Goal: Task Accomplishment & Management: Manage account settings

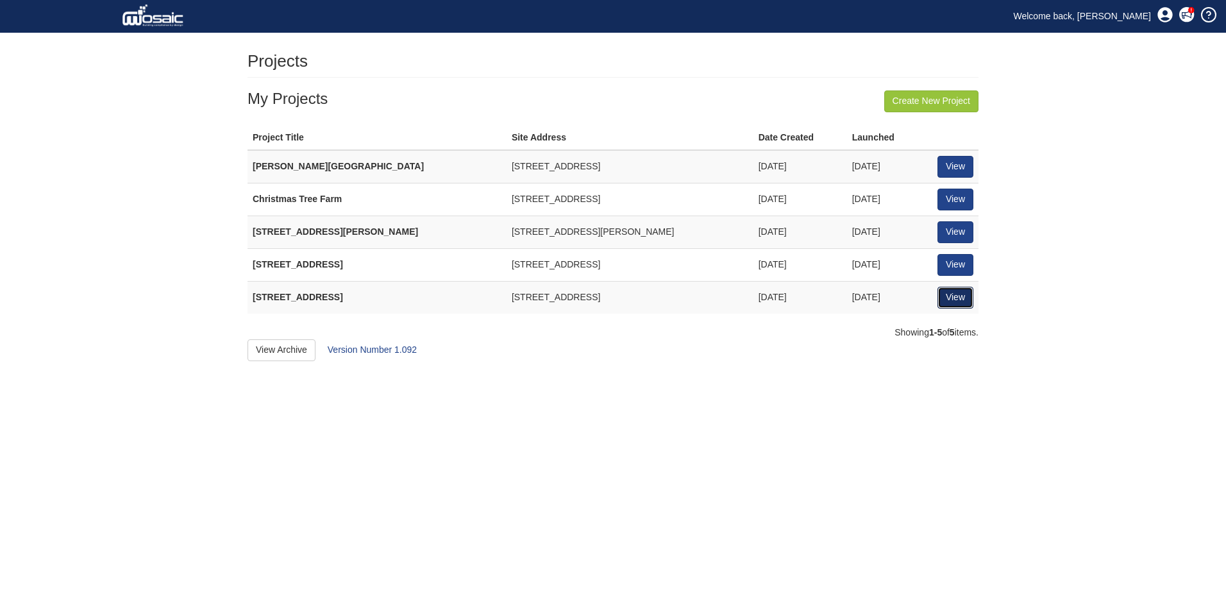
click at [966, 293] on link "View" at bounding box center [956, 298] width 36 height 22
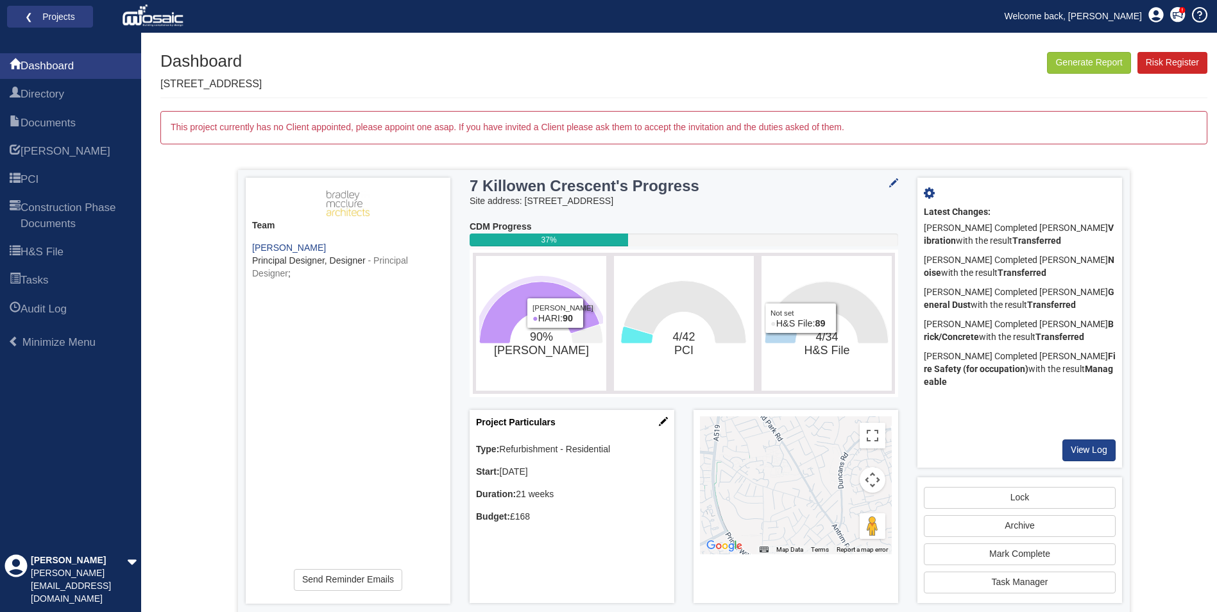
click at [583, 271] on rect "90%​HARI" at bounding box center [541, 323] width 124 height 128
click at [579, 332] on icon "90%​HARI" at bounding box center [587, 334] width 32 height 19
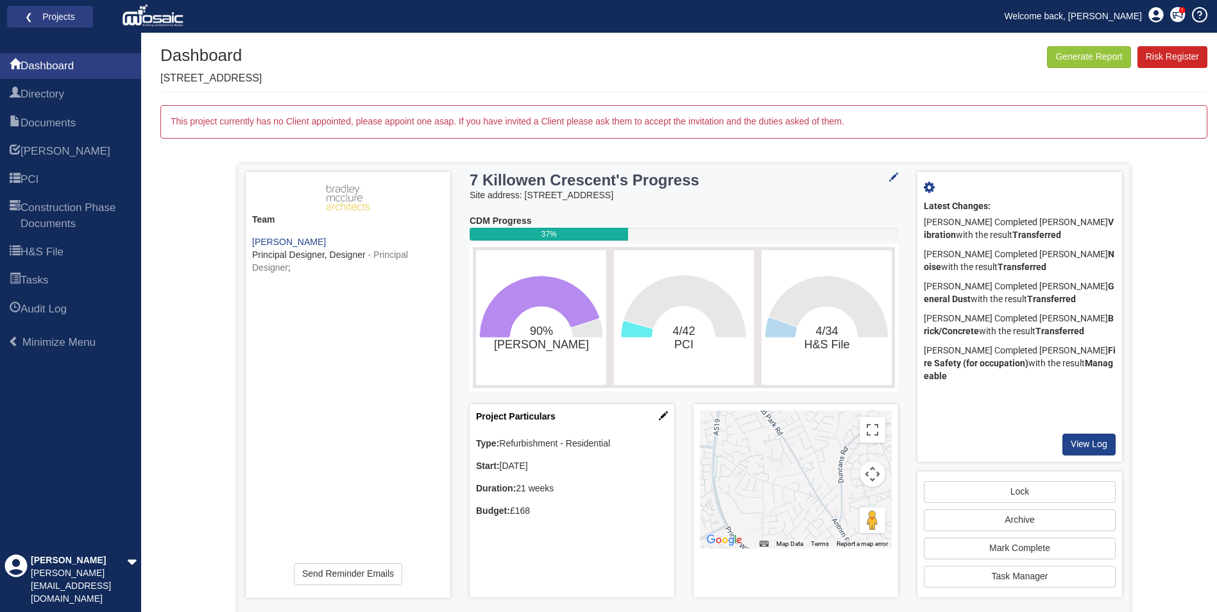
scroll to position [9, 0]
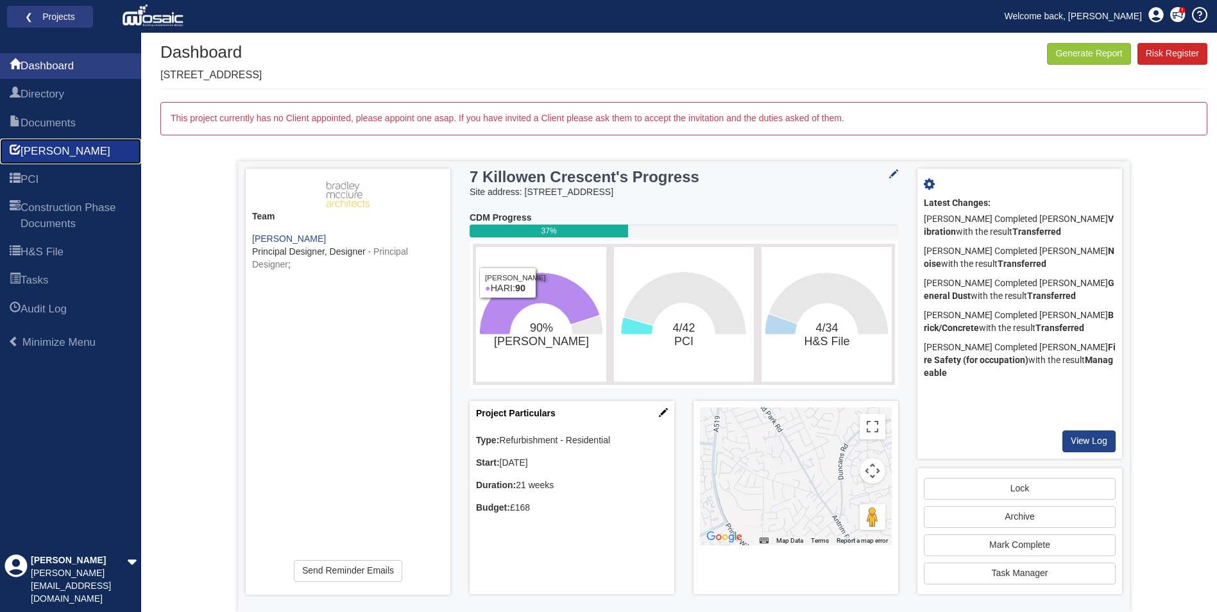
click at [61, 150] on link "HARI" at bounding box center [70, 152] width 141 height 26
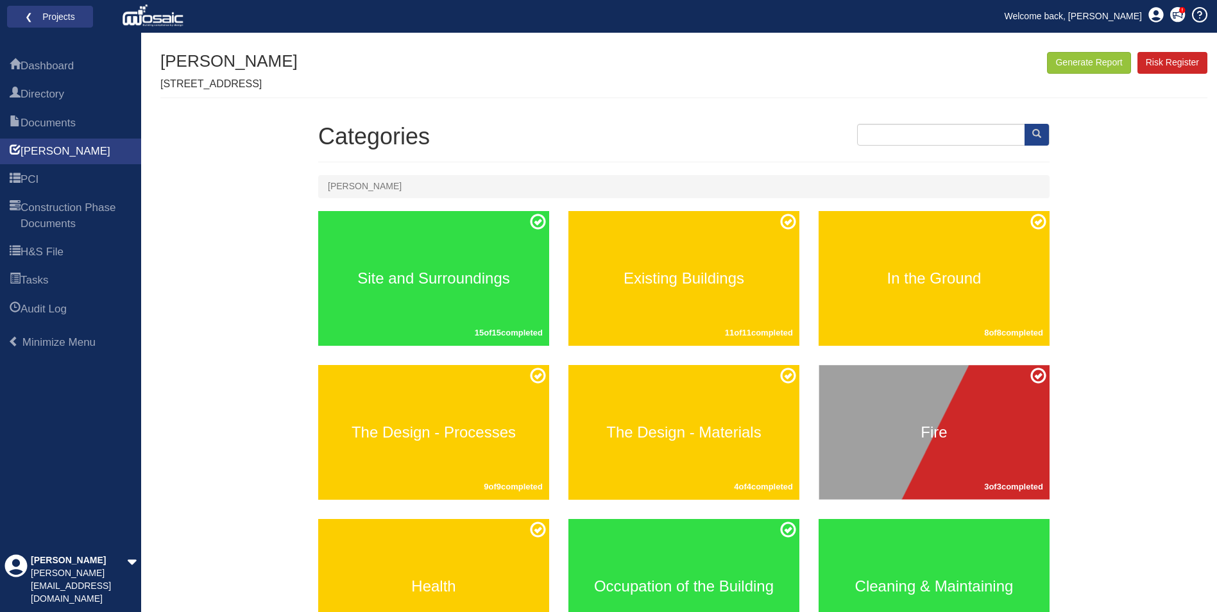
click at [221, 421] on div "Generate Report Show All HARI Select "Yes" for All Eliminated included or "No" …" at bounding box center [683, 453] width 1047 height 802
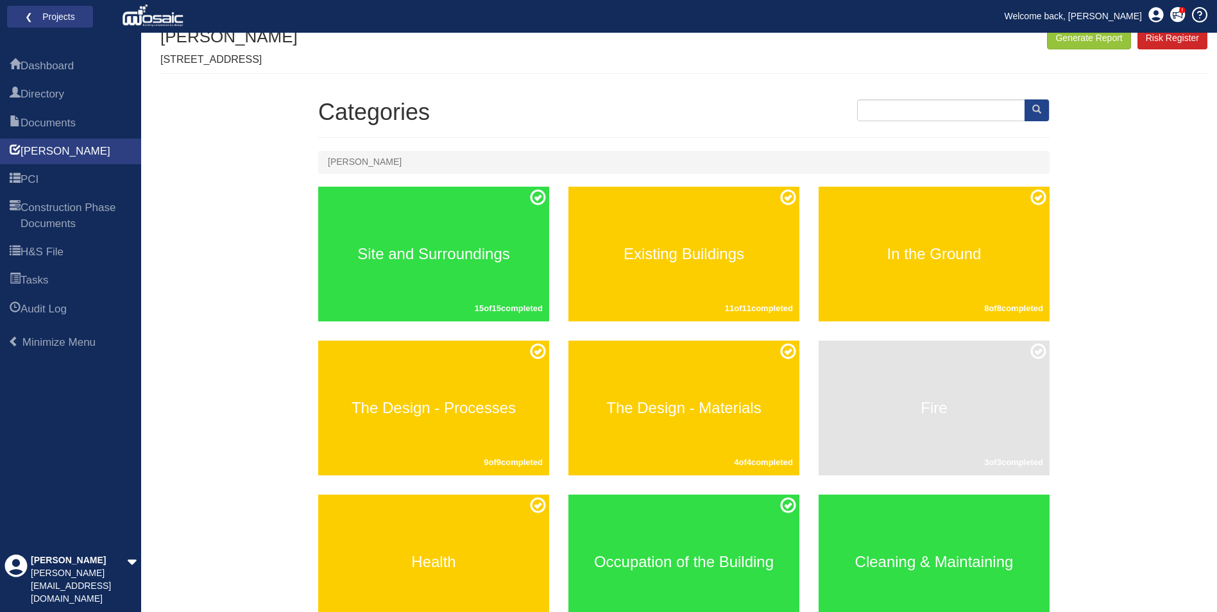
scroll to position [242, 0]
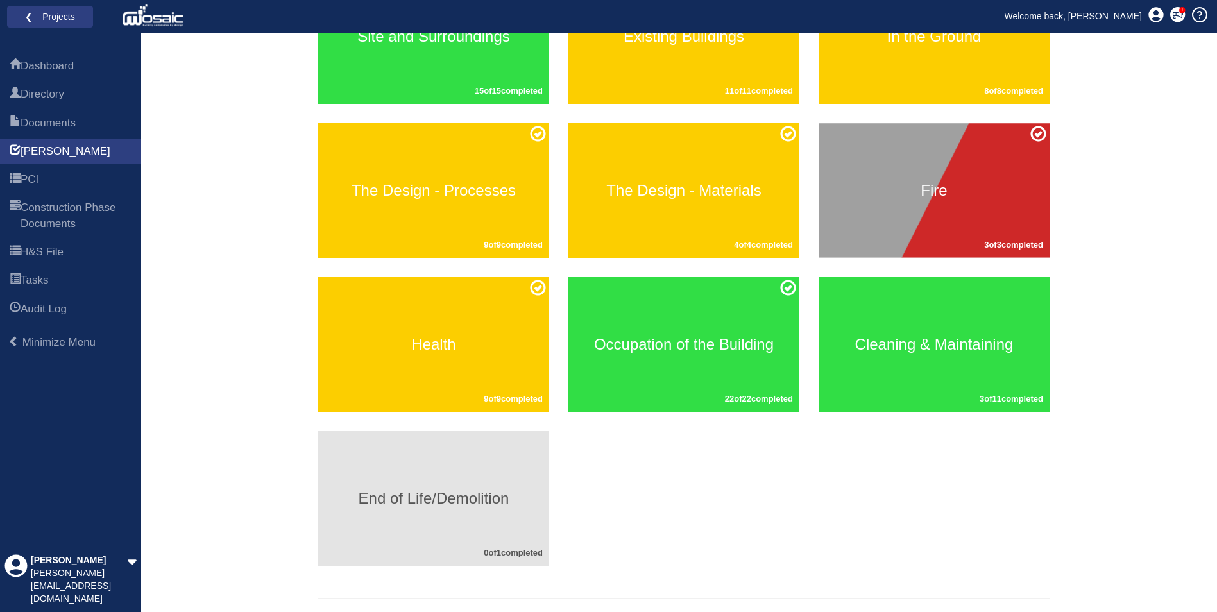
click at [389, 502] on h3 "End of Life/Demolition" at bounding box center [433, 498] width 231 height 17
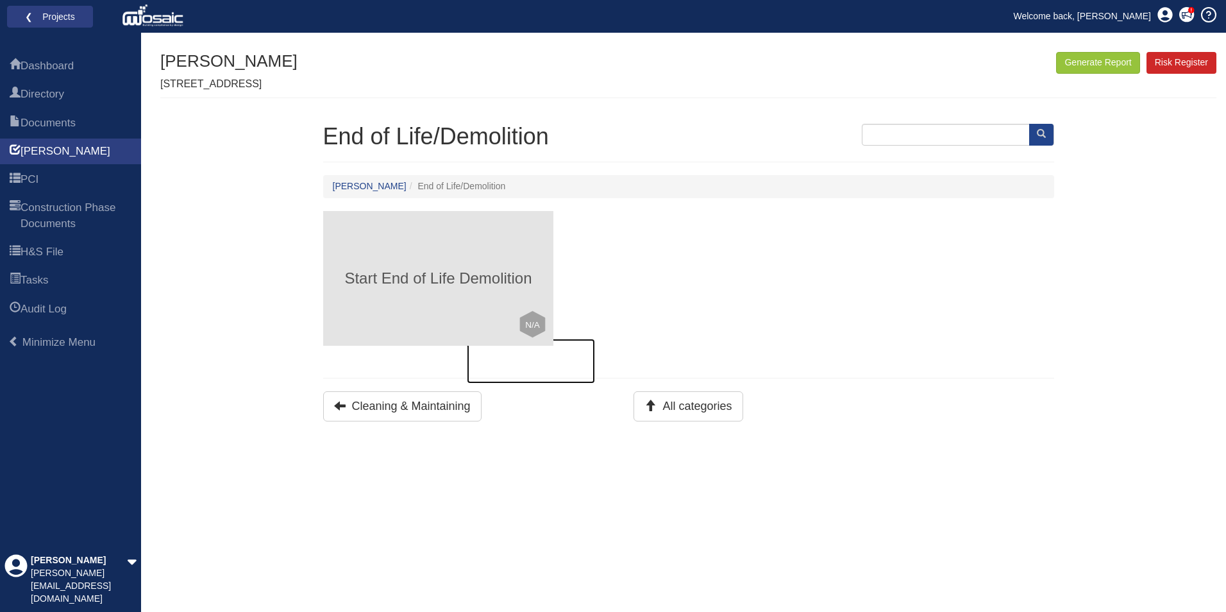
click at [446, 294] on div "Start End of Life Demolition Click to mark this element as Not Applicable to yo…" at bounding box center [438, 278] width 231 height 135
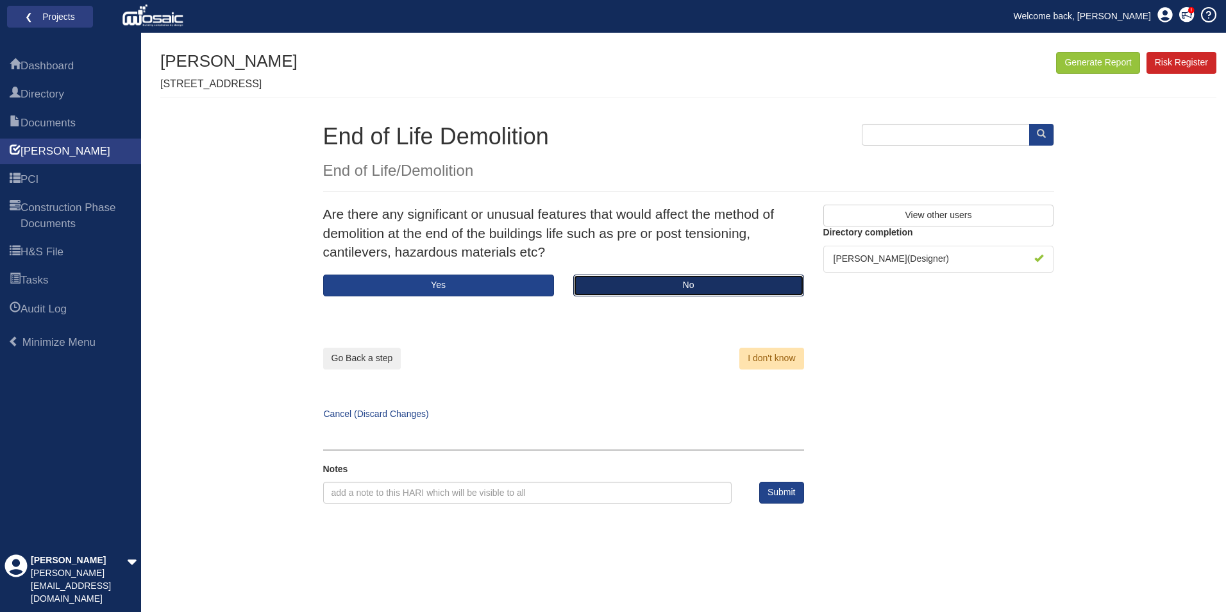
click at [618, 291] on button "No" at bounding box center [688, 286] width 231 height 22
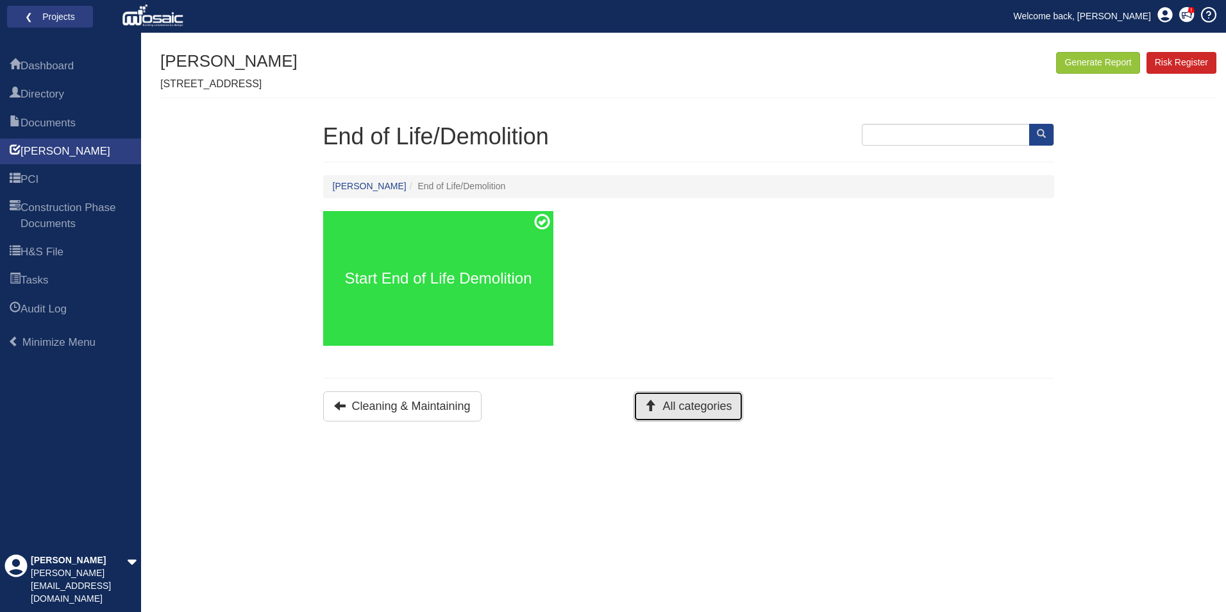
click at [695, 412] on button "All categories" at bounding box center [688, 406] width 109 height 30
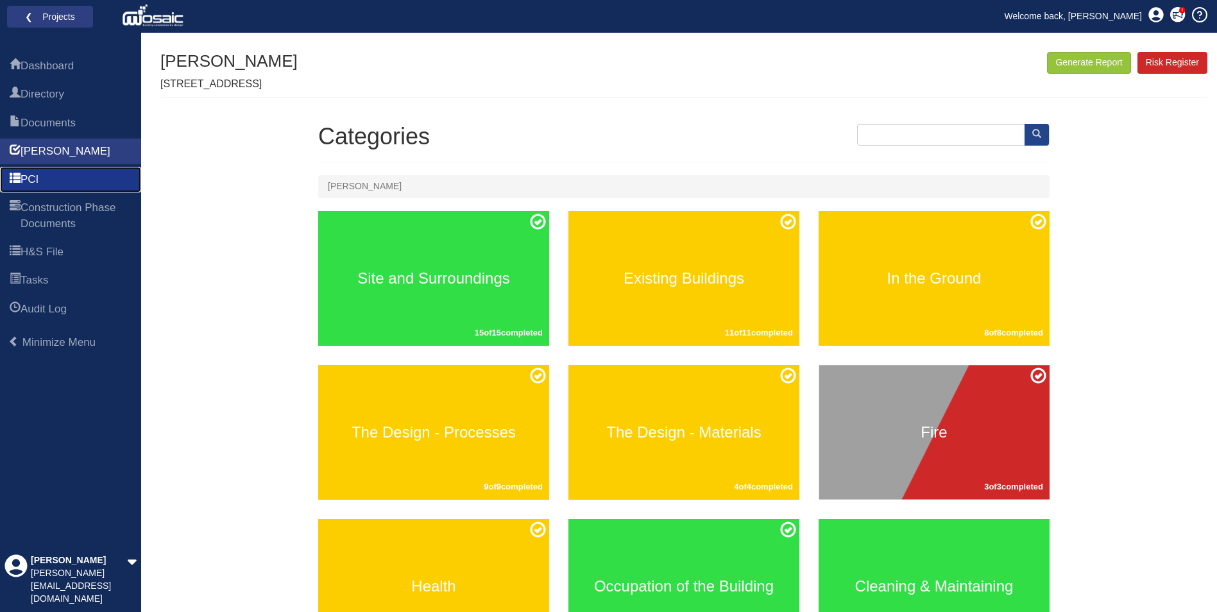
click at [60, 185] on link "PCI" at bounding box center [70, 180] width 141 height 26
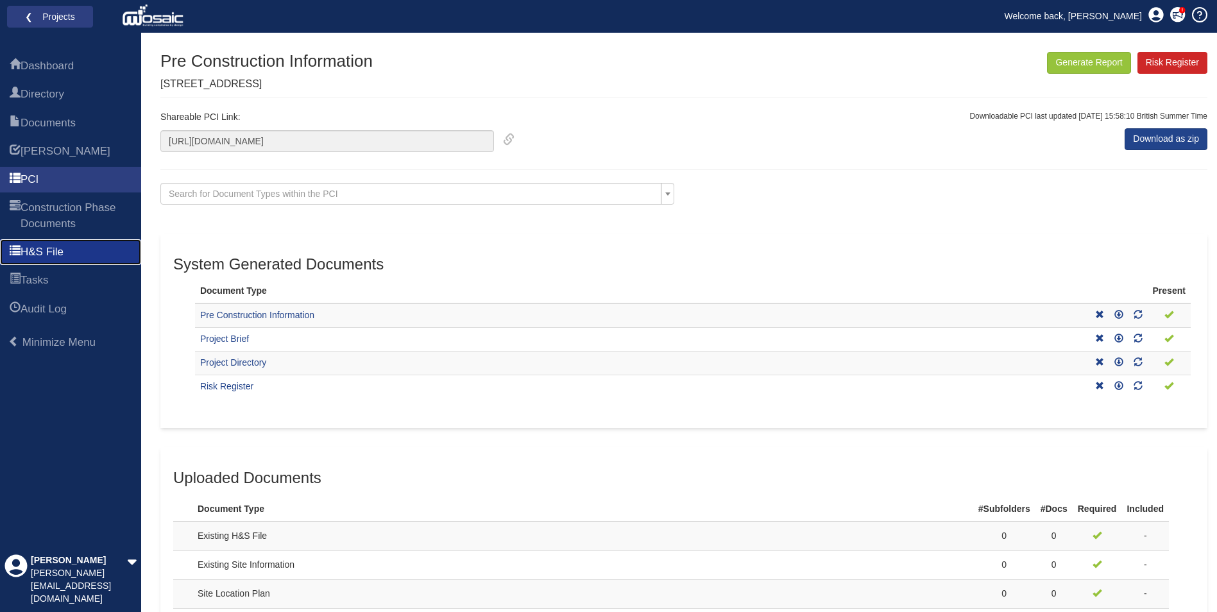
click at [64, 253] on span "H&S File" at bounding box center [42, 251] width 43 height 15
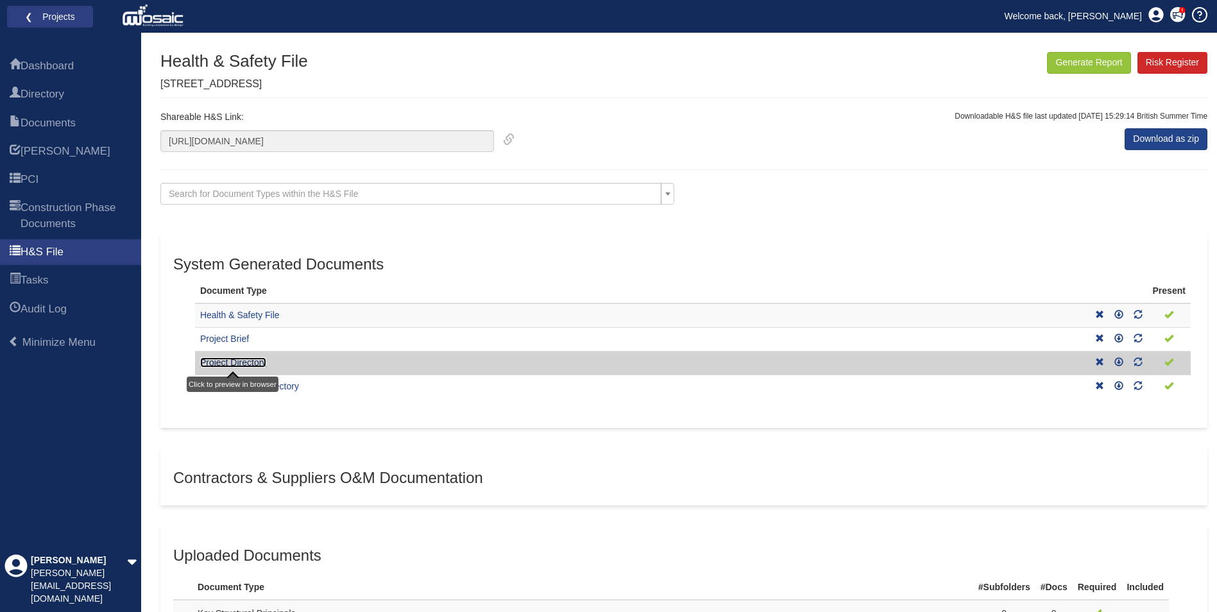
click at [244, 359] on link "Project Directory" at bounding box center [233, 362] width 66 height 10
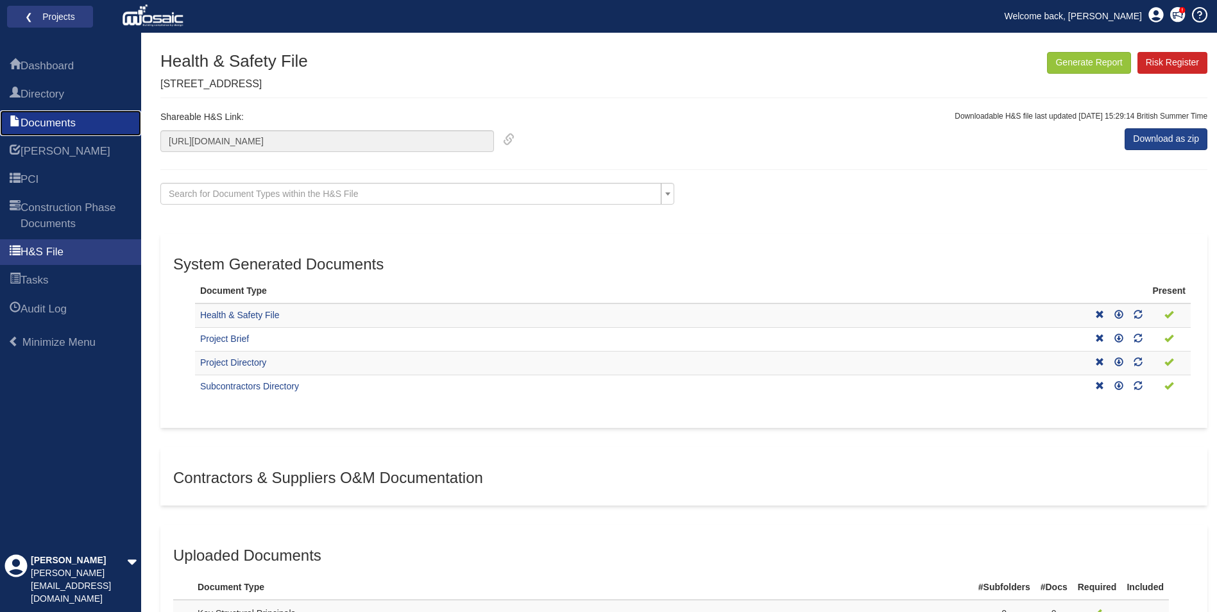
click at [36, 112] on link "Documents" at bounding box center [70, 123] width 141 height 26
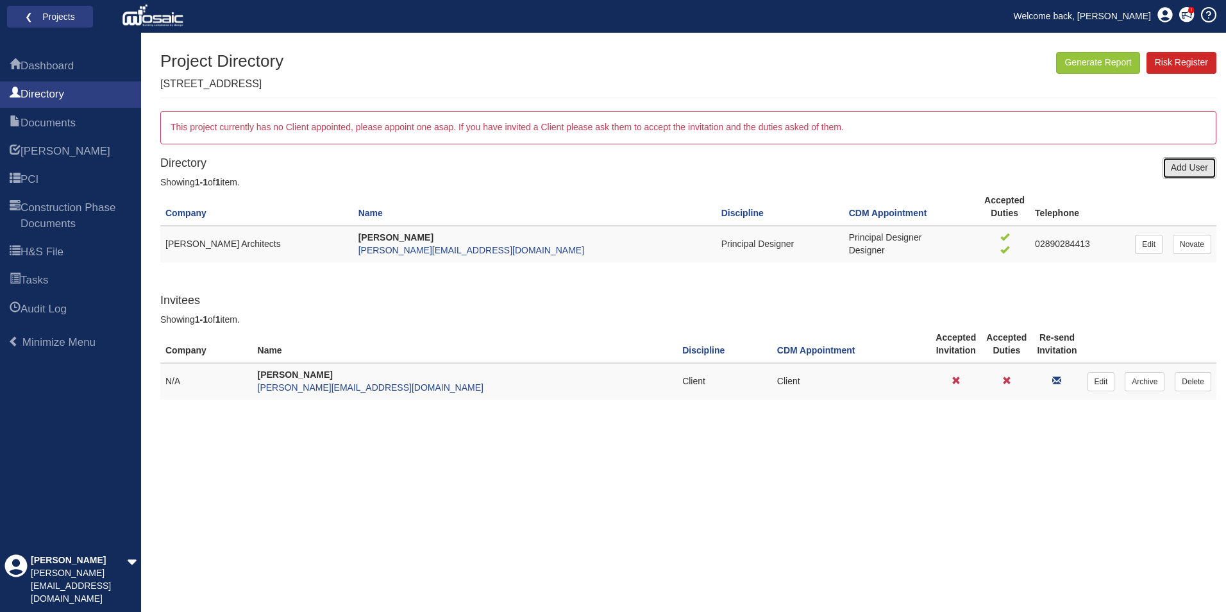
click at [1196, 169] on link "Add User" at bounding box center [1190, 168] width 54 height 22
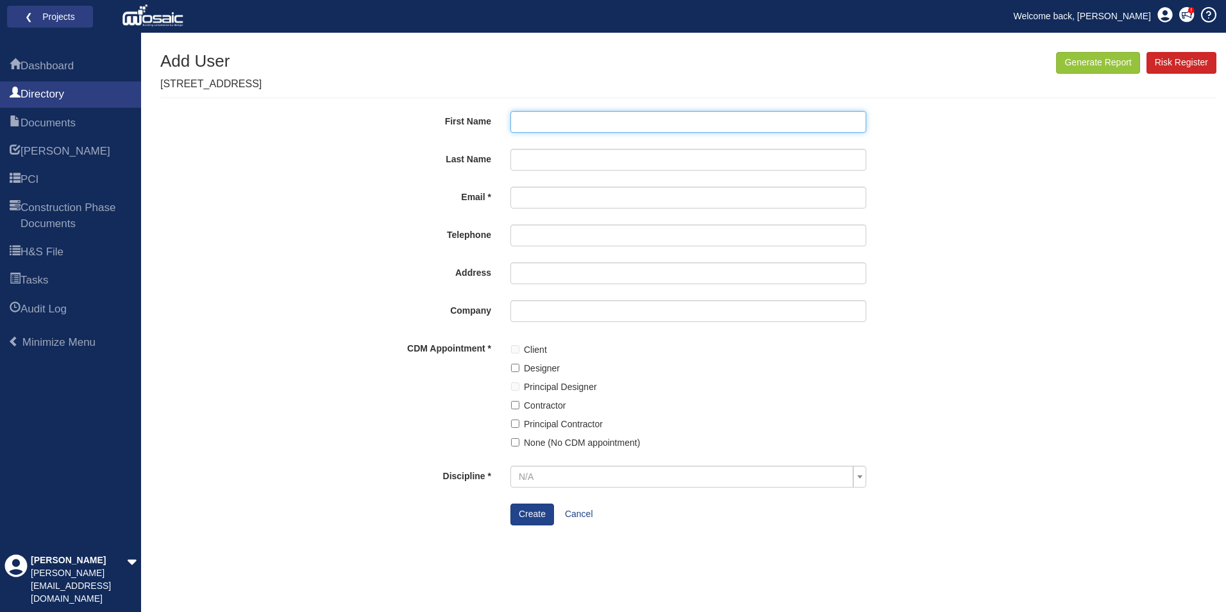
click at [528, 123] on input "First Name" at bounding box center [689, 122] width 356 height 22
type input "Danny"
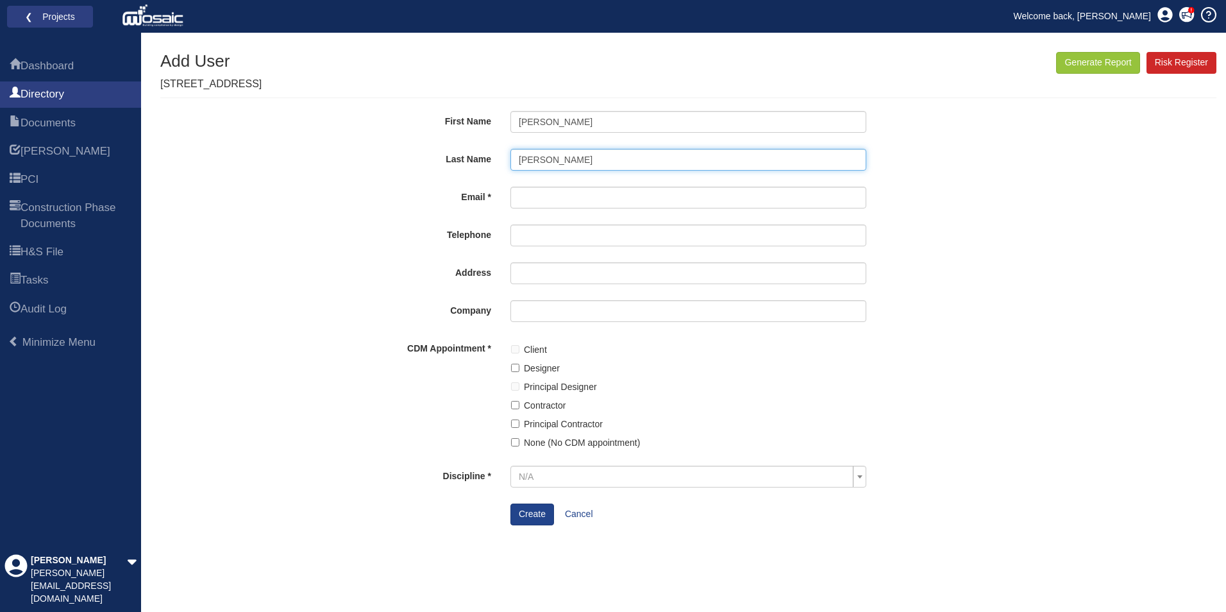
type input "Maginn"
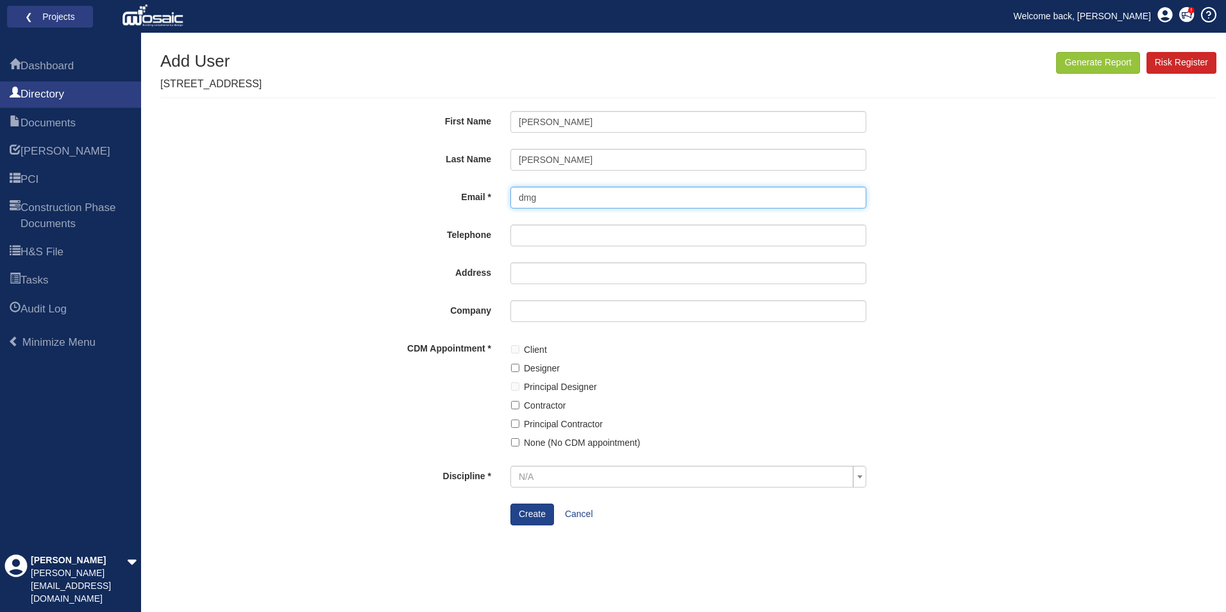
click at [555, 202] on input "dmg" at bounding box center [689, 198] width 356 height 22
drag, startPoint x: 555, startPoint y: 197, endPoint x: 459, endPoint y: 184, distance: 97.1
click at [459, 184] on form "First Name Danny Last Name Maginn Email dmg Telephone Address Company CDM Appoi…" at bounding box center [688, 318] width 731 height 414
type input "[PERSON_NAME][EMAIL_ADDRESS][DOMAIN_NAME]"
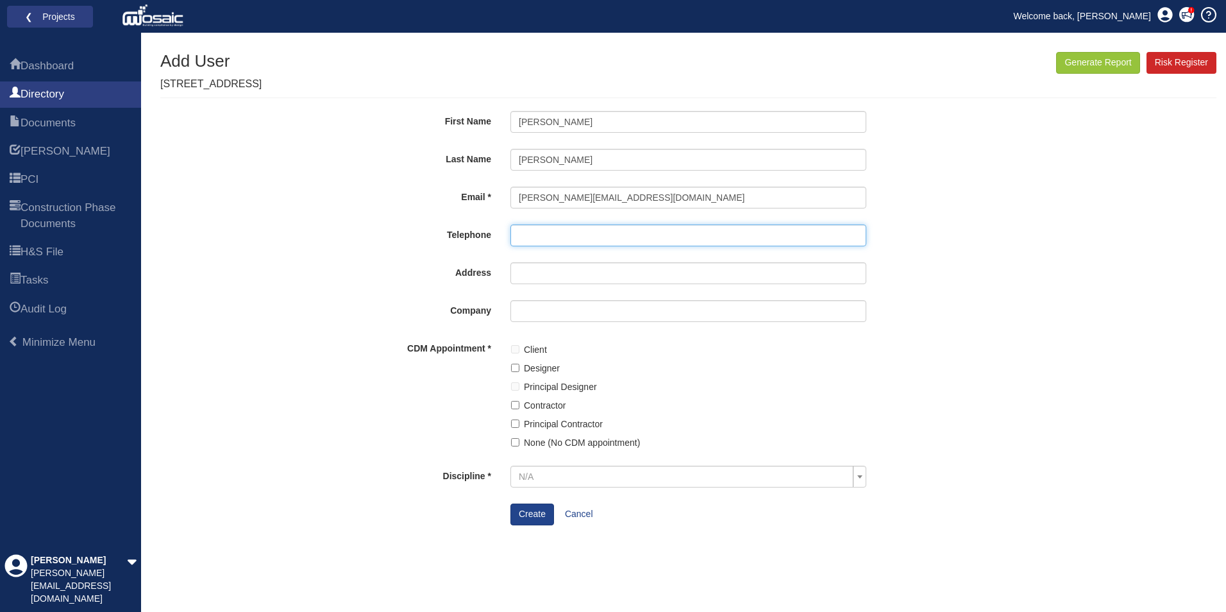
type input "07720286932"
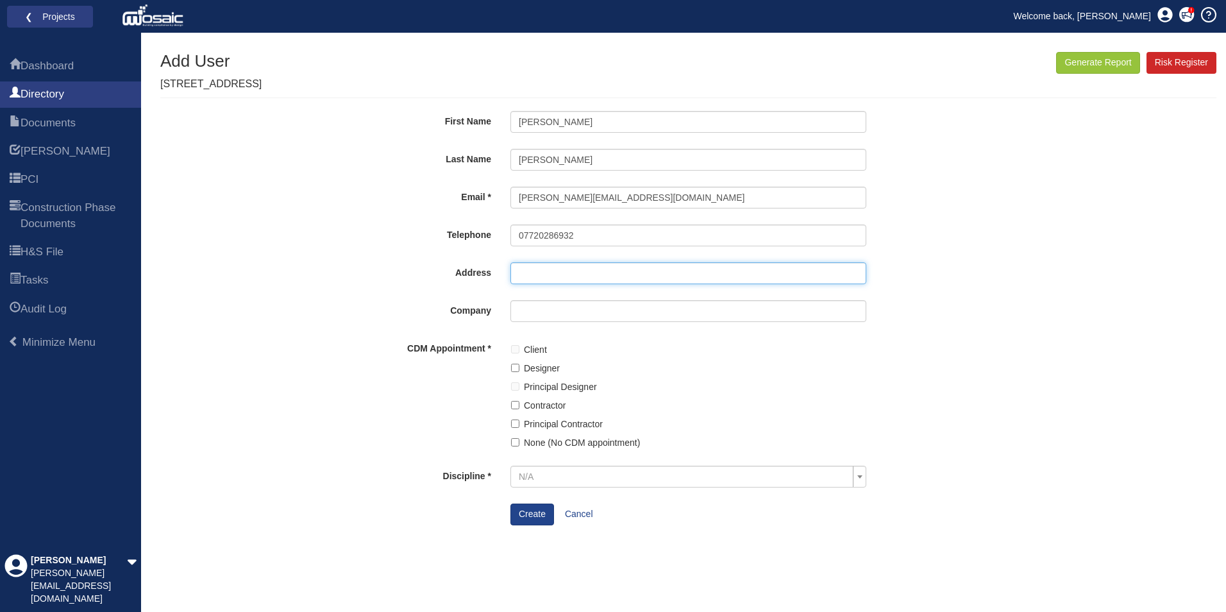
type input "[STREET_ADDRESS]"
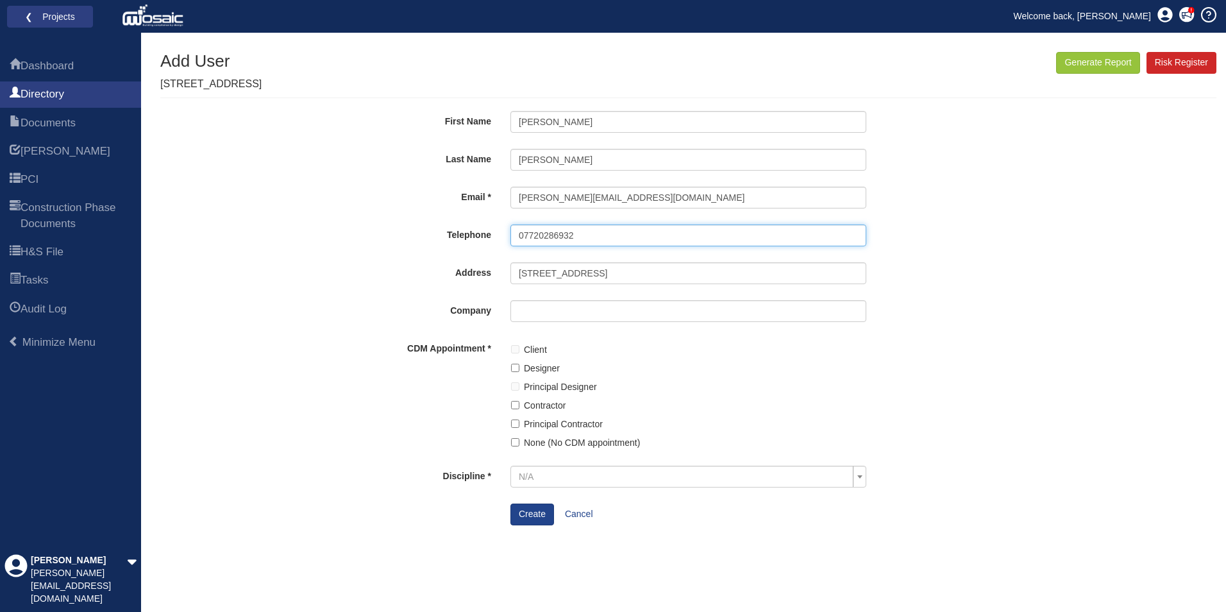
drag, startPoint x: 587, startPoint y: 235, endPoint x: 497, endPoint y: 230, distance: 90.0
click at [497, 230] on div "Telephone 07720286932" at bounding box center [689, 239] width 751 height 28
click at [393, 259] on form "First Name Danny Last Name Maginn Email danny@dmgconstruction.co.uk Telephone 0…" at bounding box center [688, 318] width 731 height 414
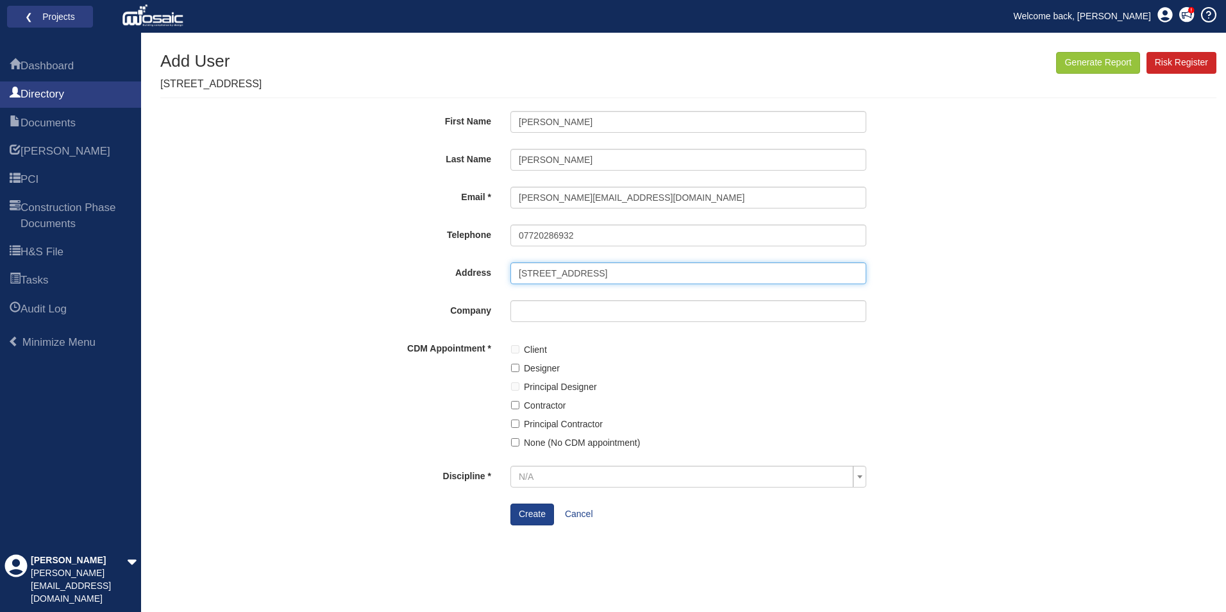
click at [616, 268] on input "[STREET_ADDRESS]" at bounding box center [689, 273] width 356 height 22
drag, startPoint x: 618, startPoint y: 272, endPoint x: 449, endPoint y: 273, distance: 168.7
click at [447, 271] on div "Address 7 Killowen Crescent" at bounding box center [689, 276] width 751 height 28
paste input "dmgconstruction.co.uk DMG Construction 14 Hilltown Rd, Newry BT34 5EZ"
drag, startPoint x: 690, startPoint y: 271, endPoint x: 469, endPoint y: 276, distance: 220.7
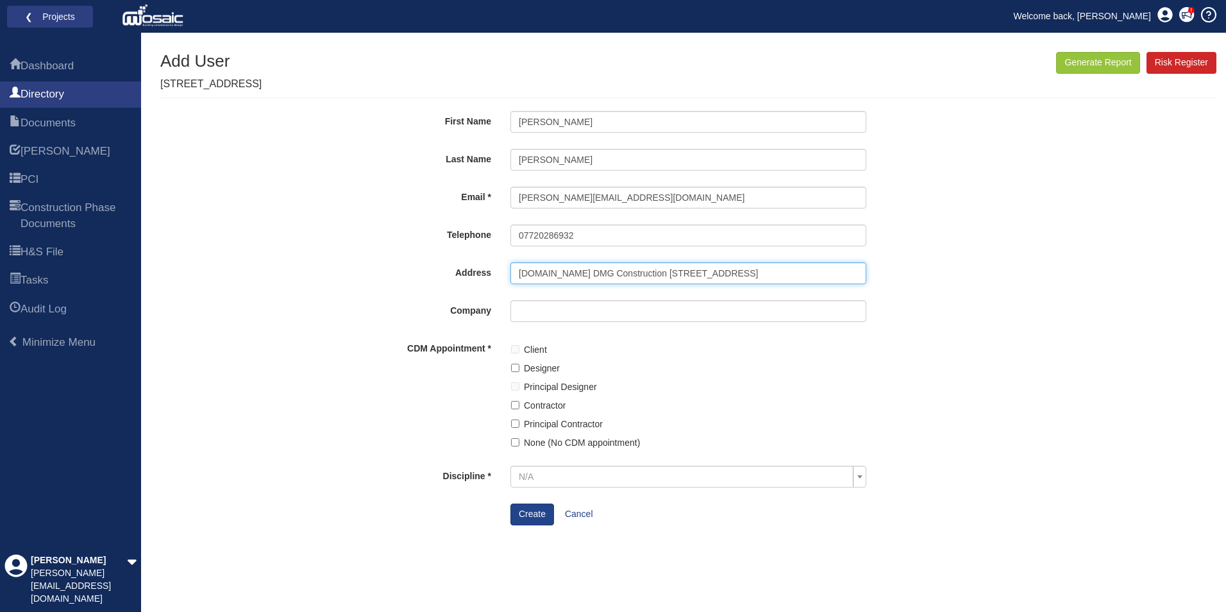
click at [469, 276] on div "Address dmgconstruction.co.uk DMG Construction 14 Hilltown Rd, Newry BT34 5EZ" at bounding box center [689, 276] width 751 height 28
type input "14 Hilltown Rd, Newry BT34 5EZ"
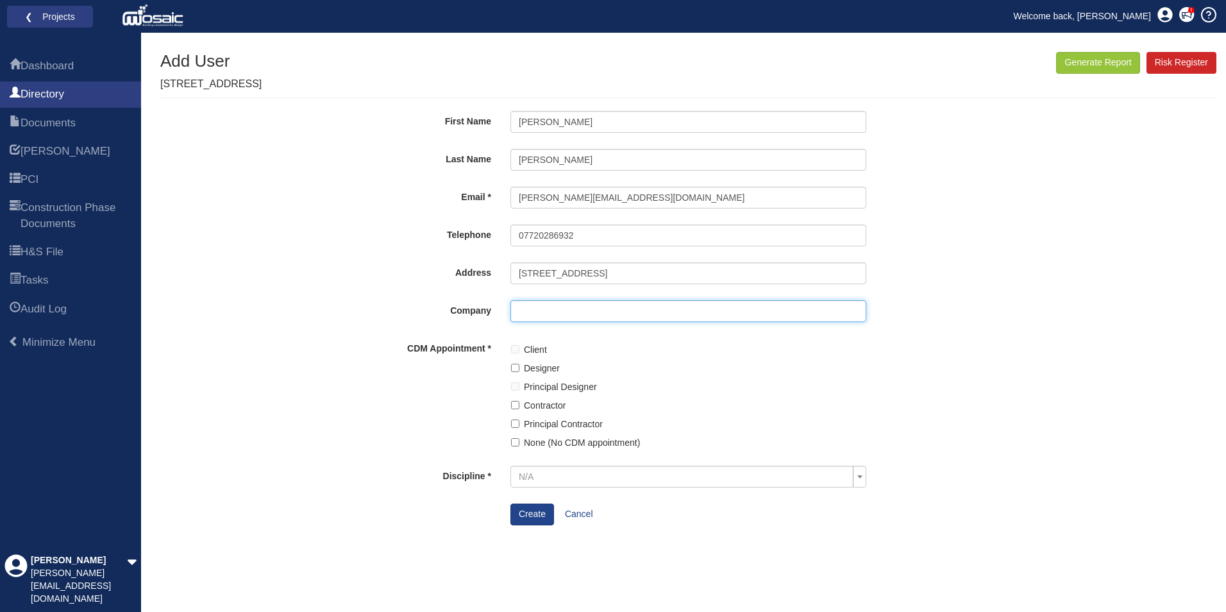
click at [618, 314] on input "Company" at bounding box center [689, 311] width 356 height 22
type input "DMG Construction"
click at [527, 405] on label "Contractor" at bounding box center [545, 405] width 42 height 14
click at [520, 405] on input "Contractor" at bounding box center [515, 405] width 8 height 8
checkbox input "true"
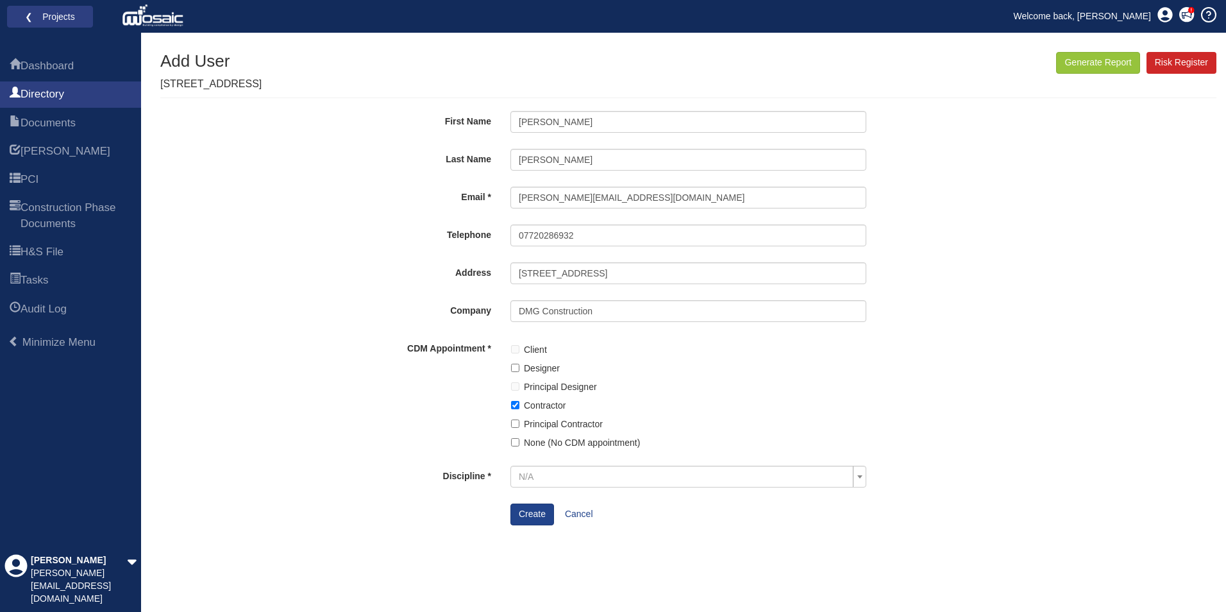
click at [312, 276] on div "Generate Report Show All HARI Select "Yes" for All Eliminated included or "No" …" at bounding box center [688, 332] width 1057 height 560
click at [321, 323] on div "Company DMG Construction" at bounding box center [689, 314] width 751 height 28
click at [527, 473] on span "N/A" at bounding box center [526, 476] width 15 height 10
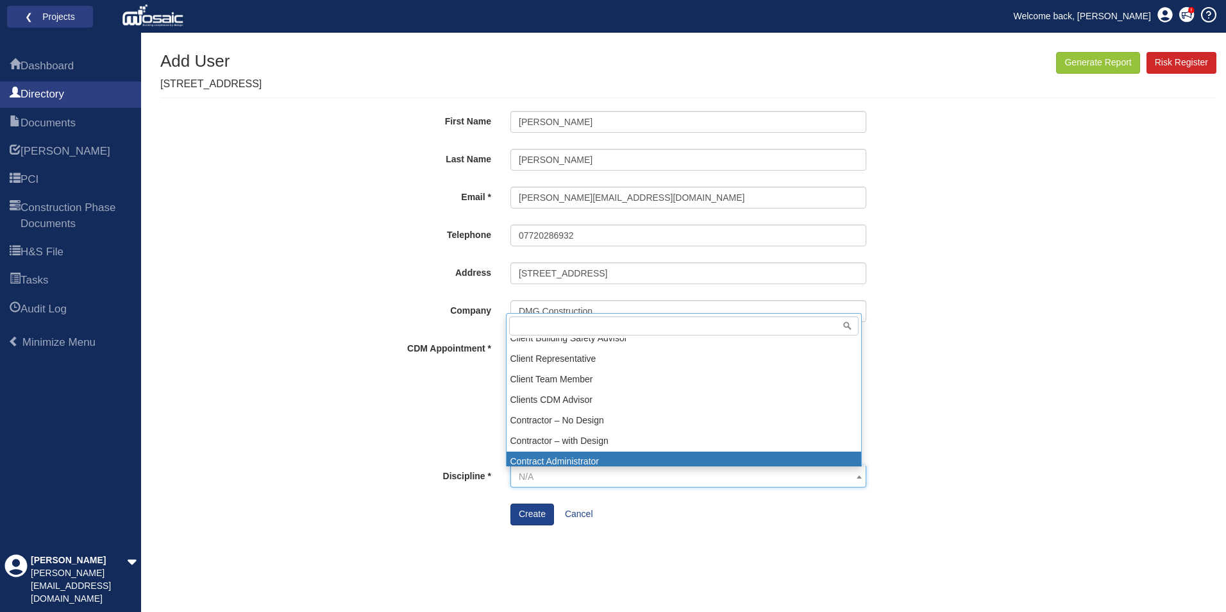
scroll to position [257, 0]
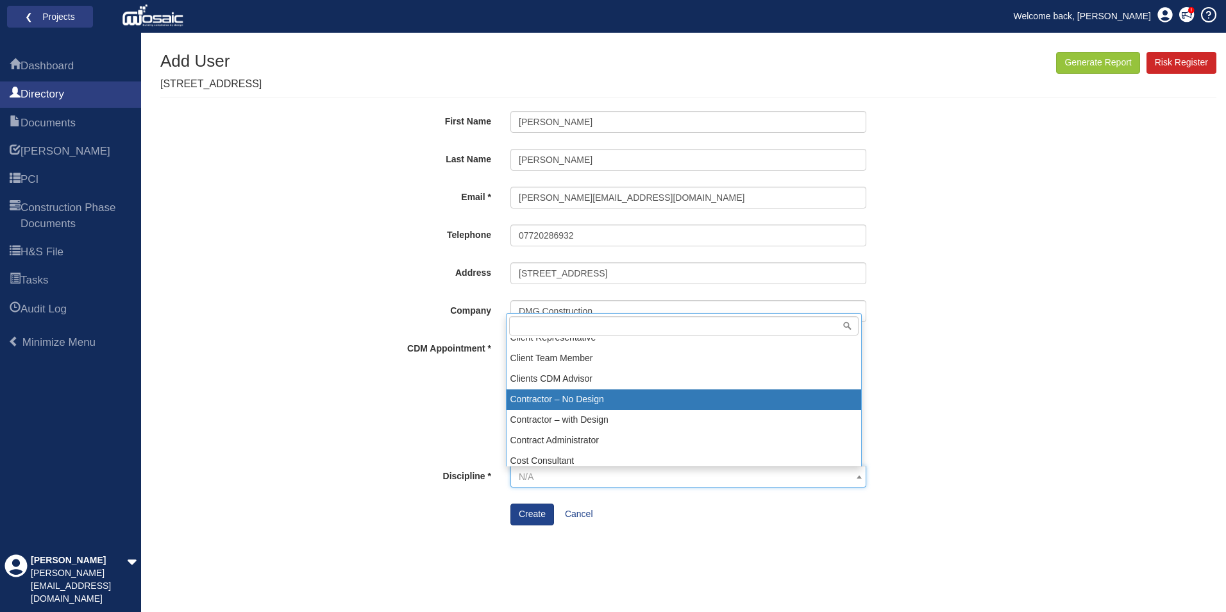
select select "8"
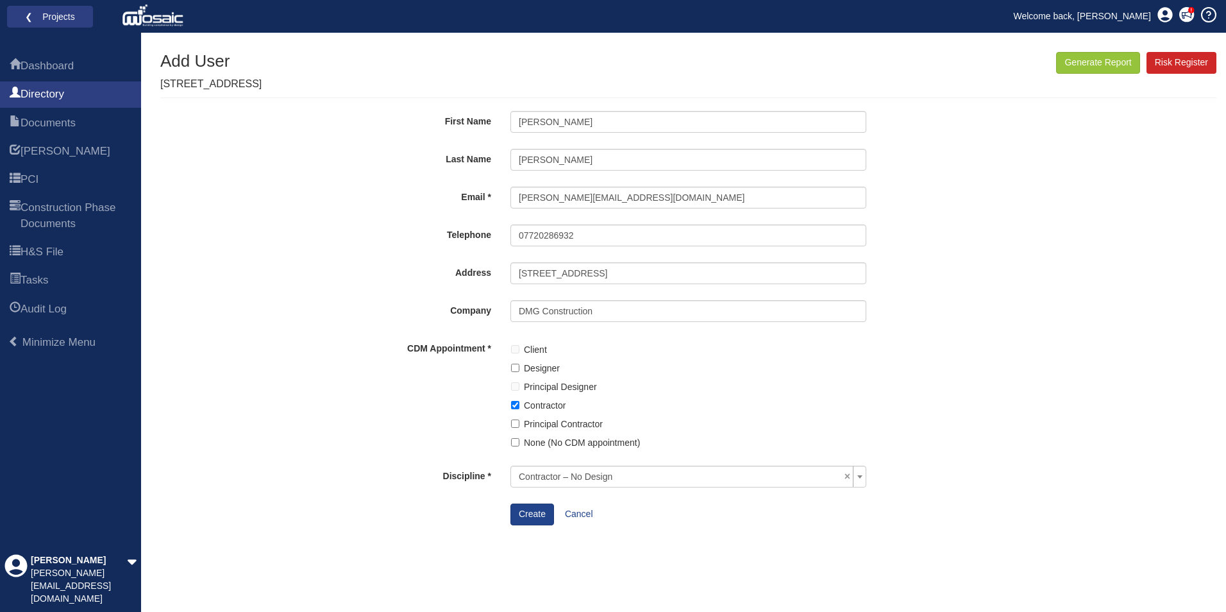
click at [436, 418] on div "CDM Appointment Client Designer Principal Designer Contractor Principal Contrac…" at bounding box center [689, 397] width 751 height 118
drag, startPoint x: 520, startPoint y: 509, endPoint x: 527, endPoint y: 508, distance: 7.2
click at [520, 509] on button "Create" at bounding box center [533, 515] width 44 height 22
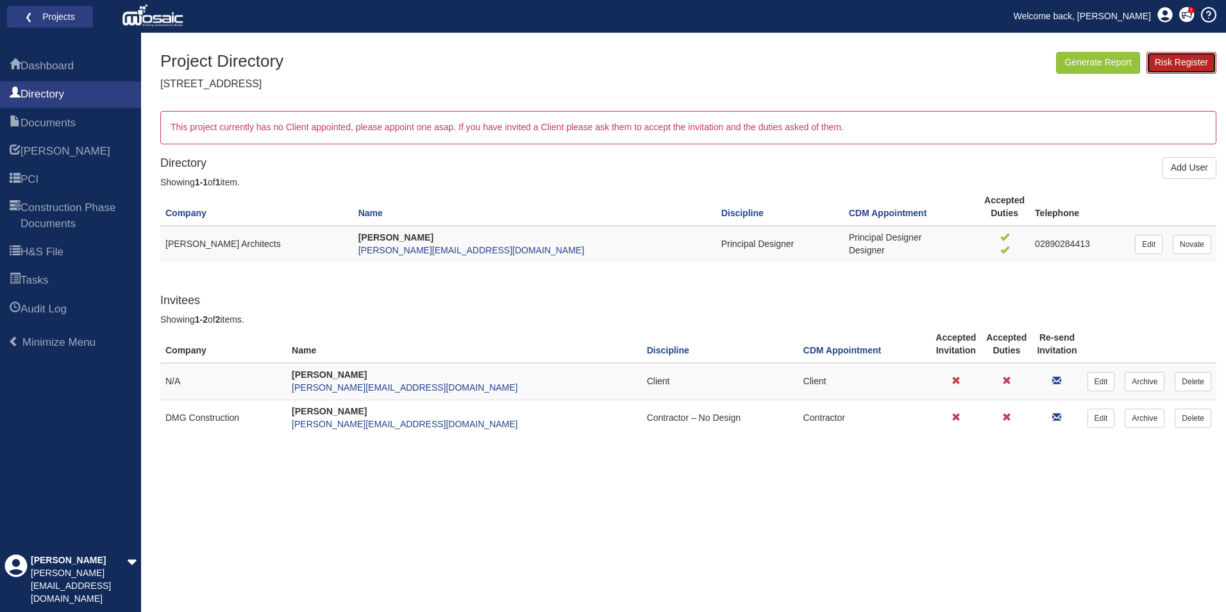
click at [1165, 67] on link "Risk Register" at bounding box center [1182, 63] width 70 height 22
click at [72, 122] on span "Documents" at bounding box center [48, 122] width 55 height 15
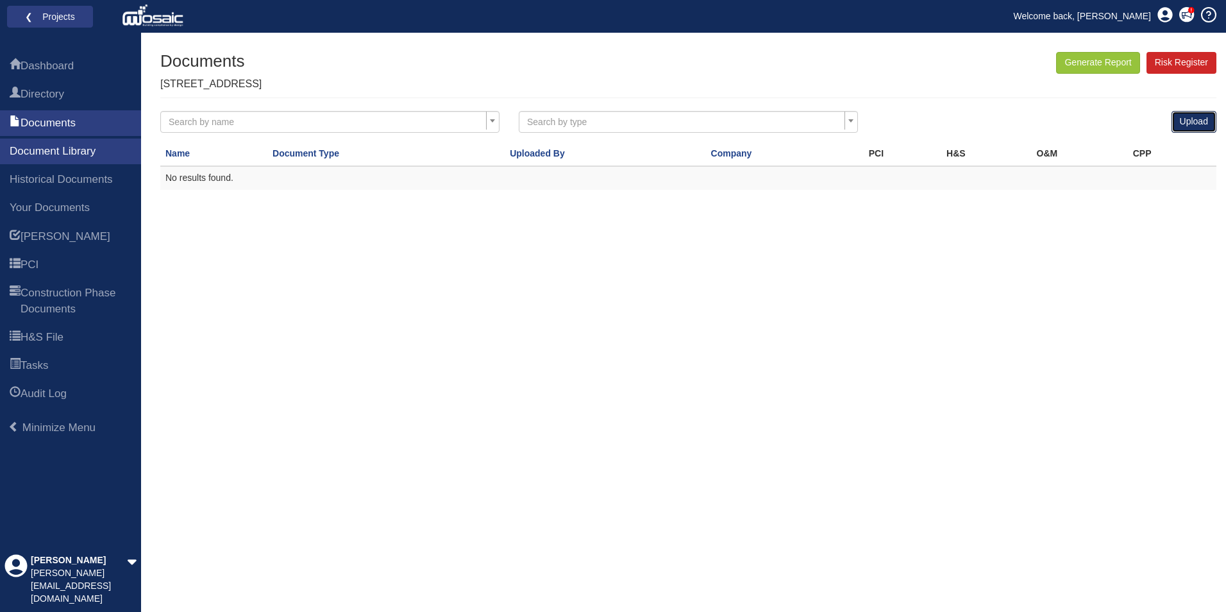
click at [1189, 126] on link "Upload" at bounding box center [1194, 122] width 45 height 22
select select
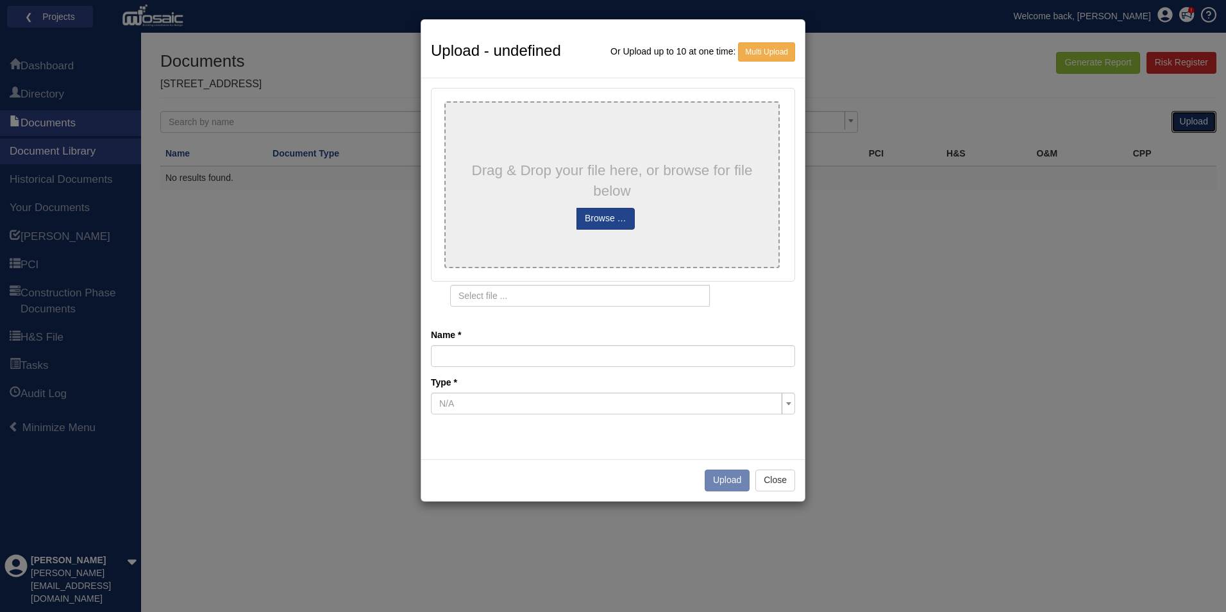
type input "513-XX-EP-00-GA Rev C Extg & demo"
type input "513-XX-EP-00-GA Rev C Extg _ demo.pdf"
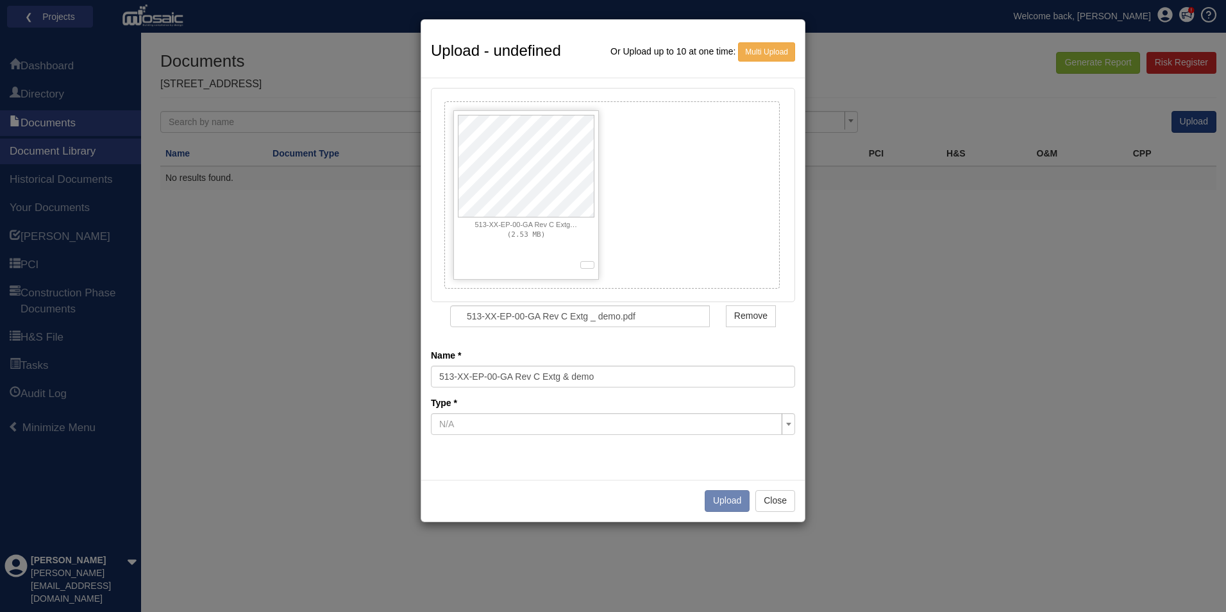
click at [589, 427] on span "N/A" at bounding box center [609, 424] width 340 height 13
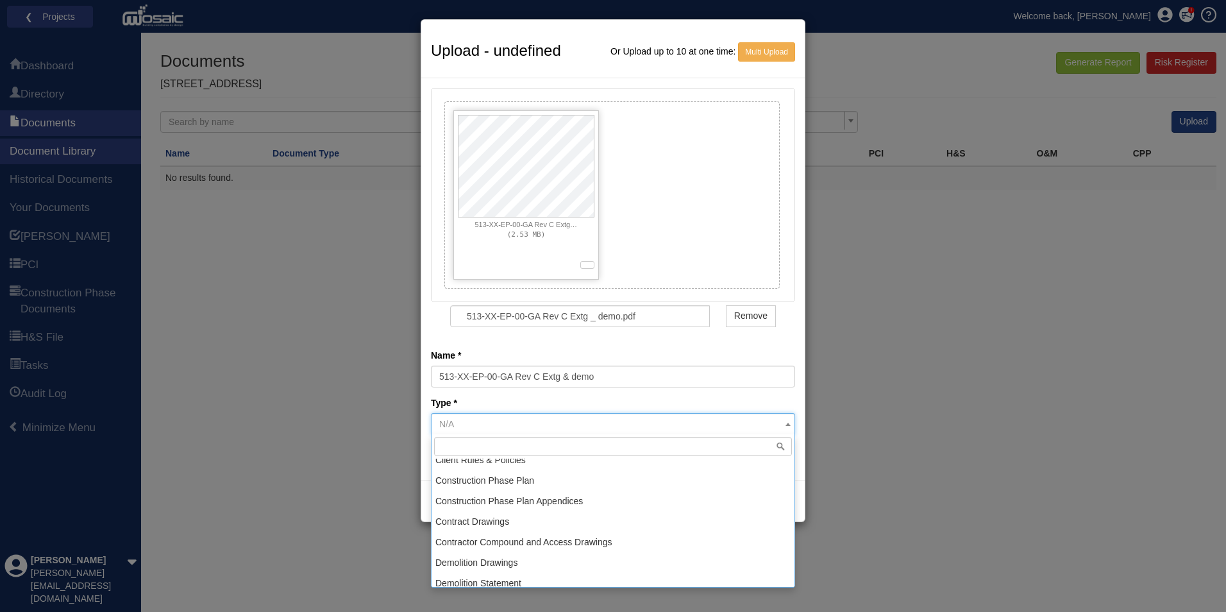
scroll to position [128, 0]
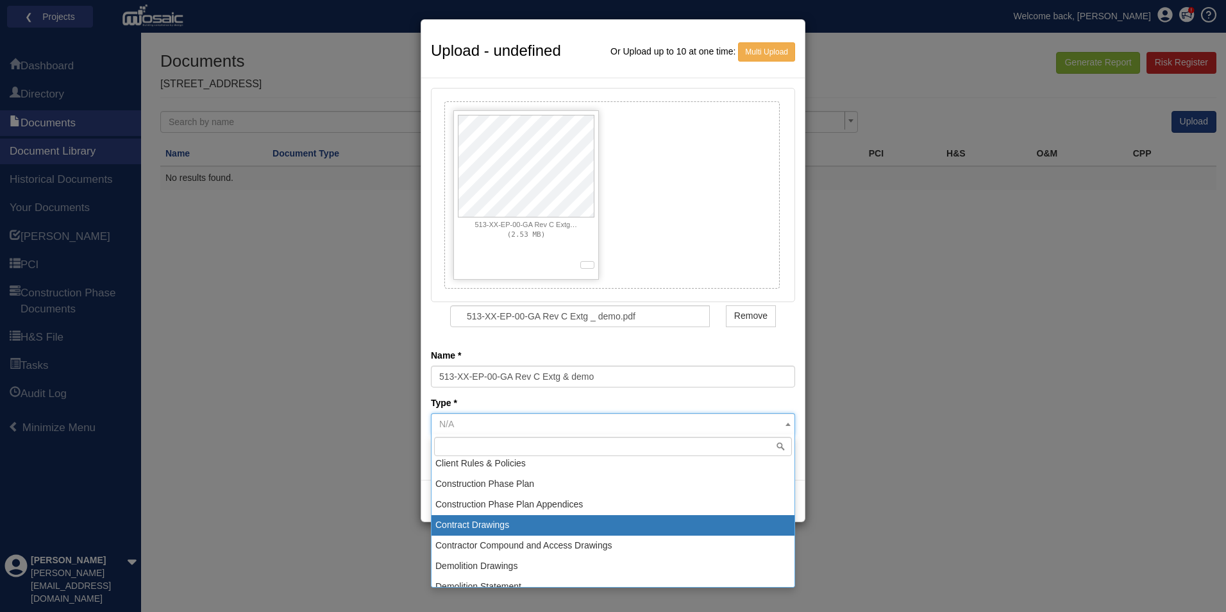
select select "39"
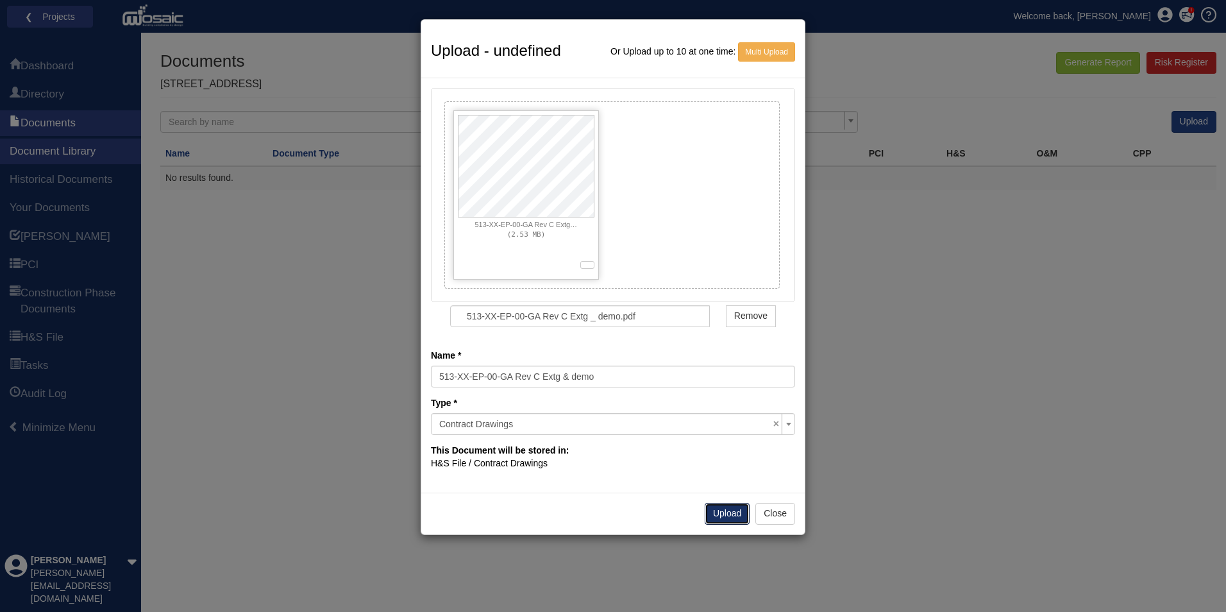
click at [726, 514] on button "Upload" at bounding box center [727, 514] width 45 height 22
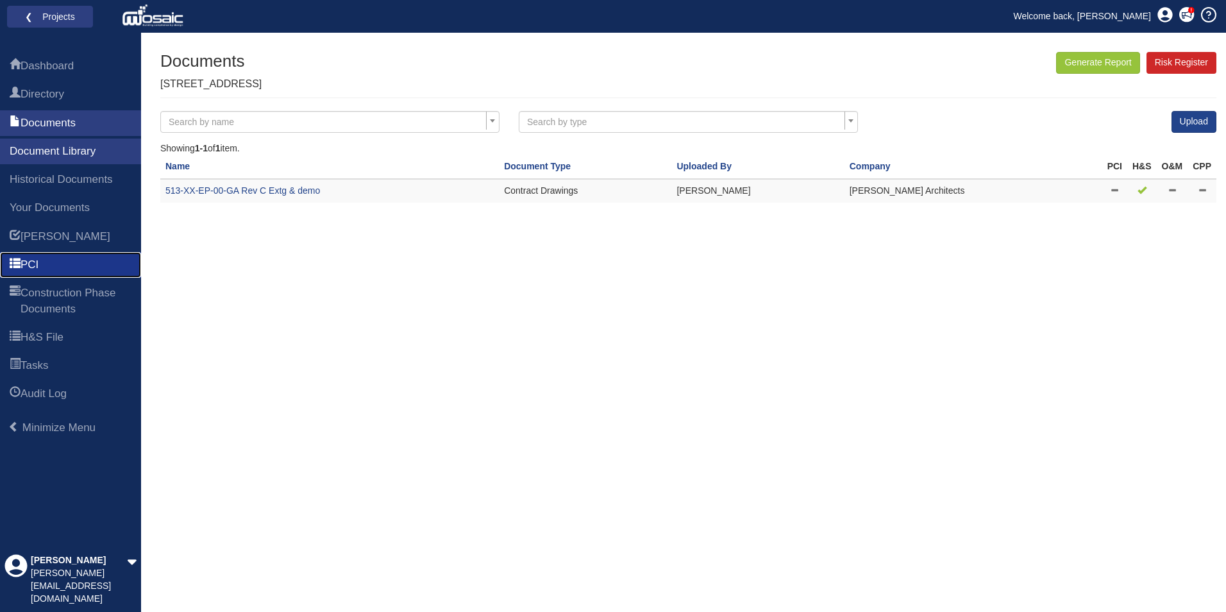
click at [62, 264] on link "PCI" at bounding box center [70, 265] width 141 height 26
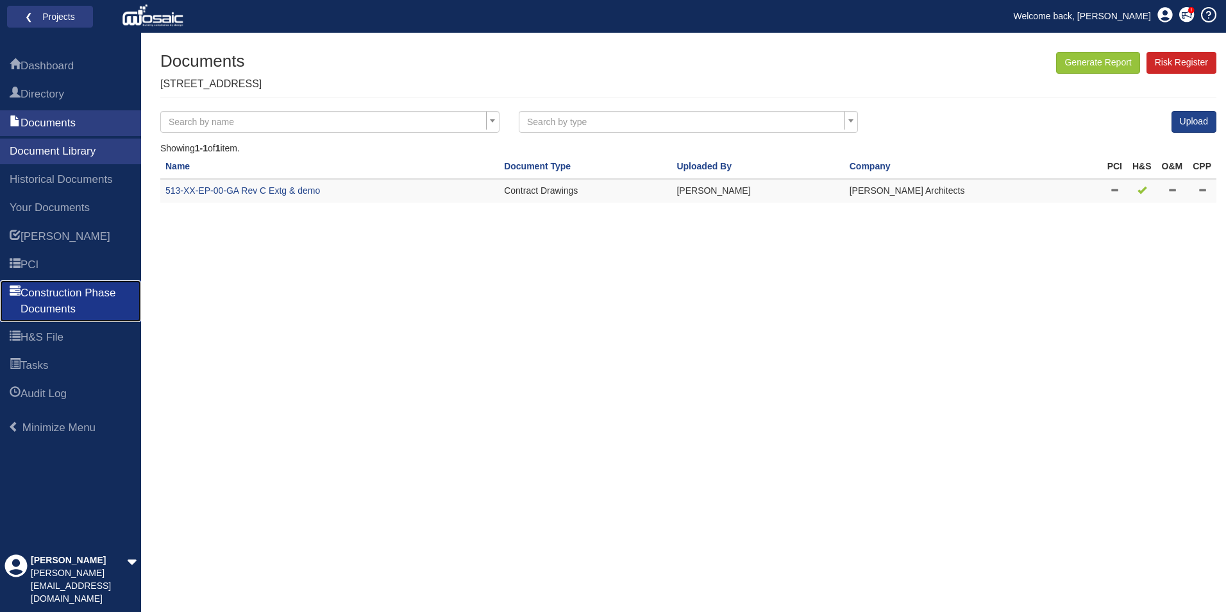
click at [78, 287] on span "Construction Phase Documents" at bounding box center [76, 300] width 111 height 31
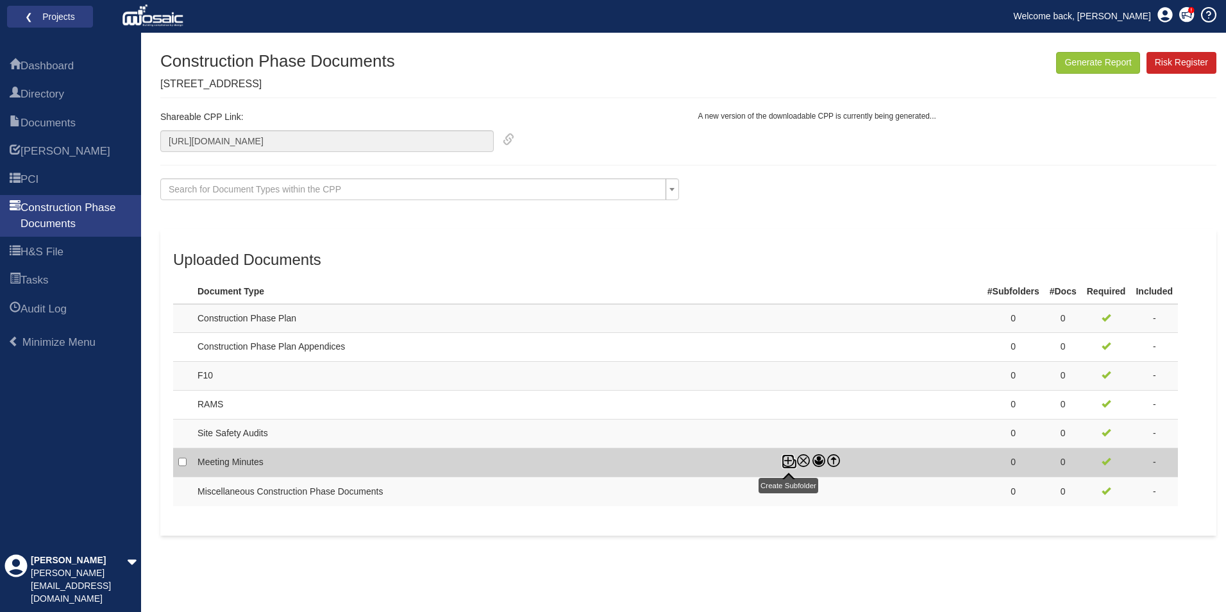
click at [786, 459] on icon at bounding box center [788, 460] width 13 height 13
checkbox input "true"
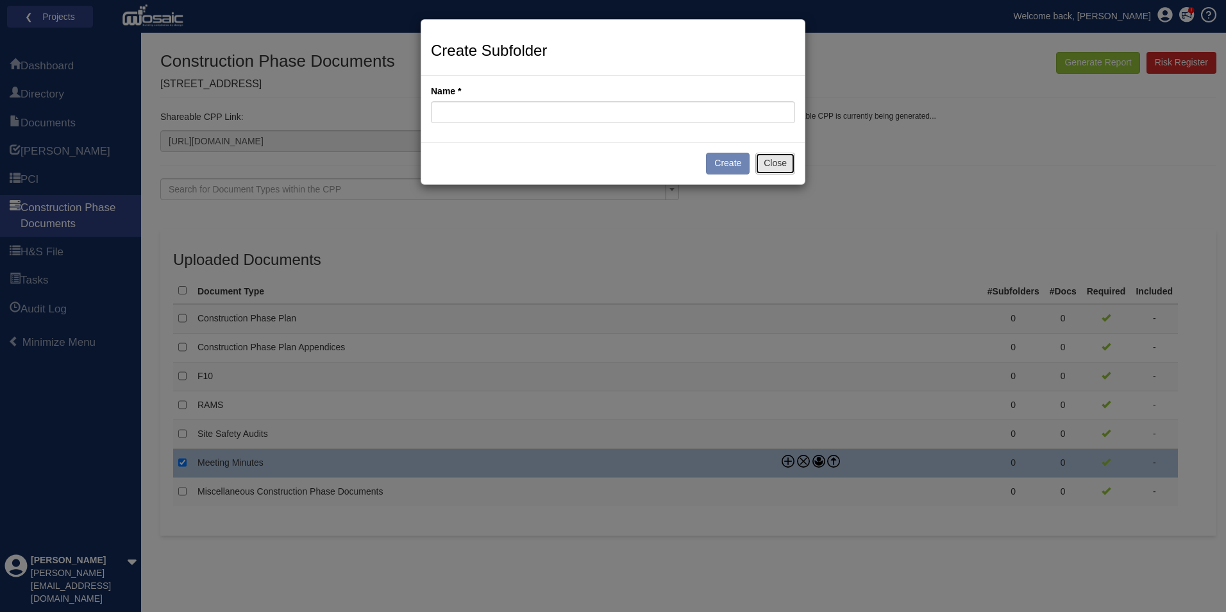
click at [777, 166] on button "Close" at bounding box center [776, 164] width 40 height 22
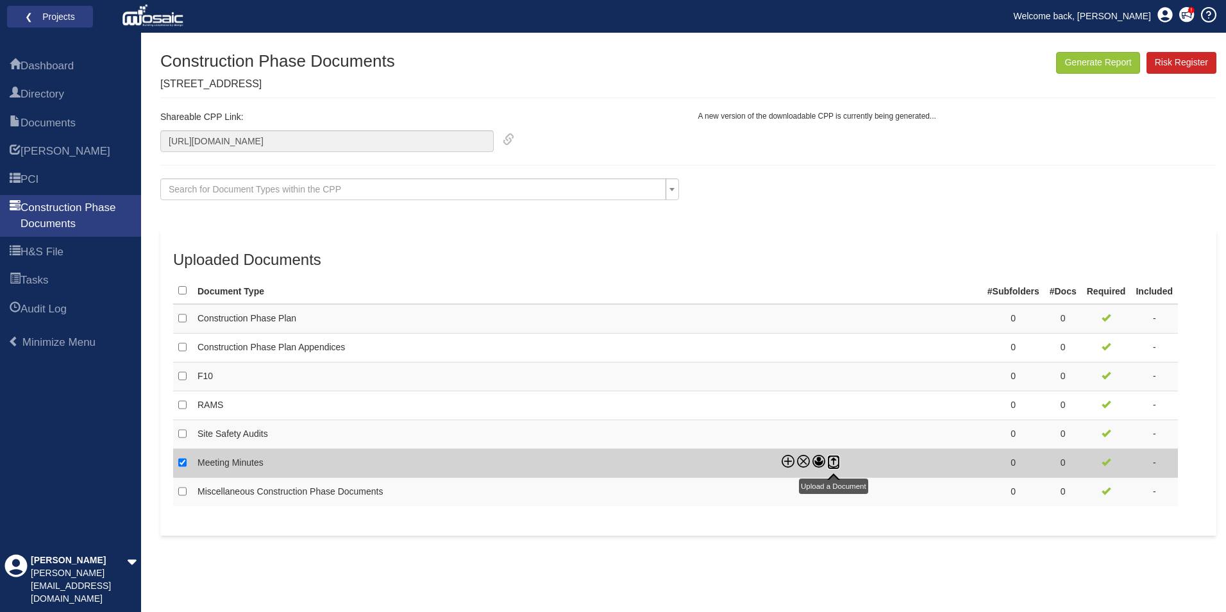
click at [836, 460] on icon at bounding box center [833, 458] width 5 height 3
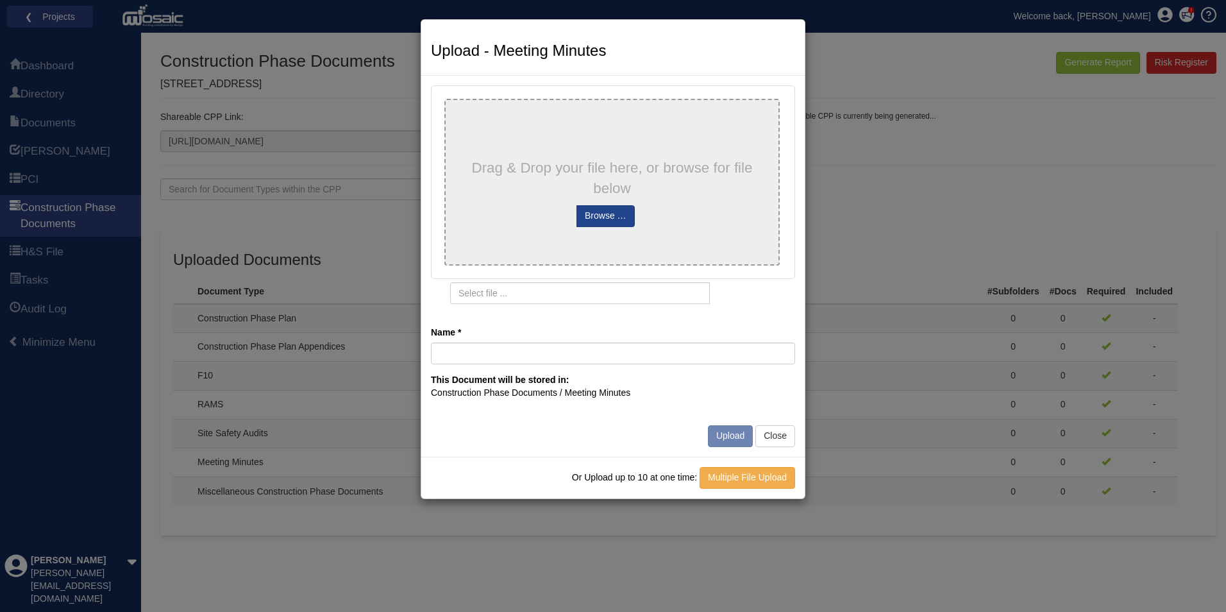
type input "513 - Pre-contract minutes"
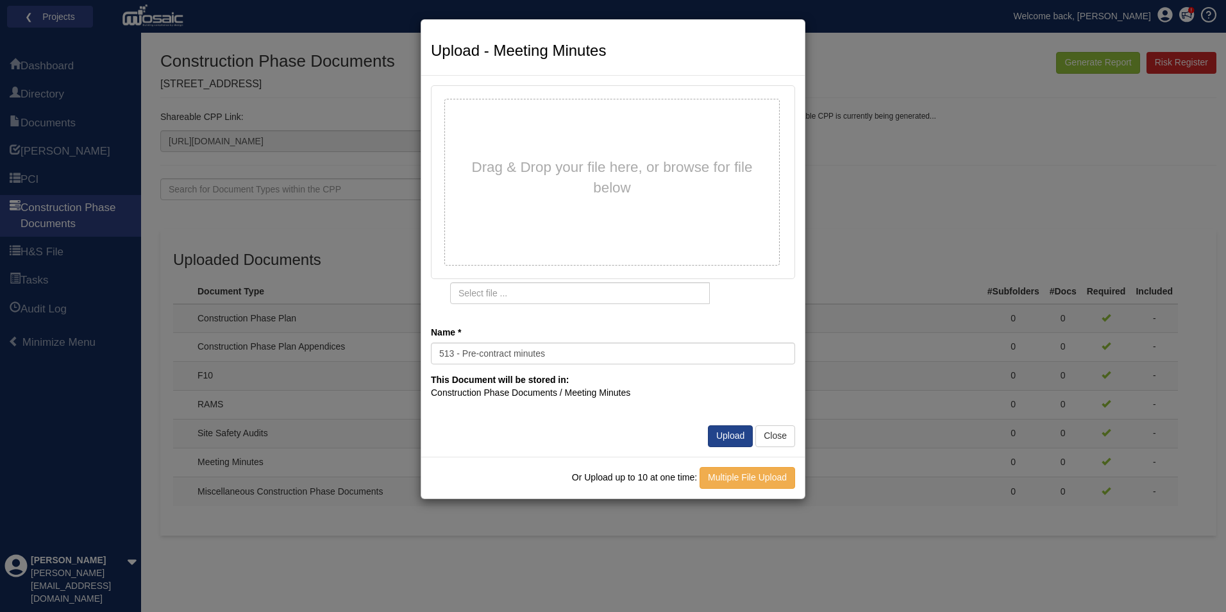
type input "513 - Pre-contract minutes.pdf"
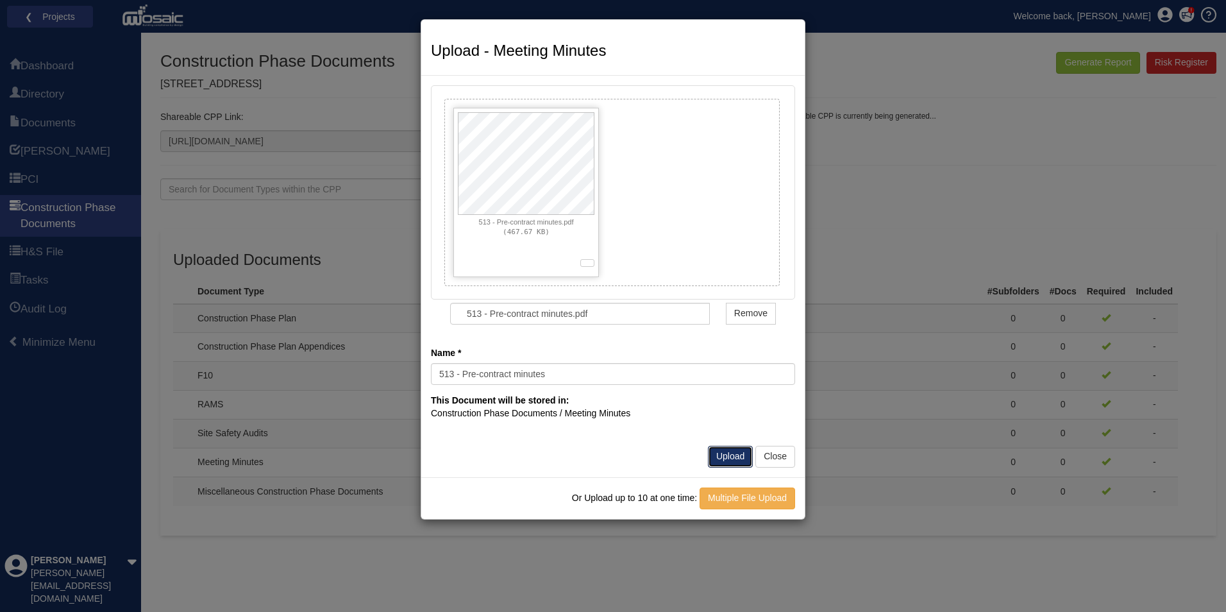
click at [737, 455] on button "Upload" at bounding box center [730, 457] width 45 height 22
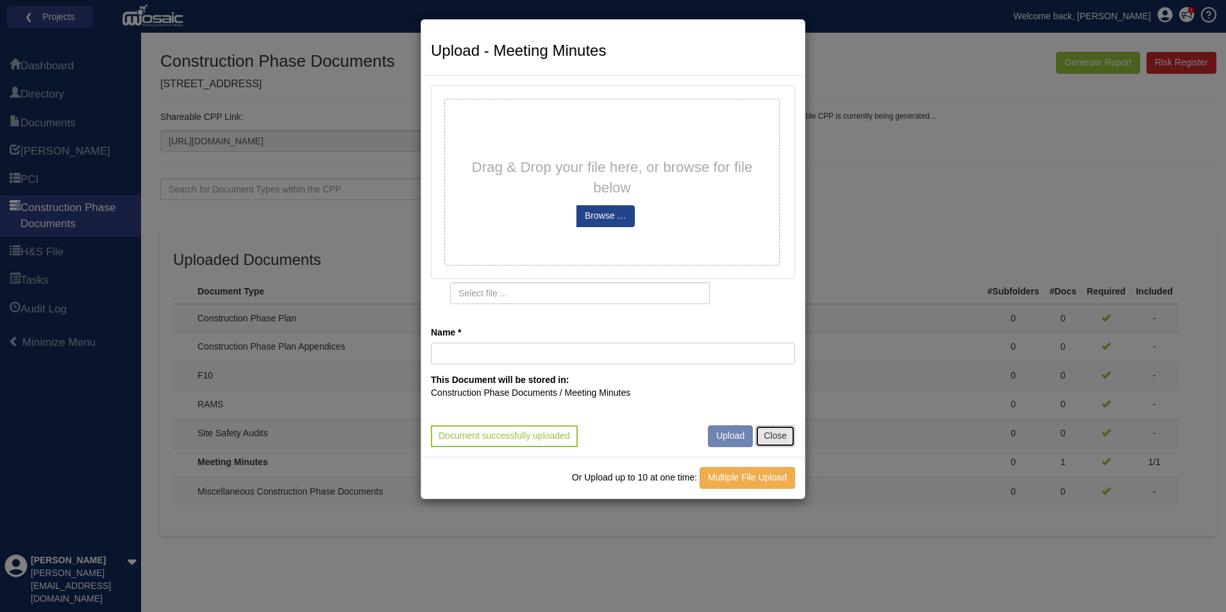
click at [772, 437] on button "Close" at bounding box center [776, 436] width 40 height 22
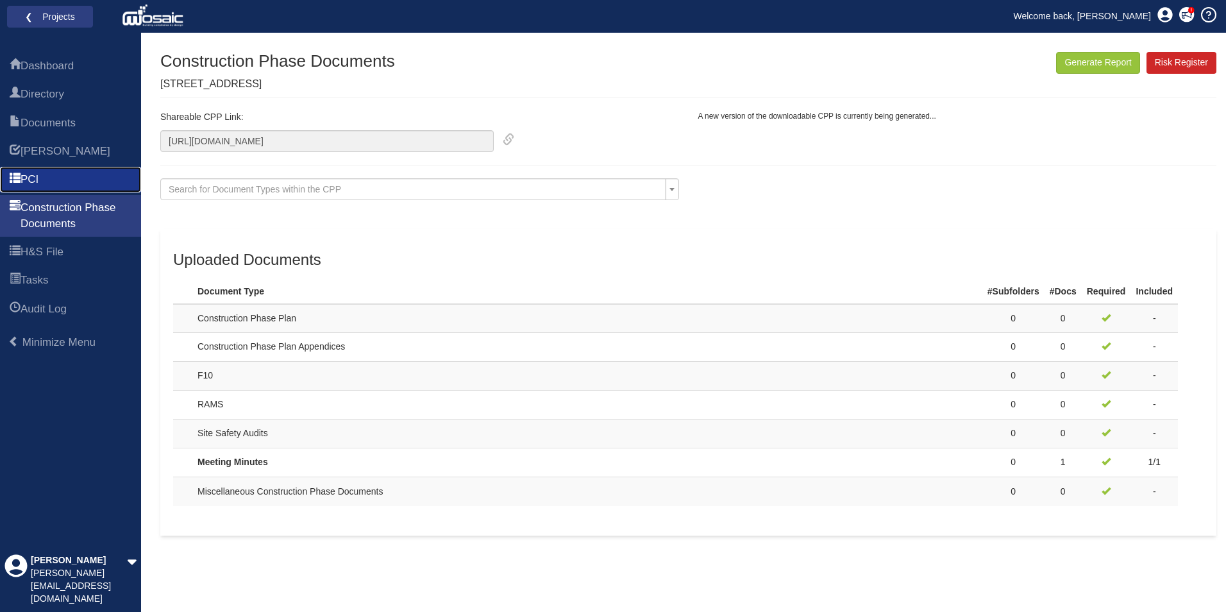
click at [42, 170] on link "PCI" at bounding box center [70, 180] width 141 height 26
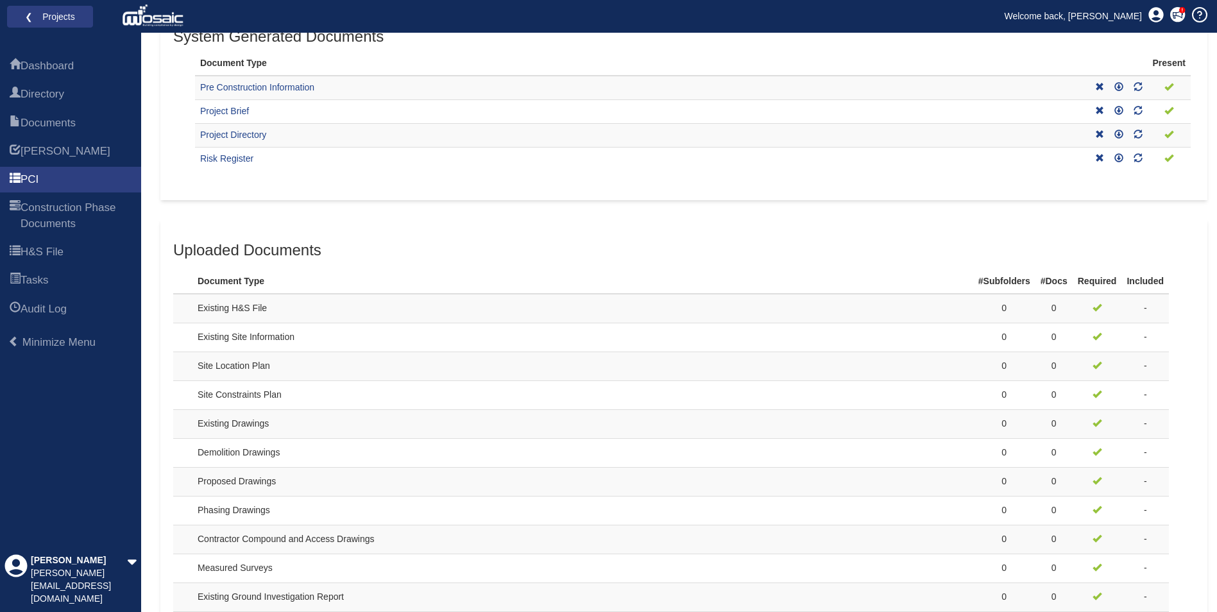
scroll to position [257, 0]
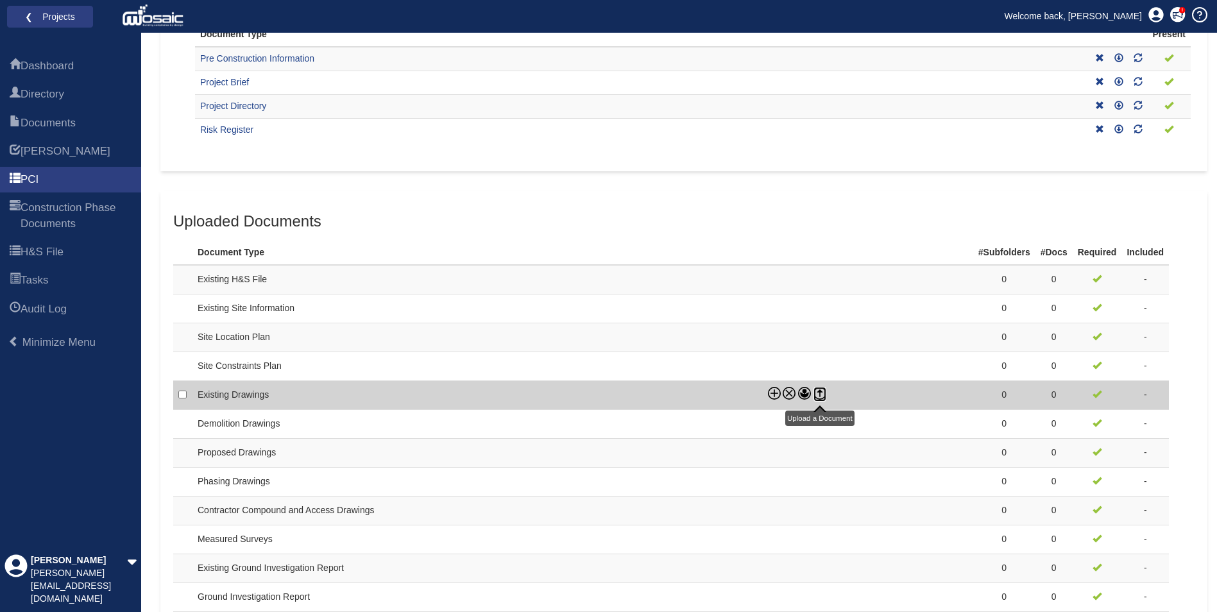
click at [819, 391] on icon at bounding box center [819, 390] width 5 height 3
checkbox input "true"
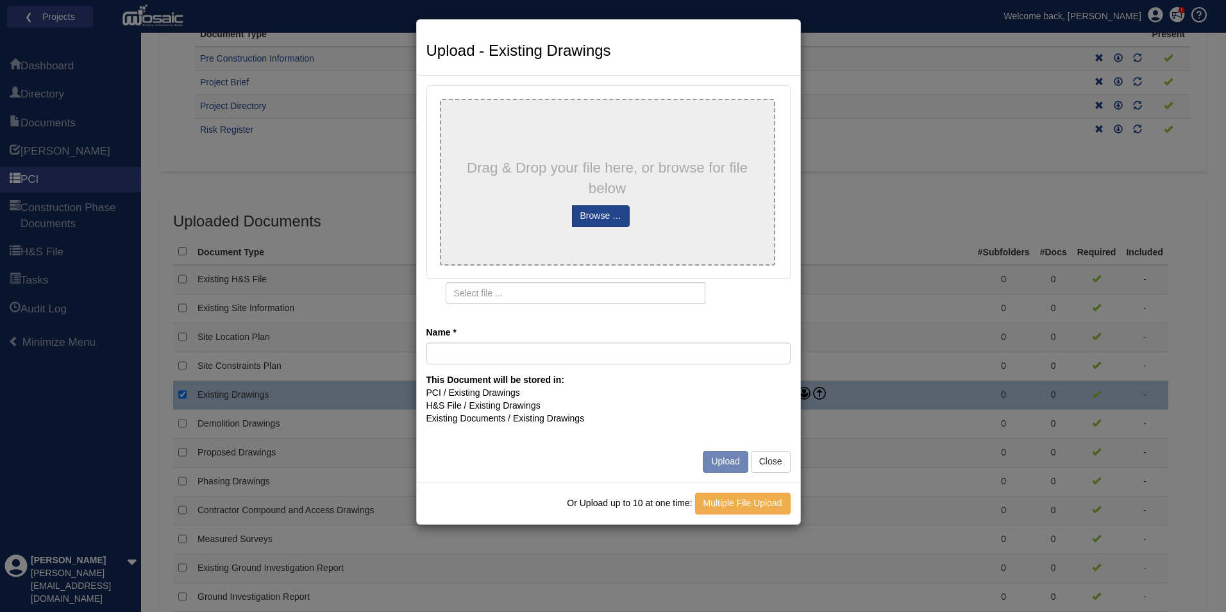
type input "513-XX-EP-00-GA Rev C Extg & demo"
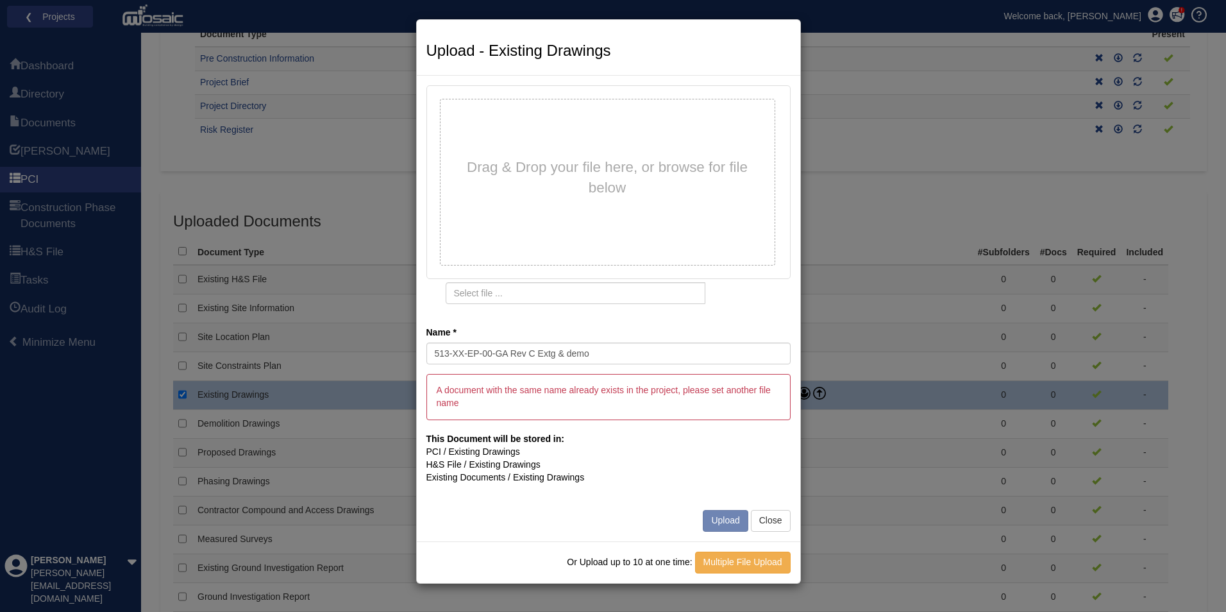
type input "513-XX-EP-00-GA Rev C Extg _ demo.pdf"
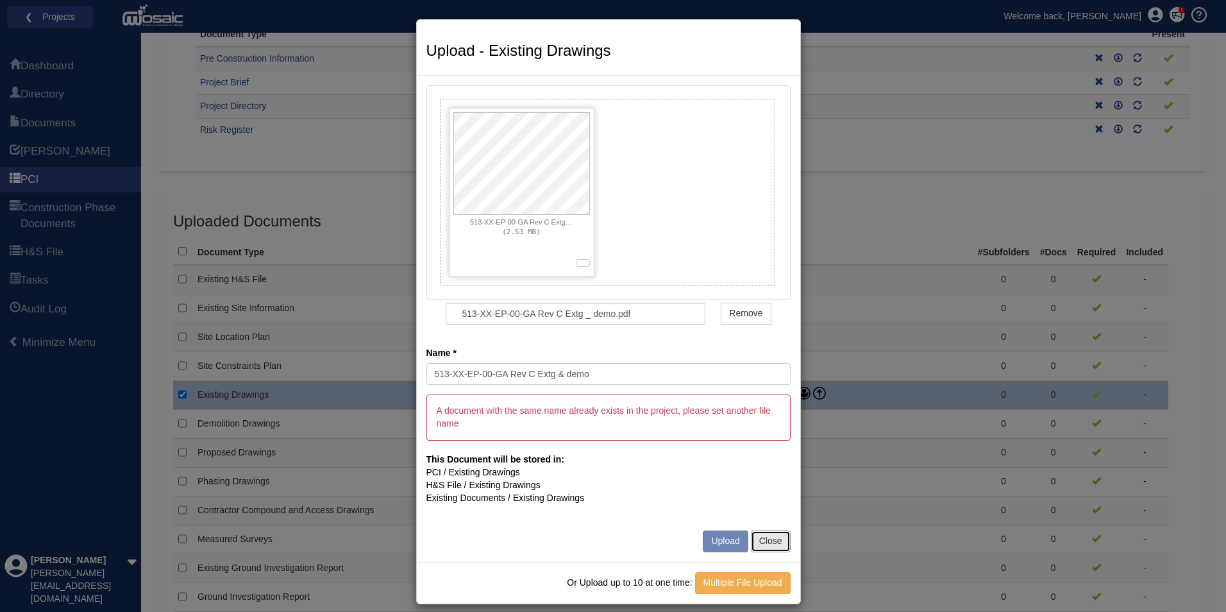
click at [756, 541] on button "Close" at bounding box center [771, 541] width 40 height 22
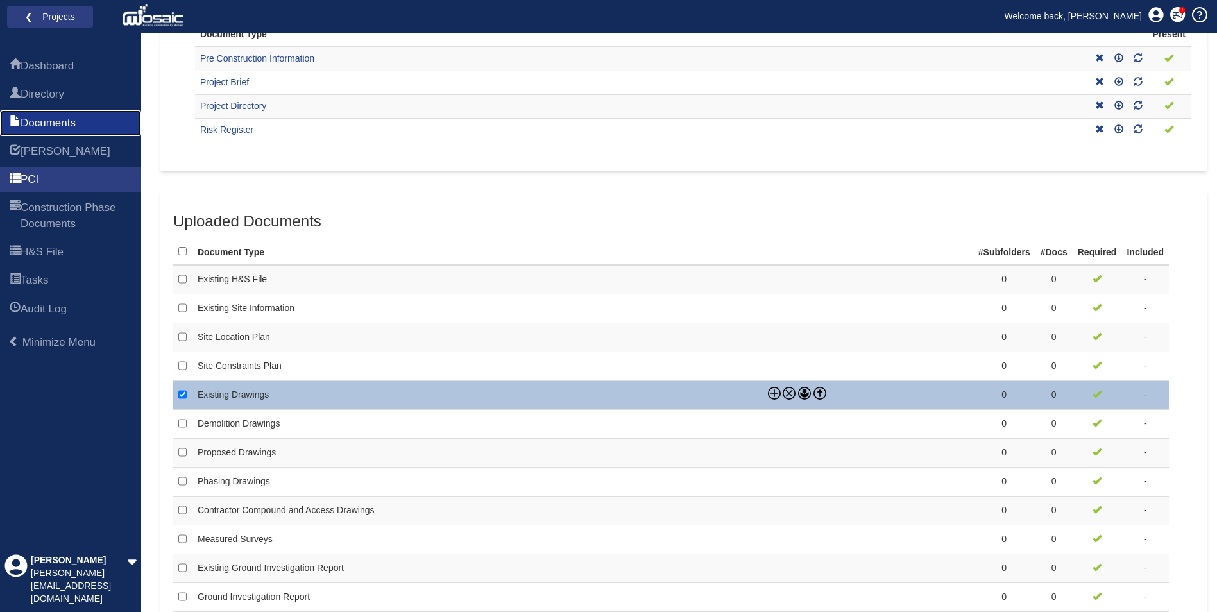
click at [47, 112] on link "Documents" at bounding box center [70, 123] width 141 height 26
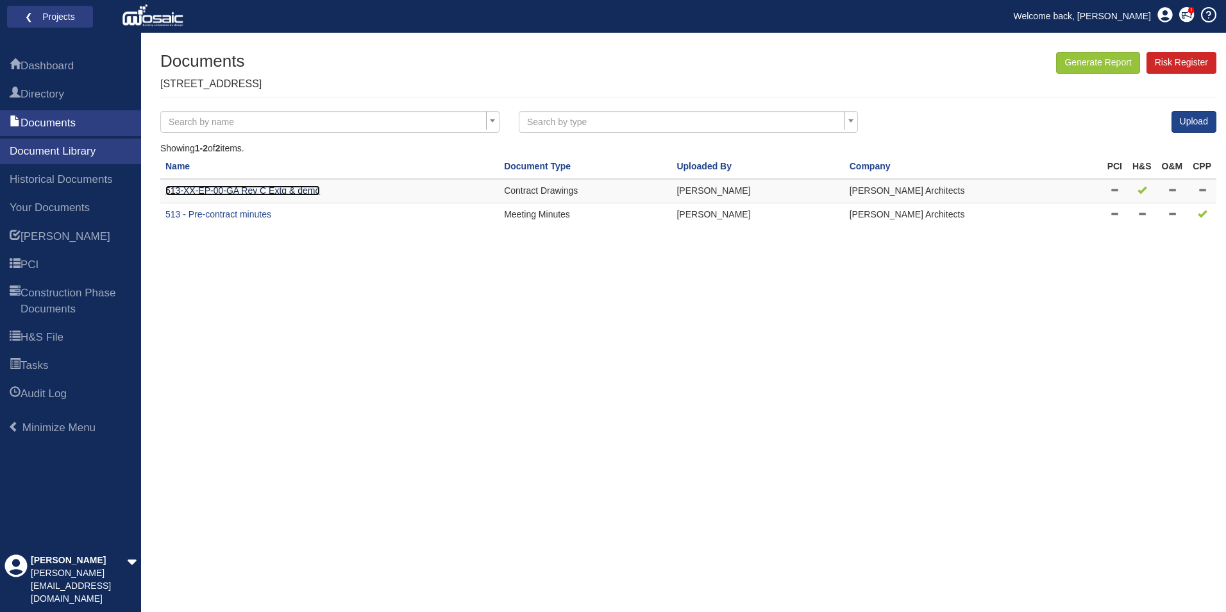
click at [263, 188] on link "513-XX-EP-00-GA Rev C Extg & demo" at bounding box center [242, 190] width 155 height 10
drag, startPoint x: 242, startPoint y: 188, endPoint x: 193, endPoint y: 283, distance: 106.7
click at [194, 283] on div "Generate Report Show All HARI Select "Yes" for All Eliminated included or "No" …" at bounding box center [688, 332] width 1057 height 560
click at [66, 112] on link "Documents" at bounding box center [70, 123] width 141 height 26
click at [69, 179] on span "Historical Documents" at bounding box center [61, 179] width 103 height 15
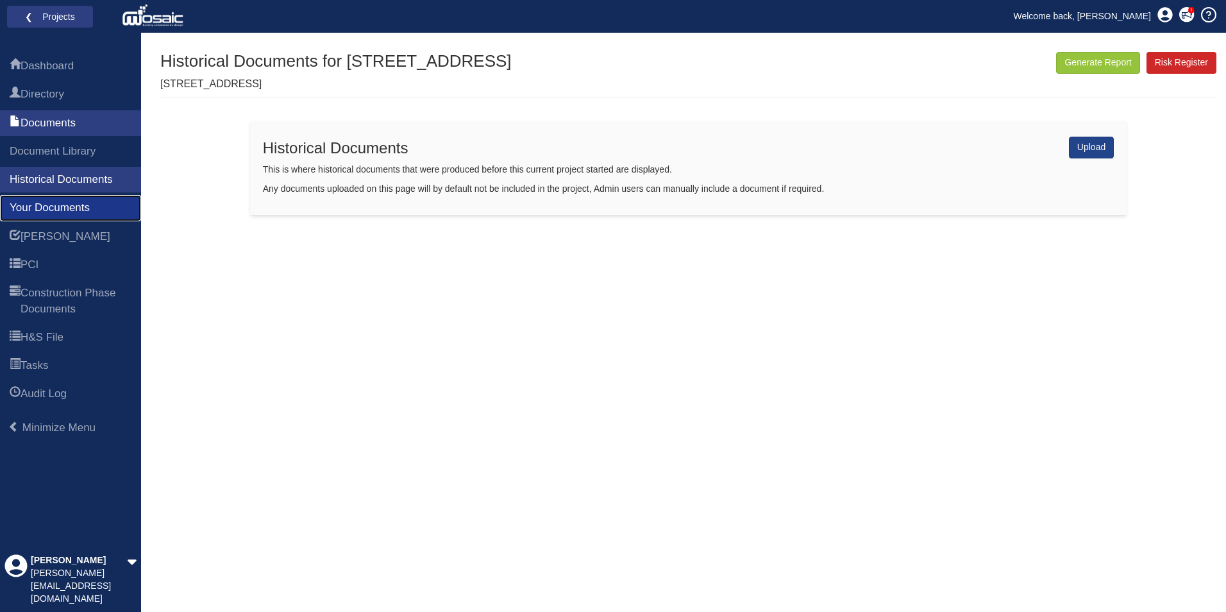
click at [71, 208] on span "Your Documents" at bounding box center [50, 207] width 80 height 15
click at [38, 267] on span "PCI" at bounding box center [30, 264] width 18 height 15
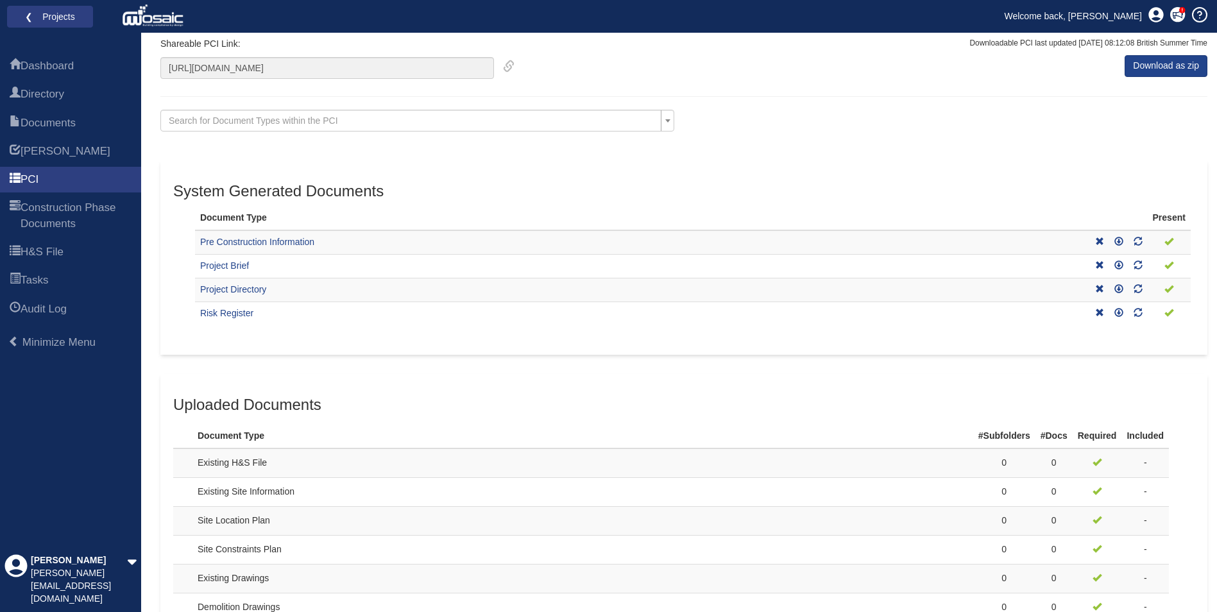
scroll to position [257, 0]
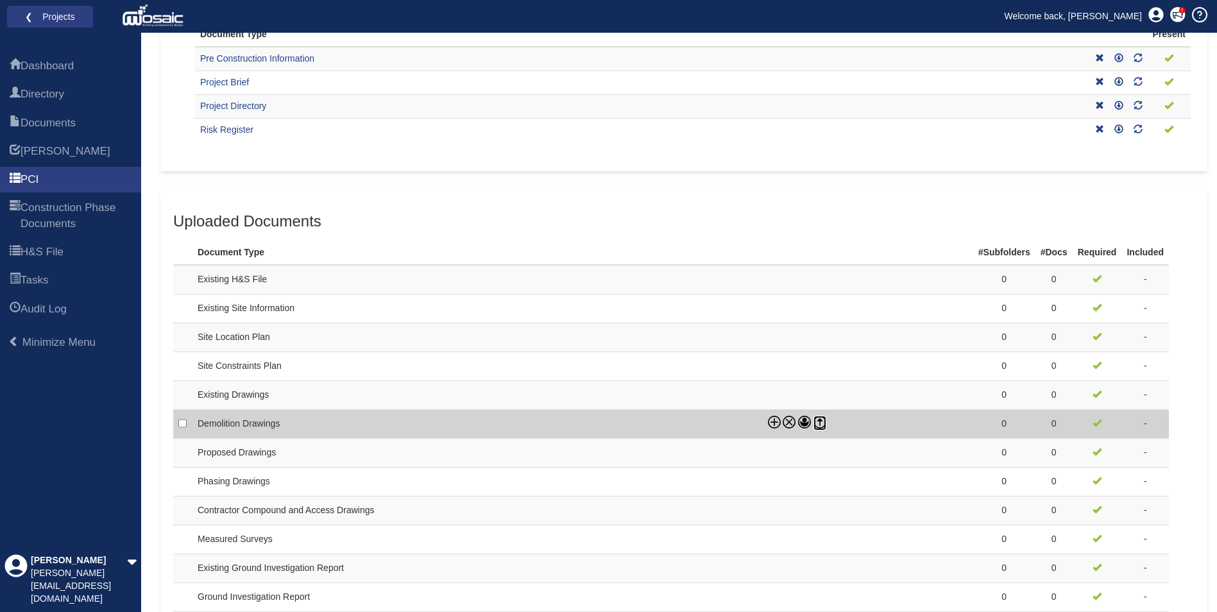
click at [820, 421] on icon at bounding box center [819, 419] width 5 height 3
checkbox input "true"
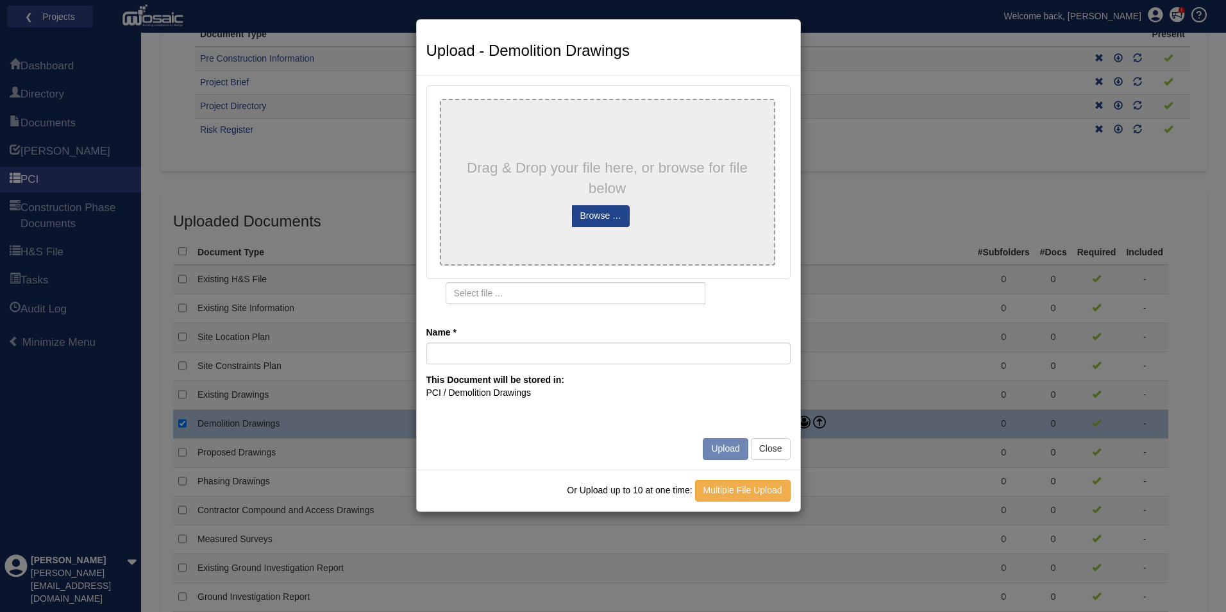
type input "513-XX-EP-00-GA Rev C Extg & demo"
type input "513-XX-EP-00-GA Rev C Extg _ demo.pdf"
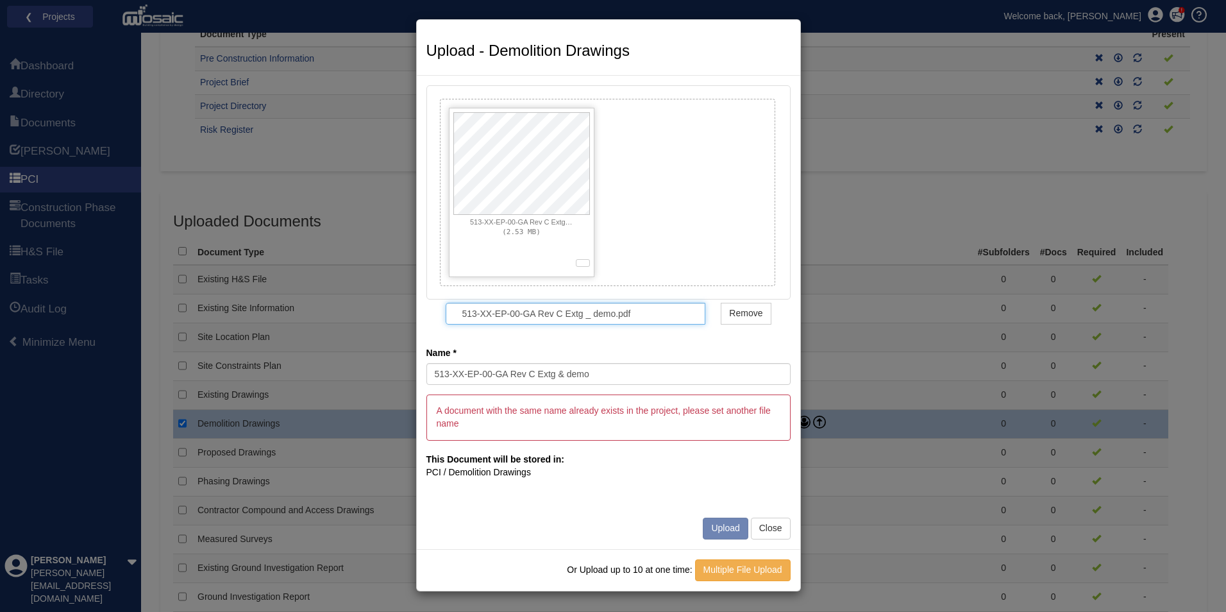
click at [604, 318] on input "513-XX-EP-00-GA Rev C Extg _ demo.pdf" at bounding box center [576, 314] width 260 height 22
drag, startPoint x: 593, startPoint y: 314, endPoint x: 566, endPoint y: 316, distance: 27.0
click at [566, 316] on input "513-XX-EP-00-GA Rev C Extg _ demo.pdf" at bounding box center [576, 314] width 260 height 22
drag, startPoint x: 590, startPoint y: 311, endPoint x: 570, endPoint y: 351, distance: 44.5
click at [590, 311] on input "513-XX-EP-00-GA Rev C Extg _ demo.pdf" at bounding box center [576, 314] width 260 height 22
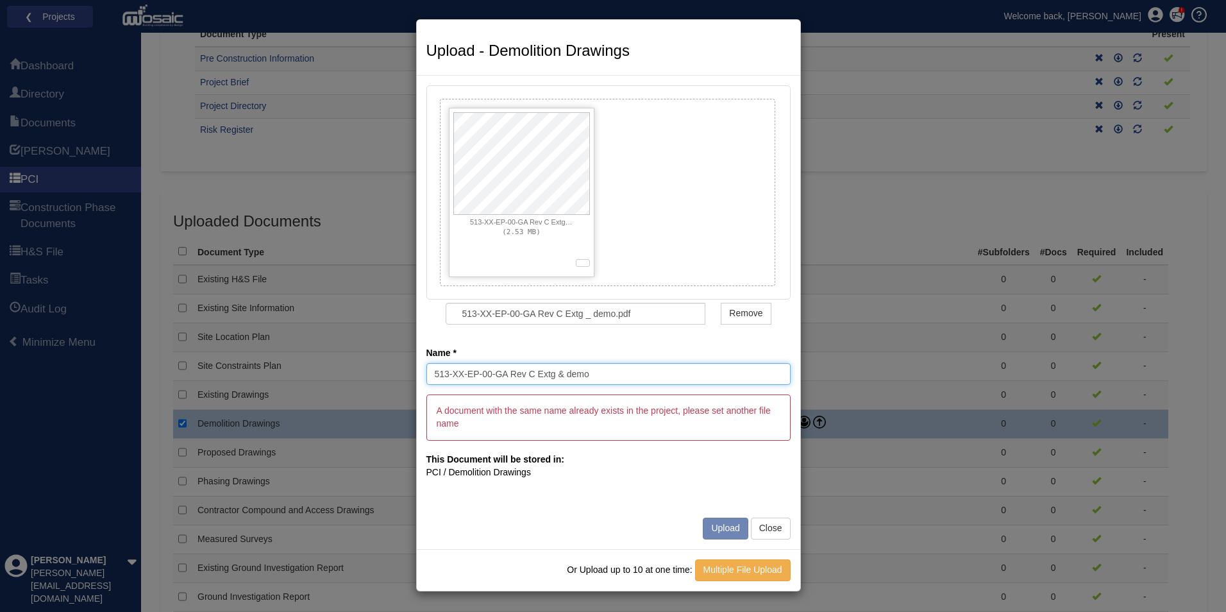
click at [548, 374] on input "513-XX-EP-00-GA Rev C Extg & demo" at bounding box center [609, 374] width 364 height 22
drag, startPoint x: 554, startPoint y: 372, endPoint x: 536, endPoint y: 375, distance: 18.1
click at [536, 375] on input "513-XX-EP-00-GA Rev C Extg & demo" at bounding box center [609, 374] width 364 height 22
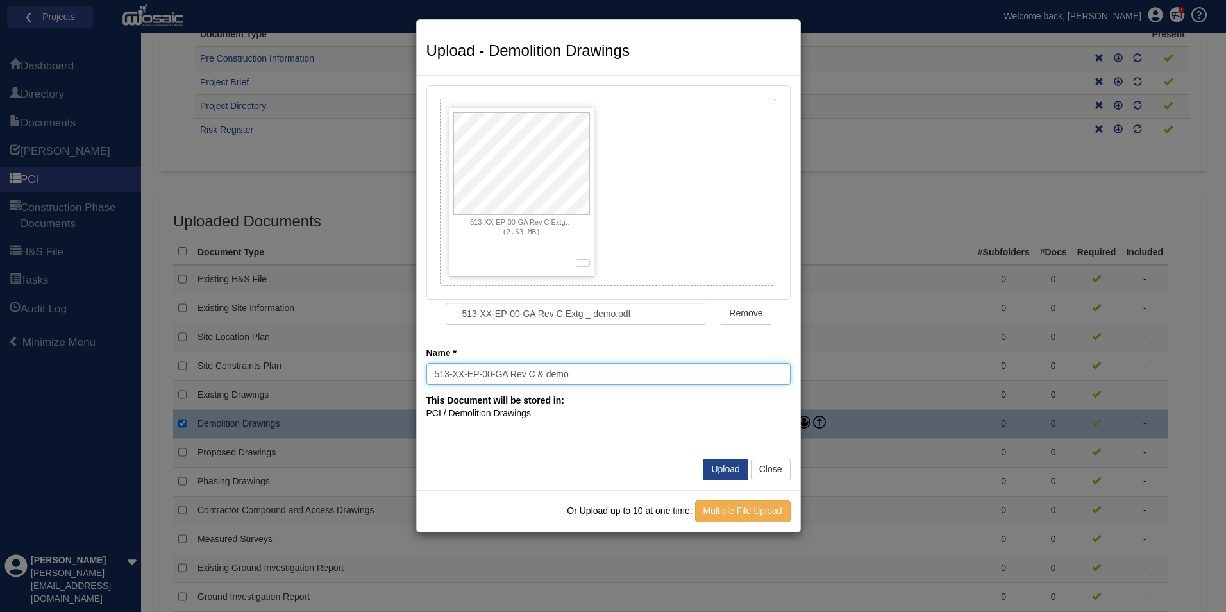
drag, startPoint x: 544, startPoint y: 374, endPoint x: 552, endPoint y: 374, distance: 8.3
click at [547, 374] on input "513-XX-EP-00-GA Rev C & demo" at bounding box center [609, 374] width 364 height 22
click at [540, 373] on input "513-XX-EP-00-GA Rev Cdemo" at bounding box center [609, 374] width 364 height 22
type input "513-XX-EP-00-GA Rev C Demo"
click at [726, 470] on button "Upload" at bounding box center [725, 470] width 45 height 22
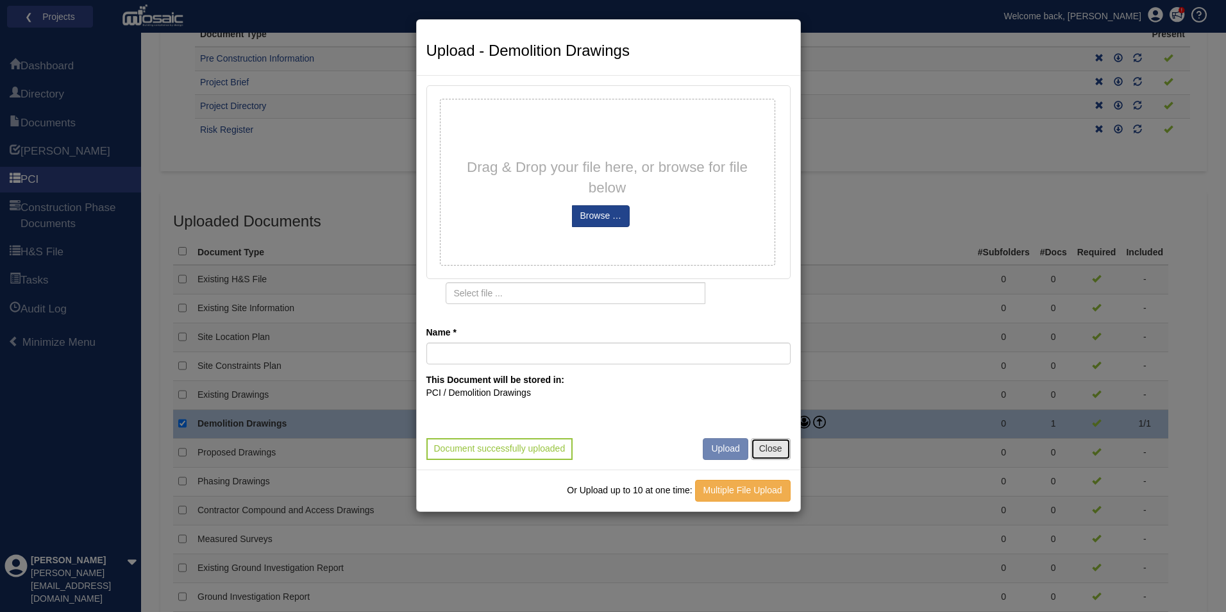
click at [769, 447] on button "Close" at bounding box center [771, 449] width 40 height 22
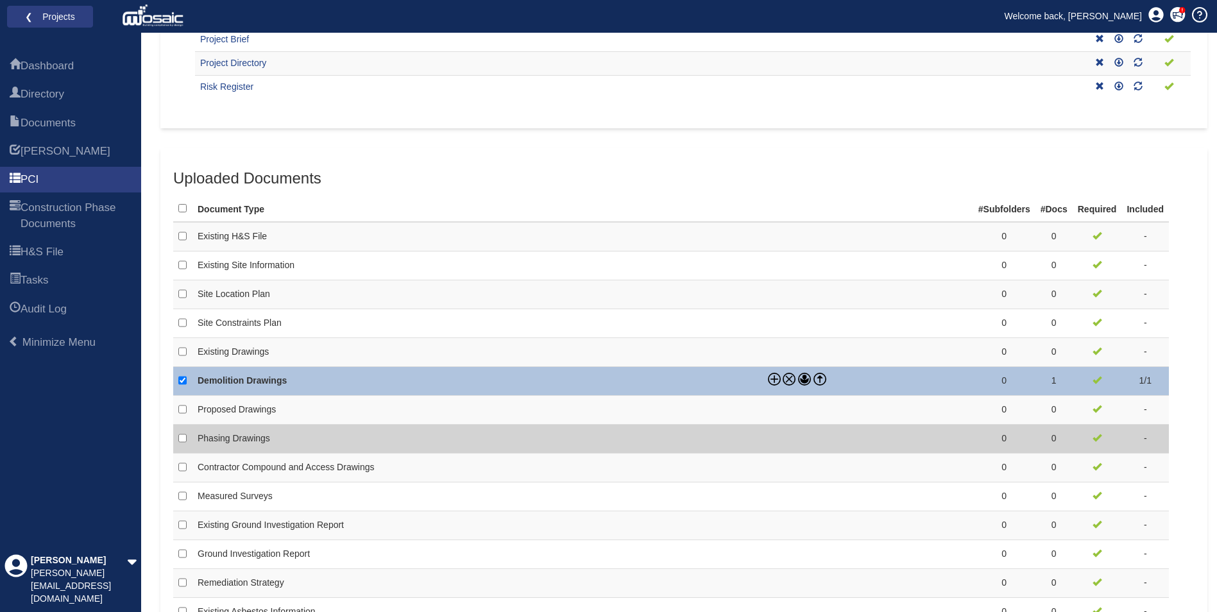
scroll to position [321, 0]
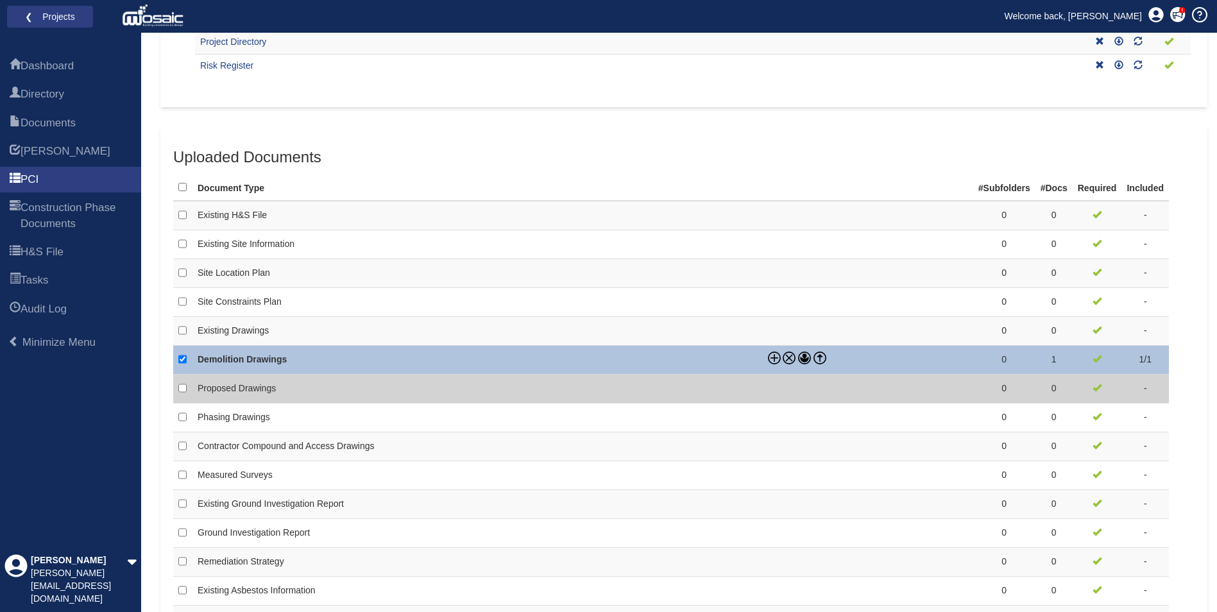
click at [810, 395] on td at bounding box center [868, 389] width 210 height 29
checkbox input "false"
checkbox input "true"
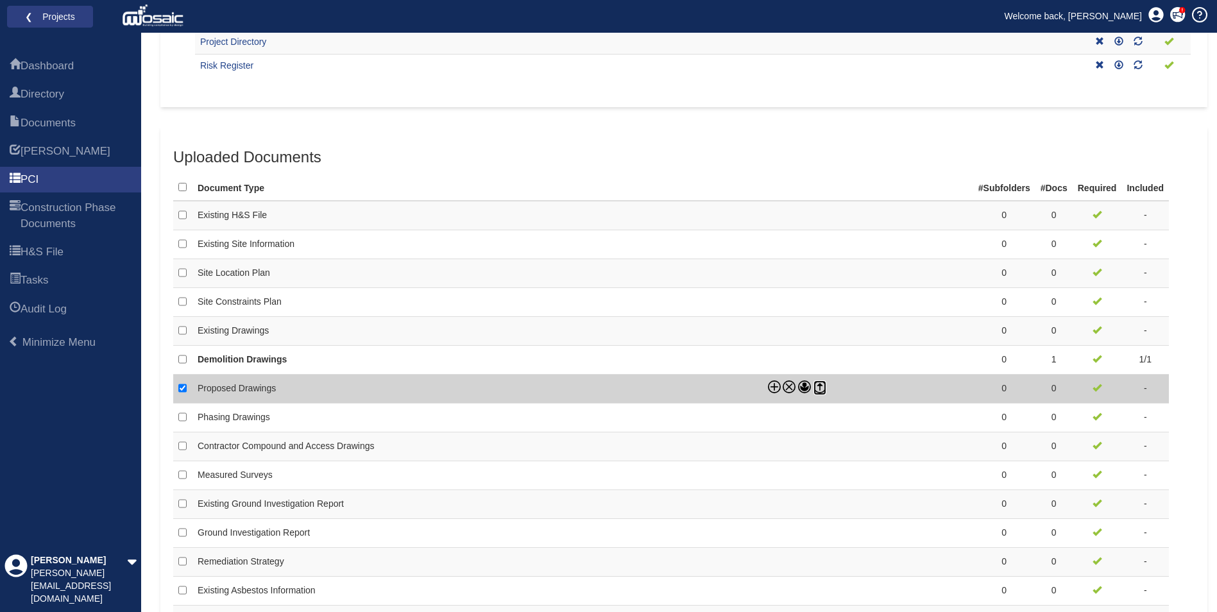
click at [819, 388] on icon at bounding box center [819, 386] width 13 height 13
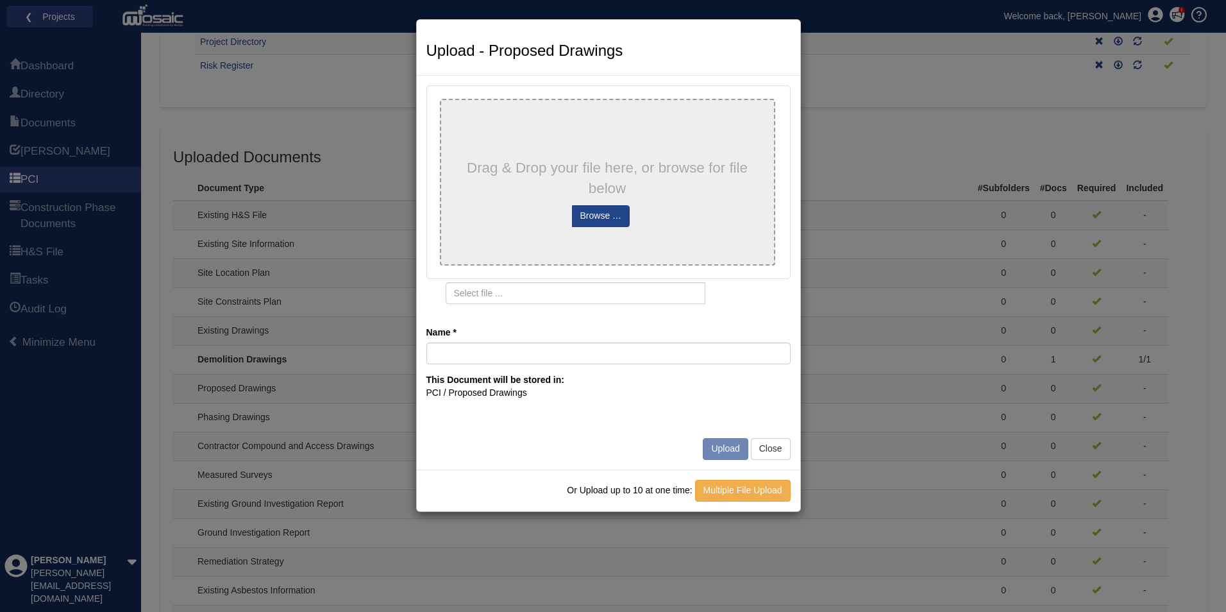
type input "513-XX-PP-00-GA Rev C Proposed Floor Plans"
type input "513-XX-PP-00-GA Rev C Proposed Floor Plans.pdf"
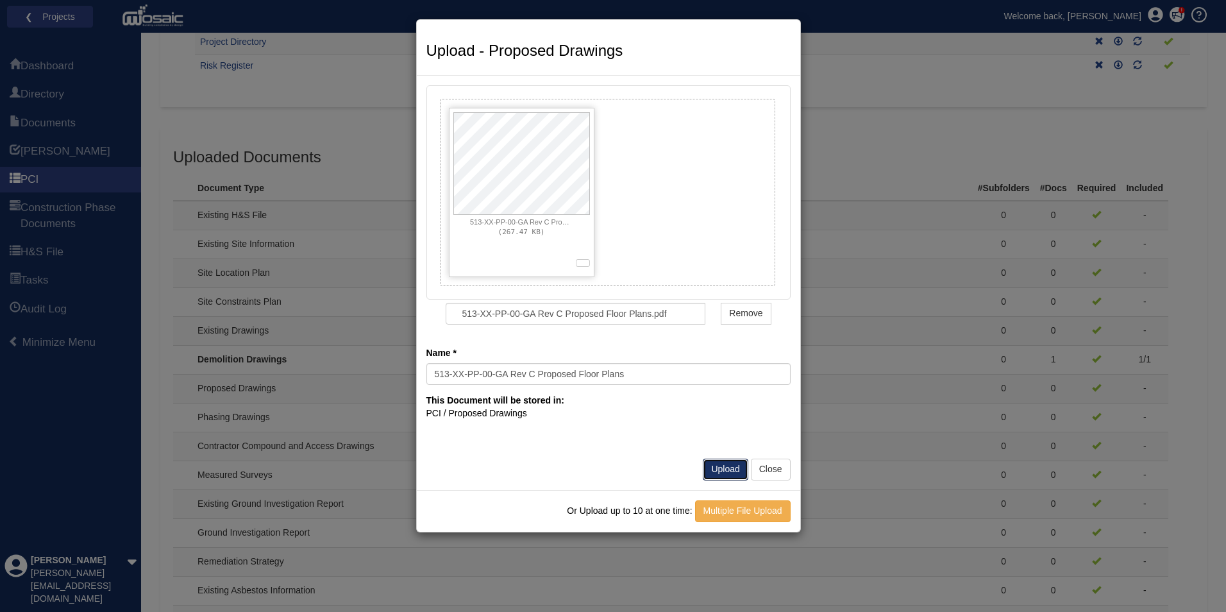
click at [731, 471] on button "Upload" at bounding box center [725, 470] width 45 height 22
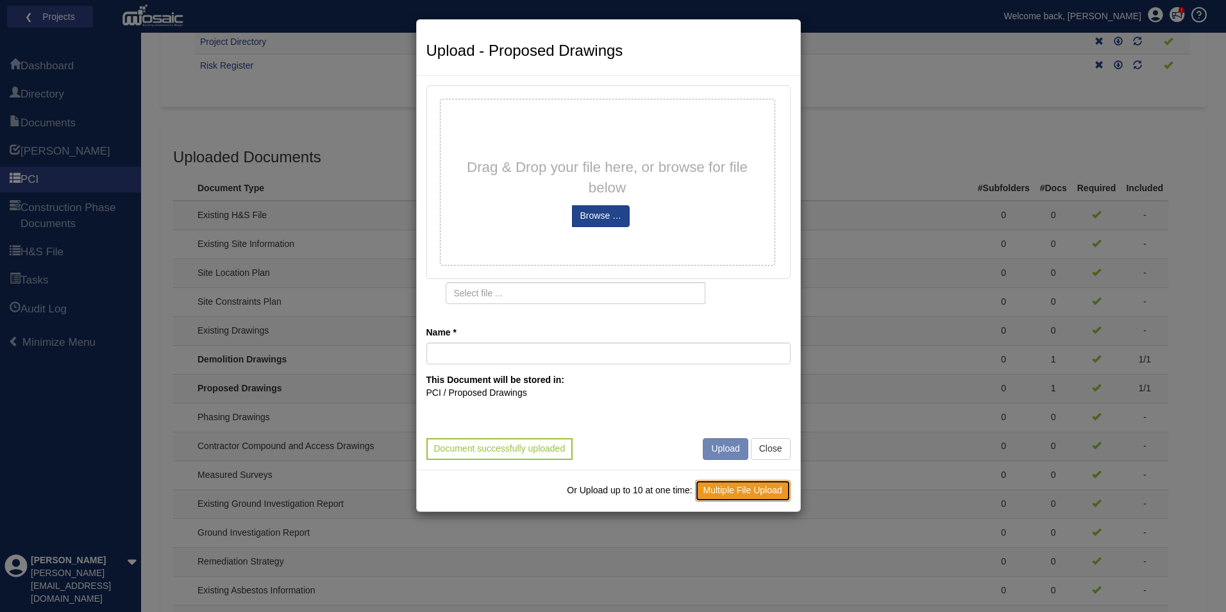
click at [740, 493] on link "Multiple File Upload" at bounding box center [743, 491] width 96 height 22
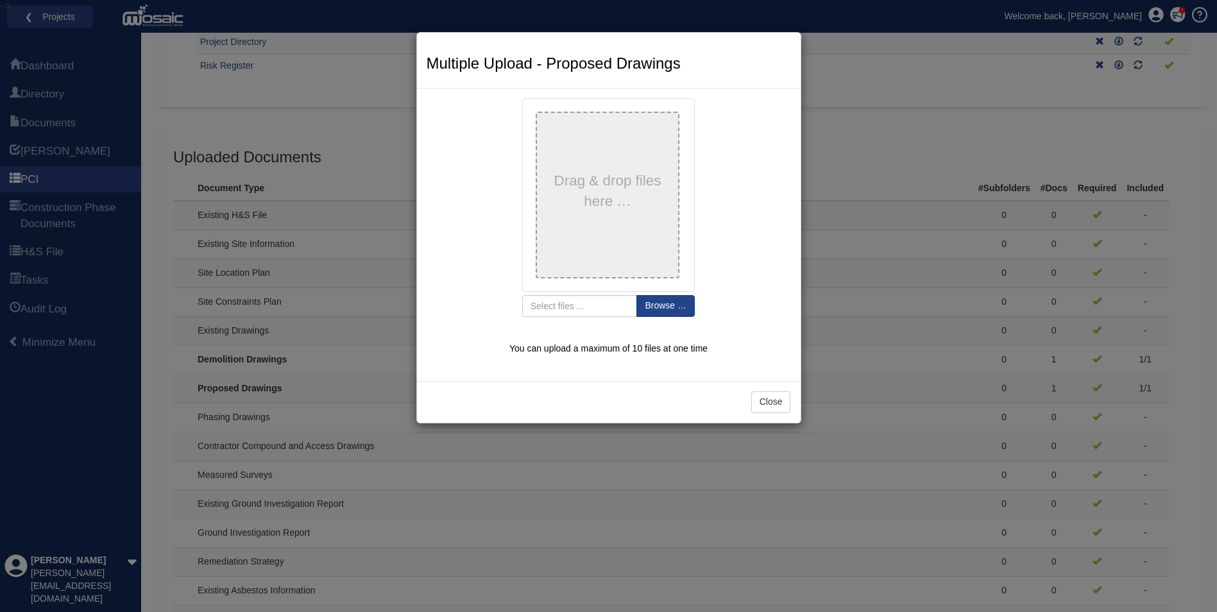
type input "513-XX-PS-00-GA Rev B Proposed Sections & Details"
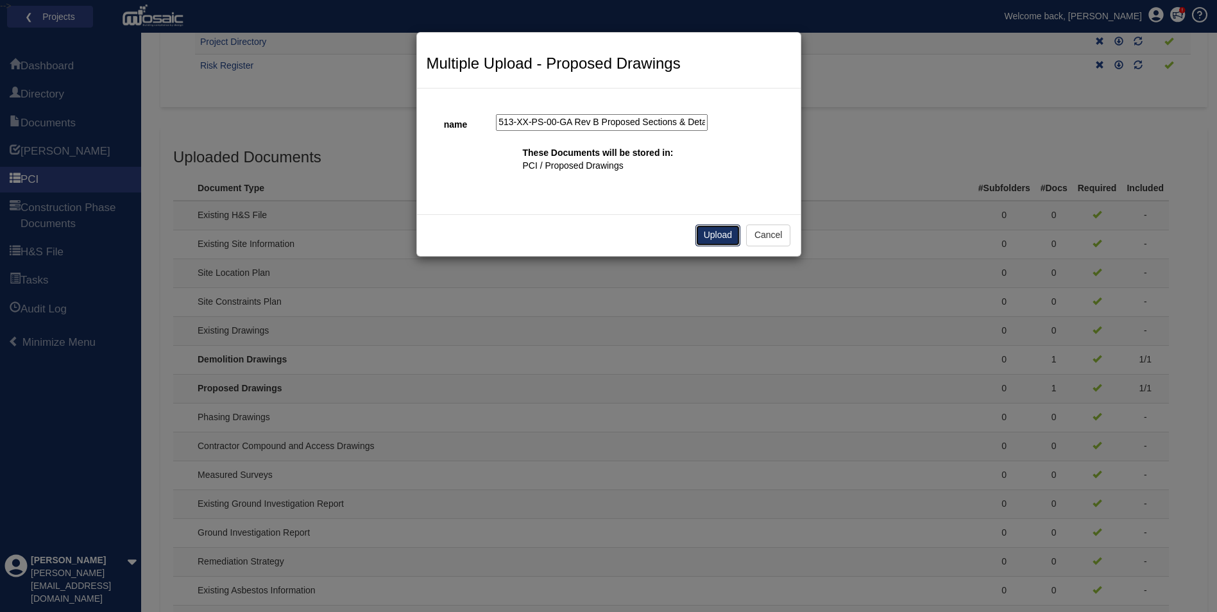
click at [725, 232] on button "Upload" at bounding box center [717, 236] width 45 height 22
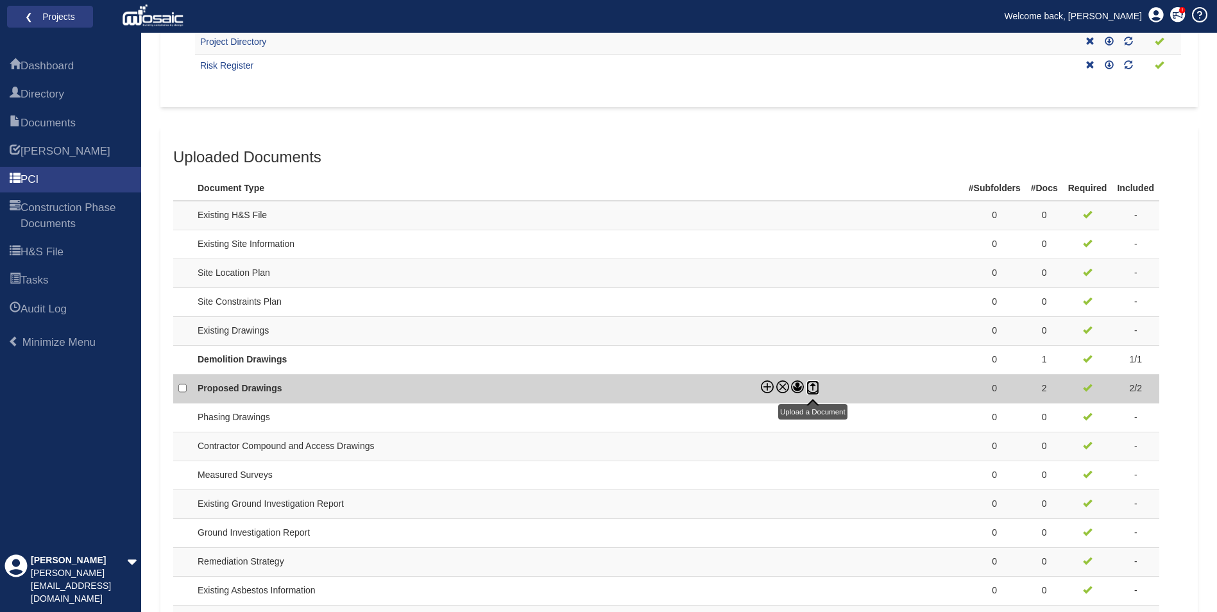
click at [813, 387] on icon at bounding box center [813, 387] width 0 height 5
checkbox input "true"
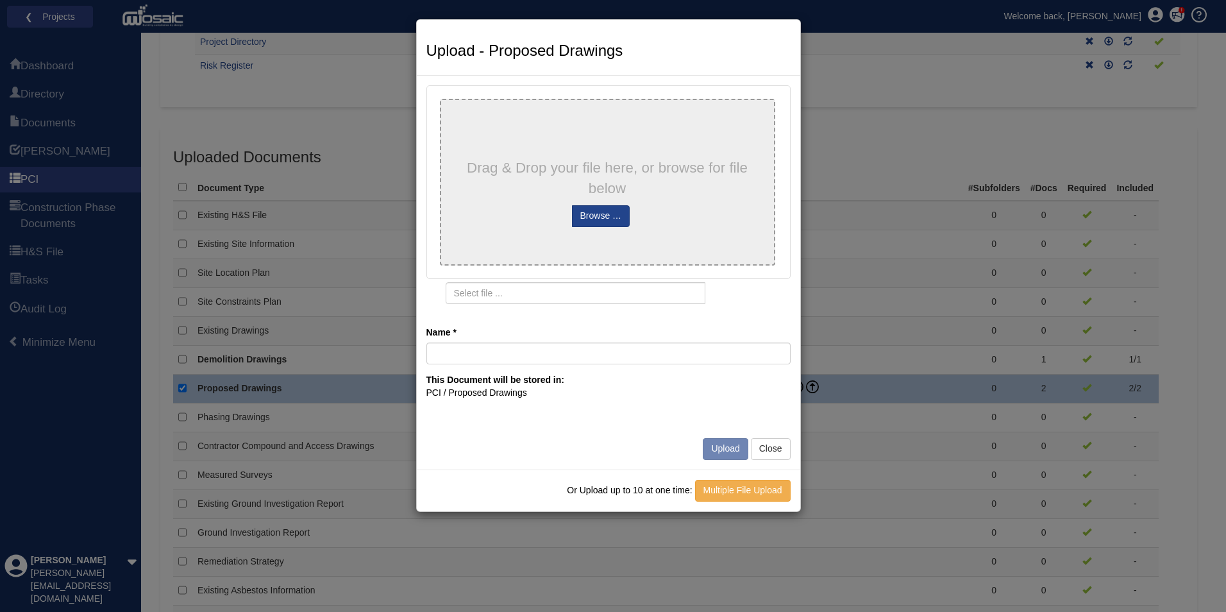
type input "513-XX-PE-00-GA Rev B Proposed Elevations"
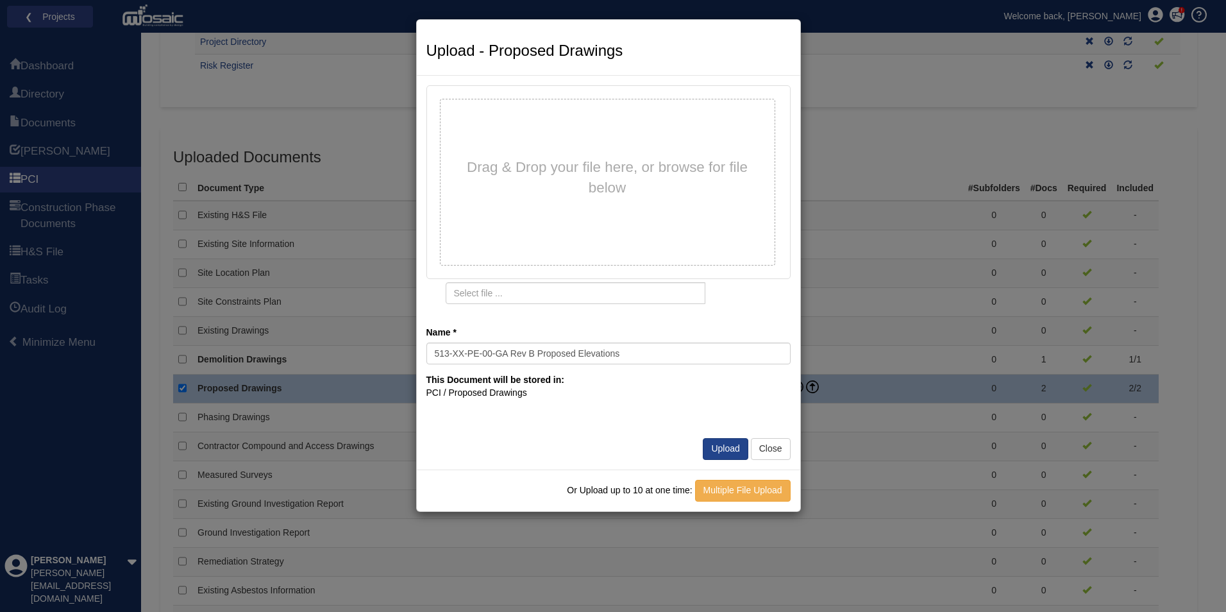
type input "513-XX-PE-00-GA Rev B Proposed Elevations.pdf"
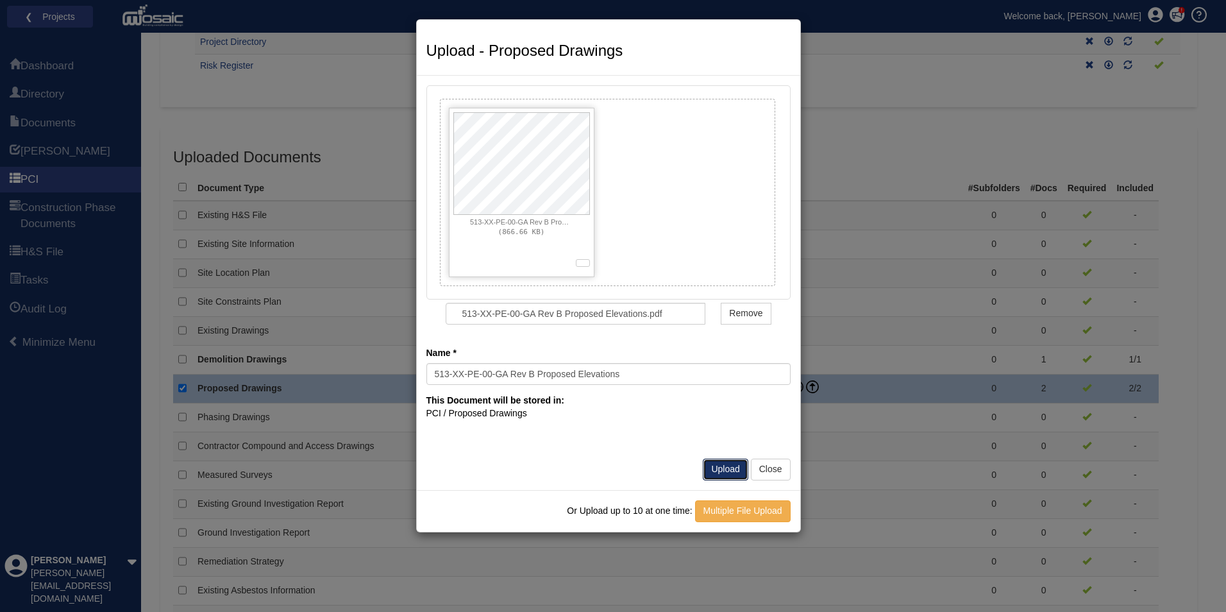
click at [731, 467] on button "Upload" at bounding box center [725, 470] width 45 height 22
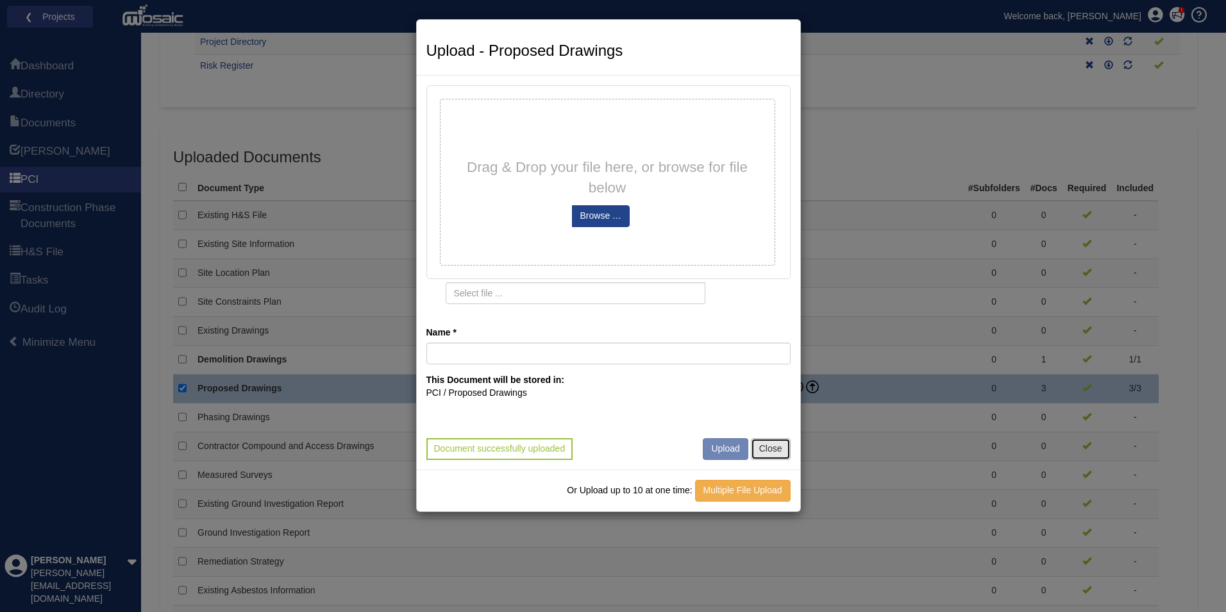
click at [770, 450] on button "Close" at bounding box center [771, 449] width 40 height 22
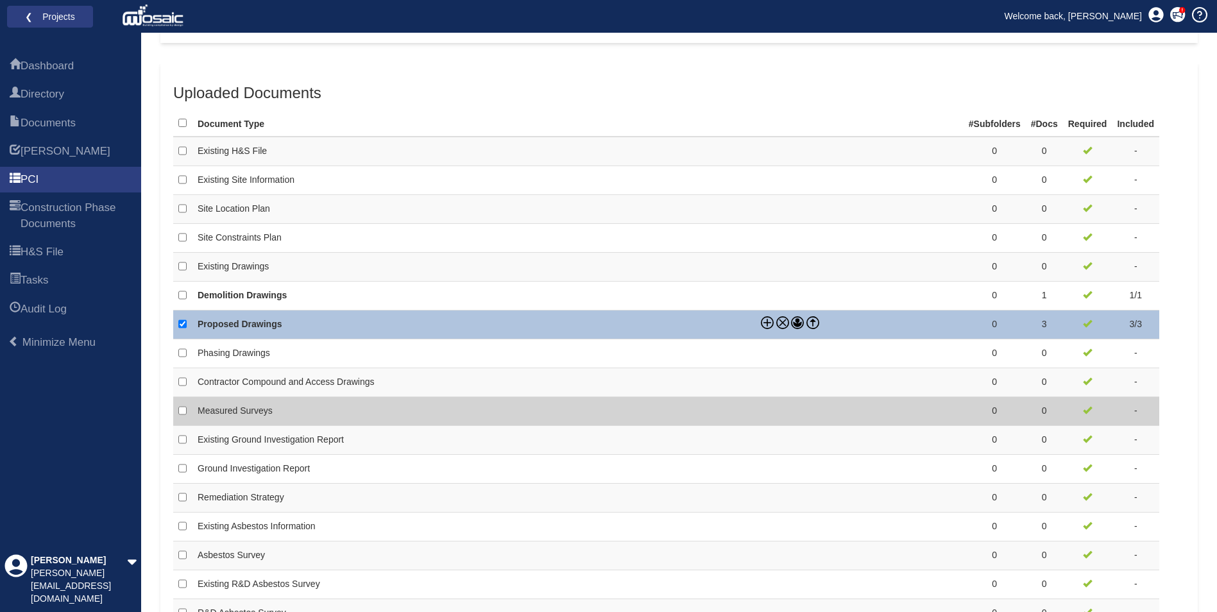
scroll to position [449, 0]
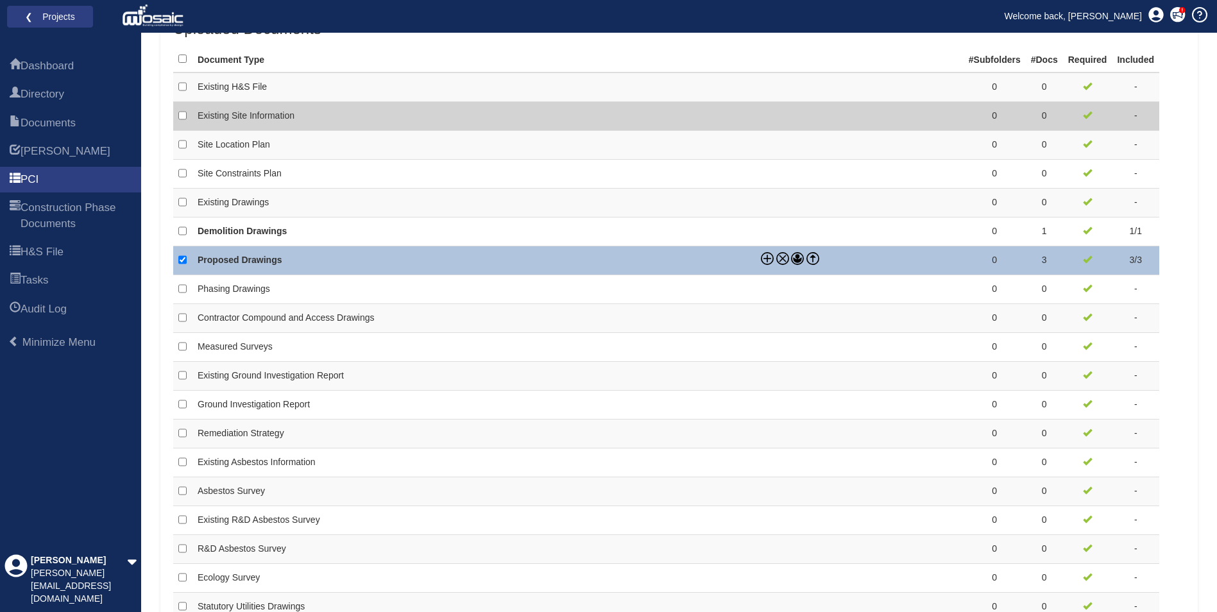
click at [695, 117] on td "Existing Site Information" at bounding box center [473, 116] width 563 height 29
checkbox input "true"
checkbox input "false"
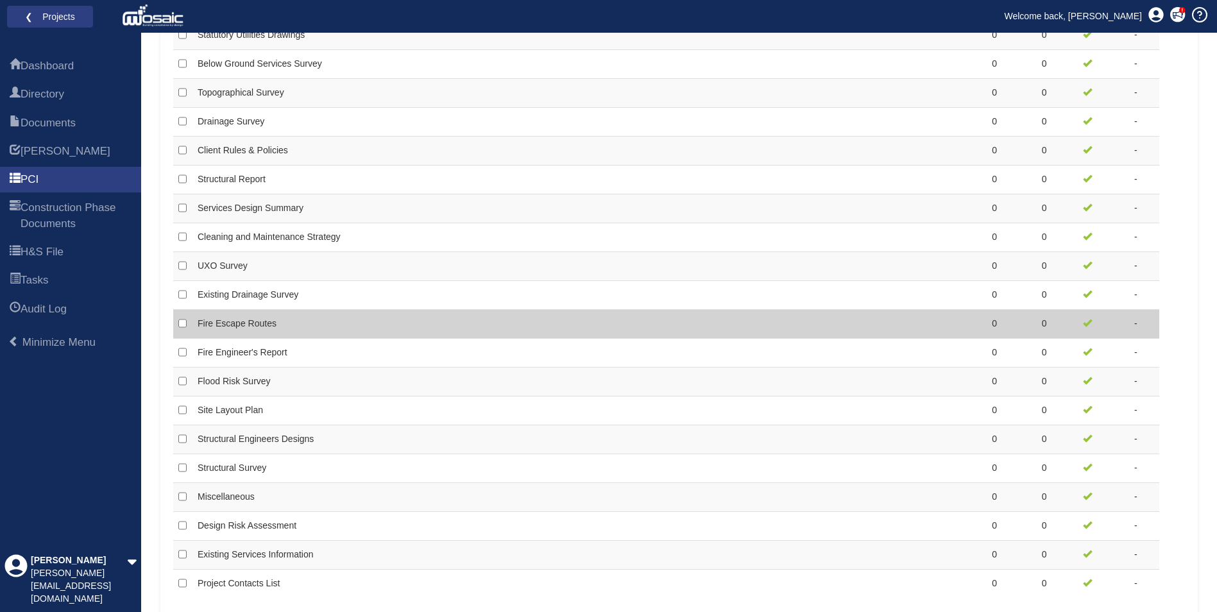
scroll to position [1037, 0]
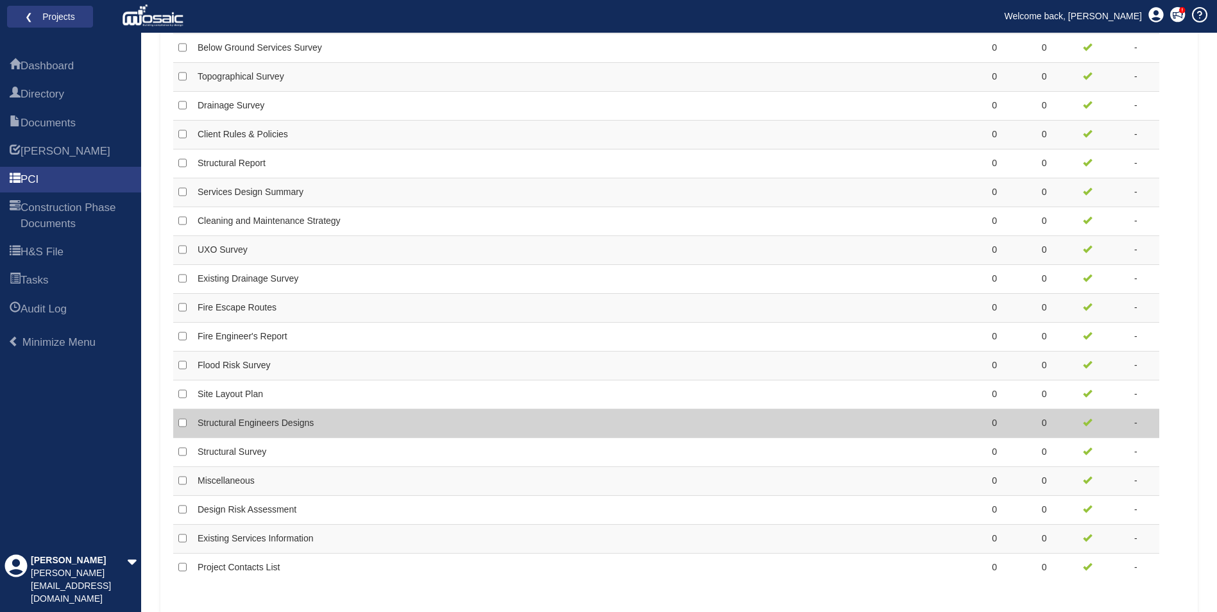
click at [815, 429] on td at bounding box center [860, 423] width 208 height 29
checkbox input "false"
checkbox input "true"
click at [813, 419] on icon at bounding box center [812, 419] width 5 height 3
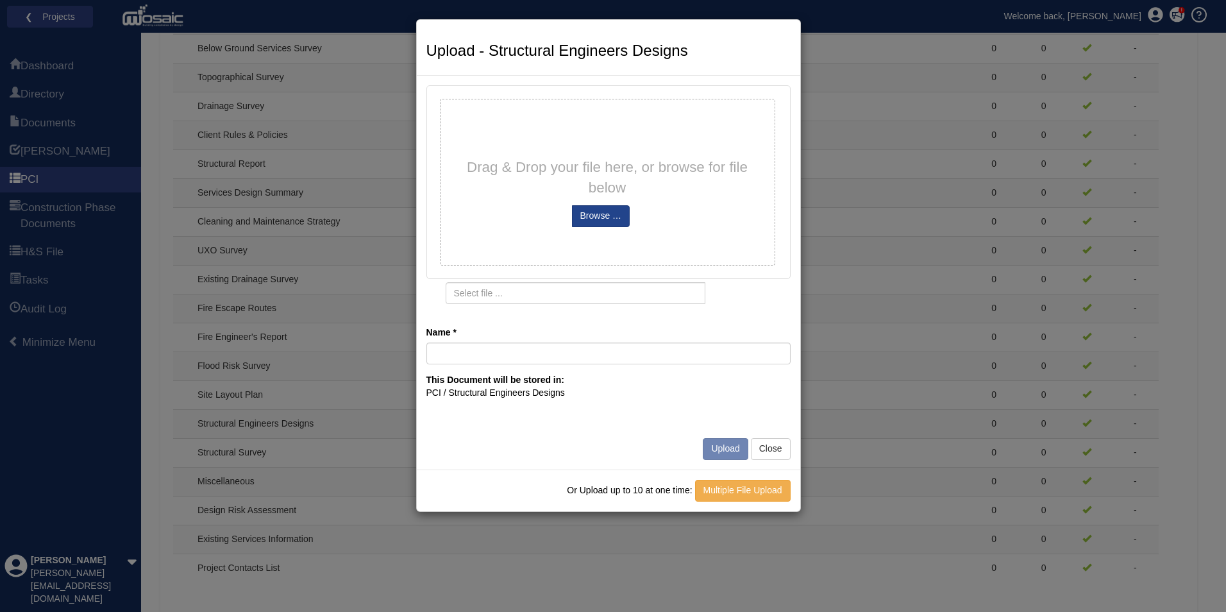
click at [623, 480] on div "Or Upload up to 10 at one time: Multiple File Upload" at bounding box center [609, 491] width 364 height 22
click at [770, 449] on button "Close" at bounding box center [771, 449] width 40 height 22
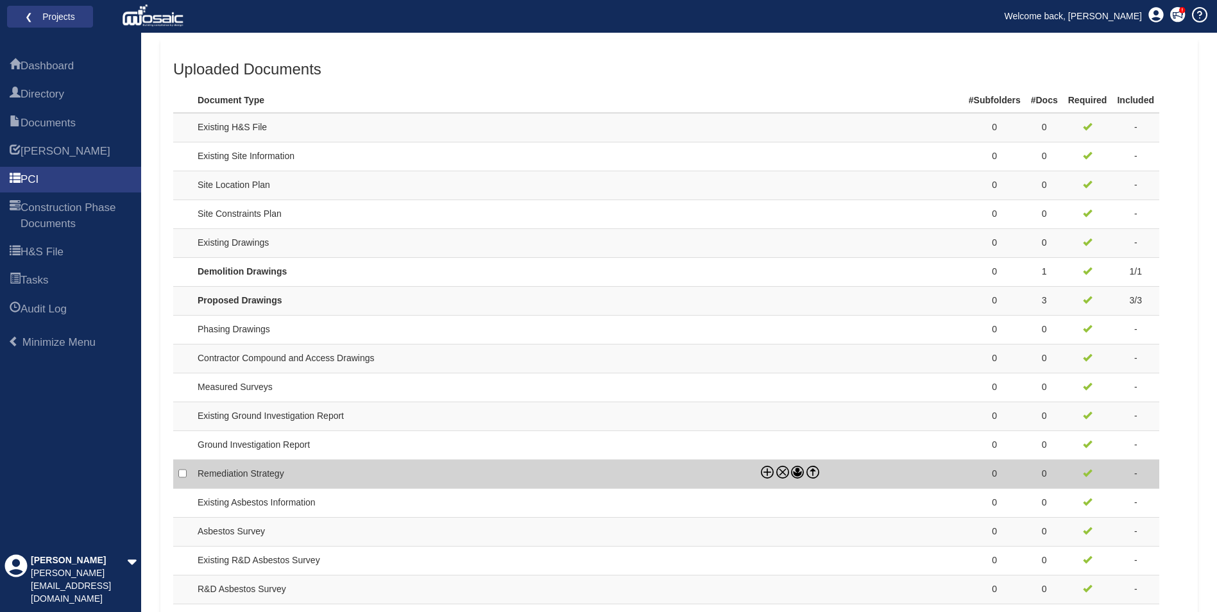
scroll to position [395, 0]
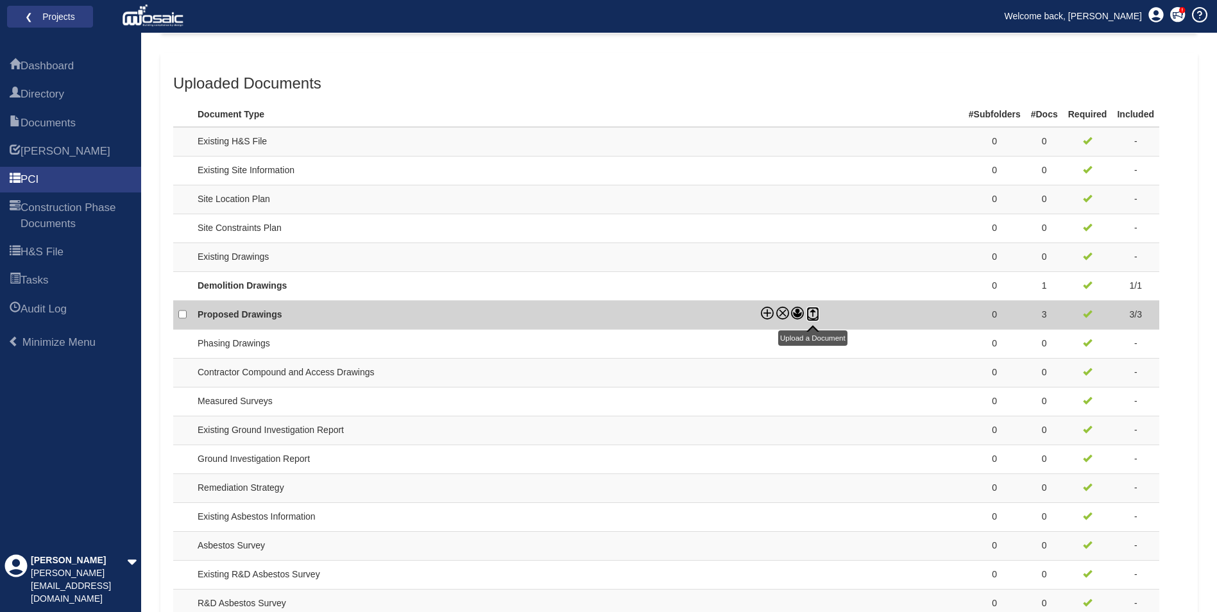
click at [810, 312] on icon at bounding box center [812, 313] width 13 height 13
checkbox input "true"
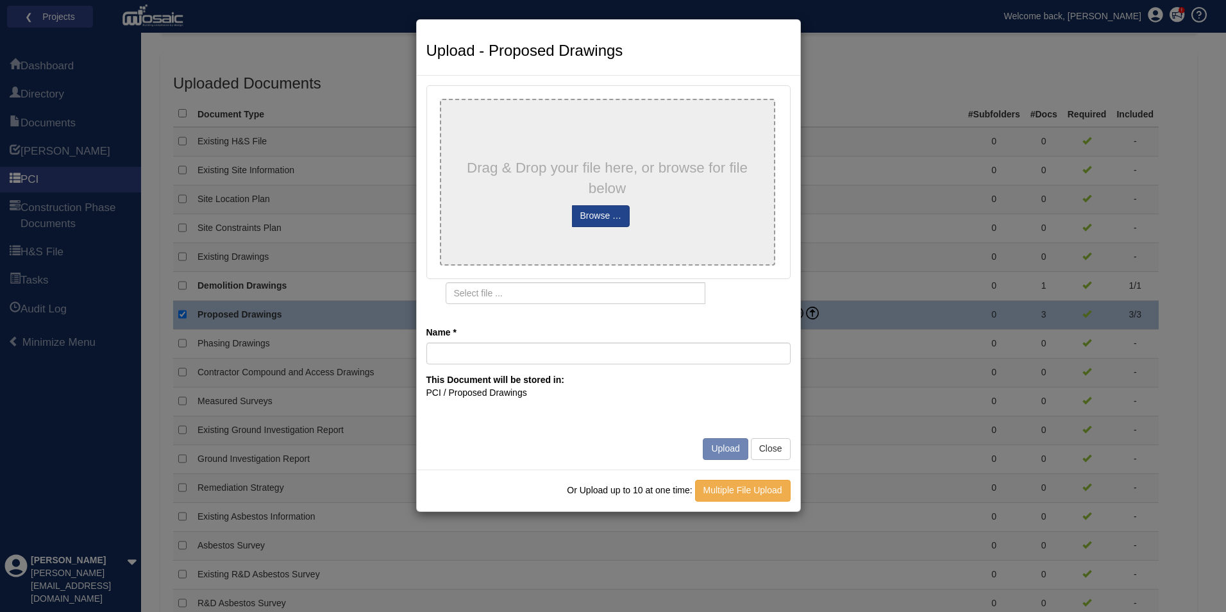
type input "513-XX-ME-00-GA Rev C Proposed M&E"
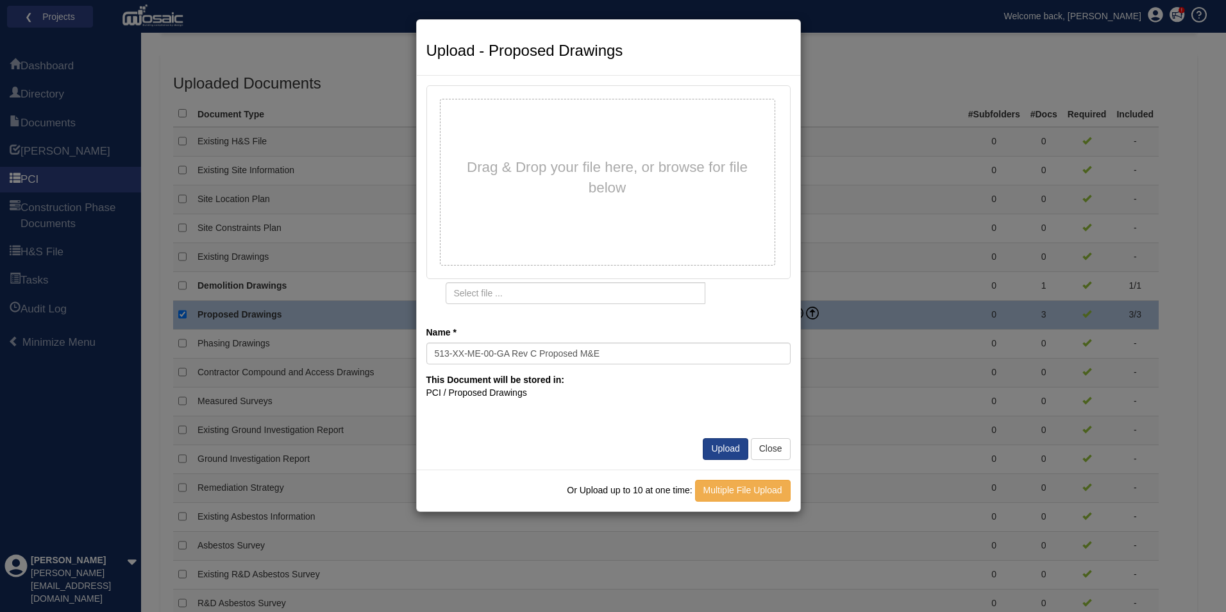
type input "513-XX-ME-00-GA Rev C Proposed M_E.pdf"
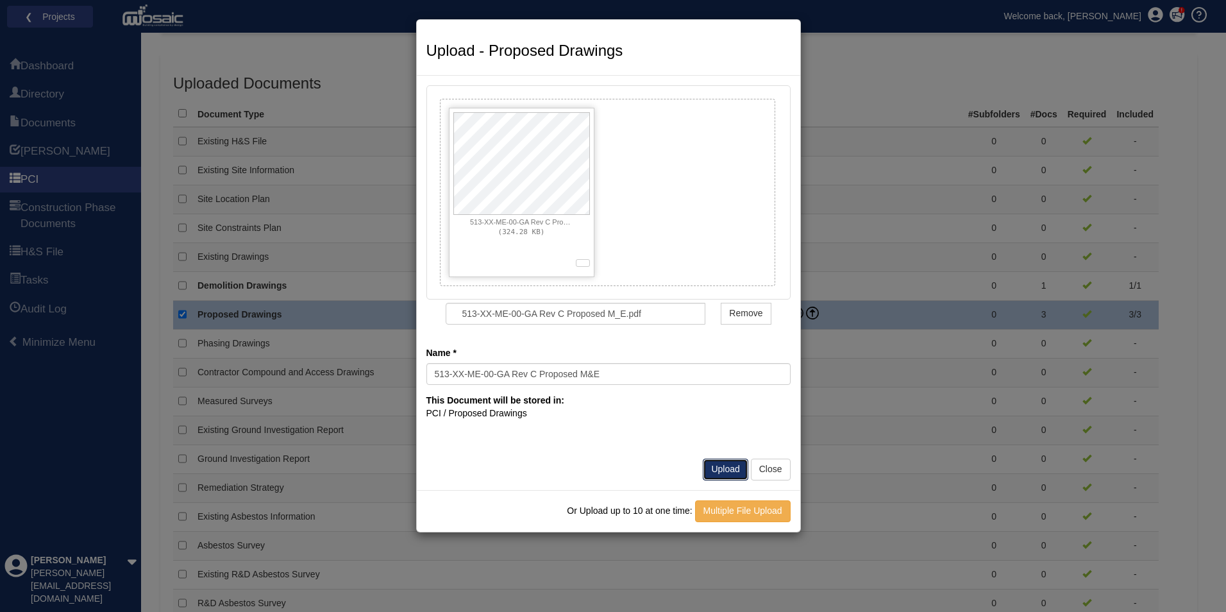
click at [732, 471] on button "Upload" at bounding box center [725, 470] width 45 height 22
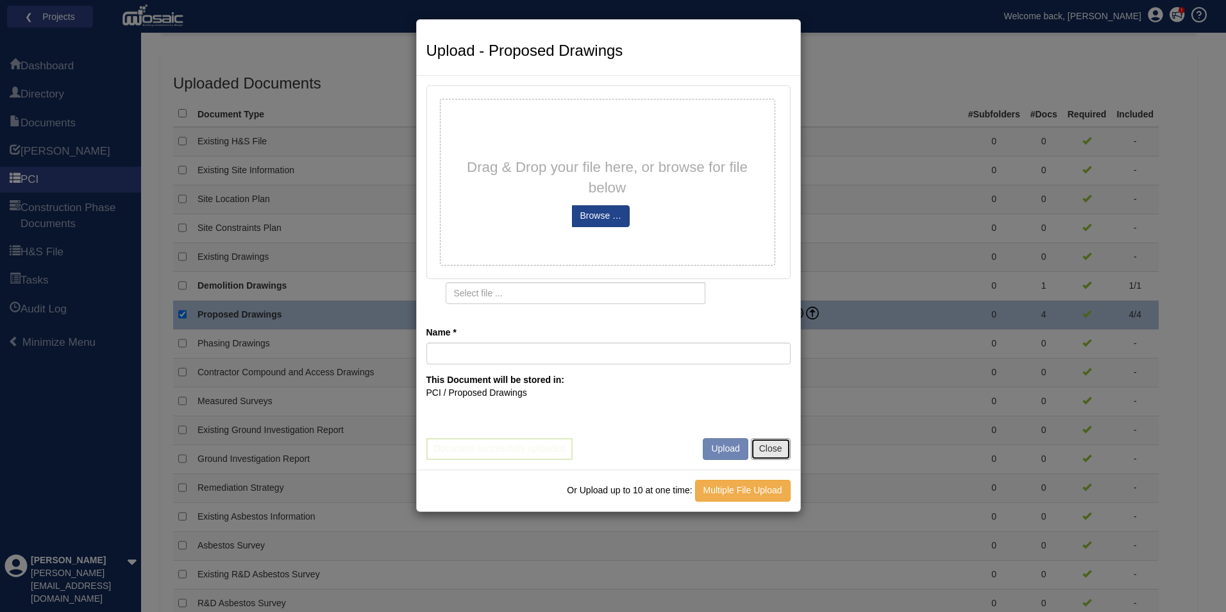
click at [770, 448] on button "Close" at bounding box center [771, 449] width 40 height 22
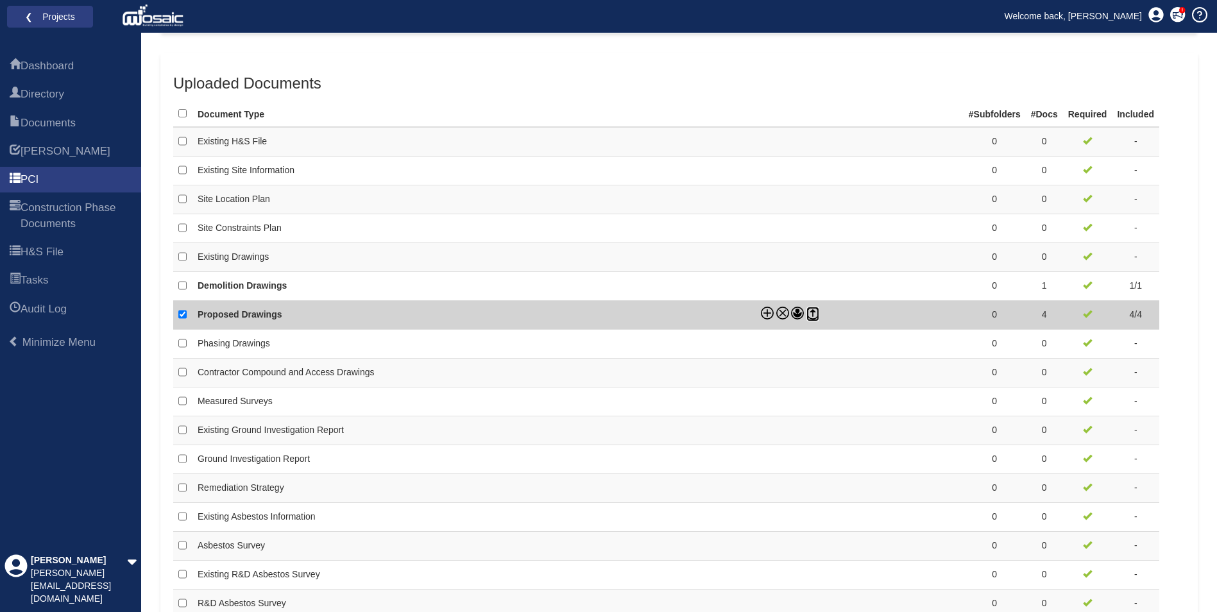
click at [807, 319] on icon at bounding box center [812, 313] width 13 height 13
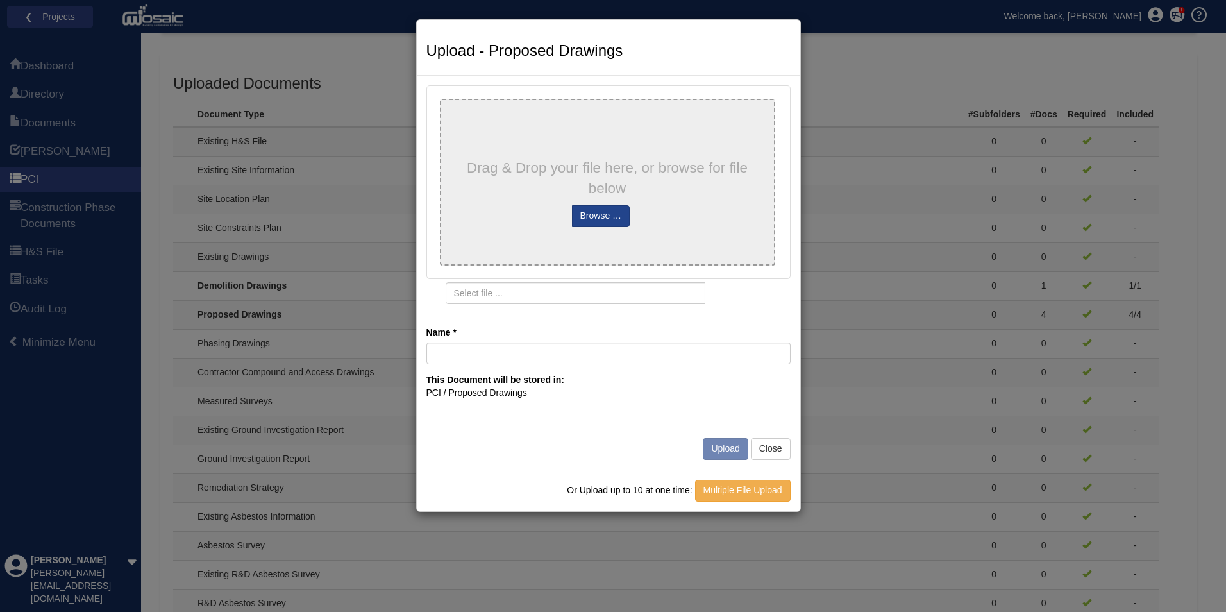
type input "513 Finishes Schedule Rev B"
type input "513 Finishes Schedule Rev B.pdf"
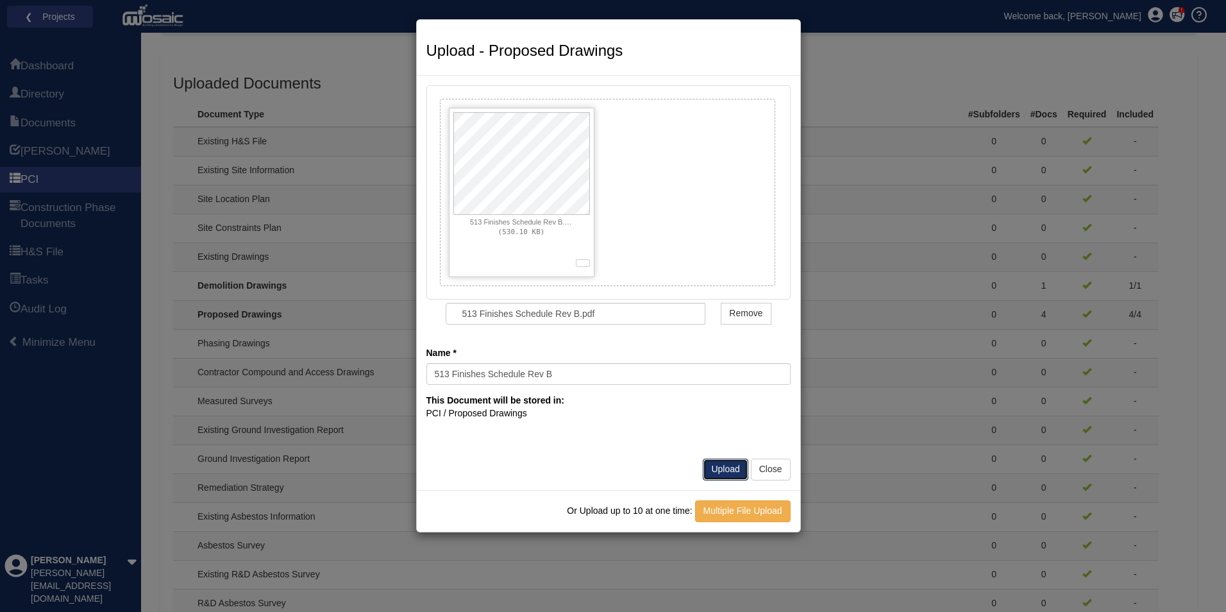
click at [727, 468] on button "Upload" at bounding box center [725, 470] width 45 height 22
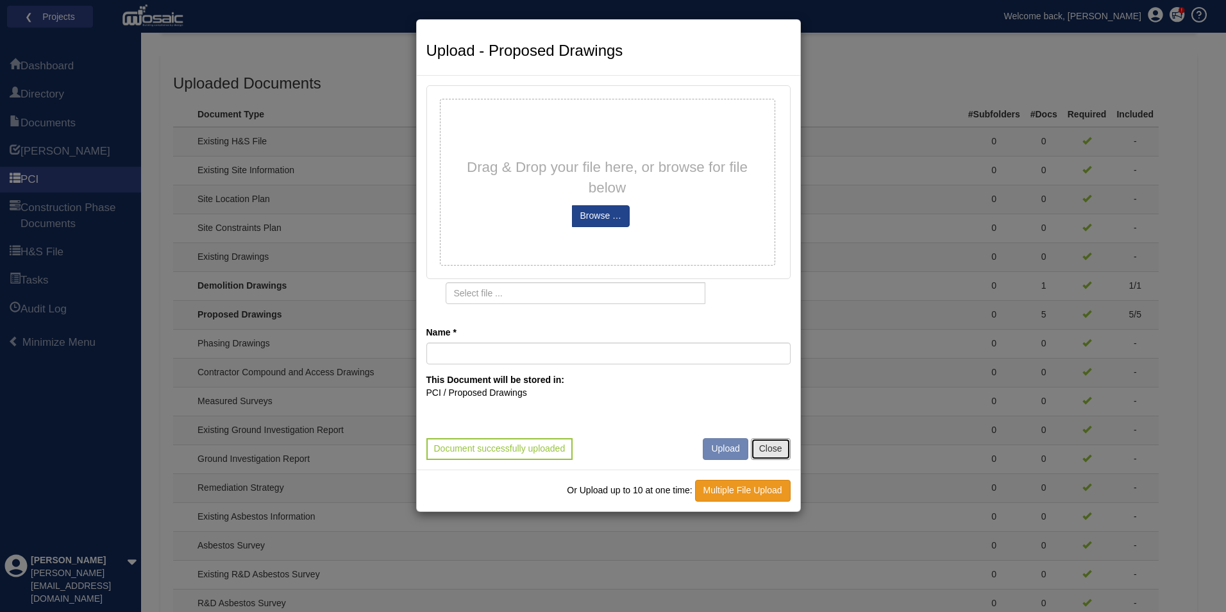
click at [788, 446] on button "Close" at bounding box center [771, 449] width 40 height 22
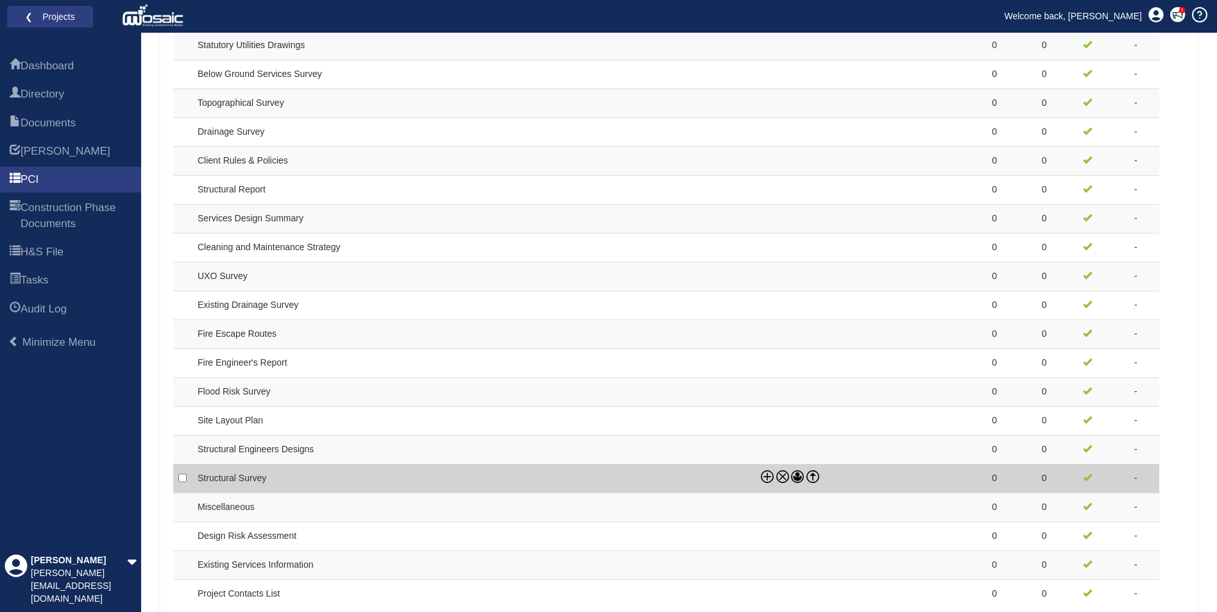
scroll to position [1036, 0]
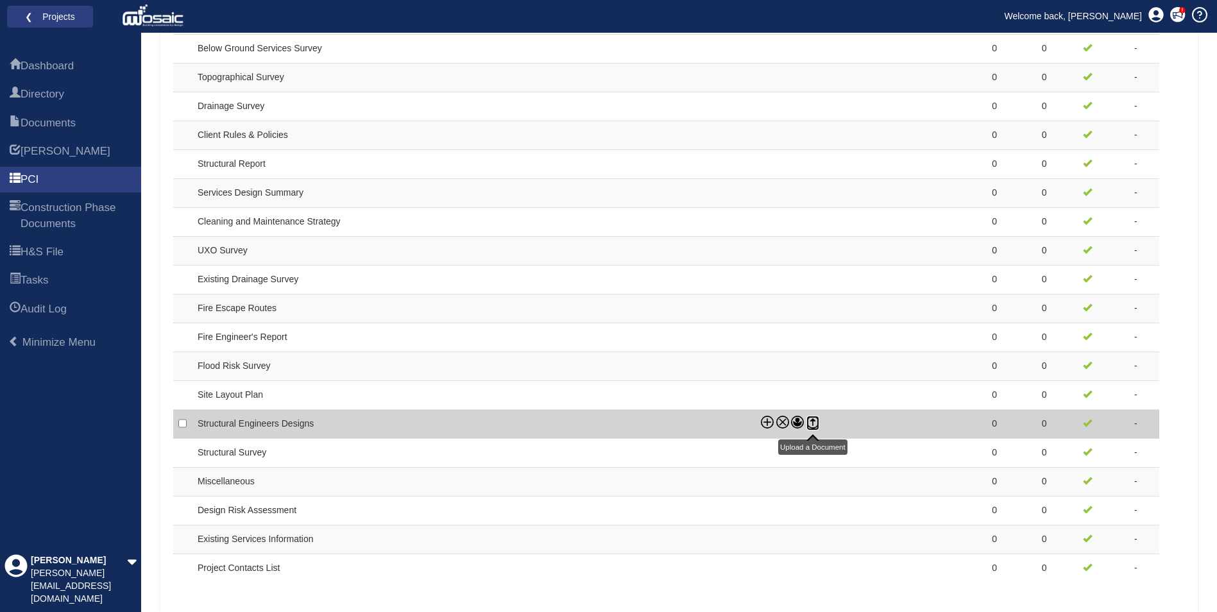
click at [813, 423] on icon at bounding box center [812, 422] width 13 height 13
checkbox input "true"
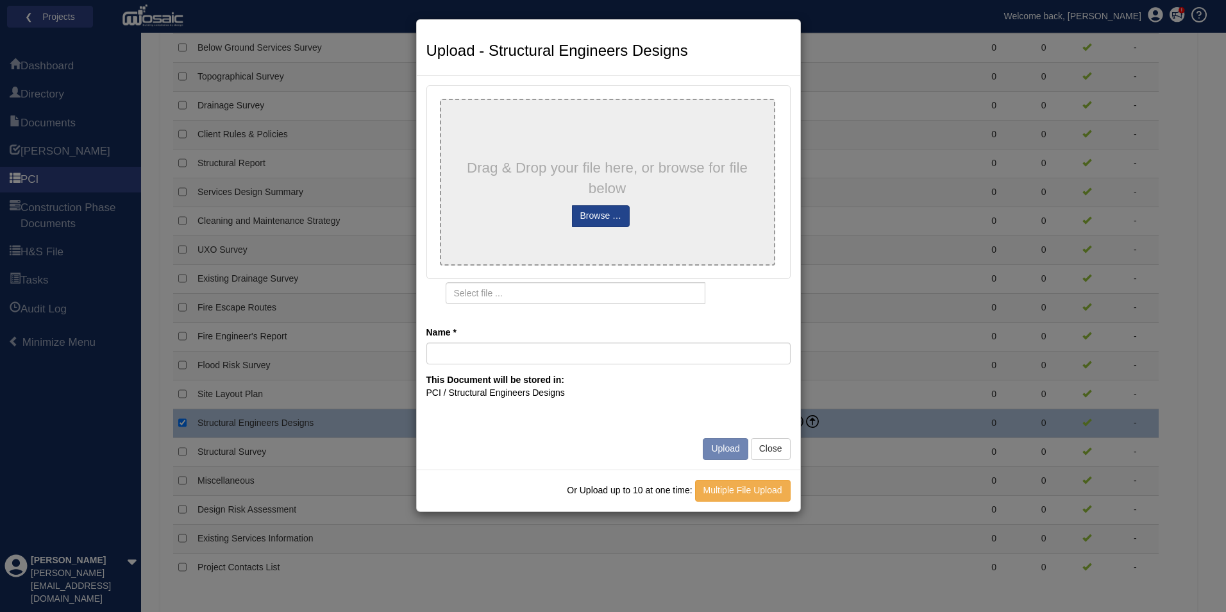
type input "P3263-MCR-XX-XX-DR-S-1200-P03 BM notes"
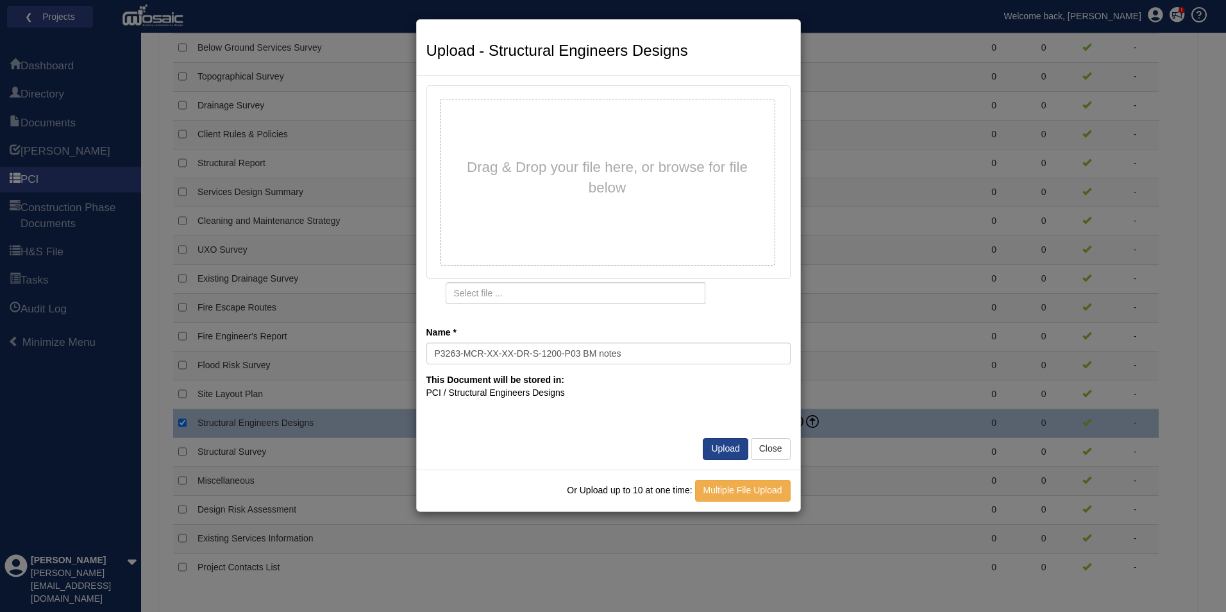
type input "P3263-MCR-XX-XX-DR-S-1200-P03 BM notes.pdf"
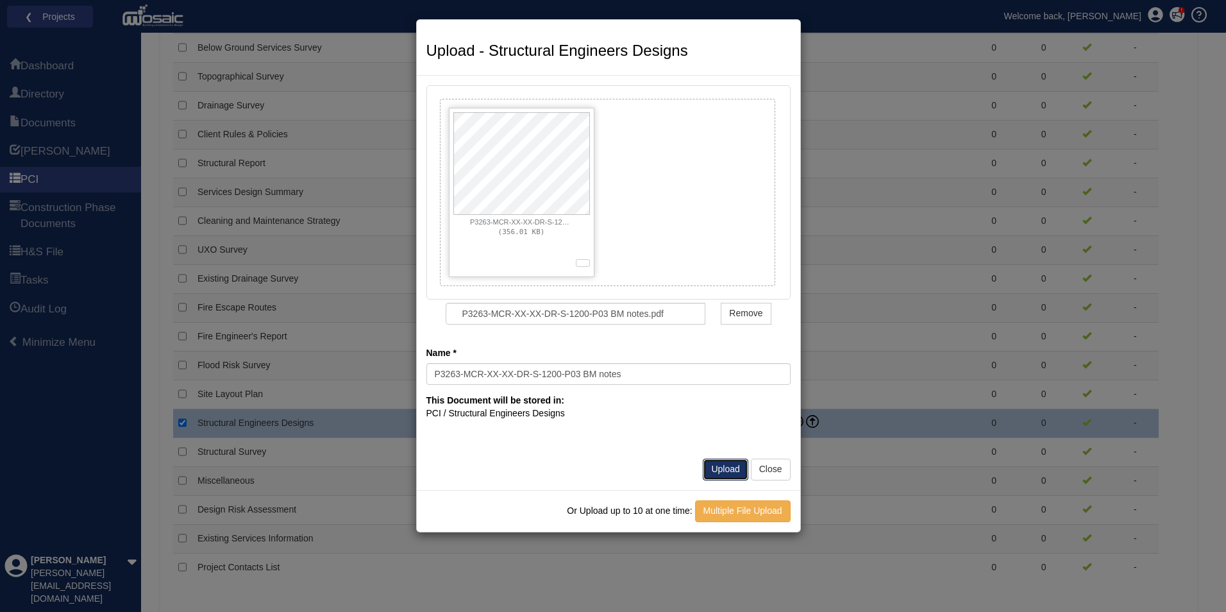
click at [726, 469] on button "Upload" at bounding box center [725, 470] width 45 height 22
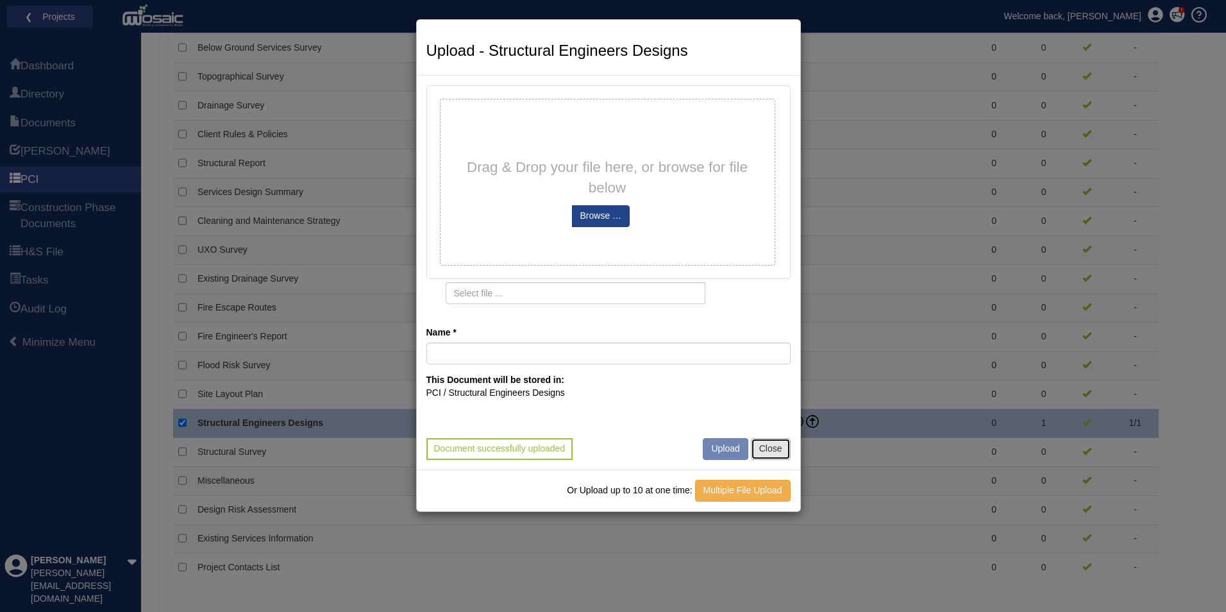
click at [763, 450] on button "Close" at bounding box center [771, 449] width 40 height 22
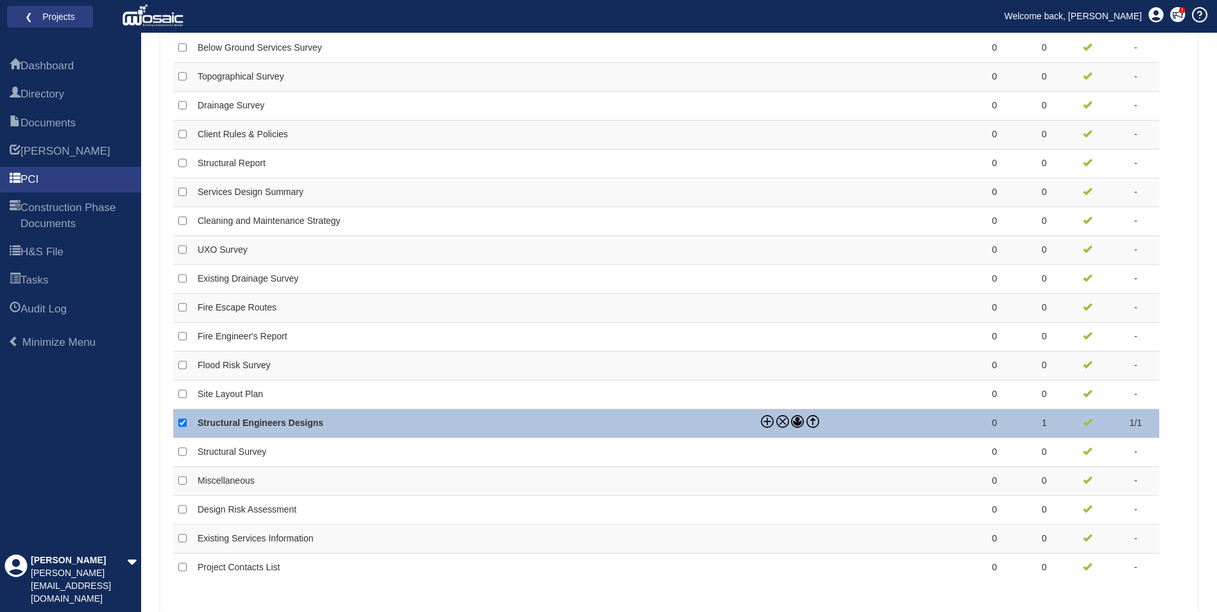
click at [49, 483] on div "Dashboard Directory Documents HARI PCI Construction Phase Documents H&S File Ta…" at bounding box center [70, 331] width 141 height 561
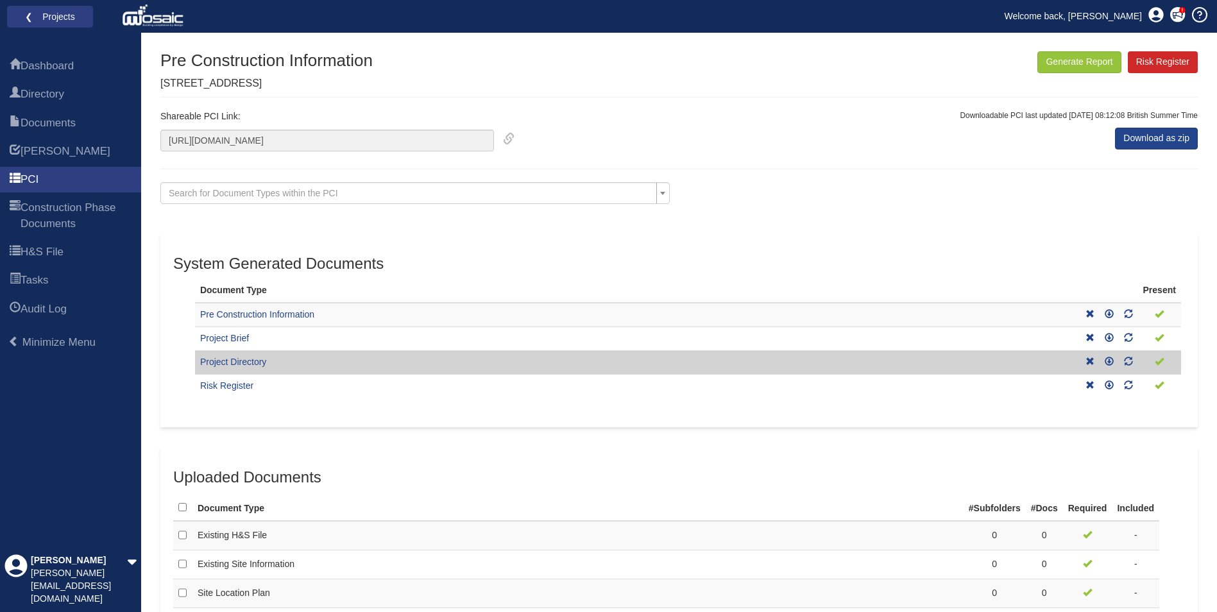
scroll to position [0, 0]
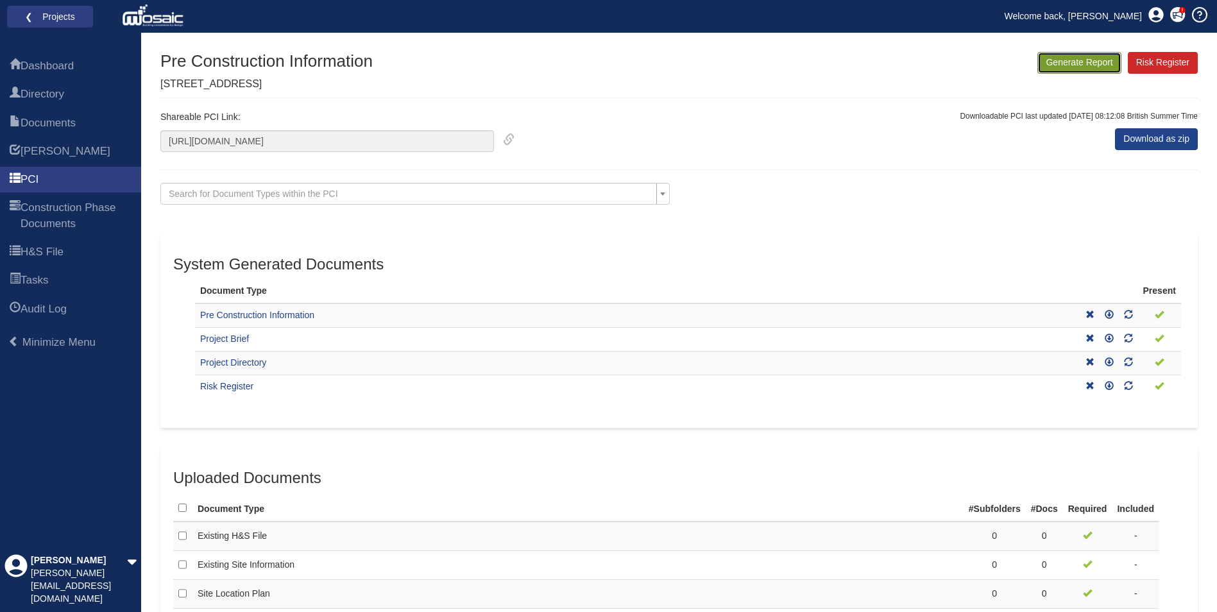
click at [1096, 57] on button "Generate Report" at bounding box center [1078, 63] width 83 height 22
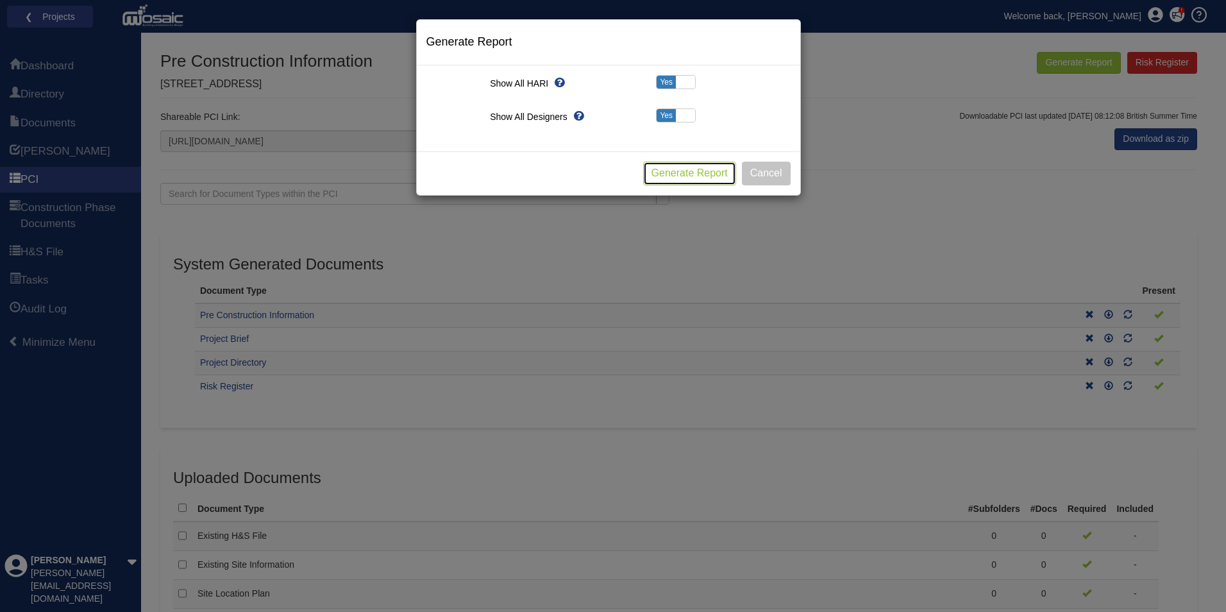
click at [699, 182] on button "Generate Report" at bounding box center [689, 174] width 93 height 24
click at [756, 174] on button "Cancel" at bounding box center [766, 174] width 49 height 24
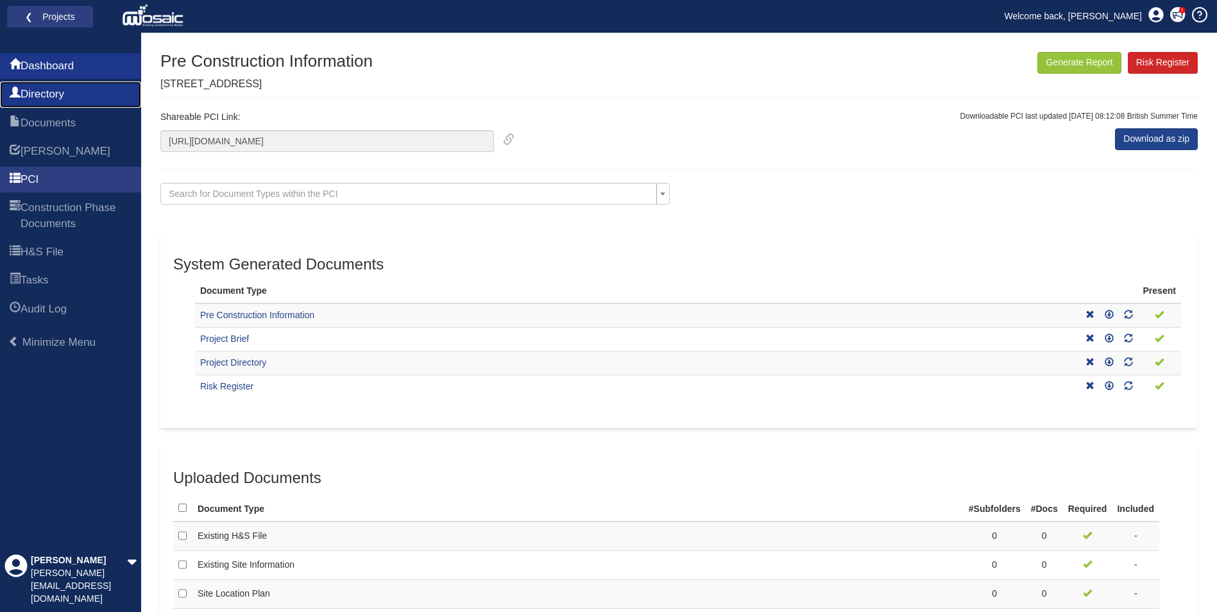
drag, startPoint x: 58, startPoint y: 83, endPoint x: 56, endPoint y: 77, distance: 6.7
click at [58, 83] on link "Directory" at bounding box center [70, 94] width 141 height 26
click at [58, 65] on span "Dashboard" at bounding box center [47, 65] width 53 height 15
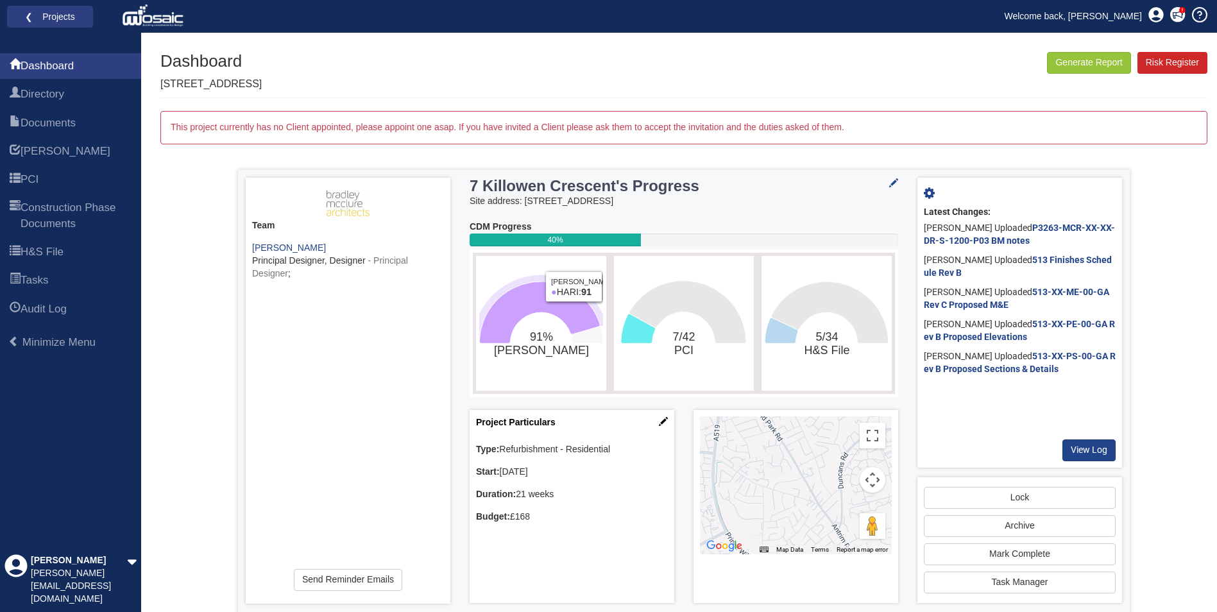
click at [584, 312] on icon "91%​HARI" at bounding box center [539, 313] width 121 height 62
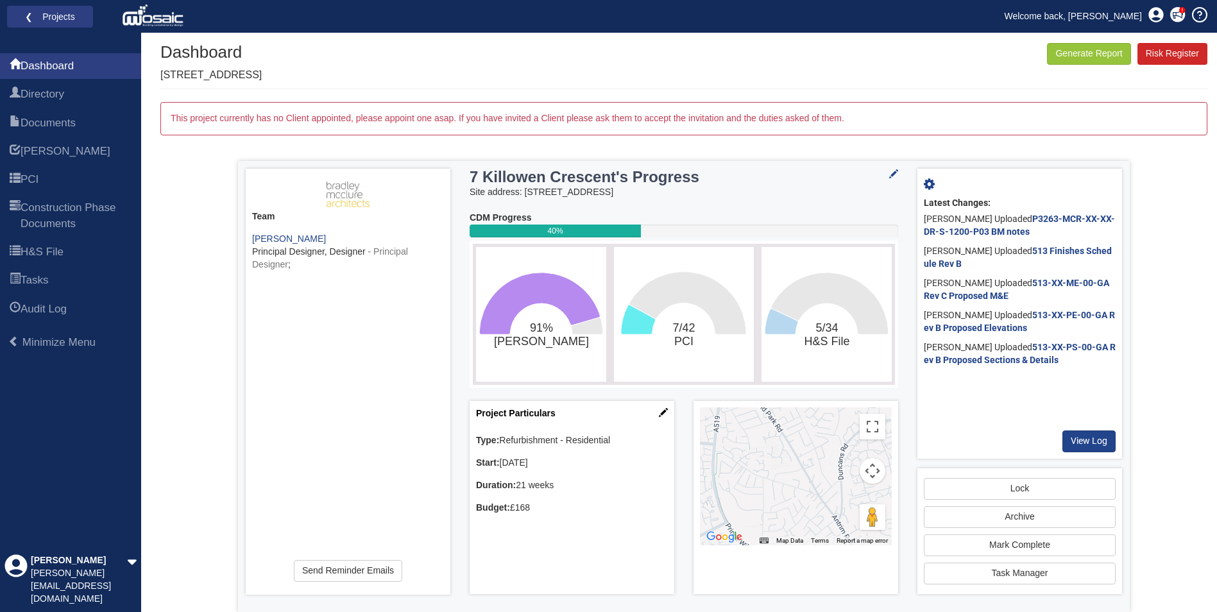
click at [665, 412] on div "Project Particulars Type: Refurbishment - Residential Start: 06-10-2025 Duratio…" at bounding box center [572, 497] width 205 height 193
click at [661, 412] on icon at bounding box center [663, 412] width 9 height 9
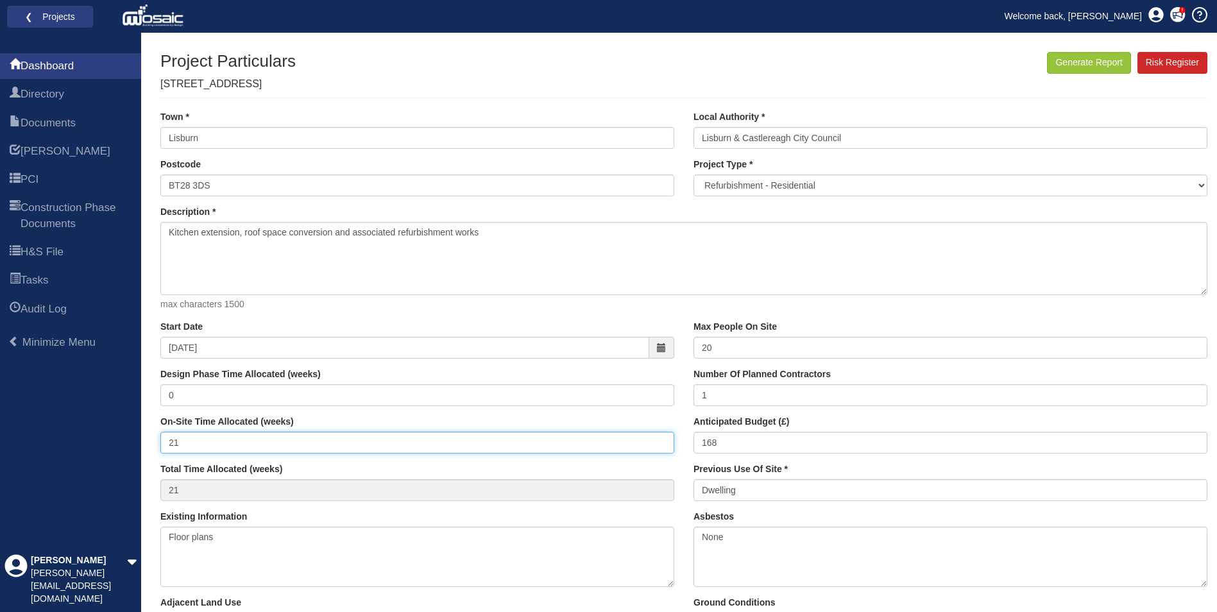
click at [196, 436] on input "21" at bounding box center [417, 443] width 514 height 22
type input "21"
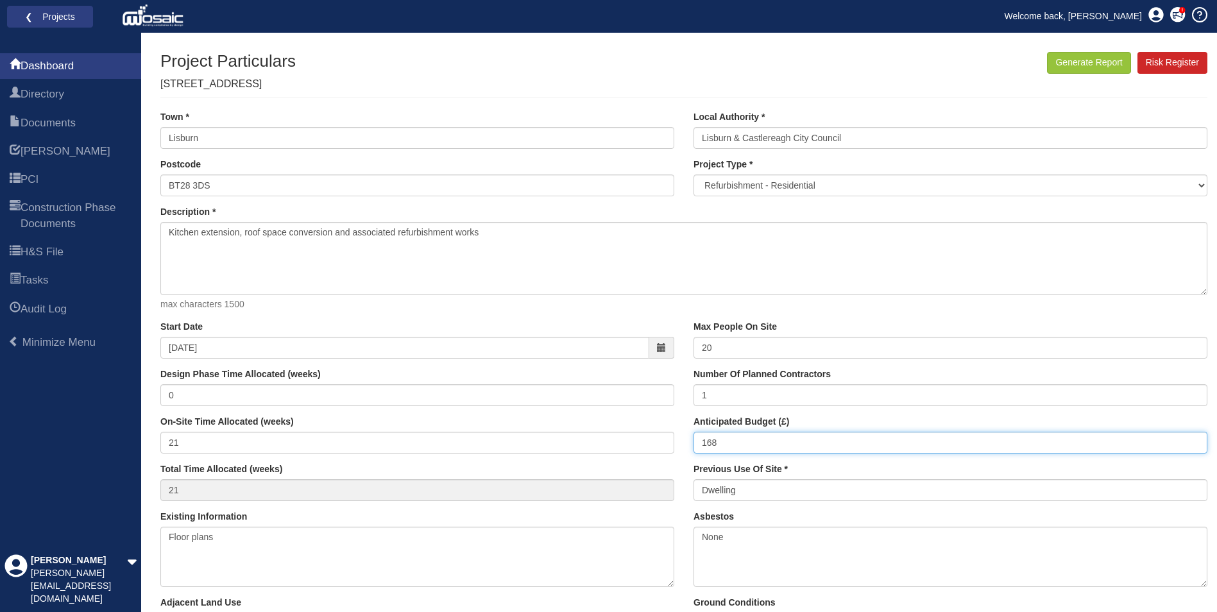
click at [768, 447] on input "168" at bounding box center [950, 443] width 514 height 22
type input "1"
type input "169,000"
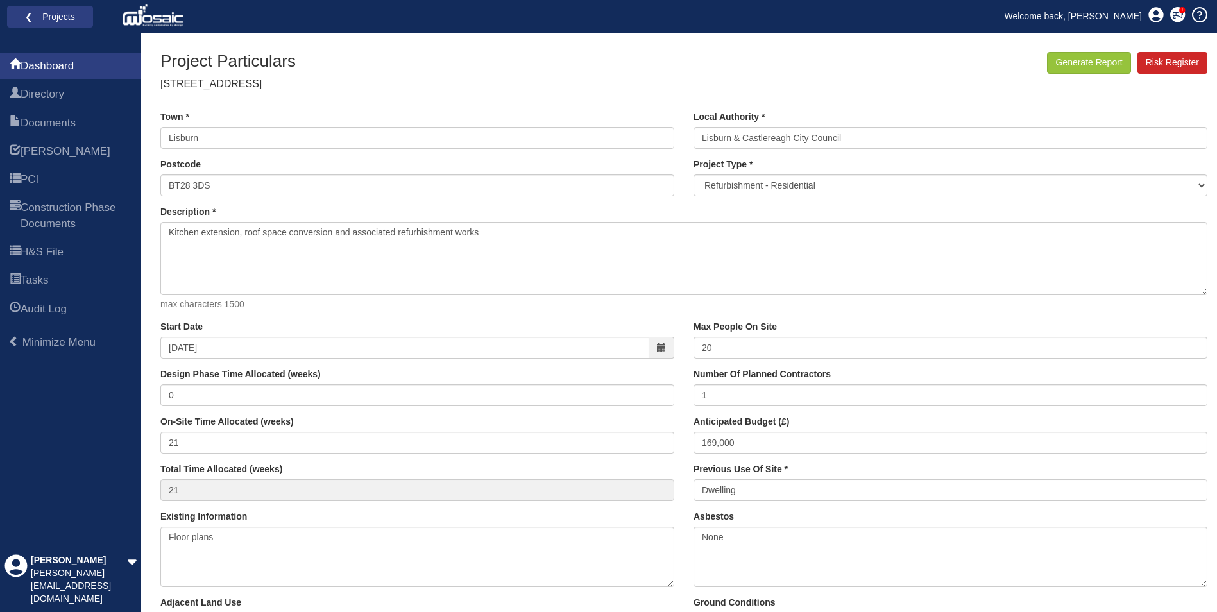
click at [804, 411] on div "Max People On Site 20 Number Of Planned Contractors 1 Anticipated Budget (£) 16…" at bounding box center [950, 416] width 533 height 190
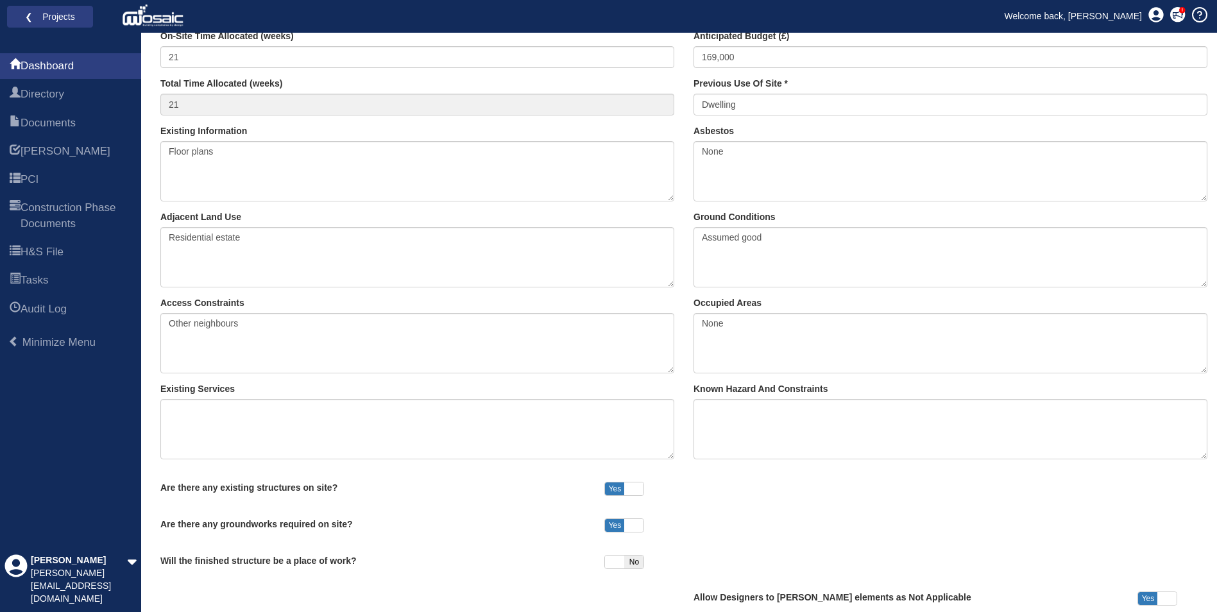
scroll to position [385, 0]
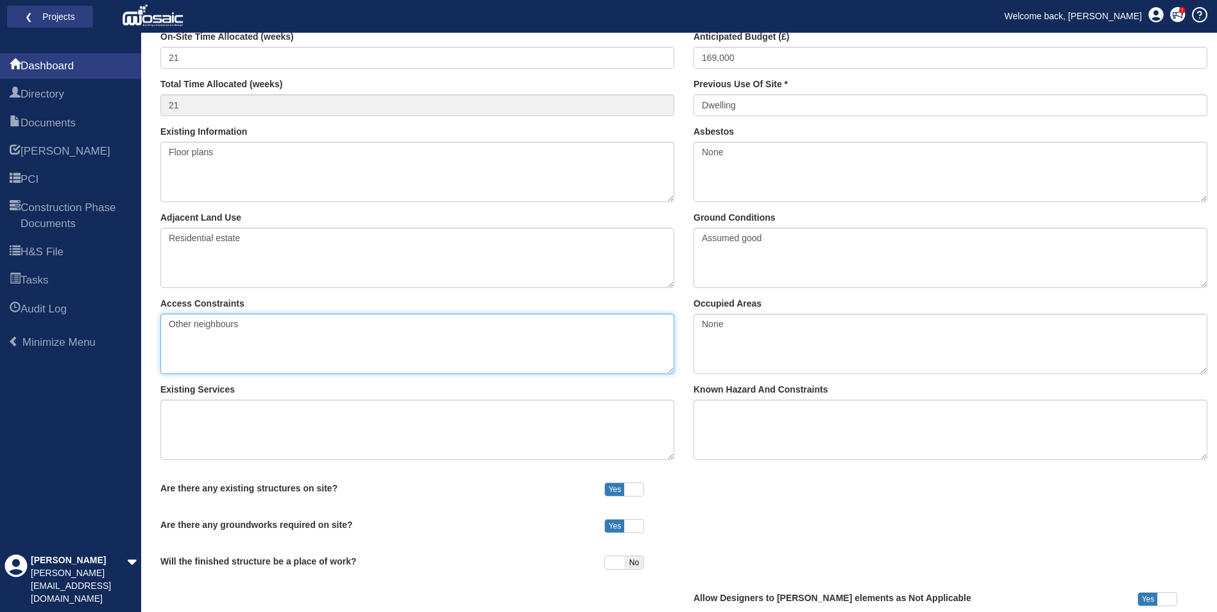
click at [243, 323] on textarea "Other neighbours" at bounding box center [417, 344] width 514 height 60
drag, startPoint x: 249, startPoint y: 323, endPoint x: 123, endPoint y: 321, distance: 125.7
click at [121, 321] on div "Dashboard Directory Documents HARI PCI Construction Phase Documents H&S File Ta…" at bounding box center [608, 162] width 1217 height 1028
click at [202, 325] on textarea "Other neighbours" at bounding box center [417, 344] width 514 height 60
drag, startPoint x: 202, startPoint y: 325, endPoint x: 178, endPoint y: 326, distance: 24.4
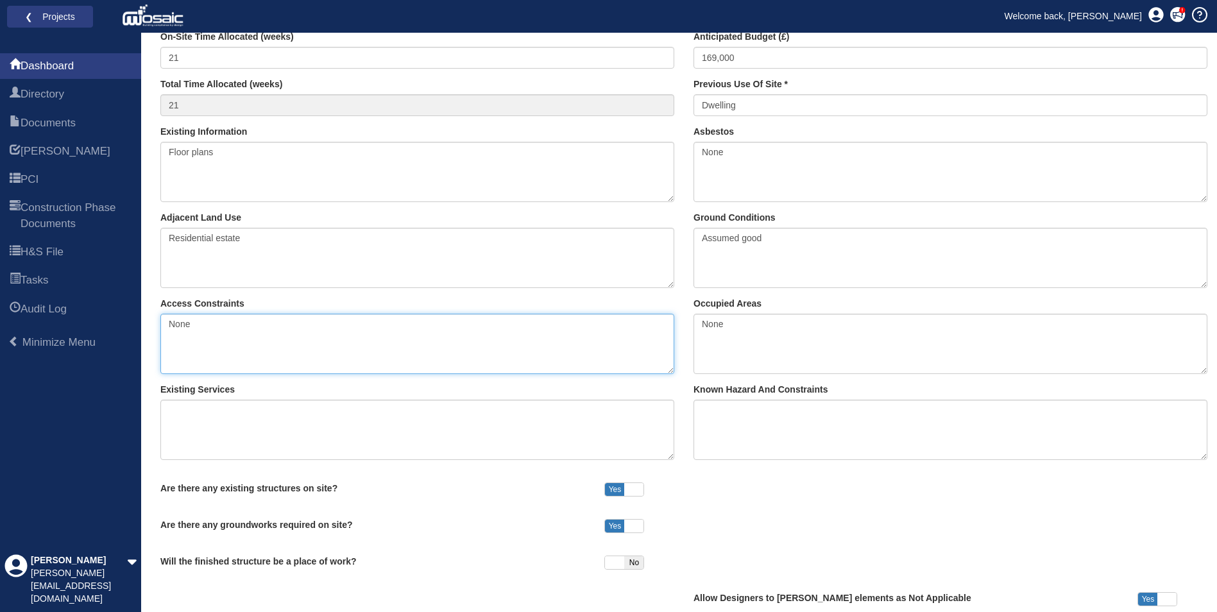
click at [178, 326] on textarea "Other neighbours" at bounding box center [417, 344] width 514 height 60
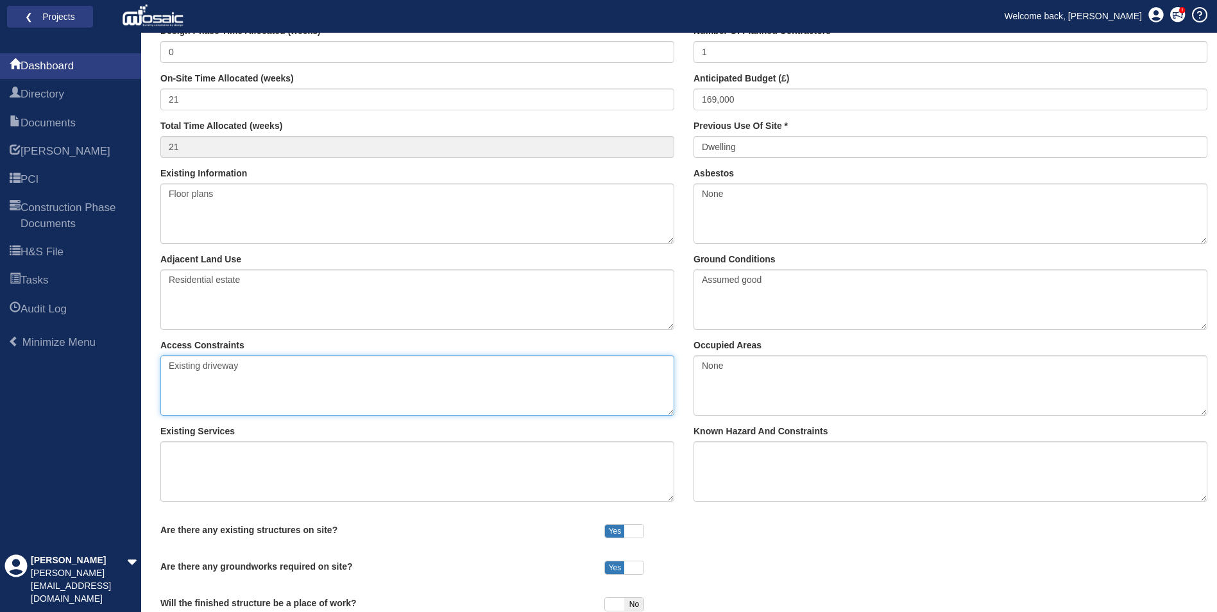
scroll to position [321, 0]
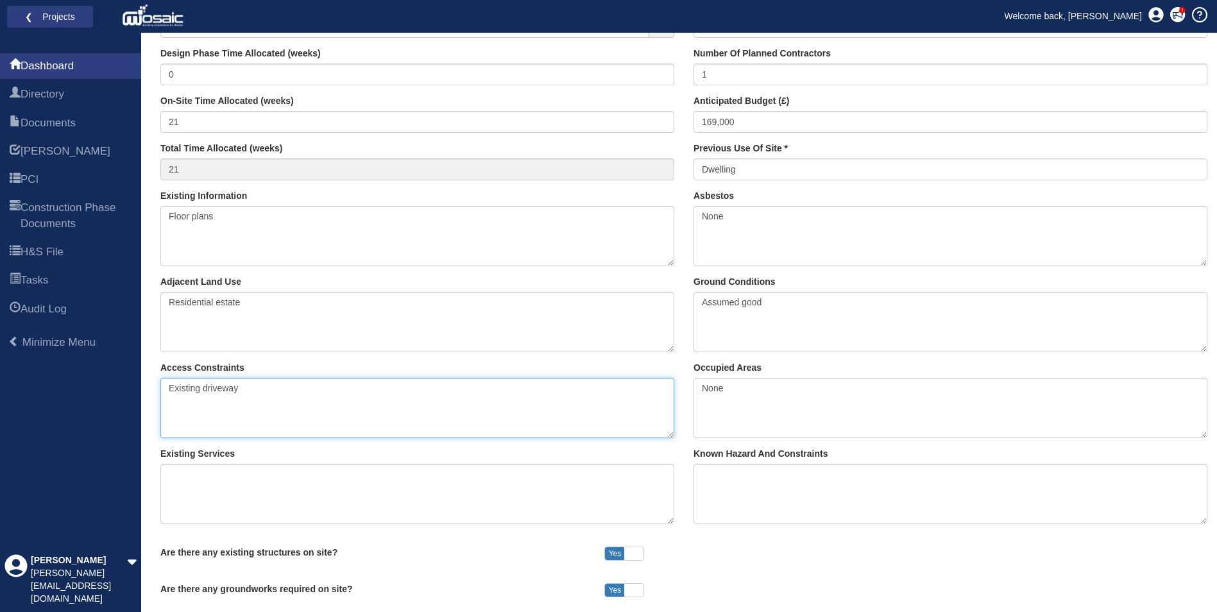
type textarea "Existing driveway"
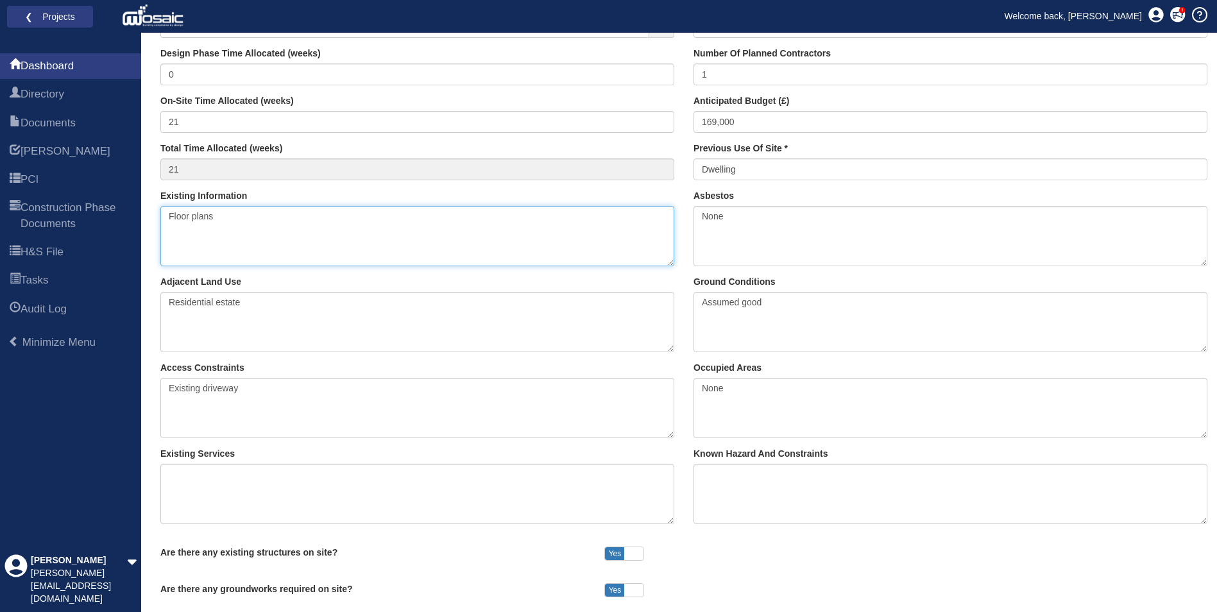
drag, startPoint x: 200, startPoint y: 217, endPoint x: 142, endPoint y: 216, distance: 57.8
click at [142, 216] on div "Dashboard Directory Documents HARI PCI Construction Phase Documents H&S File Ta…" at bounding box center [608, 226] width 1217 height 1028
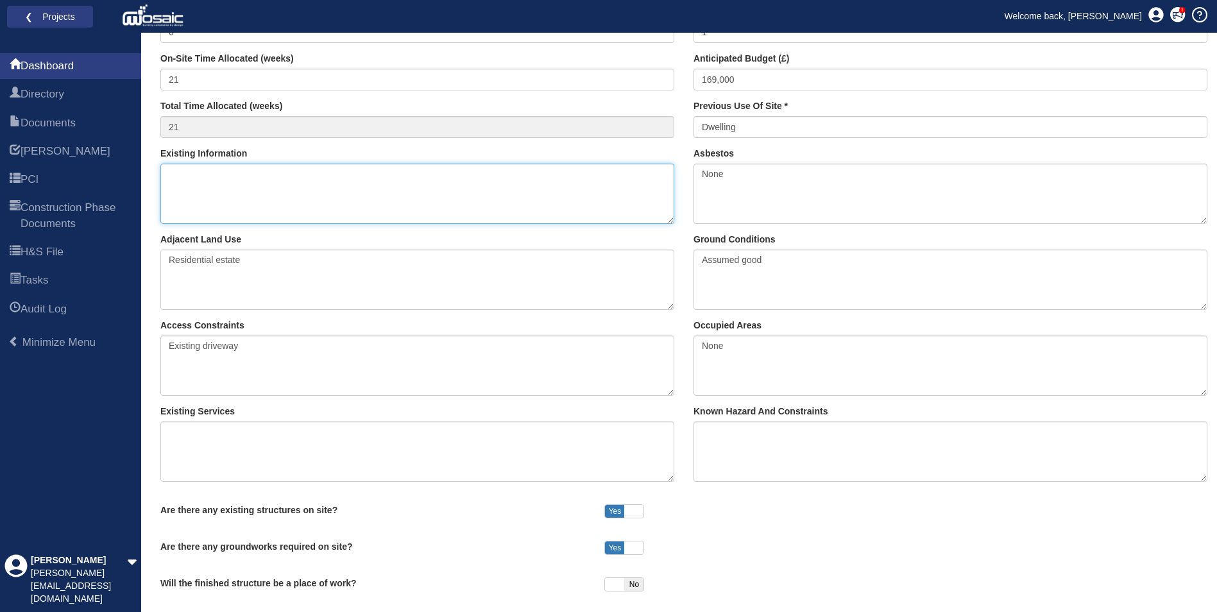
scroll to position [449, 0]
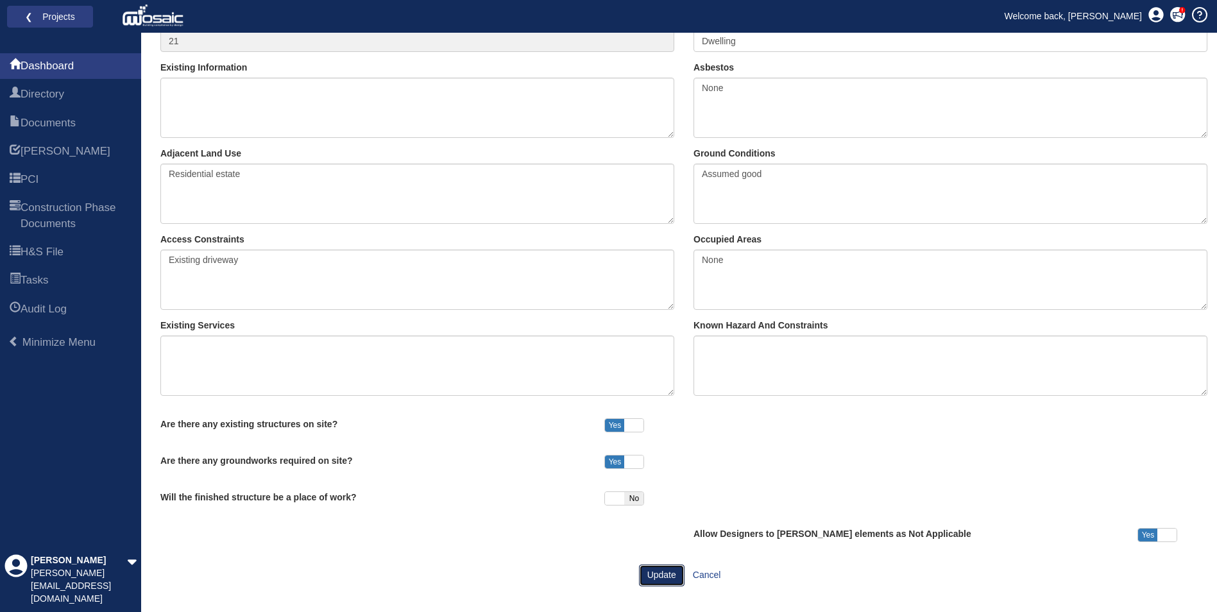
click at [666, 576] on button "Update" at bounding box center [662, 575] width 46 height 22
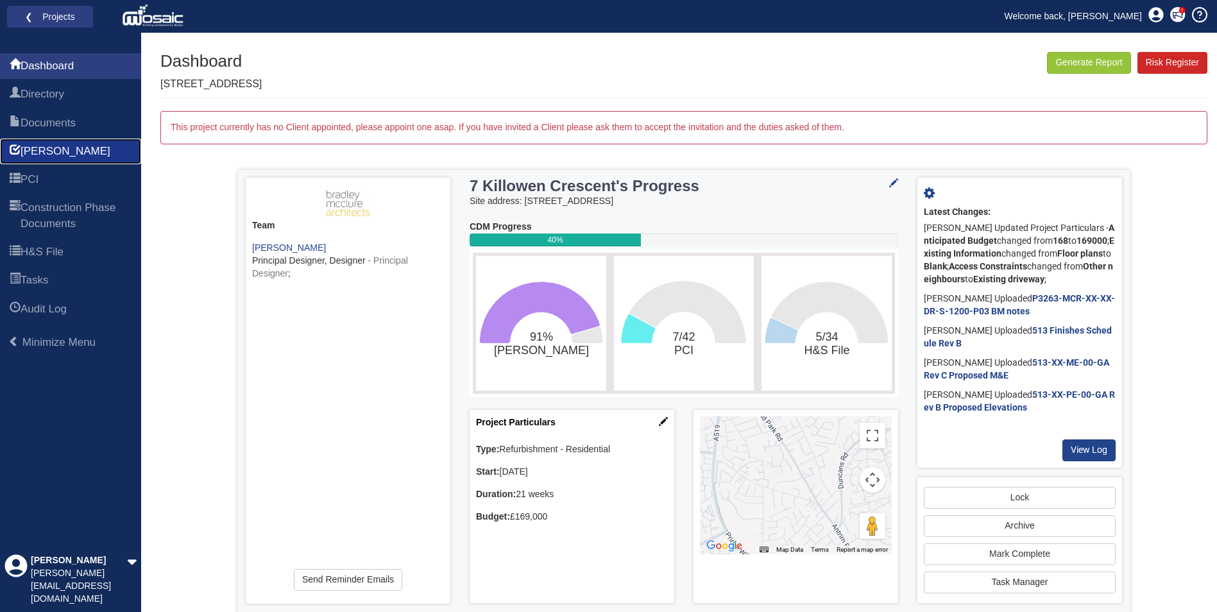
click at [44, 150] on span "[PERSON_NAME]" at bounding box center [66, 151] width 90 height 15
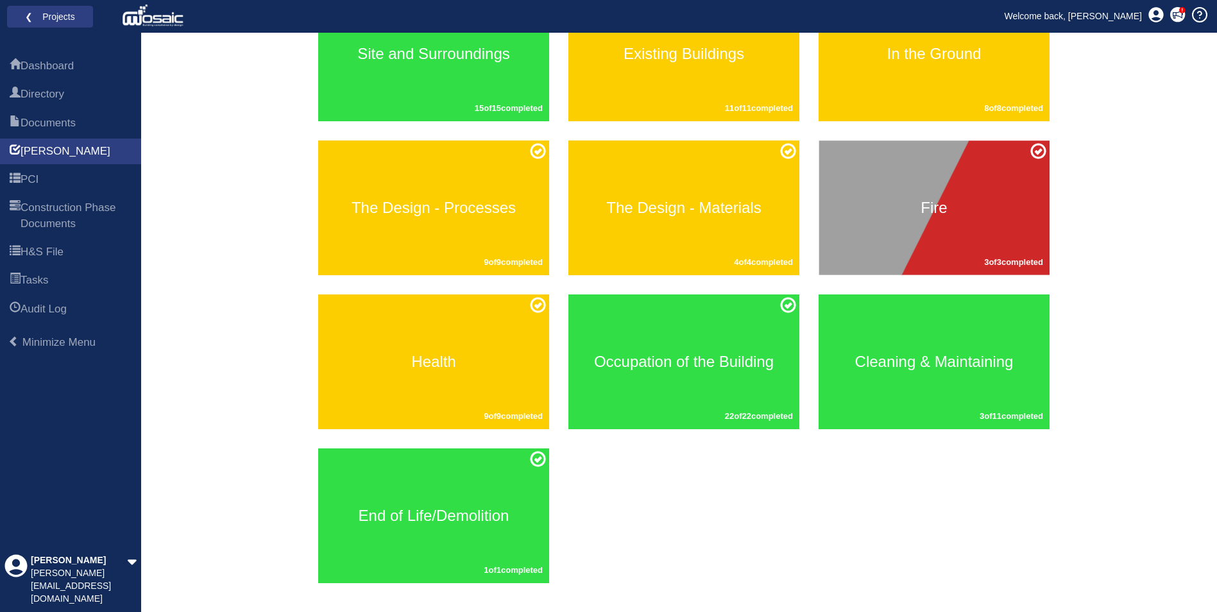
scroll to position [242, 0]
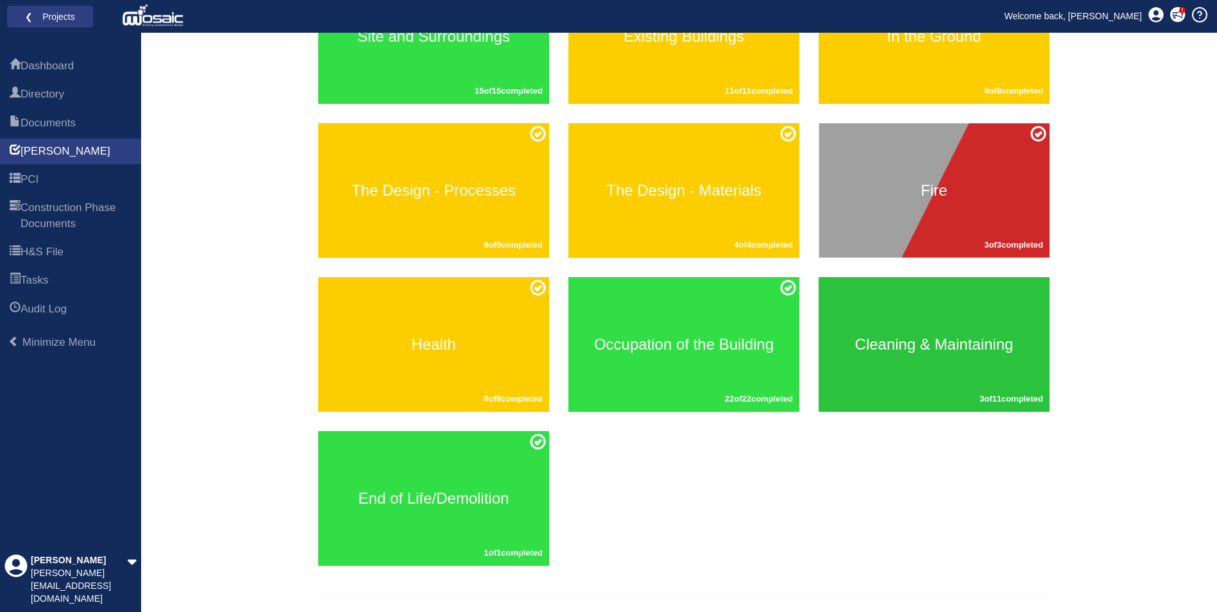
click at [876, 377] on div "Cleaning & Maintaining 3 of 11 completed" at bounding box center [934, 344] width 231 height 135
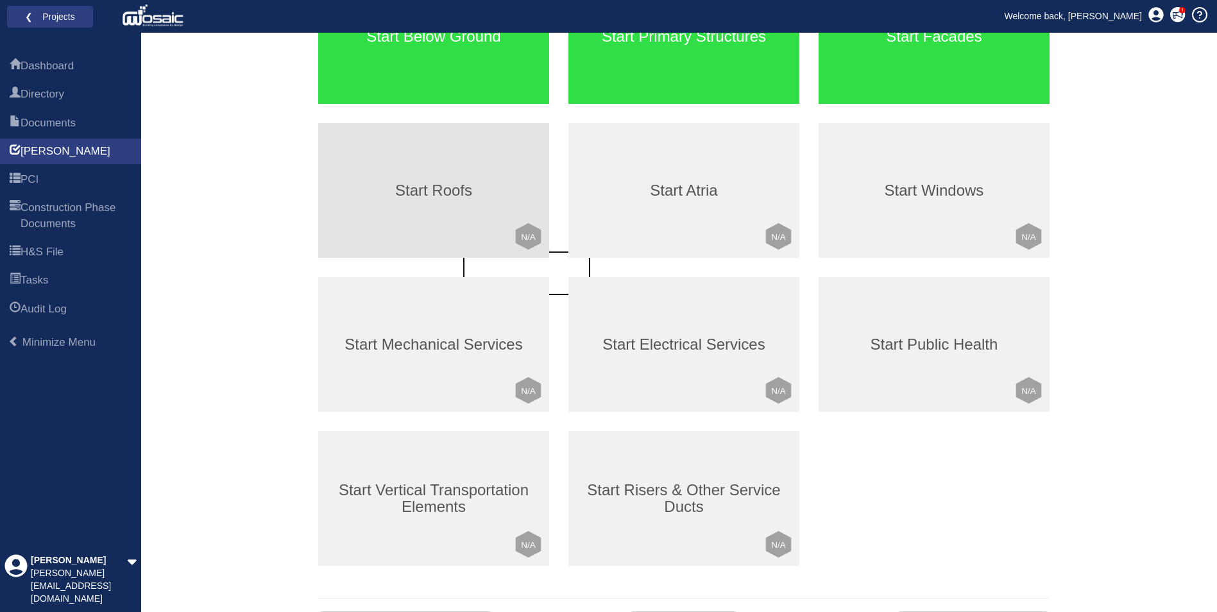
click at [493, 205] on div "Start Roofs Click to mark this element as Not Applicable to your work package L…" at bounding box center [433, 190] width 231 height 135
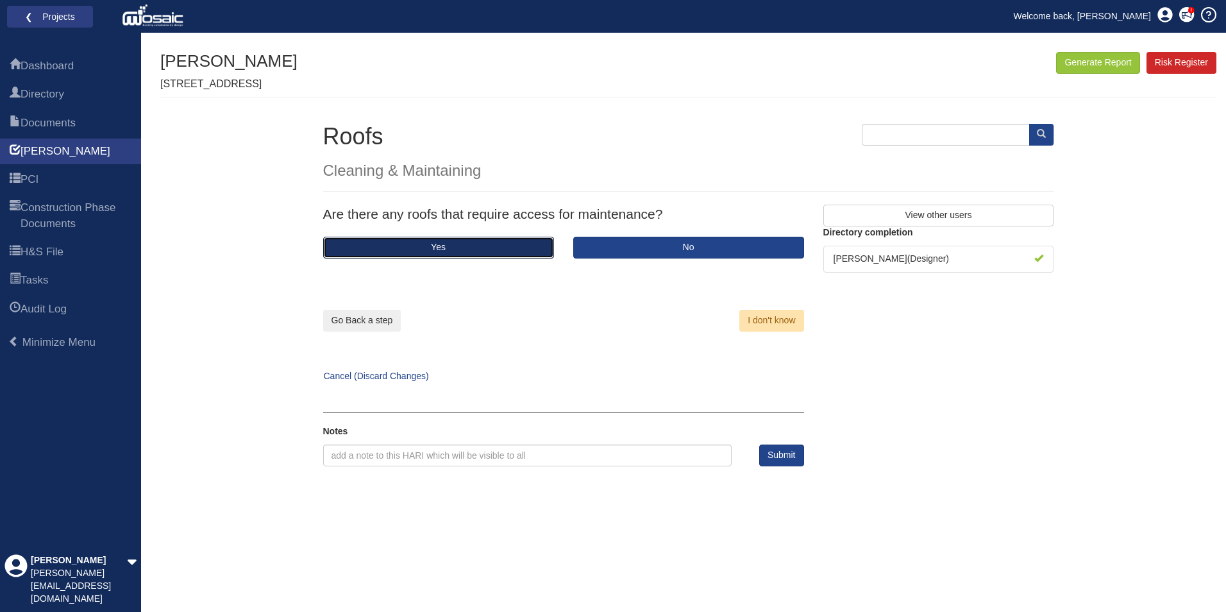
click at [498, 245] on button "Yes" at bounding box center [438, 248] width 231 height 22
click at [516, 250] on button "Yes" at bounding box center [438, 248] width 231 height 22
click at [504, 250] on button "Yes" at bounding box center [438, 248] width 231 height 22
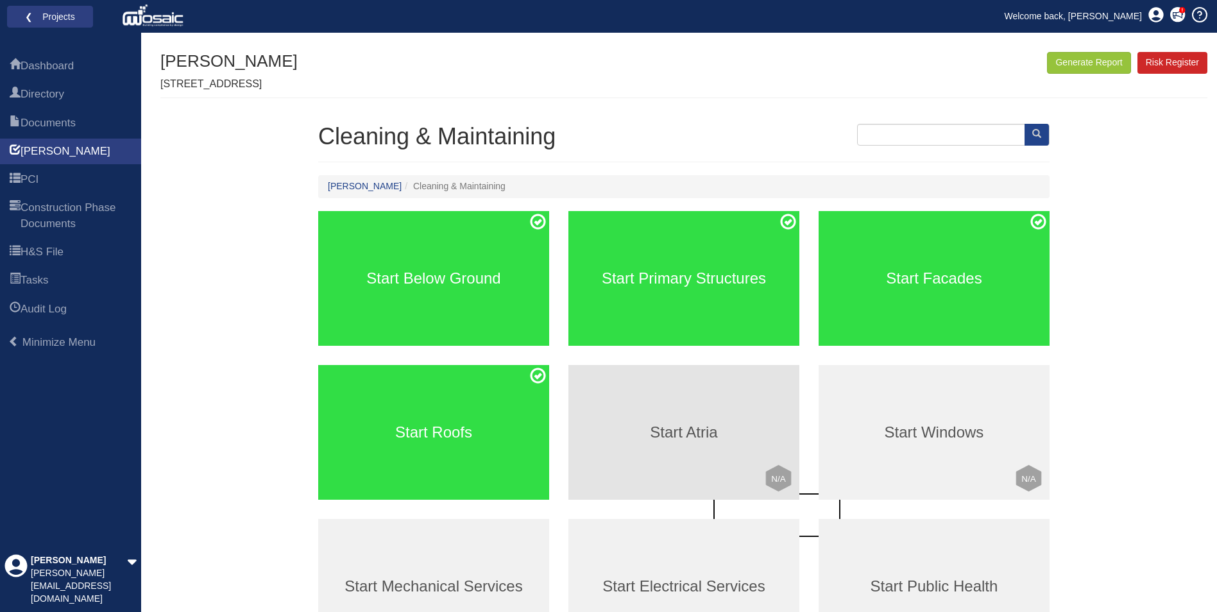
click at [661, 452] on div "Start Atria Click to mark this element as Not Applicable to your work package L…" at bounding box center [683, 432] width 231 height 135
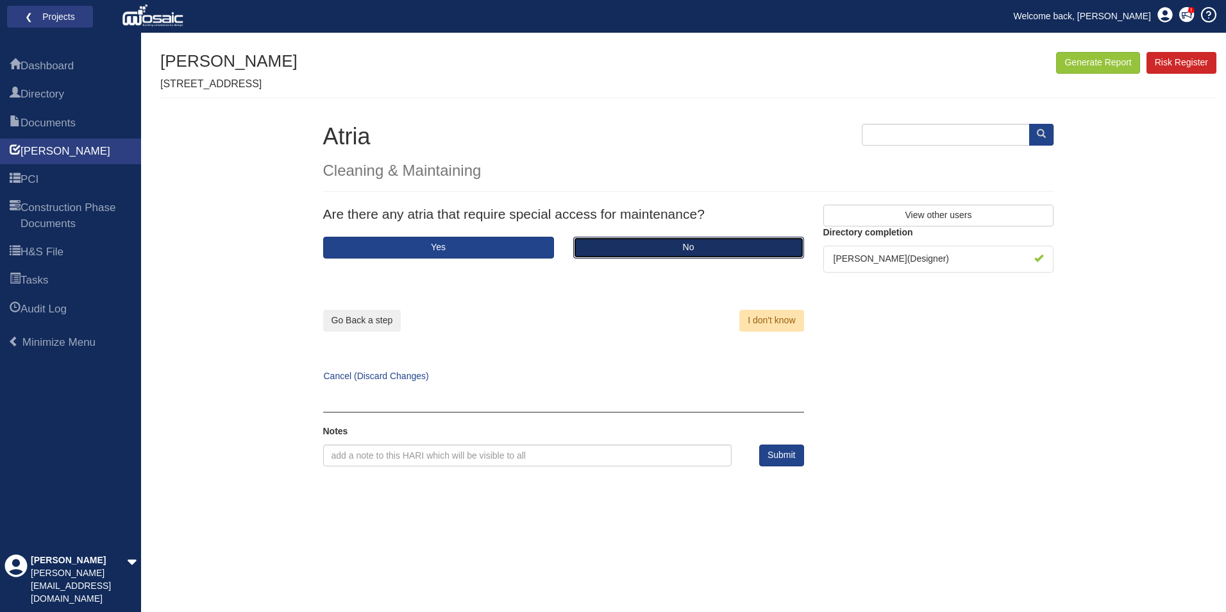
click at [633, 245] on button "No" at bounding box center [688, 248] width 231 height 22
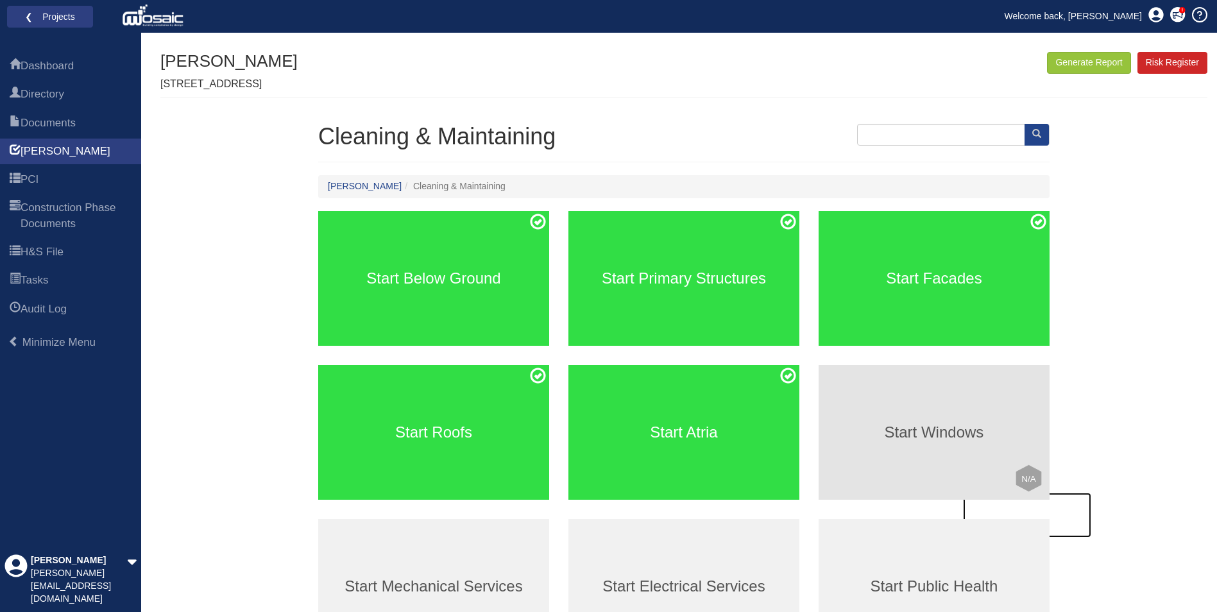
click at [875, 458] on div "Start Windows Click to mark this element as Not Applicable to your work package…" at bounding box center [934, 432] width 231 height 135
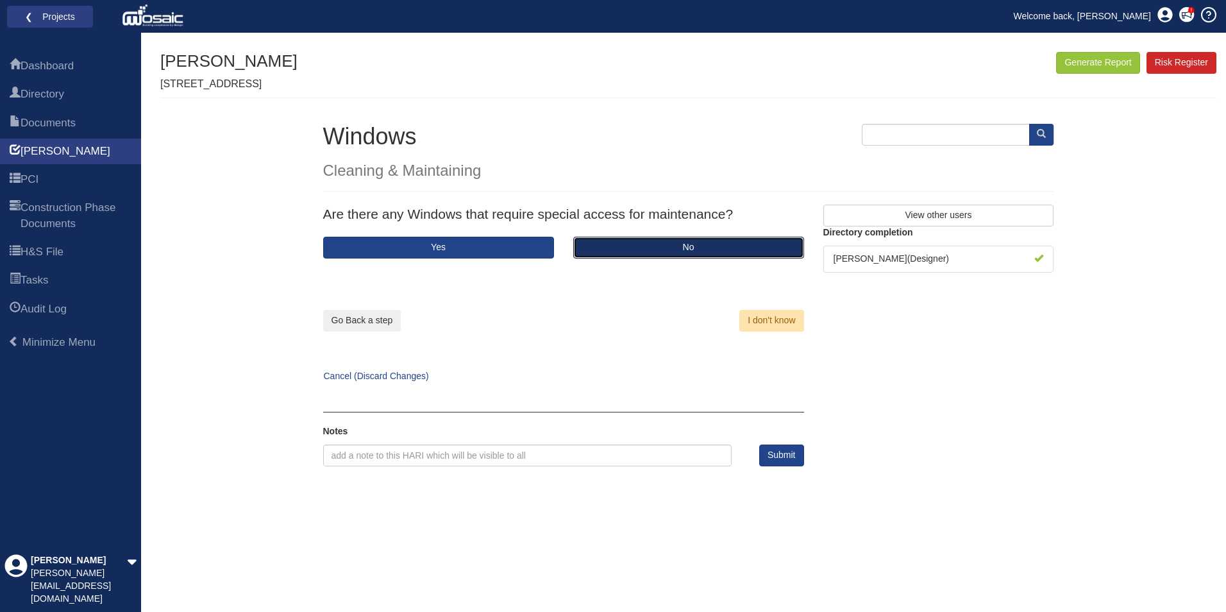
click at [640, 252] on button "No" at bounding box center [688, 248] width 231 height 22
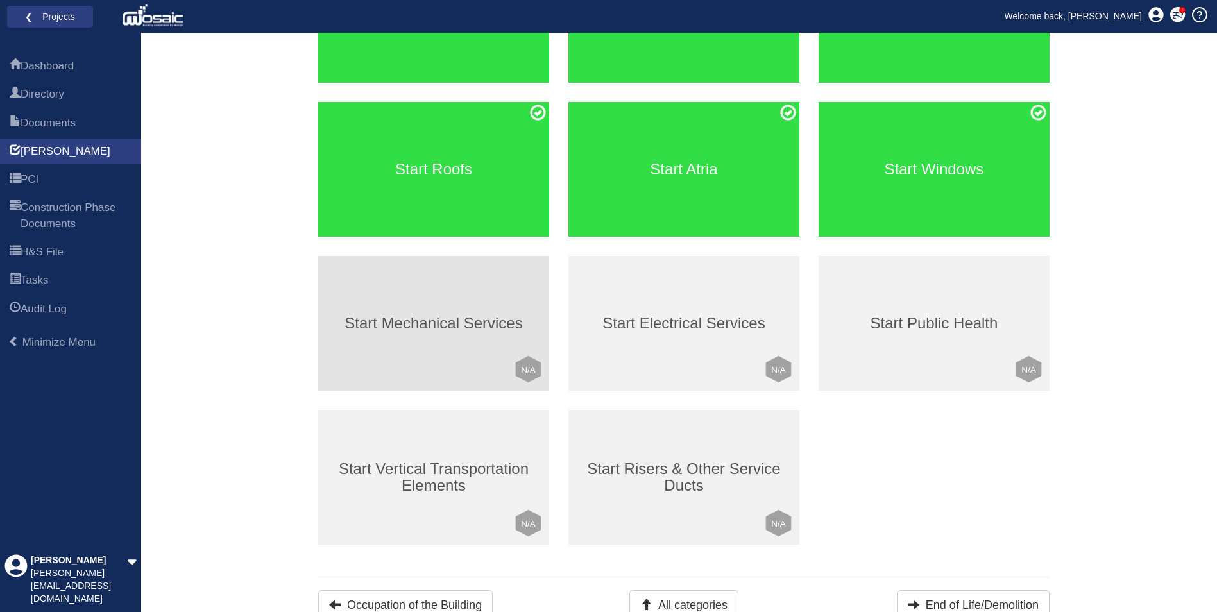
scroll to position [271, 0]
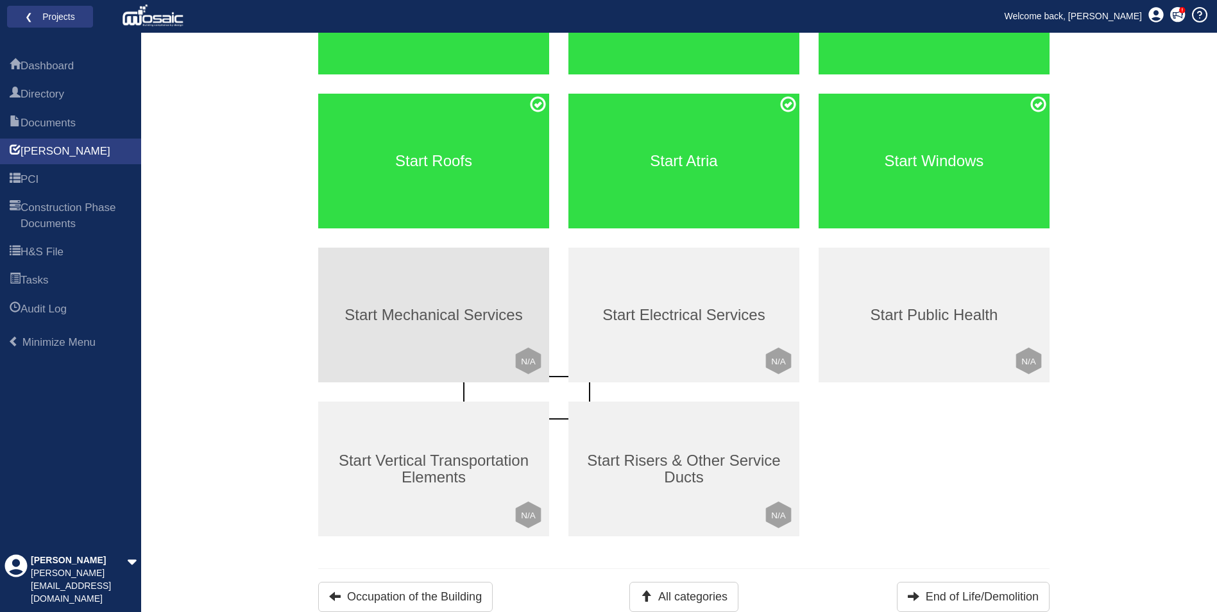
click at [503, 343] on div "Start Mechanical Services Click to mark this element as Not Applicable to your …" at bounding box center [433, 315] width 231 height 135
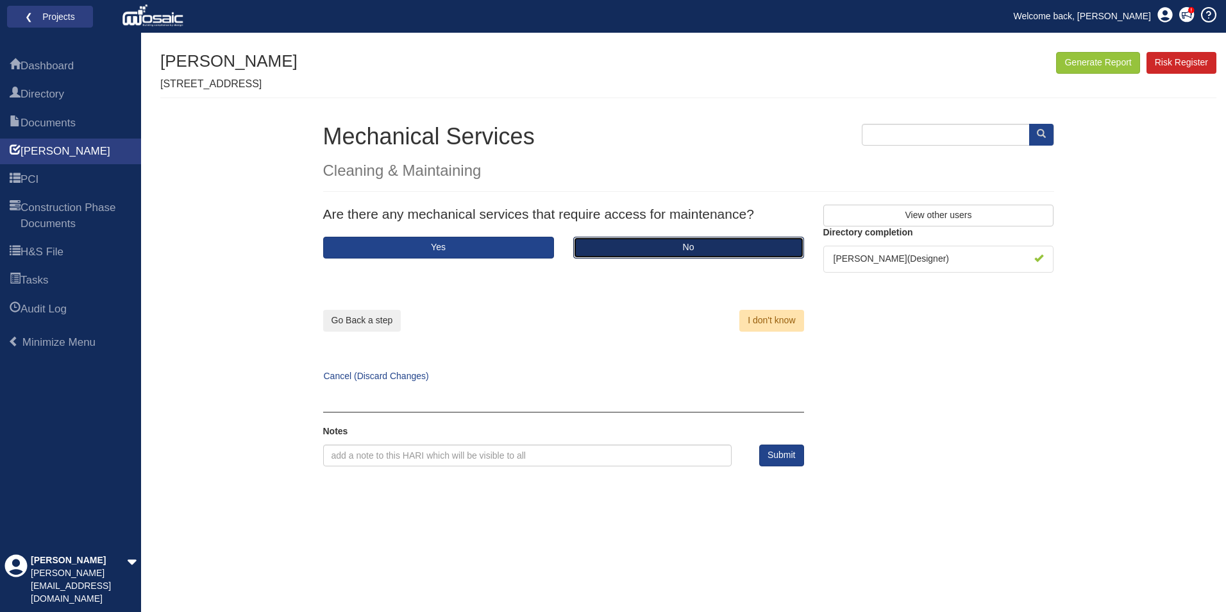
click at [638, 244] on button "No" at bounding box center [688, 248] width 231 height 22
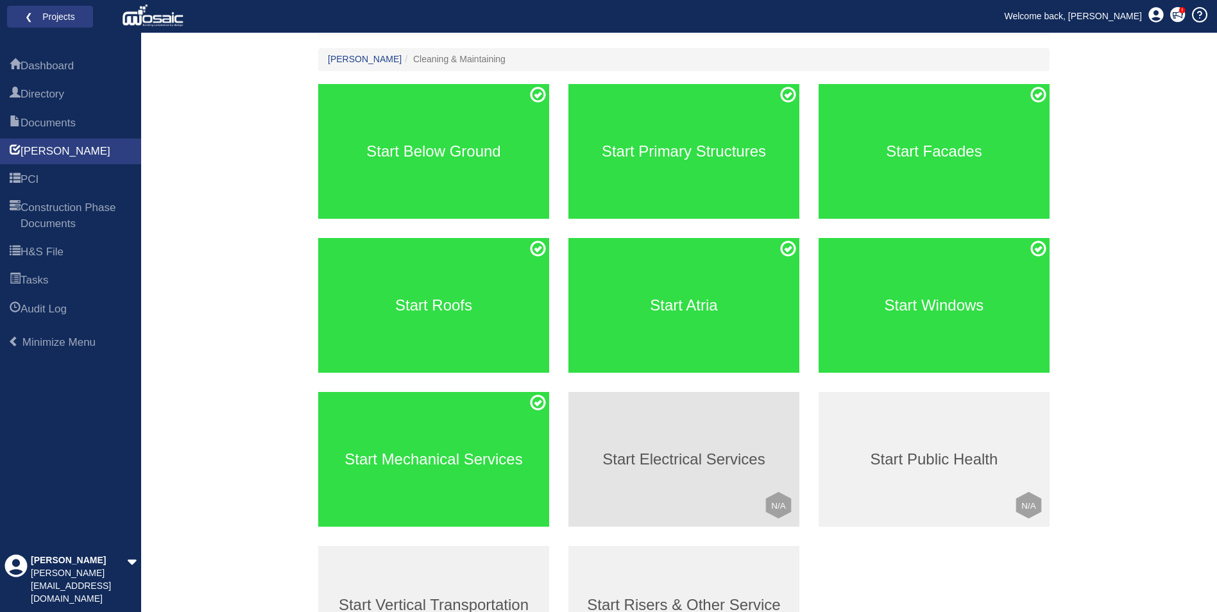
scroll to position [128, 0]
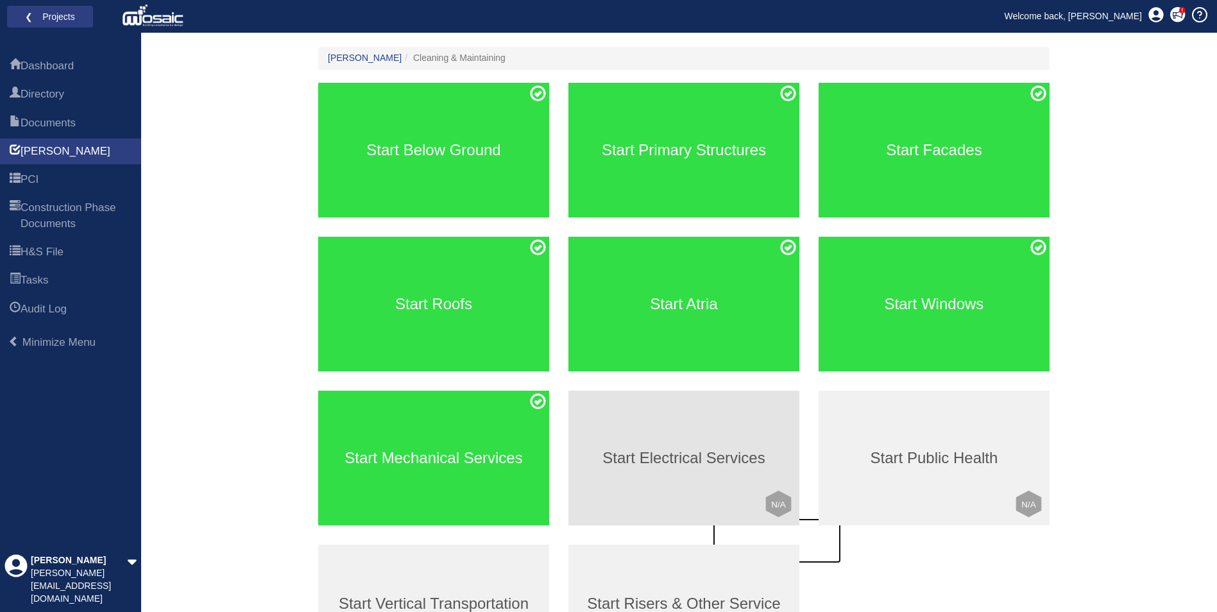
click at [690, 441] on div "Start Electrical Services Click to mark this element as Not Applicable to your …" at bounding box center [683, 458] width 231 height 135
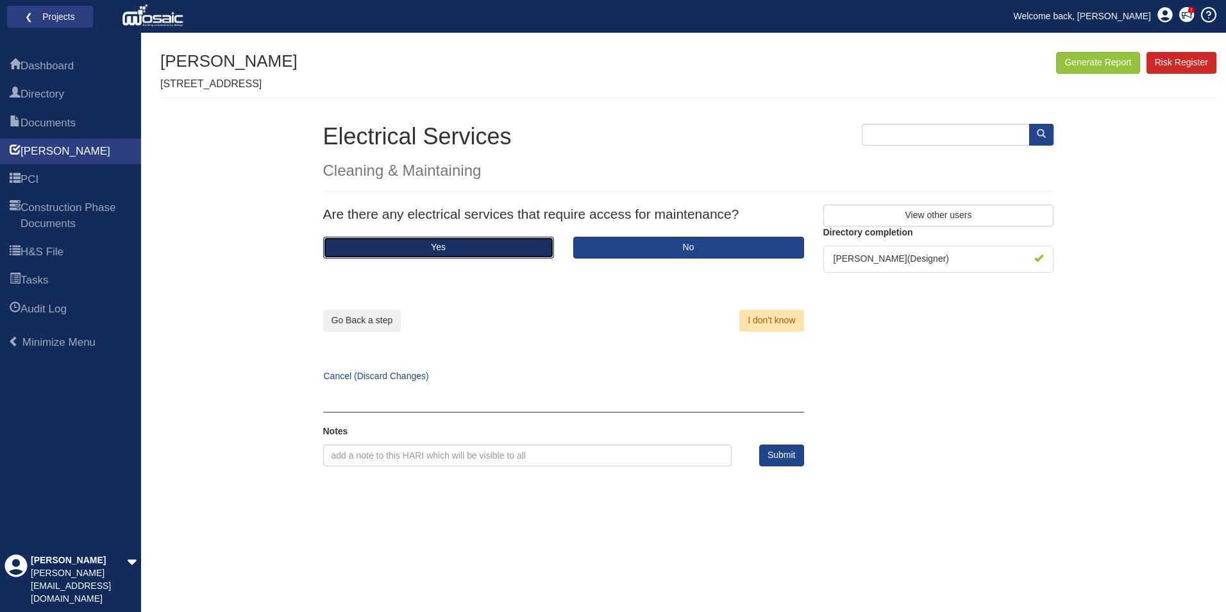
click at [489, 253] on button "Yes" at bounding box center [438, 248] width 231 height 22
click at [530, 248] on button "Yes" at bounding box center [438, 248] width 231 height 22
click at [527, 244] on button "Yes" at bounding box center [438, 248] width 231 height 22
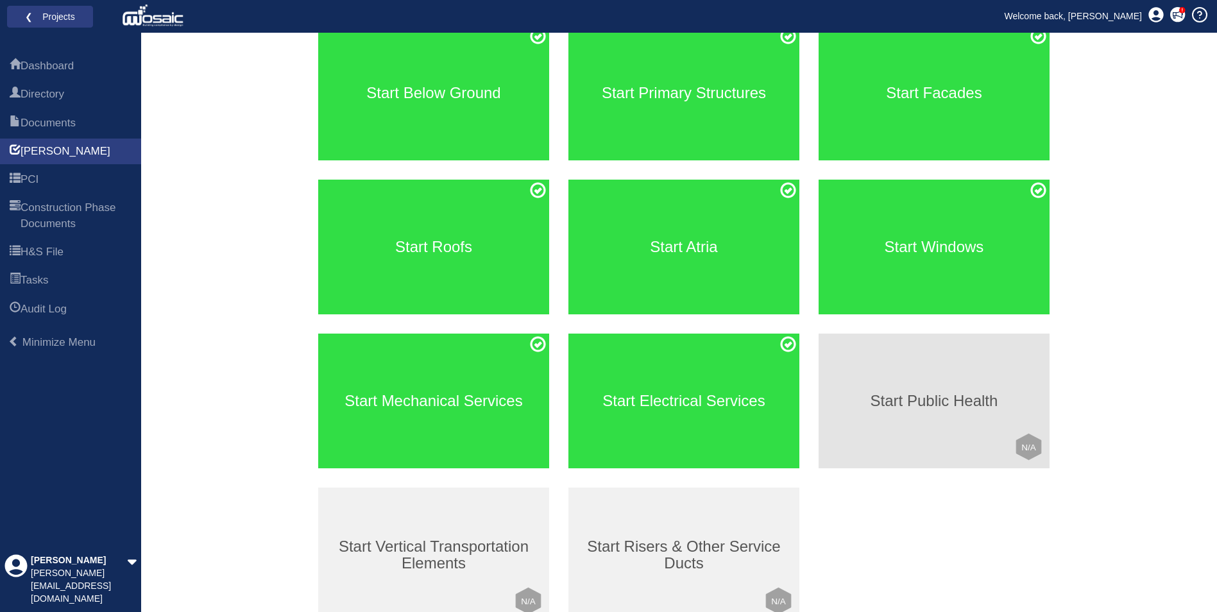
scroll to position [192, 0]
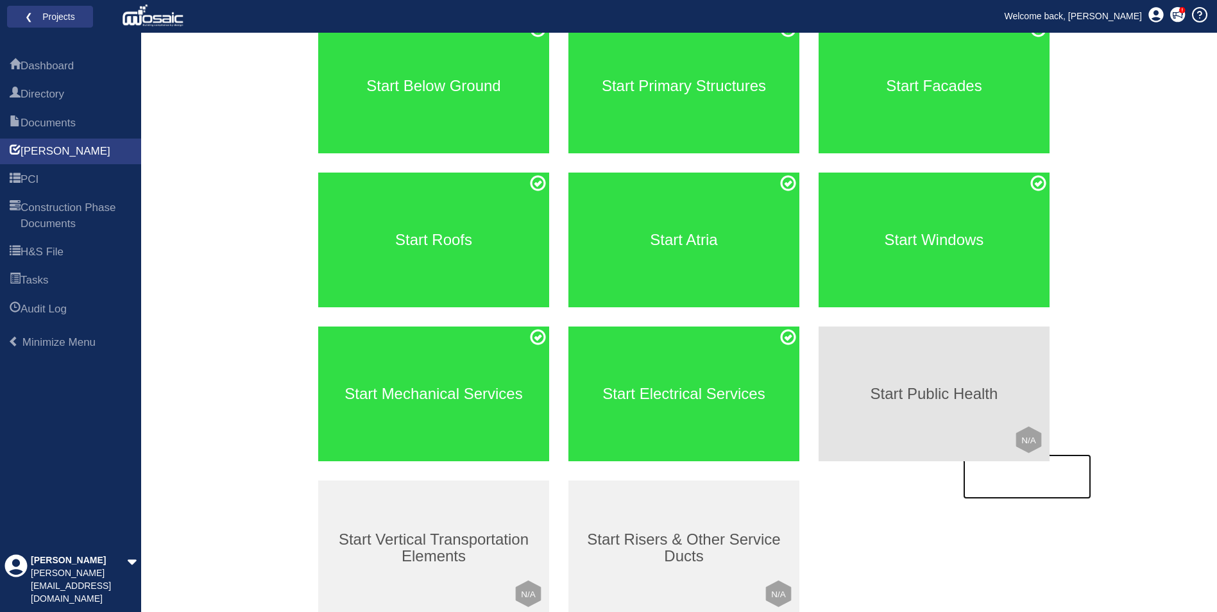
click at [874, 392] on h3 "Start Public Health" at bounding box center [934, 394] width 231 height 17
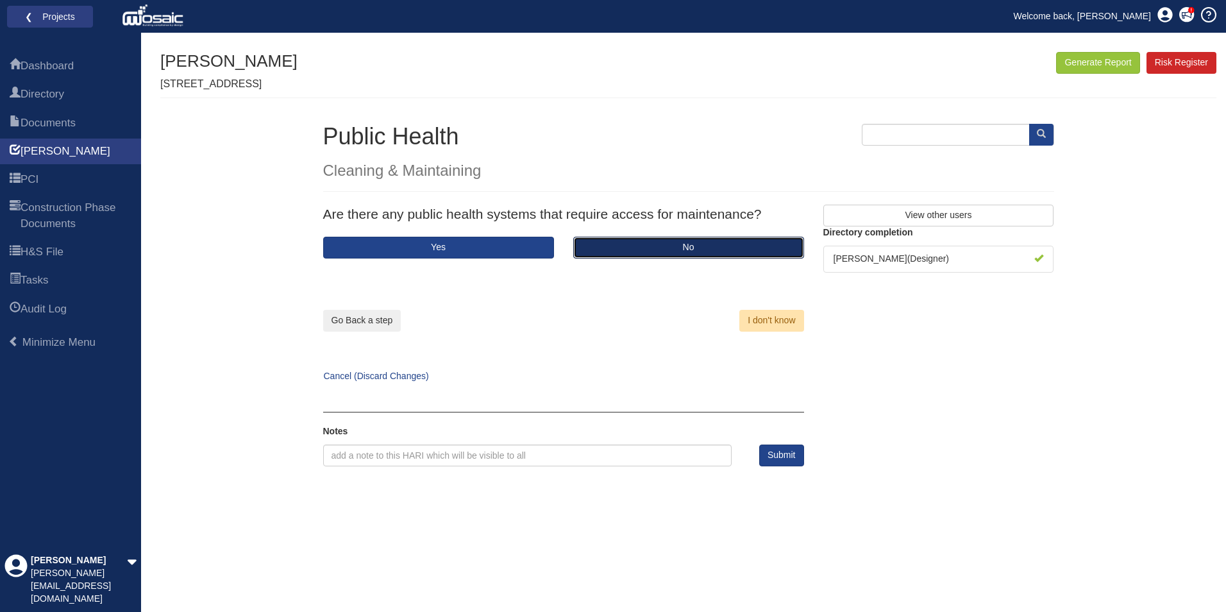
click at [637, 250] on button "No" at bounding box center [688, 248] width 231 height 22
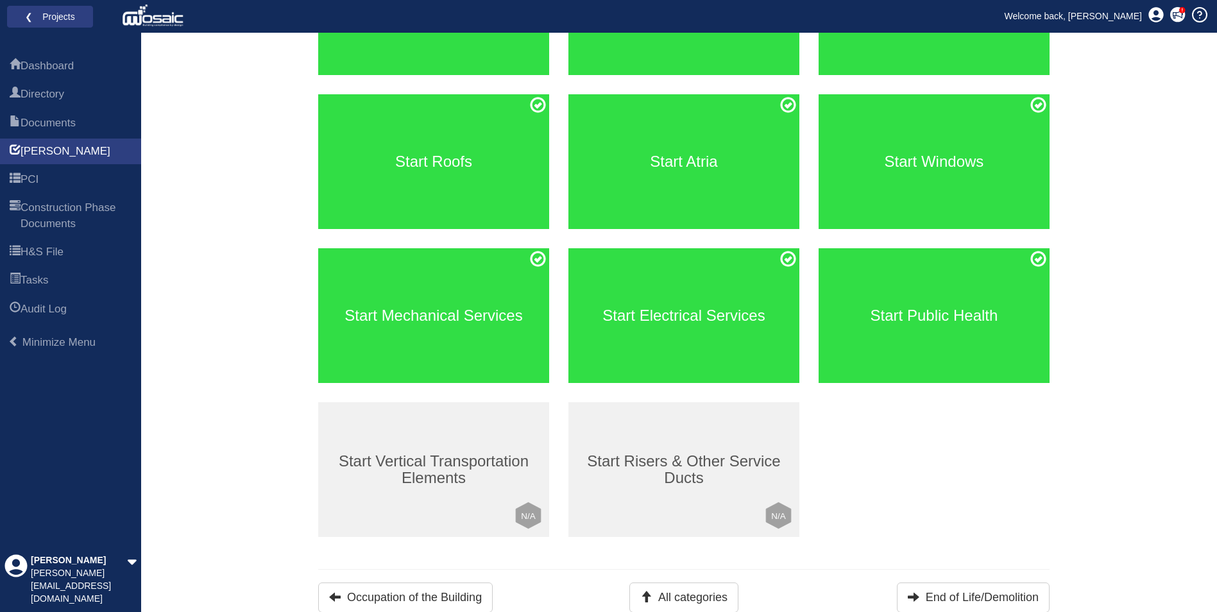
scroll to position [271, 0]
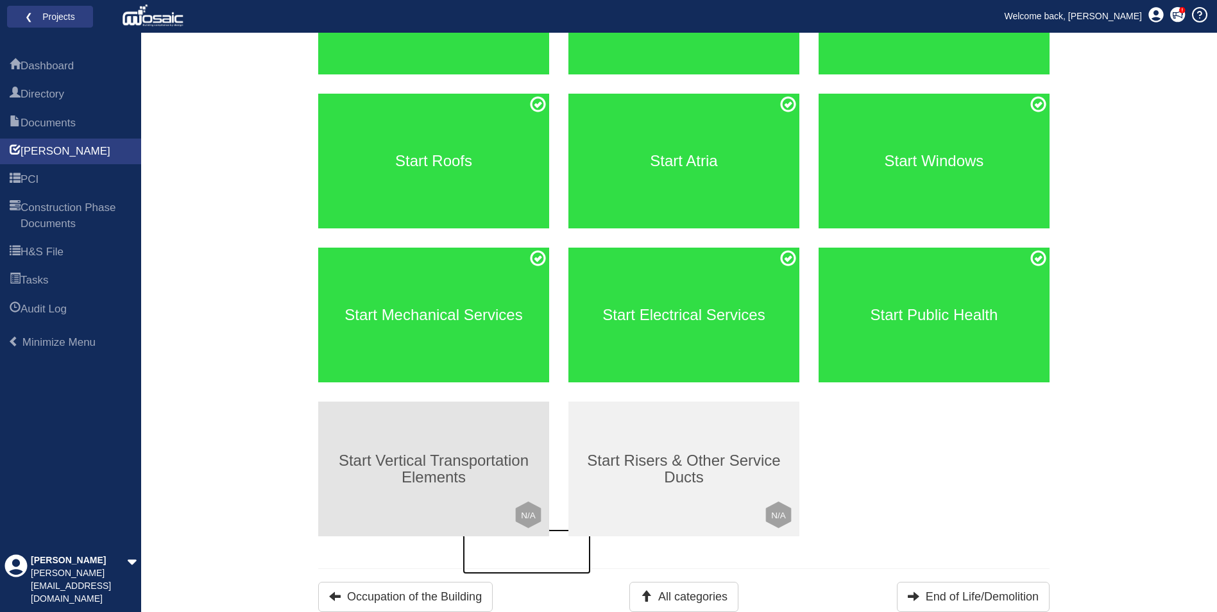
click at [507, 446] on div "Start Vertical Transportation Elements Click to mark this element as Not Applic…" at bounding box center [433, 469] width 231 height 135
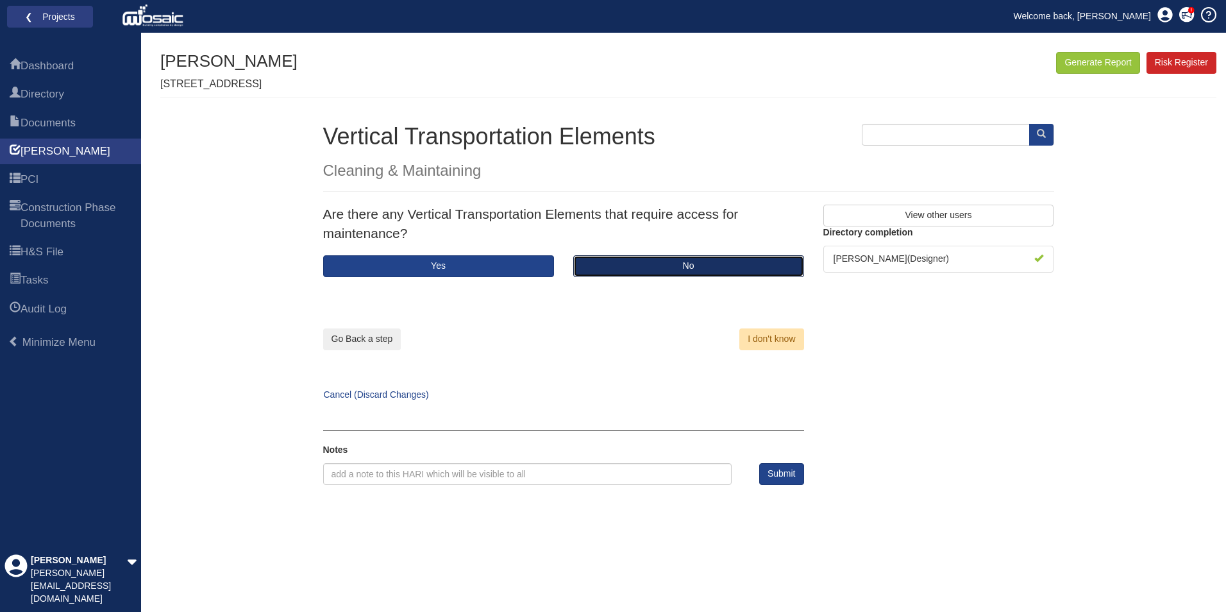
click at [607, 264] on button "No" at bounding box center [688, 266] width 231 height 22
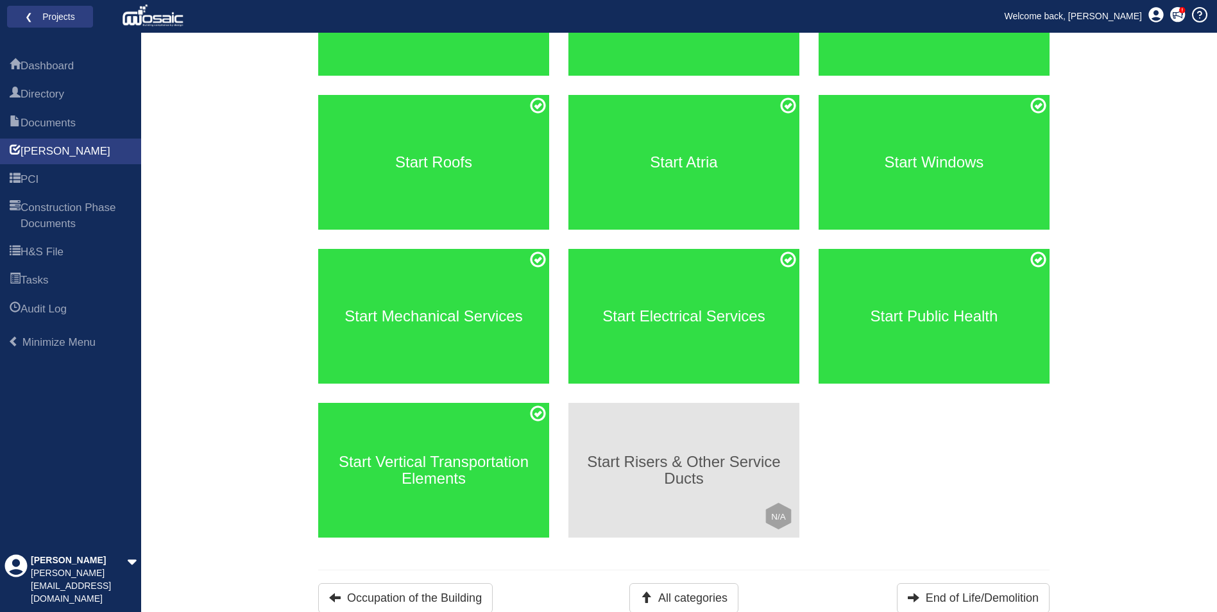
scroll to position [271, 0]
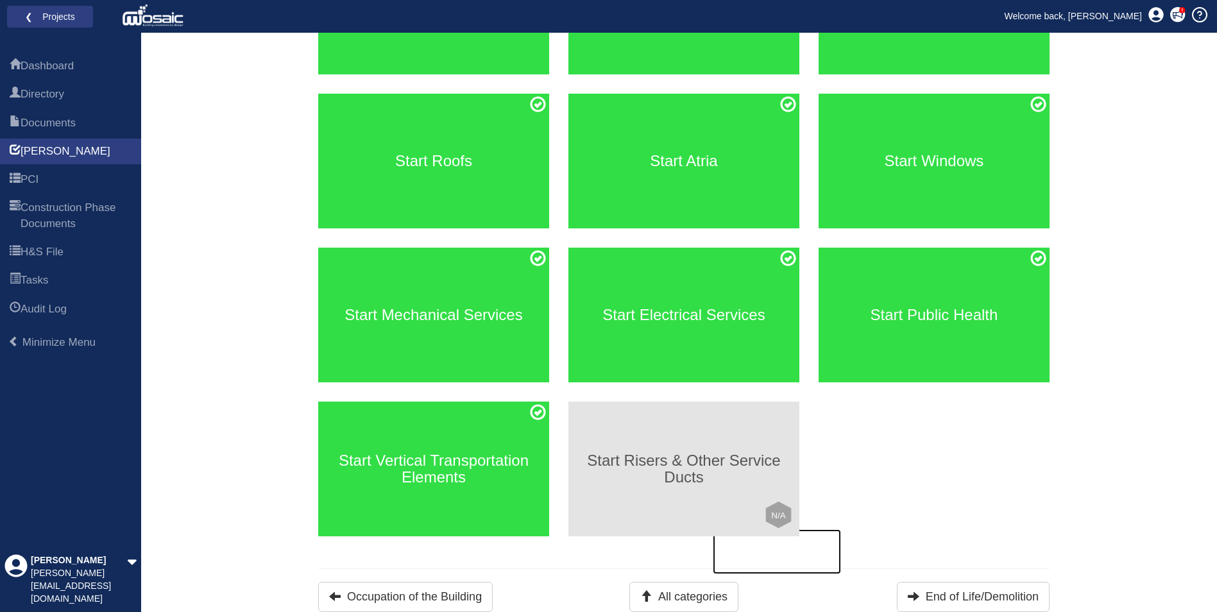
click at [713, 476] on h3 "Start Risers & Other Service Ducts" at bounding box center [683, 469] width 231 height 34
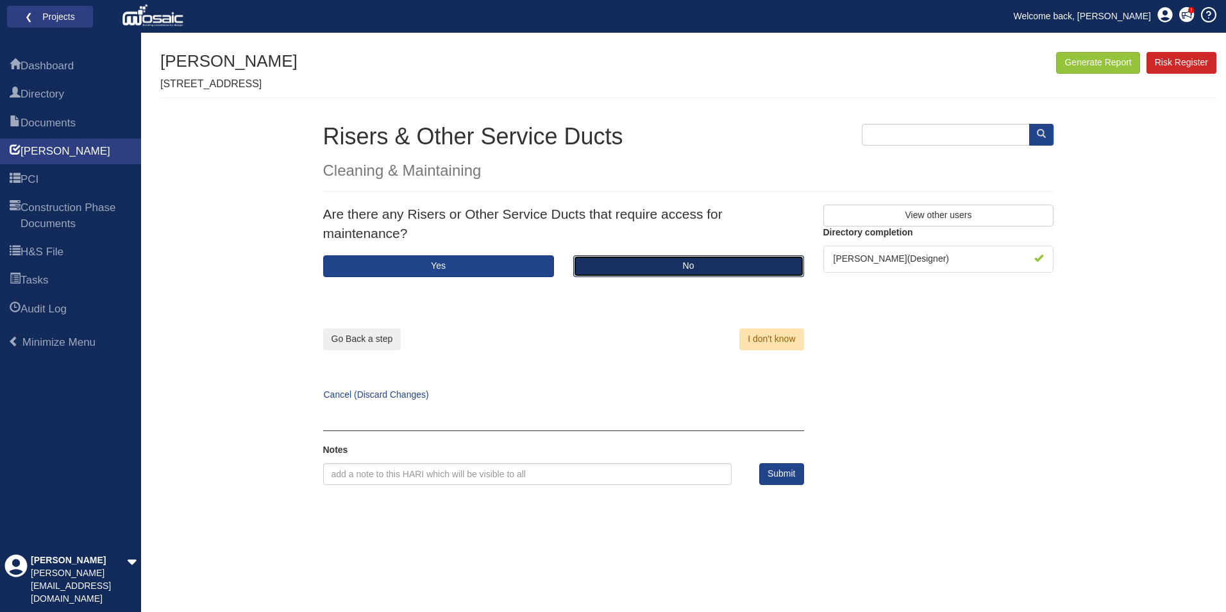
click at [621, 257] on button "No" at bounding box center [688, 266] width 231 height 22
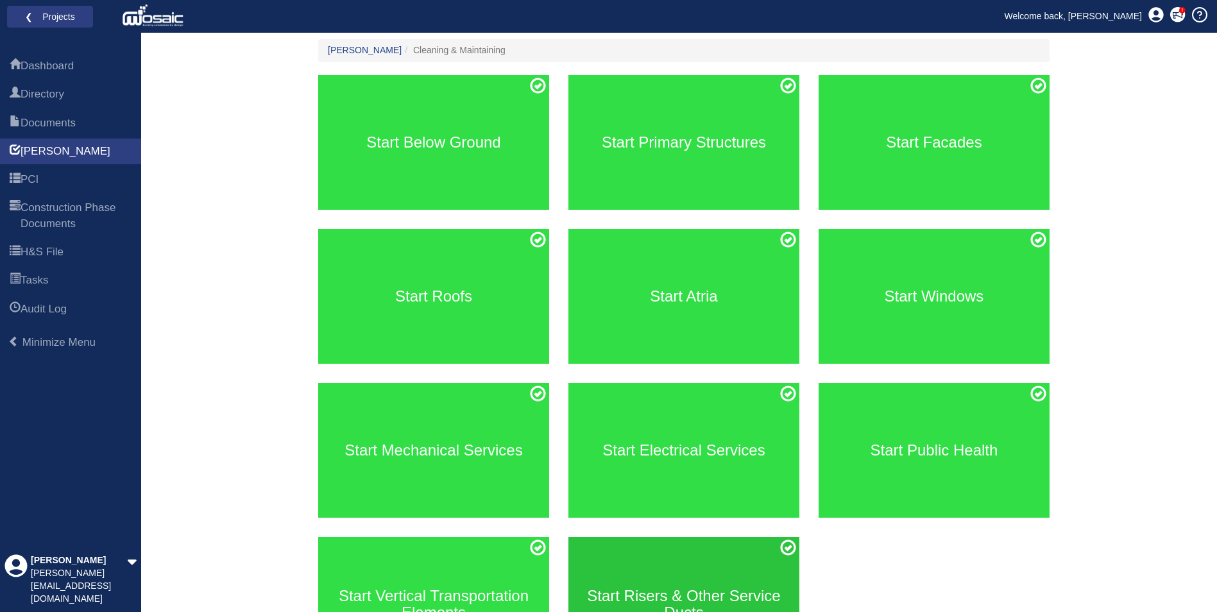
scroll to position [271, 0]
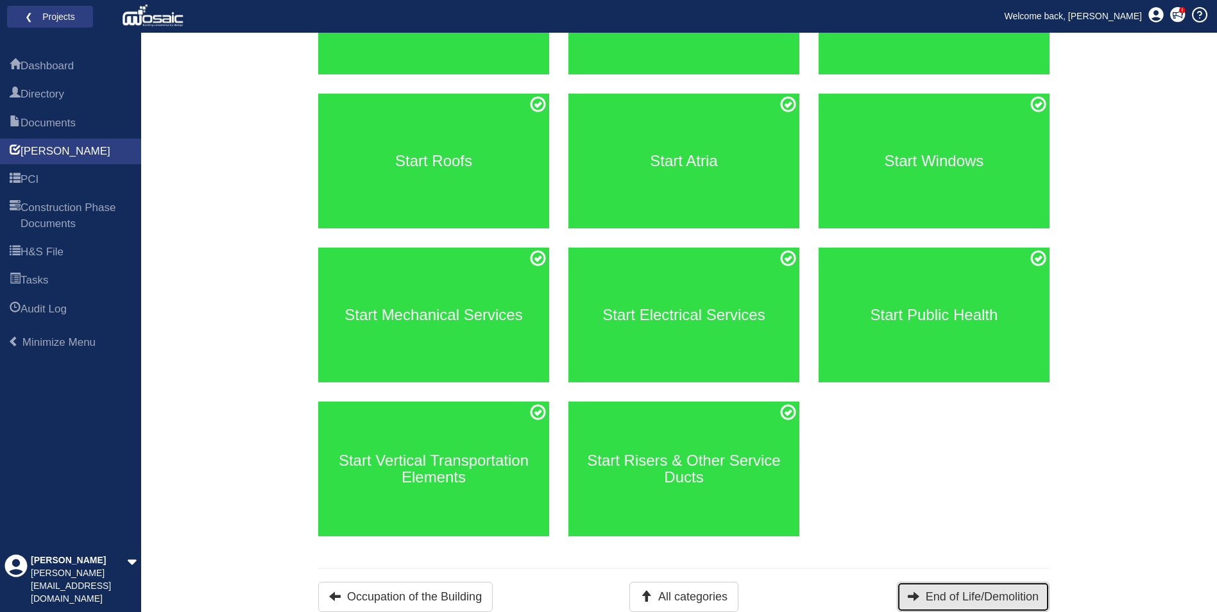
click at [931, 598] on button "End of Life/Demolition" at bounding box center [973, 597] width 153 height 30
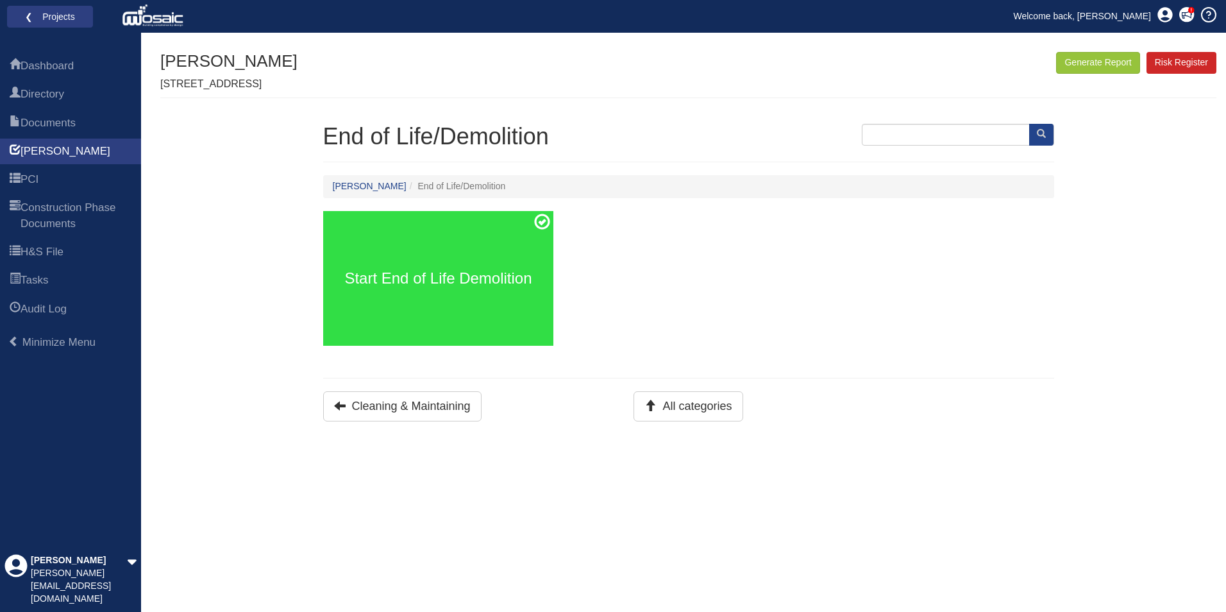
click at [610, 402] on div "All categories" at bounding box center [688, 406] width 231 height 30
click at [674, 414] on button "All categories" at bounding box center [688, 406] width 109 height 30
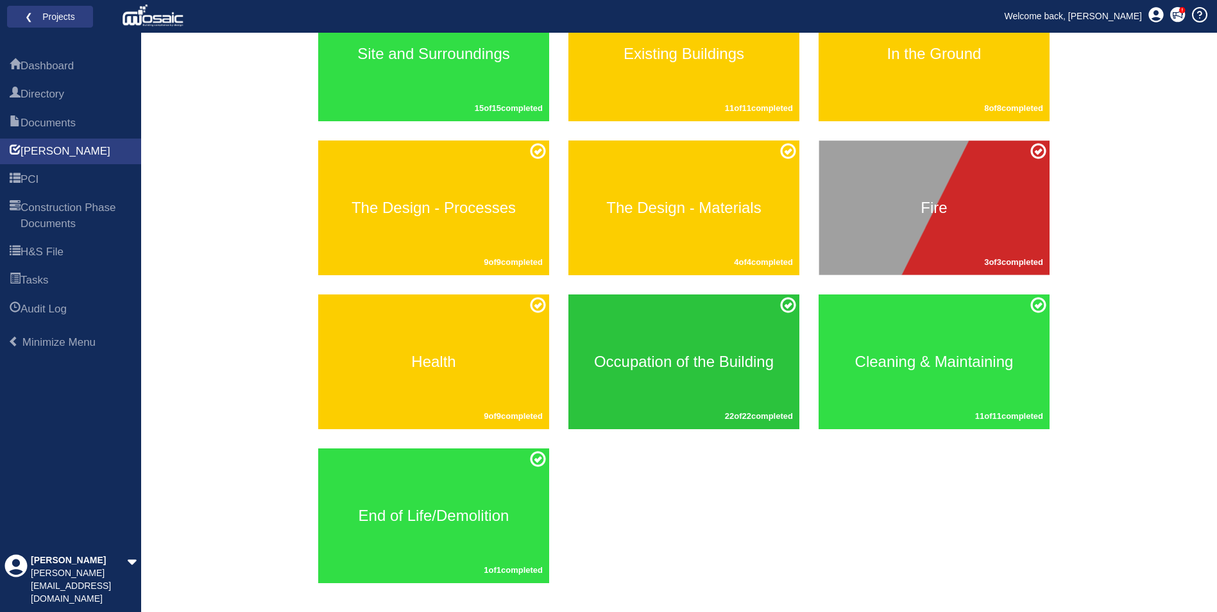
scroll to position [242, 0]
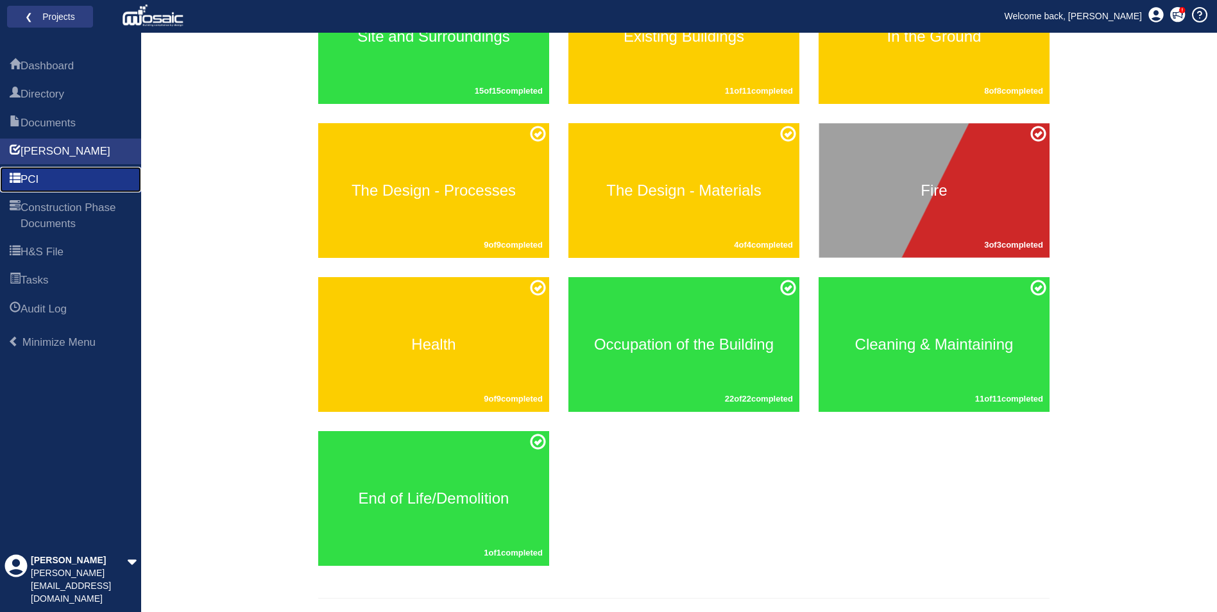
click at [67, 178] on link "PCI" at bounding box center [70, 180] width 141 height 26
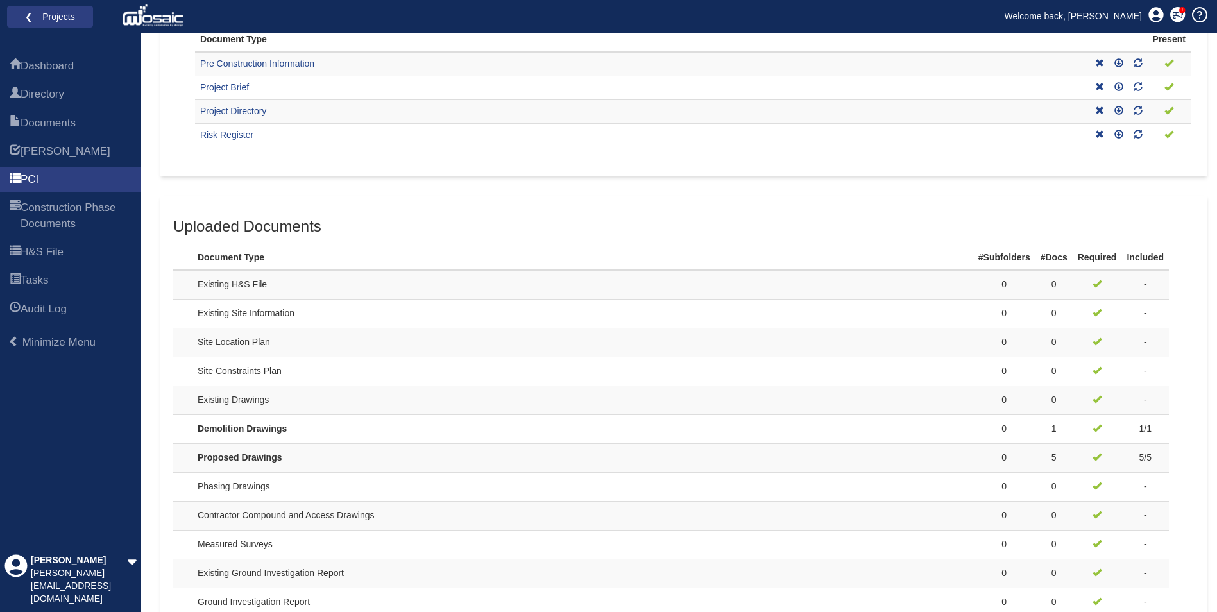
scroll to position [257, 0]
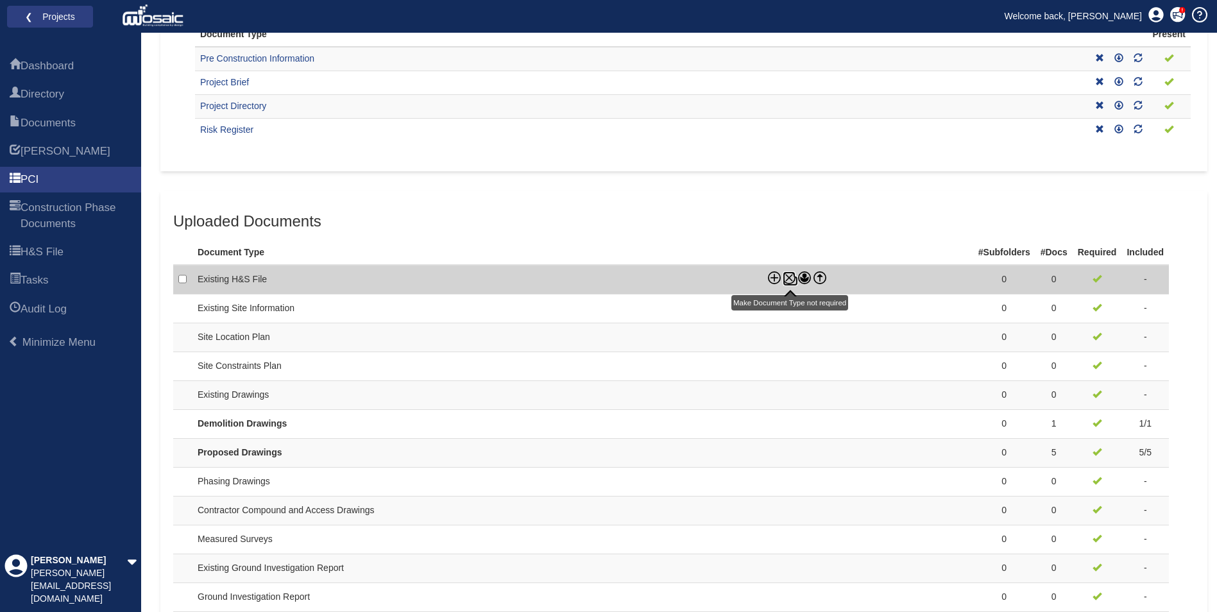
click at [788, 276] on icon at bounding box center [789, 278] width 6 height 6
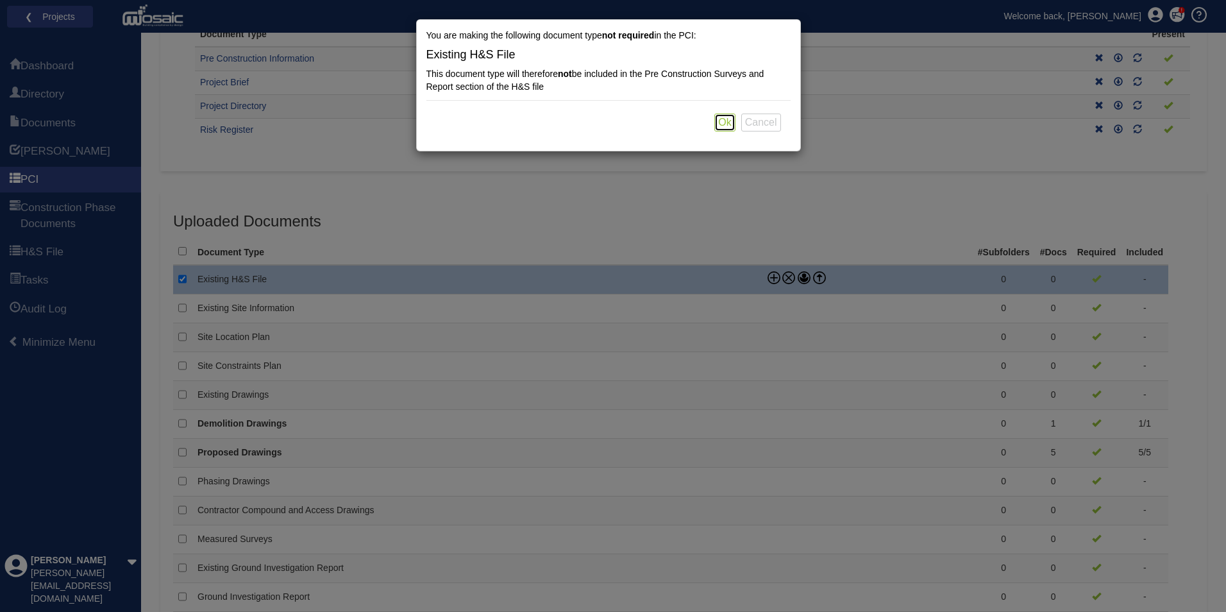
click at [724, 123] on button "Ok" at bounding box center [725, 123] width 21 height 18
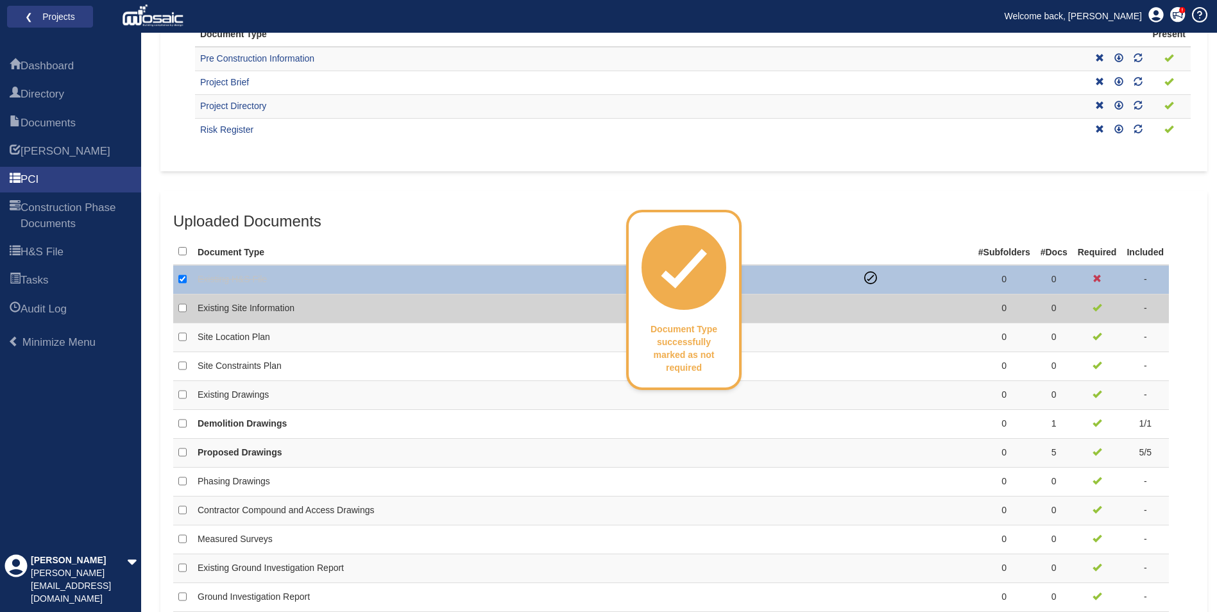
click at [817, 312] on td "Existing Site Information" at bounding box center [525, 308] width 666 height 29
checkbox input "false"
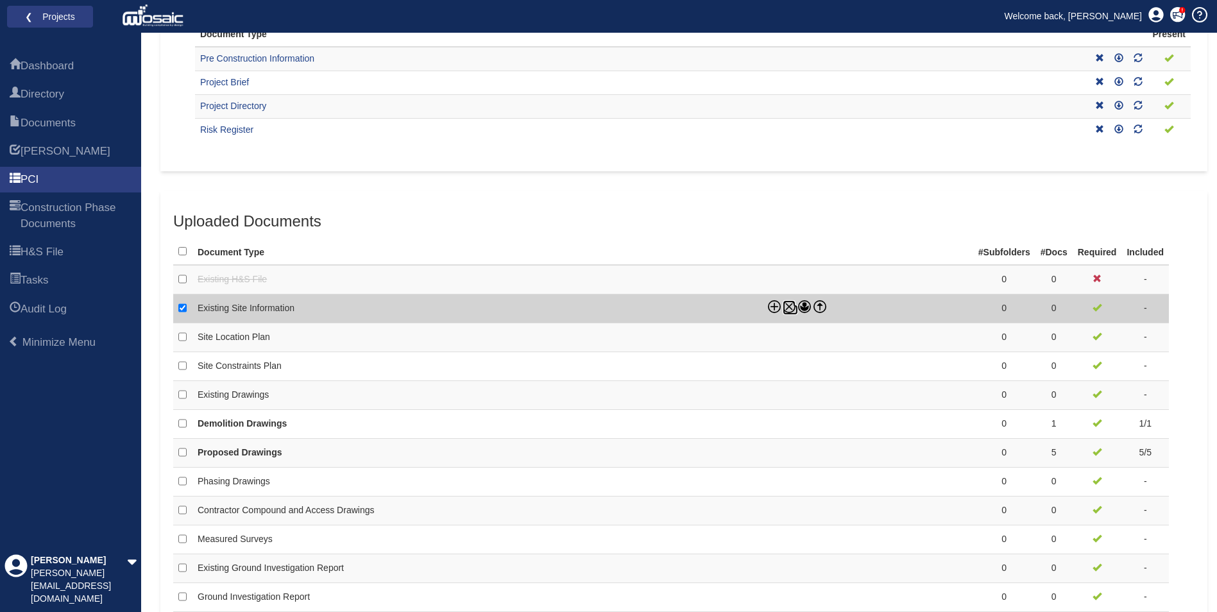
click at [788, 305] on icon at bounding box center [789, 306] width 6 height 6
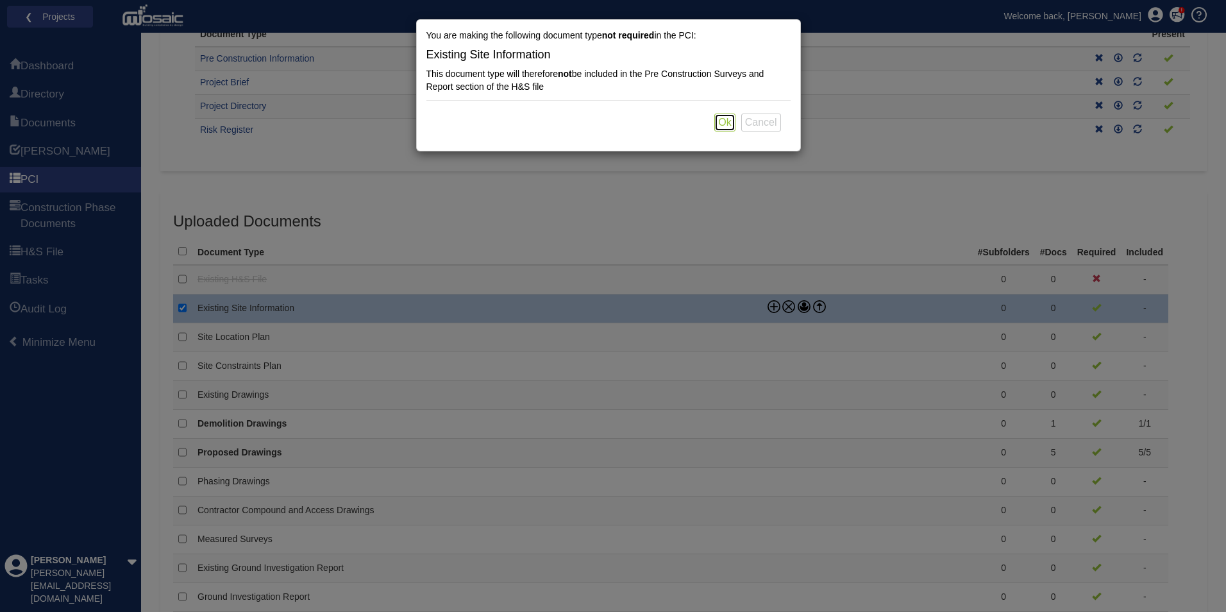
click at [726, 121] on button "Ok" at bounding box center [725, 123] width 21 height 18
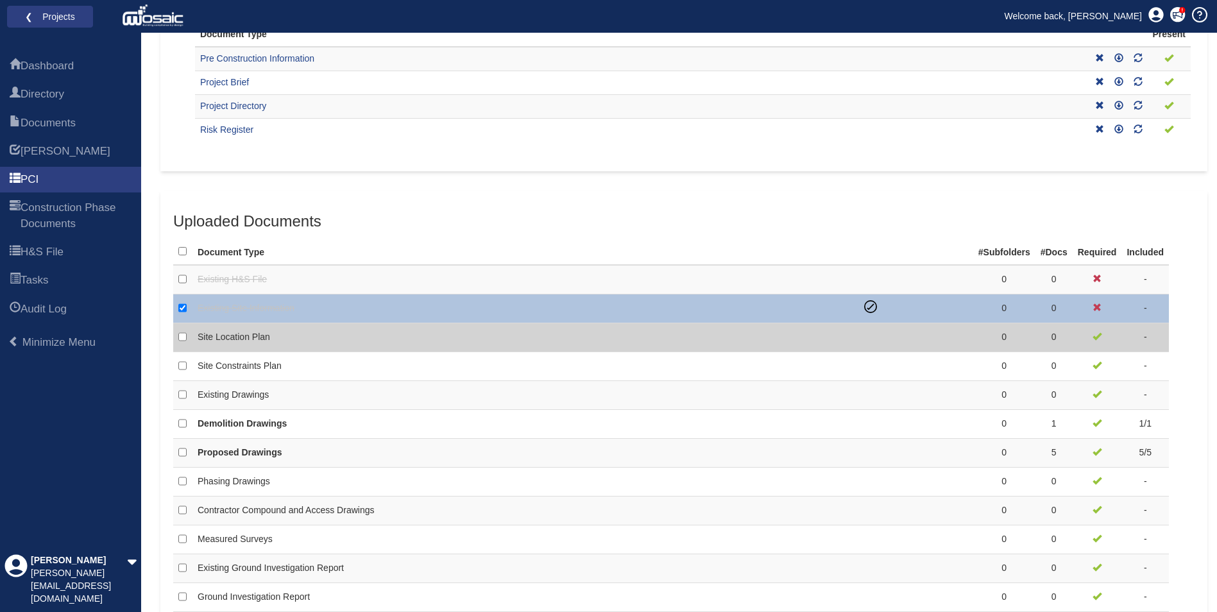
click at [869, 339] on td at bounding box center [916, 337] width 114 height 29
checkbox input "false"
checkbox input "true"
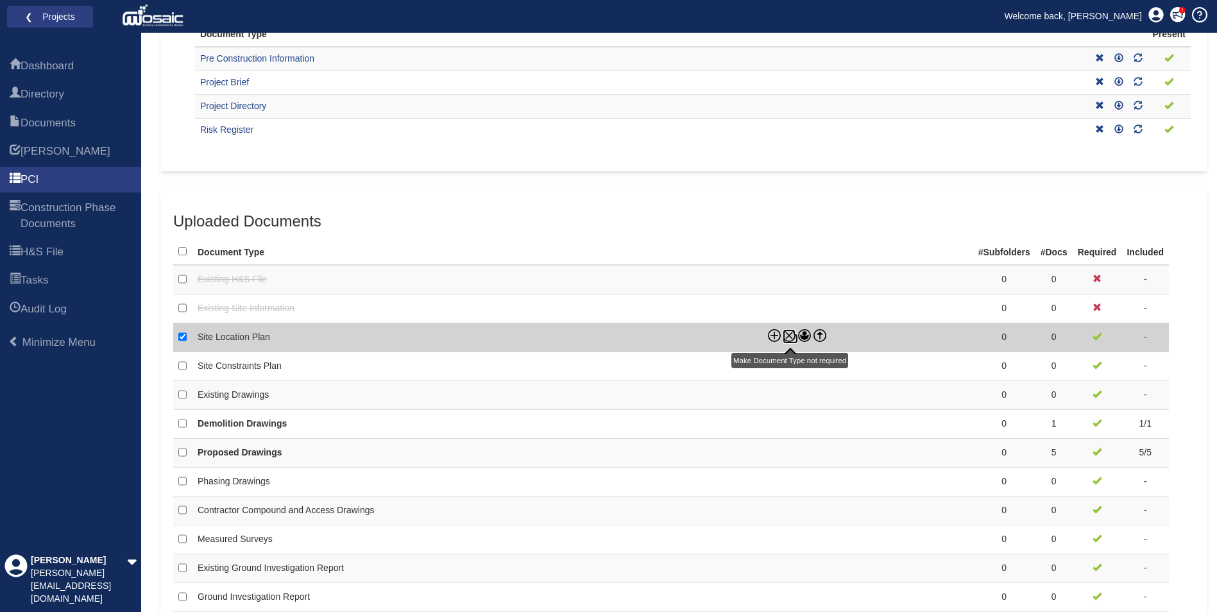
click at [788, 333] on icon at bounding box center [789, 335] width 13 height 13
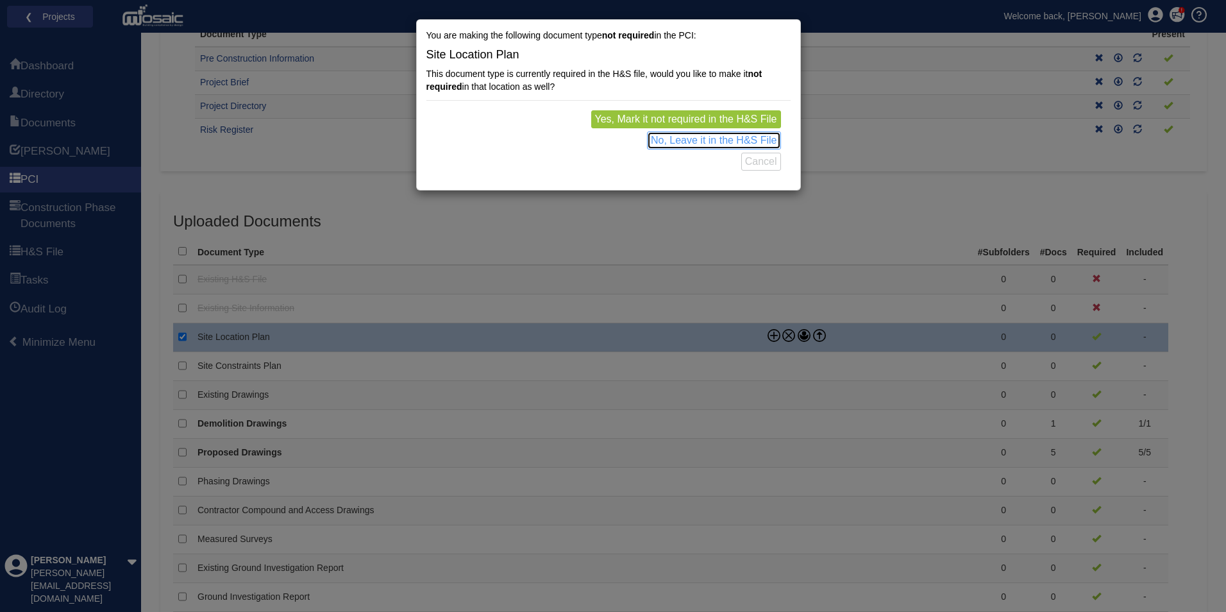
click at [733, 140] on button "No, Leave it in the H&S File" at bounding box center [714, 141] width 134 height 18
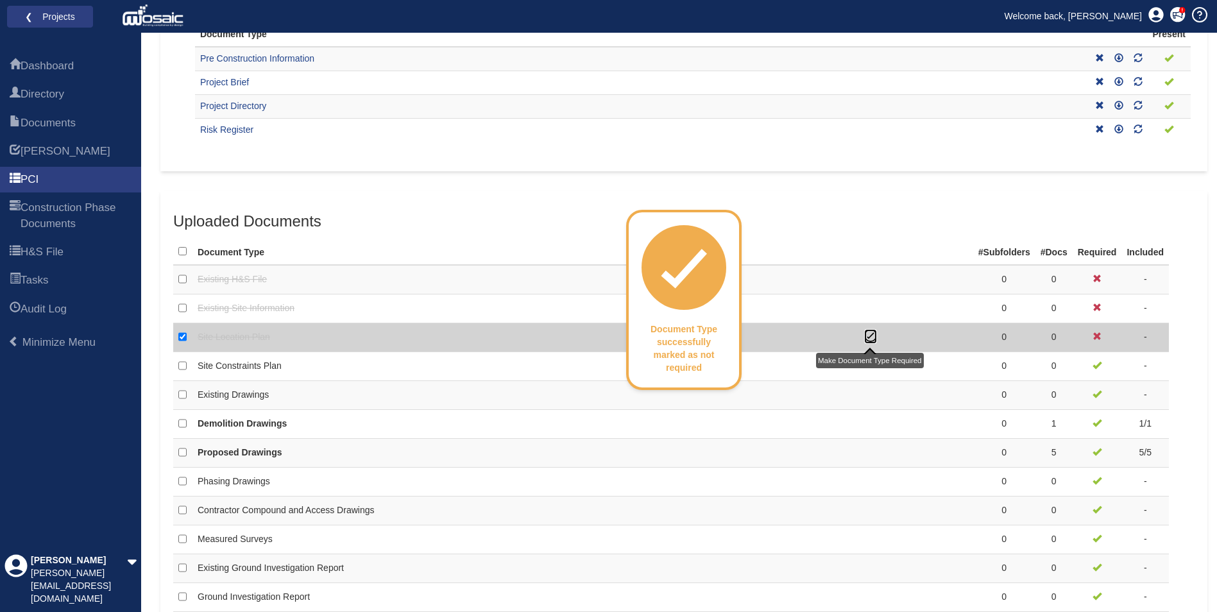
click at [867, 337] on icon at bounding box center [870, 335] width 6 height 5
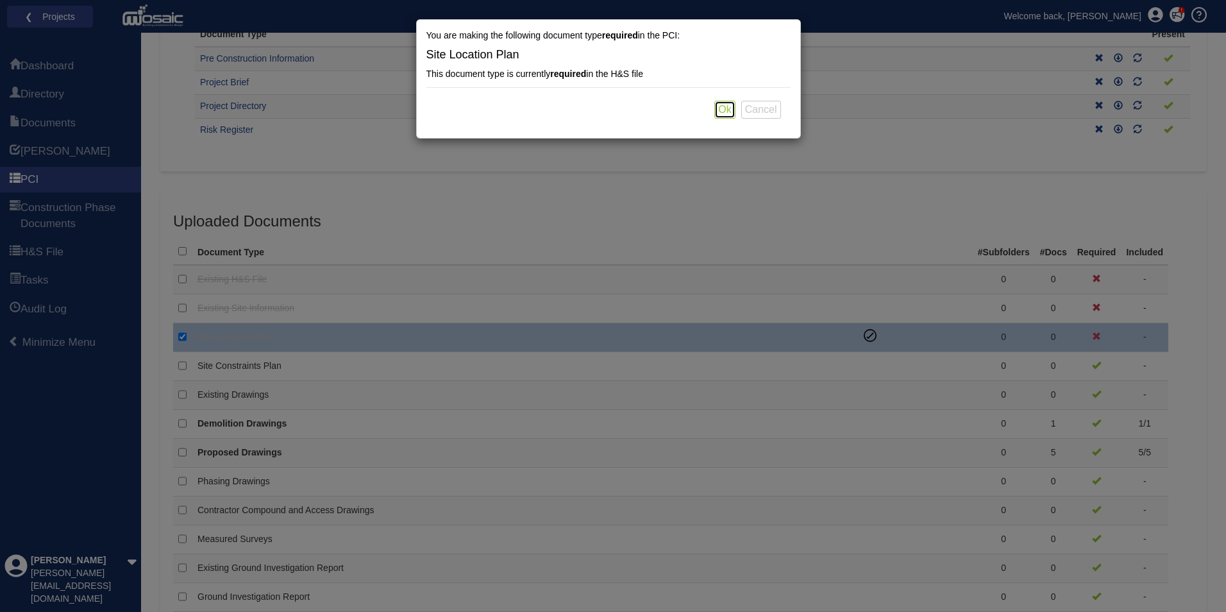
click at [733, 109] on button "Ok" at bounding box center [725, 110] width 21 height 18
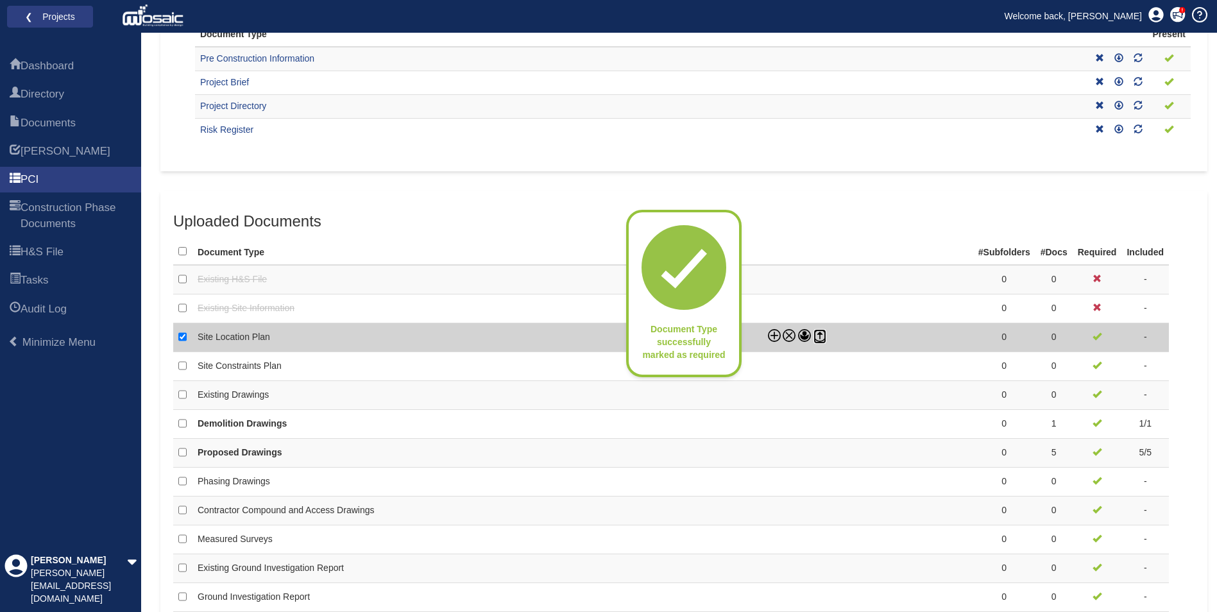
click at [822, 334] on icon at bounding box center [819, 333] width 5 height 3
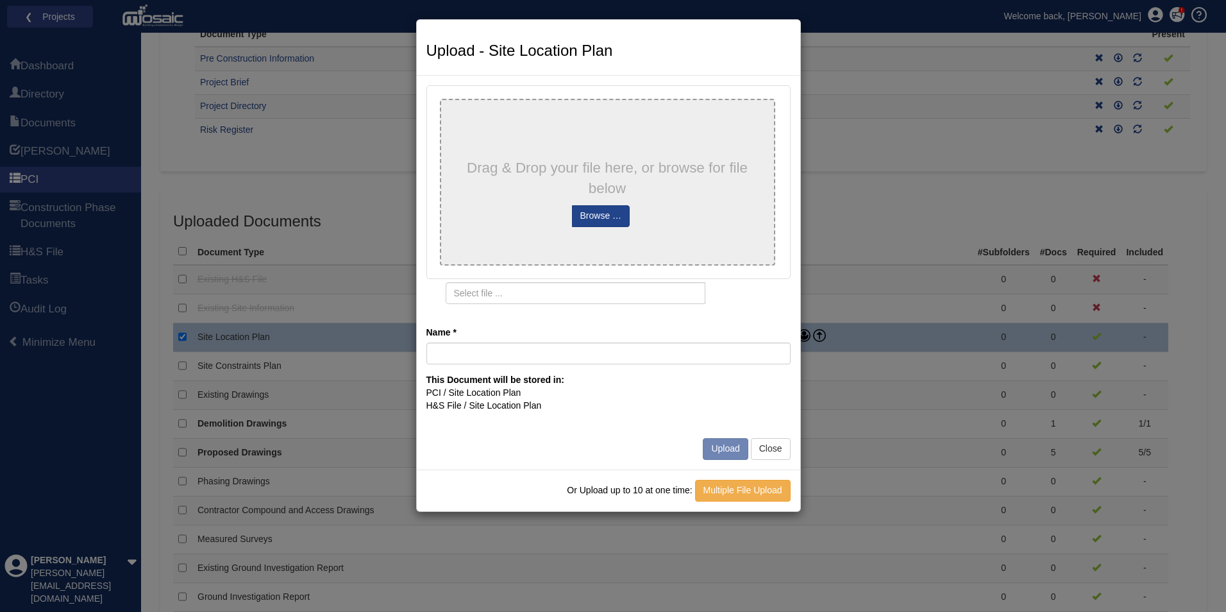
type input "513 Site Location Plan 1250"
type input "513 Site Location Plan 1250.pdf"
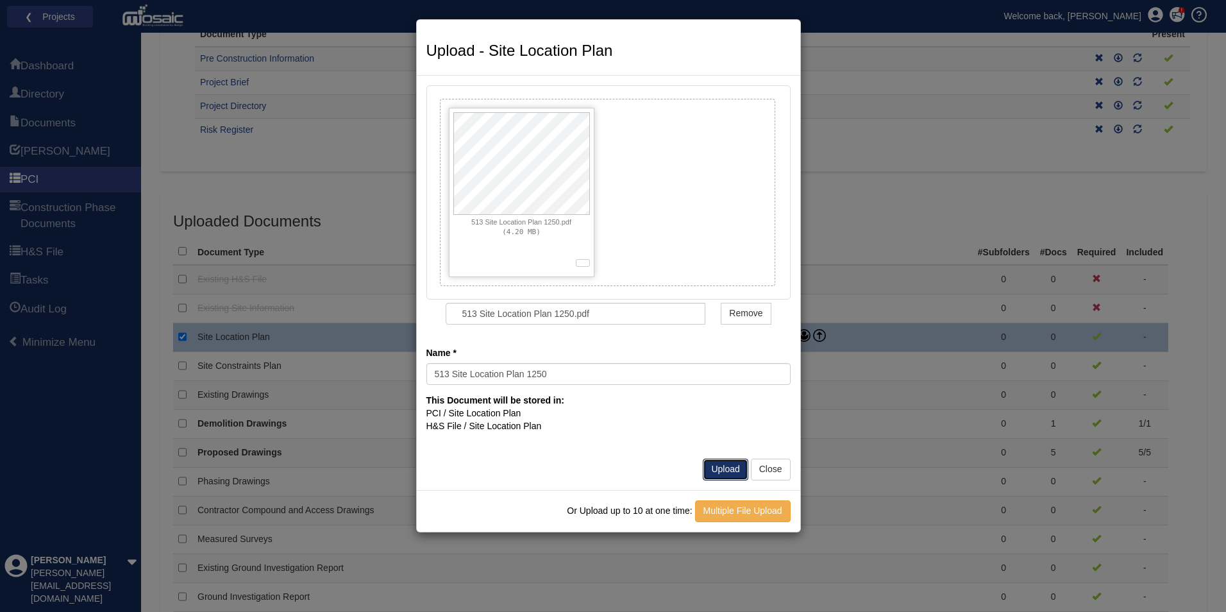
click at [733, 471] on button "Upload" at bounding box center [725, 470] width 45 height 22
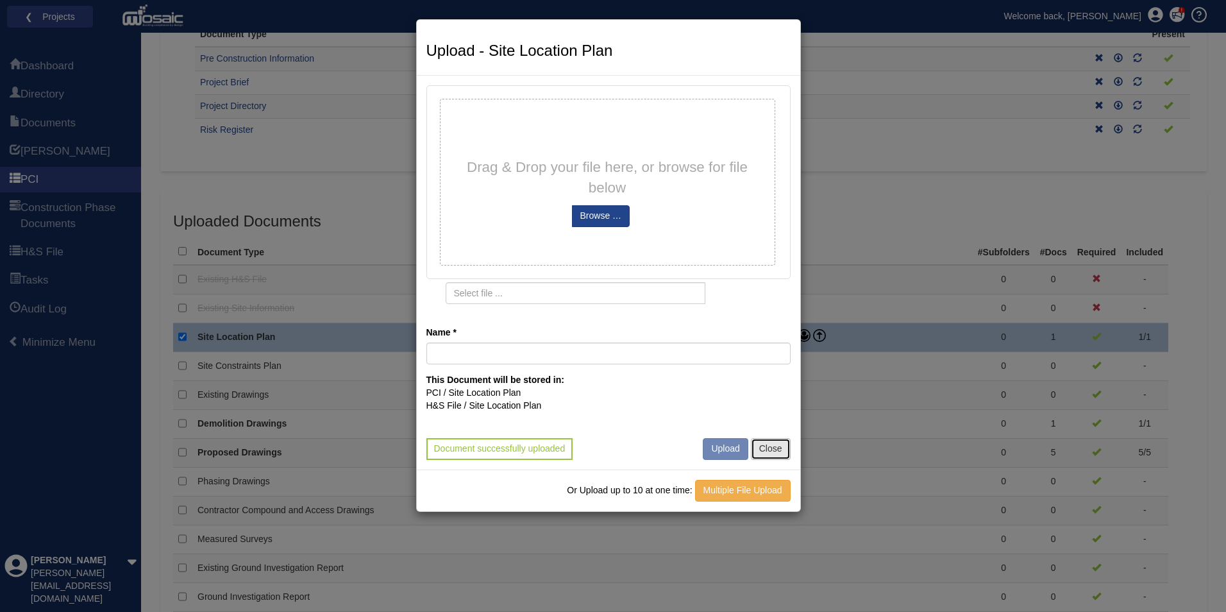
click at [768, 450] on button "Close" at bounding box center [771, 449] width 40 height 22
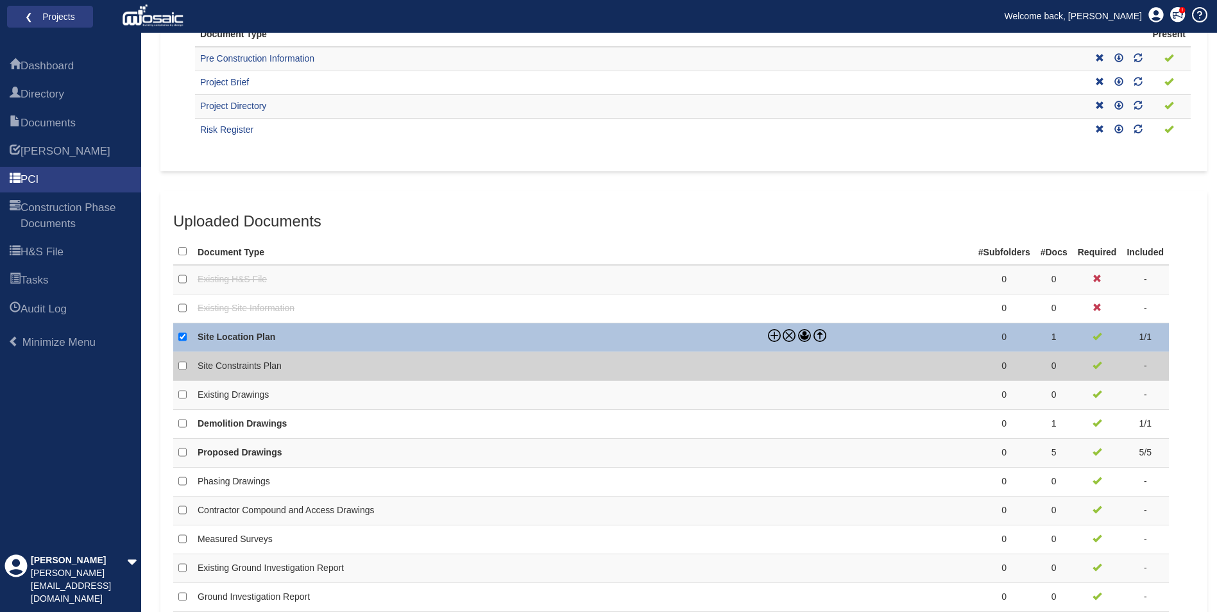
drag, startPoint x: 792, startPoint y: 375, endPoint x: 788, endPoint y: 365, distance: 10.4
click at [793, 375] on td at bounding box center [868, 366] width 210 height 29
checkbox input "false"
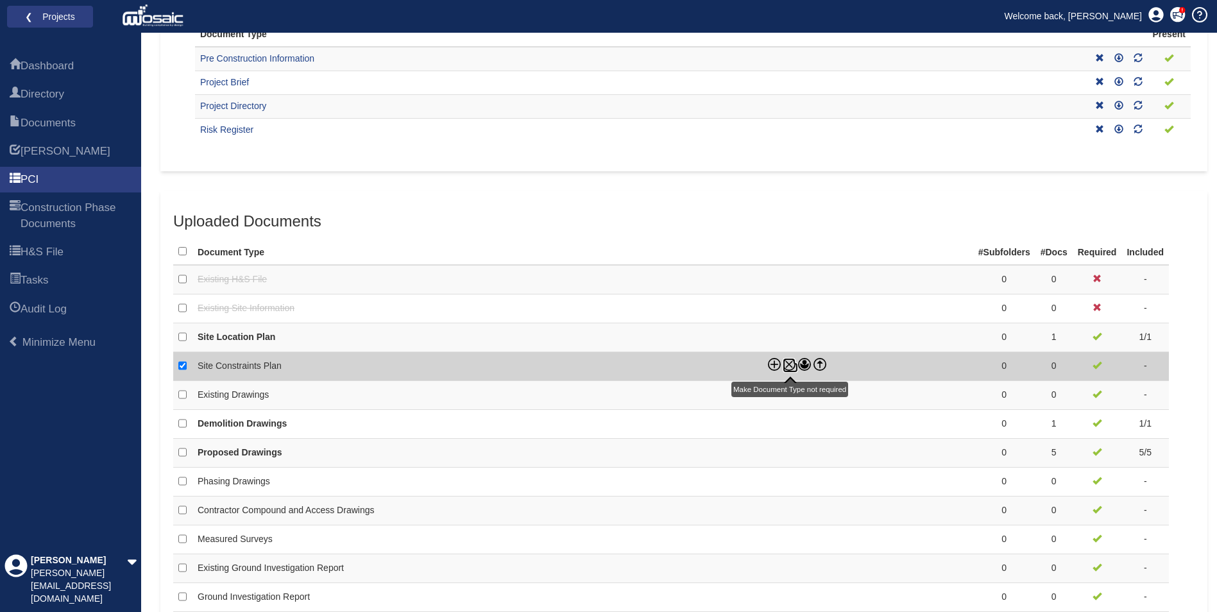
click at [787, 363] on icon at bounding box center [789, 364] width 13 height 13
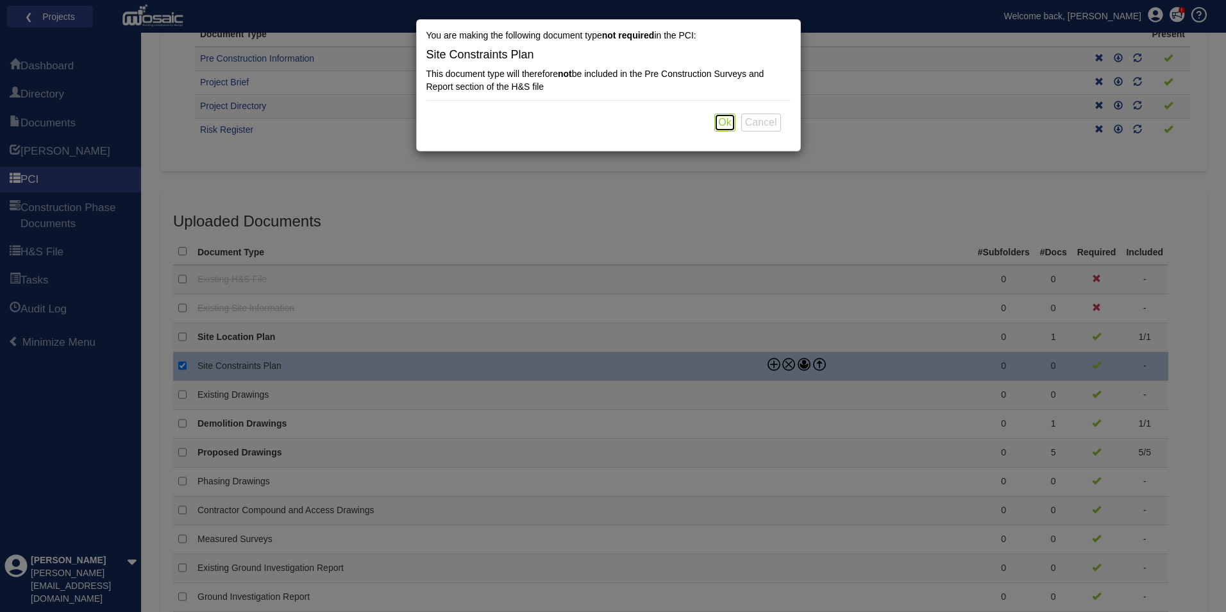
click at [719, 124] on button "Ok" at bounding box center [725, 123] width 21 height 18
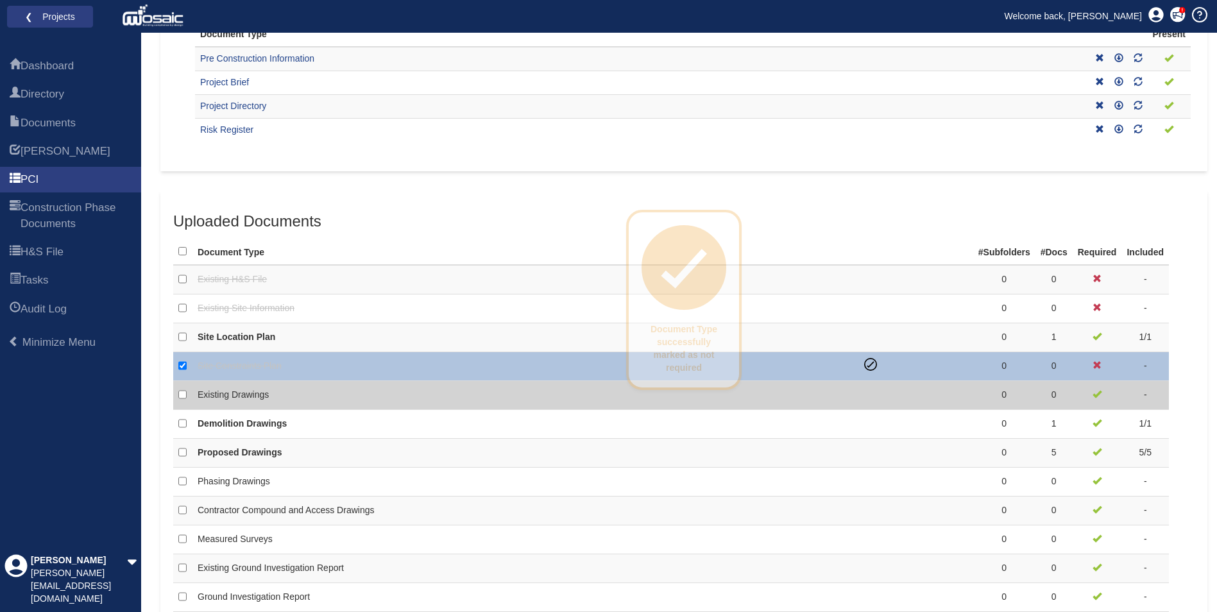
click at [891, 397] on td at bounding box center [916, 395] width 114 height 29
checkbox input "false"
checkbox input "true"
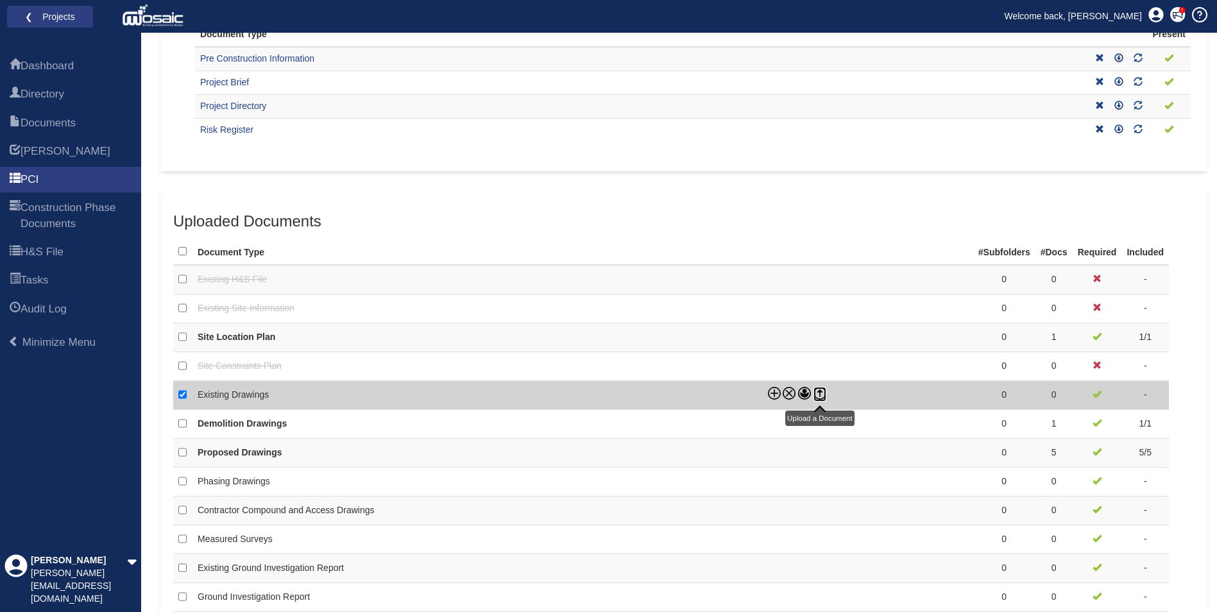
click at [821, 391] on icon at bounding box center [819, 390] width 5 height 3
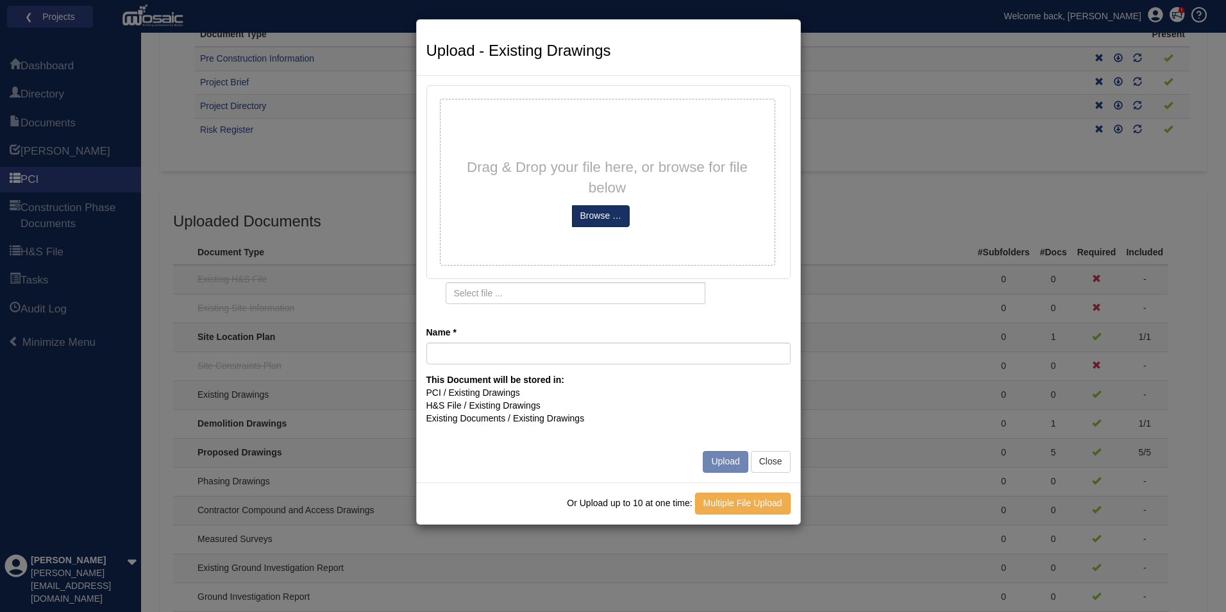
click at [600, 221] on input "file" at bounding box center [601, 216] width 57 height 21
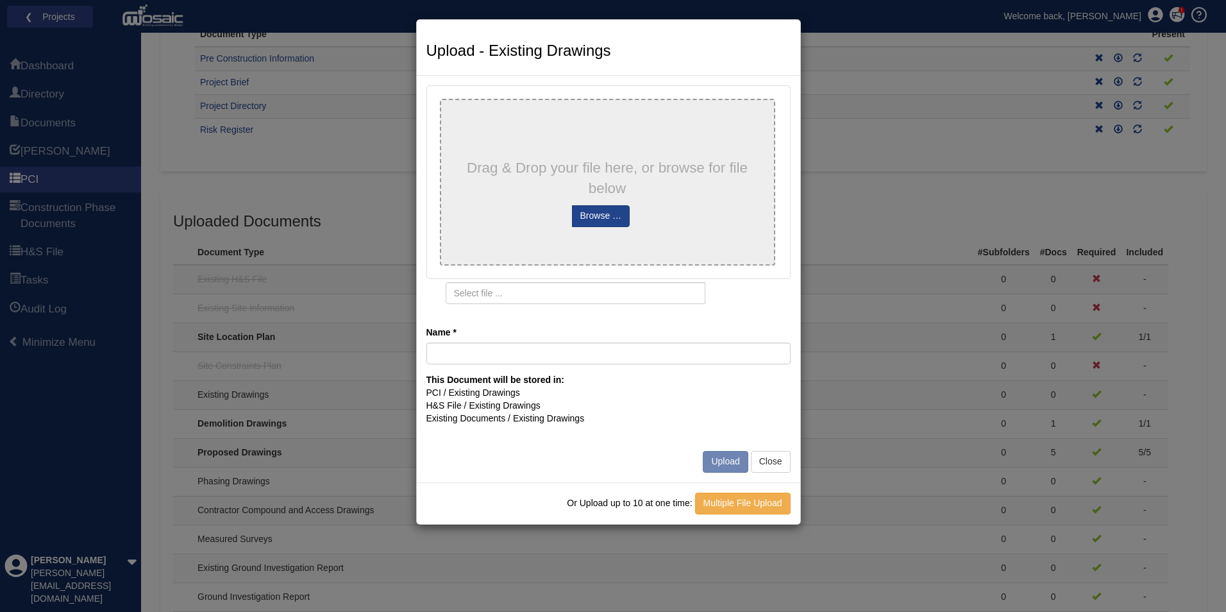
type input "513-XX-EP-00-GA Rev C Extg & demo"
type input "513-XX-EP-00-GA Rev C Extg _ demo.pdf"
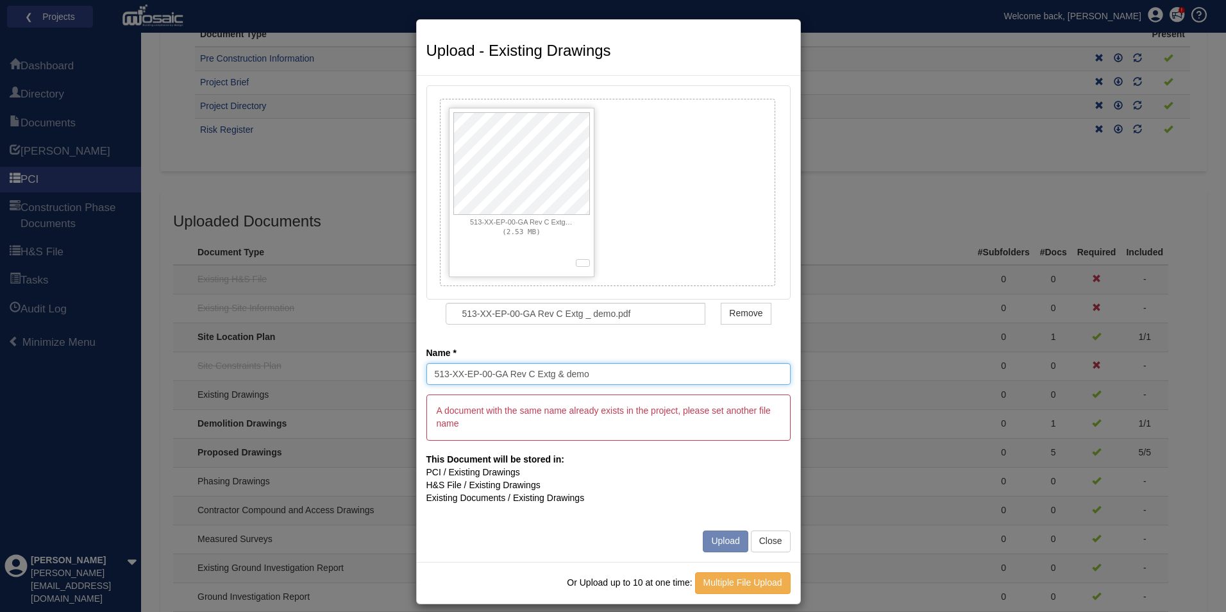
click at [597, 375] on input "513-XX-EP-00-GA Rev C Extg & demo" at bounding box center [609, 374] width 364 height 22
drag, startPoint x: 603, startPoint y: 374, endPoint x: 552, endPoint y: 375, distance: 50.7
click at [552, 375] on input "513-XX-EP-00-GA Rev C Extg & demo" at bounding box center [609, 374] width 364 height 22
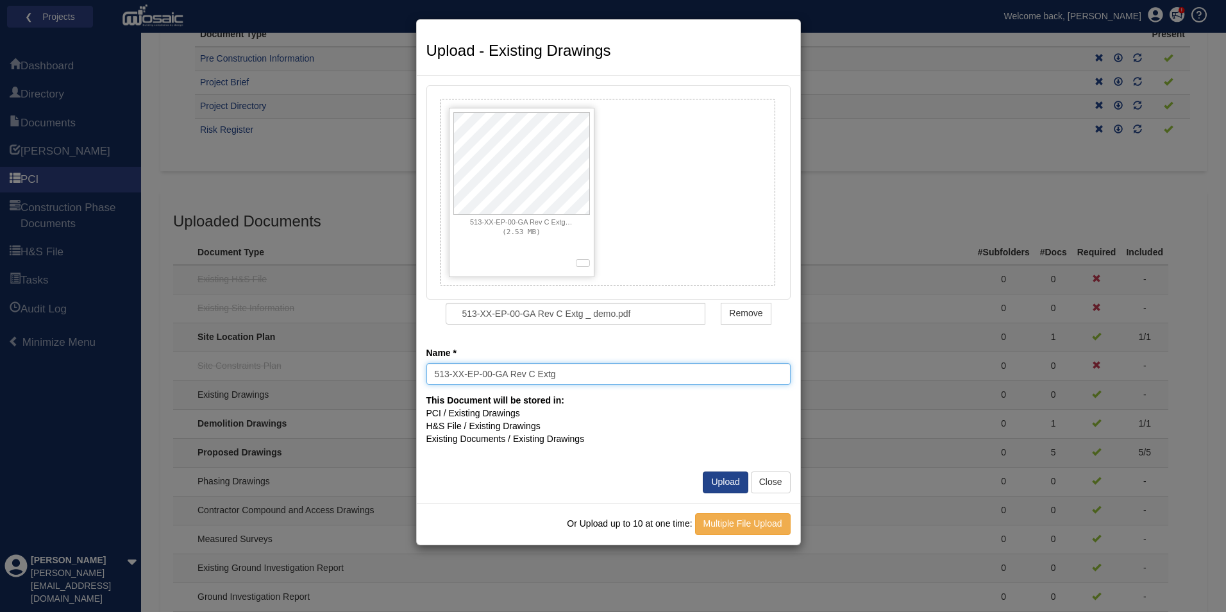
type input "513-XX-EP-00-GA Rev C Extg"
click at [631, 345] on form "513-XX-EP-00-GA Rev C Extg _ demo.pdf (2.53 MB) 0% 513-XX-EP-00-GA Rev C Extg _…" at bounding box center [609, 289] width 364 height 408
click at [722, 481] on button "Upload" at bounding box center [725, 482] width 45 height 22
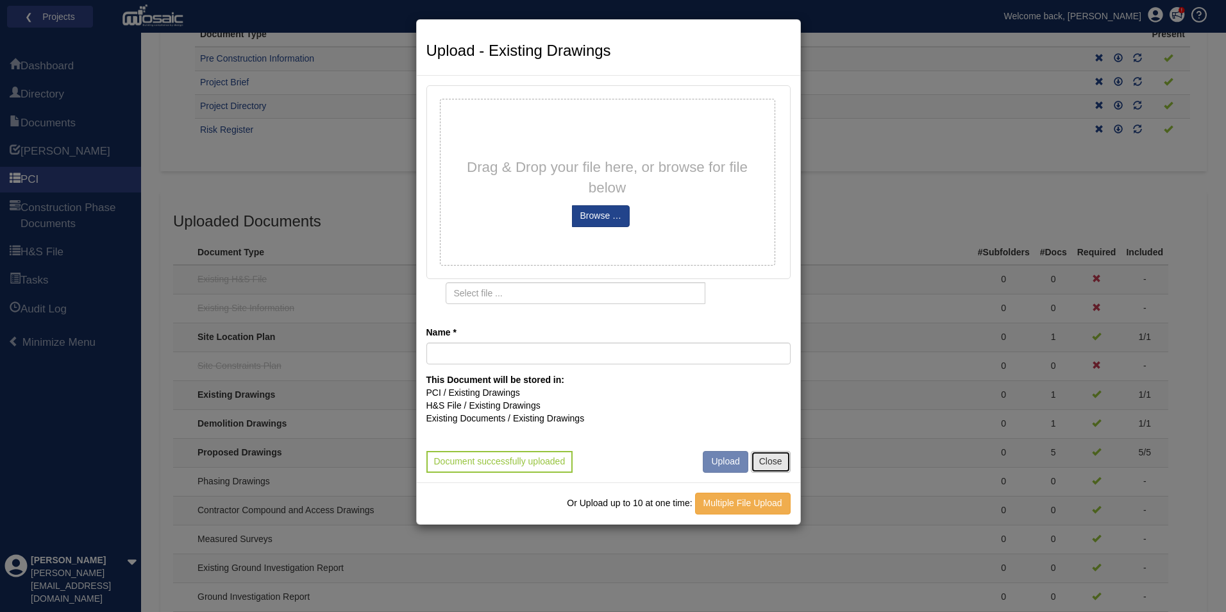
click at [765, 468] on button "Close" at bounding box center [771, 462] width 40 height 22
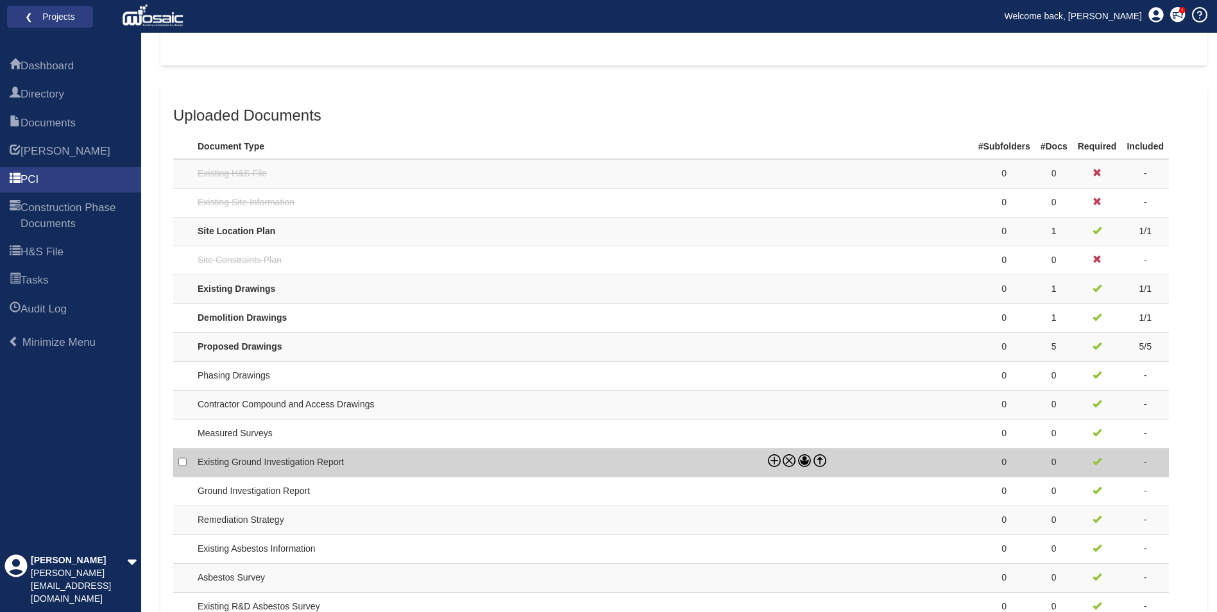
scroll to position [385, 0]
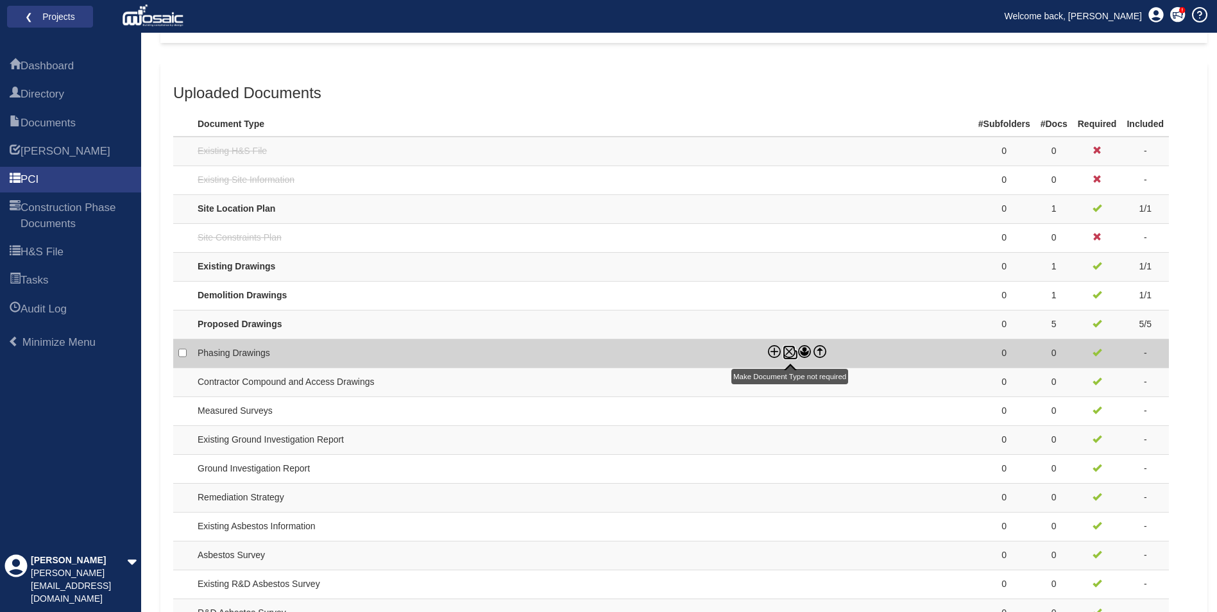
click at [787, 351] on icon at bounding box center [789, 351] width 13 height 13
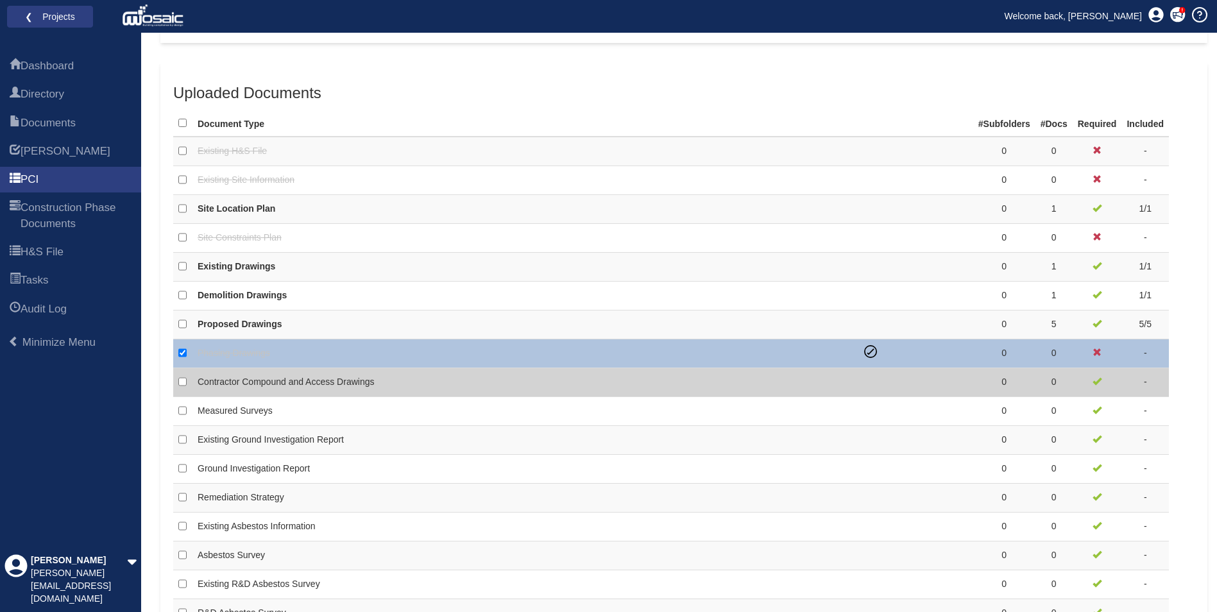
click at [811, 393] on td "Contractor Compound and Access Drawings" at bounding box center [525, 382] width 666 height 29
checkbox input "false"
checkbox input "true"
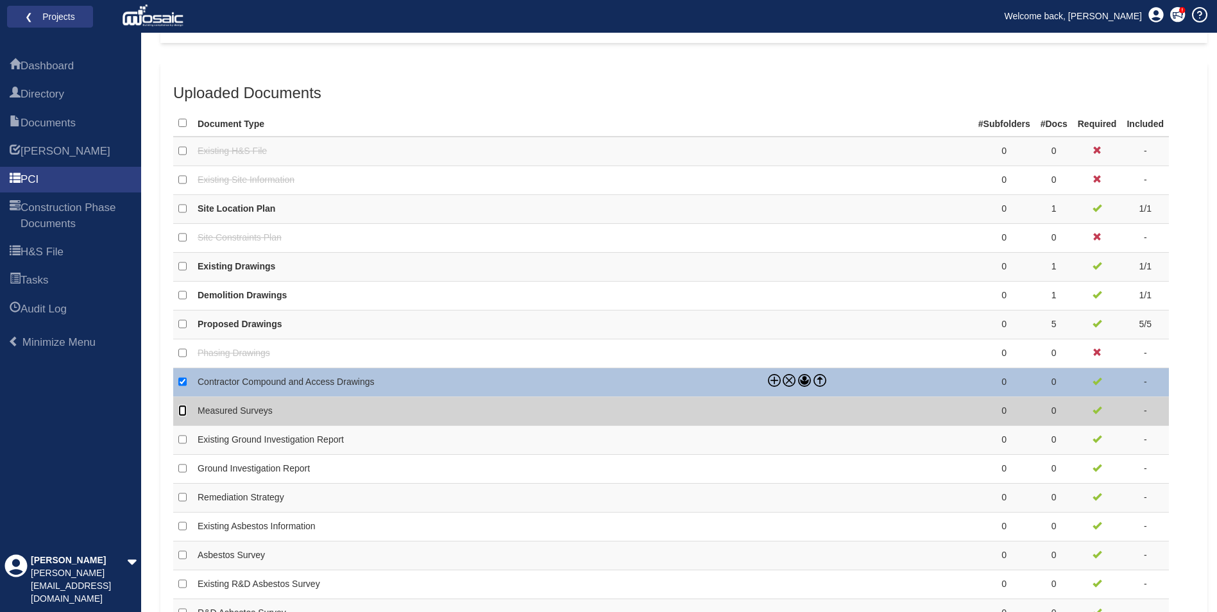
click at [182, 412] on input "checkbox" at bounding box center [182, 411] width 8 height 12
checkbox input "true"
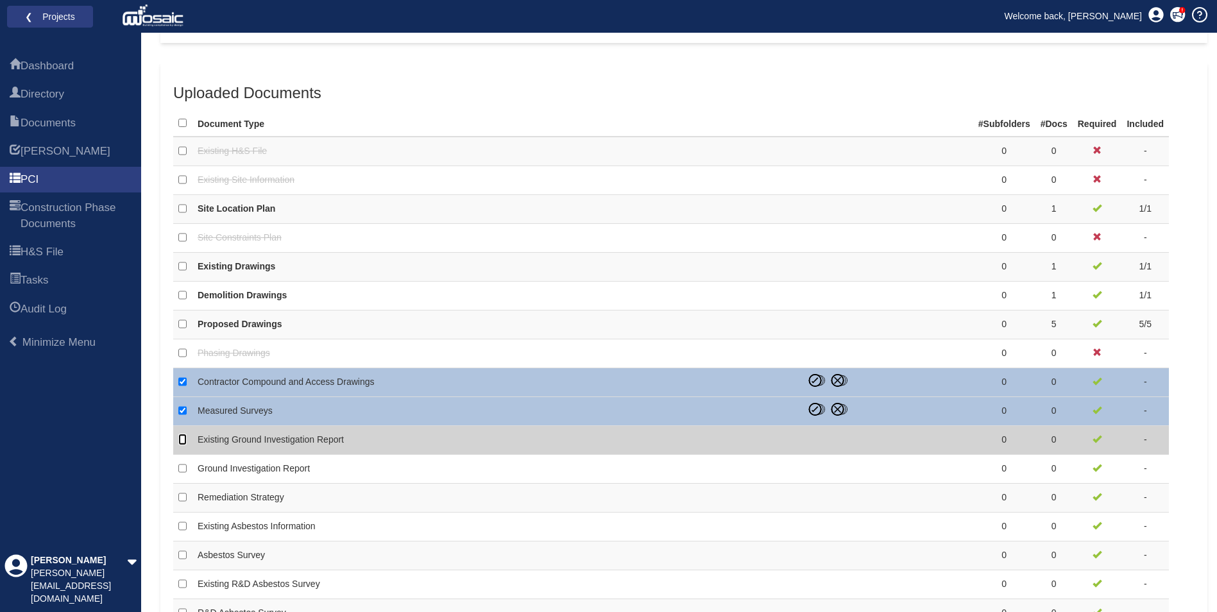
click at [182, 445] on input "checkbox" at bounding box center [182, 440] width 8 height 12
checkbox input "true"
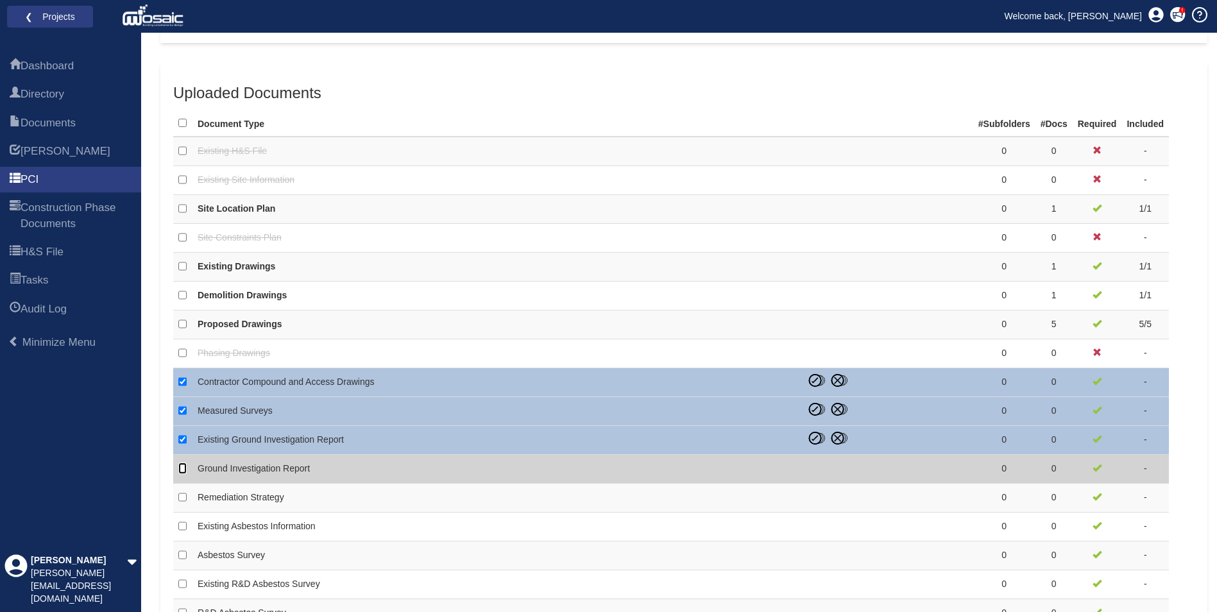
click at [185, 468] on input "checkbox" at bounding box center [182, 469] width 8 height 12
checkbox input "true"
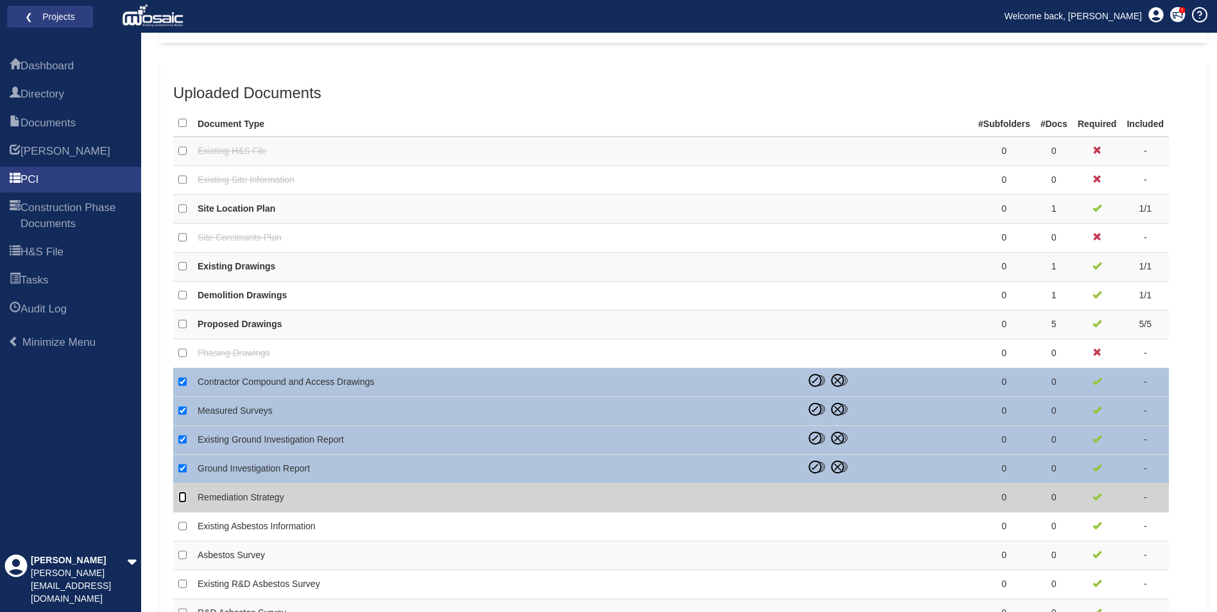
click at [180, 493] on input "checkbox" at bounding box center [182, 497] width 8 height 12
checkbox input "true"
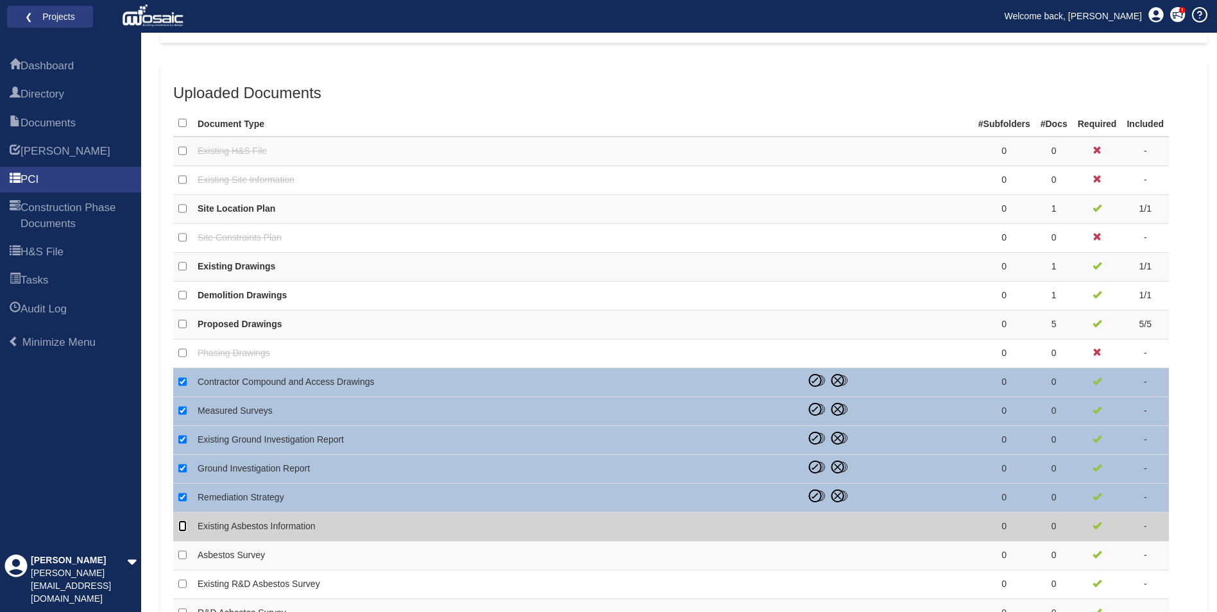
click at [179, 531] on input "checkbox" at bounding box center [182, 526] width 8 height 12
checkbox input "true"
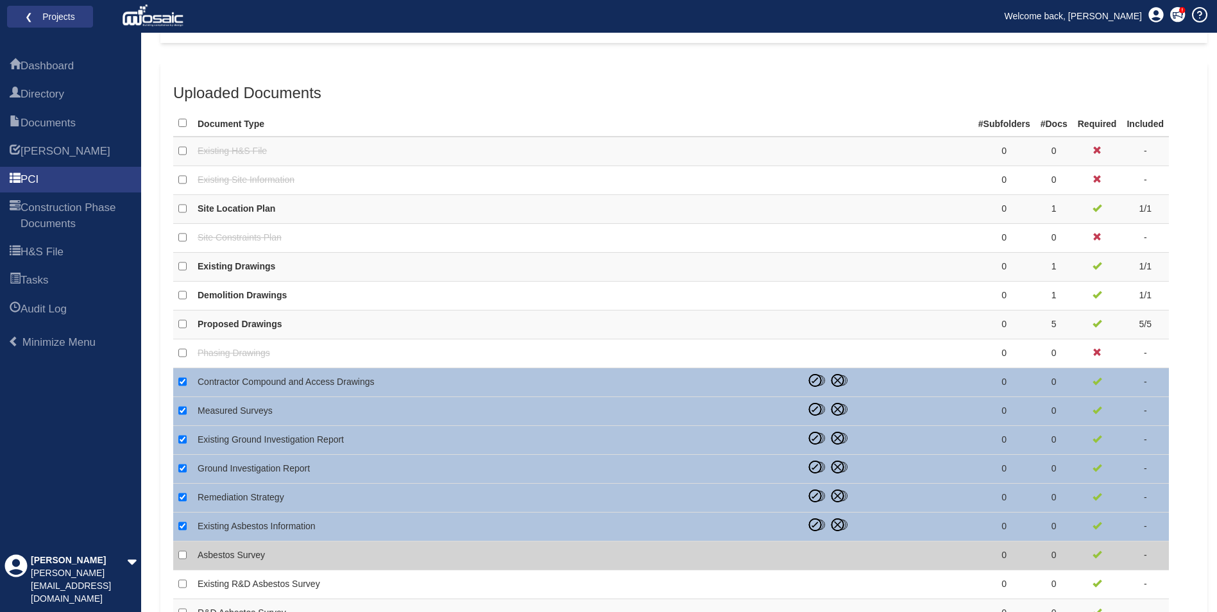
click at [175, 558] on td at bounding box center [182, 555] width 19 height 29
click at [183, 554] on input "checkbox" at bounding box center [182, 555] width 8 height 12
checkbox input "true"
click at [837, 552] on icon at bounding box center [839, 553] width 20 height 13
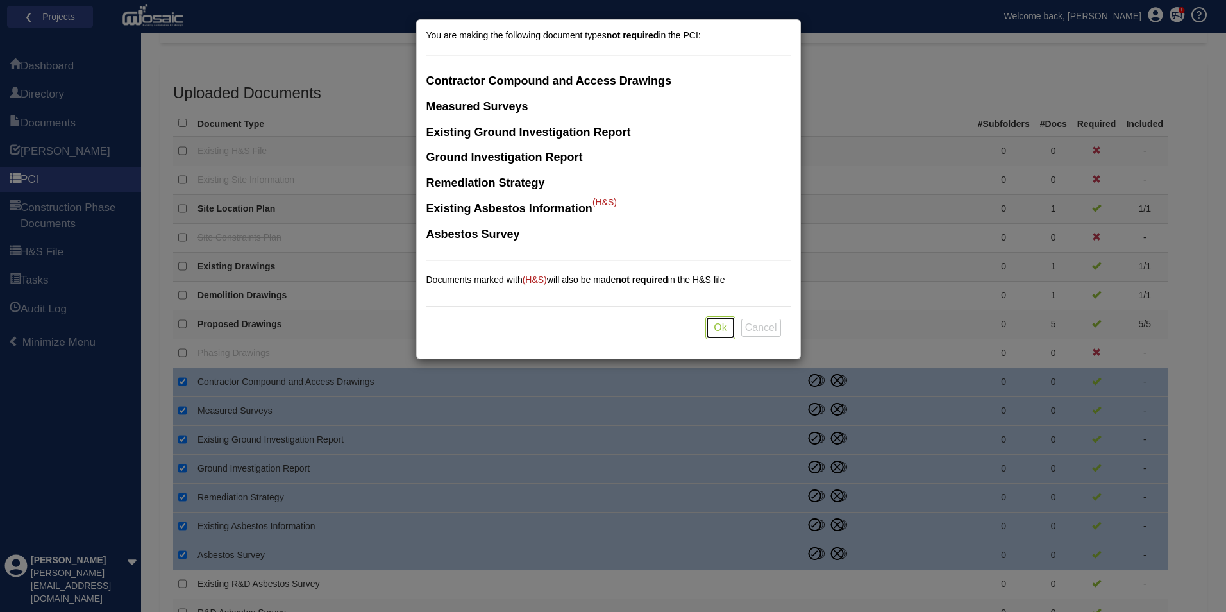
click at [720, 326] on button "Ok" at bounding box center [721, 328] width 30 height 24
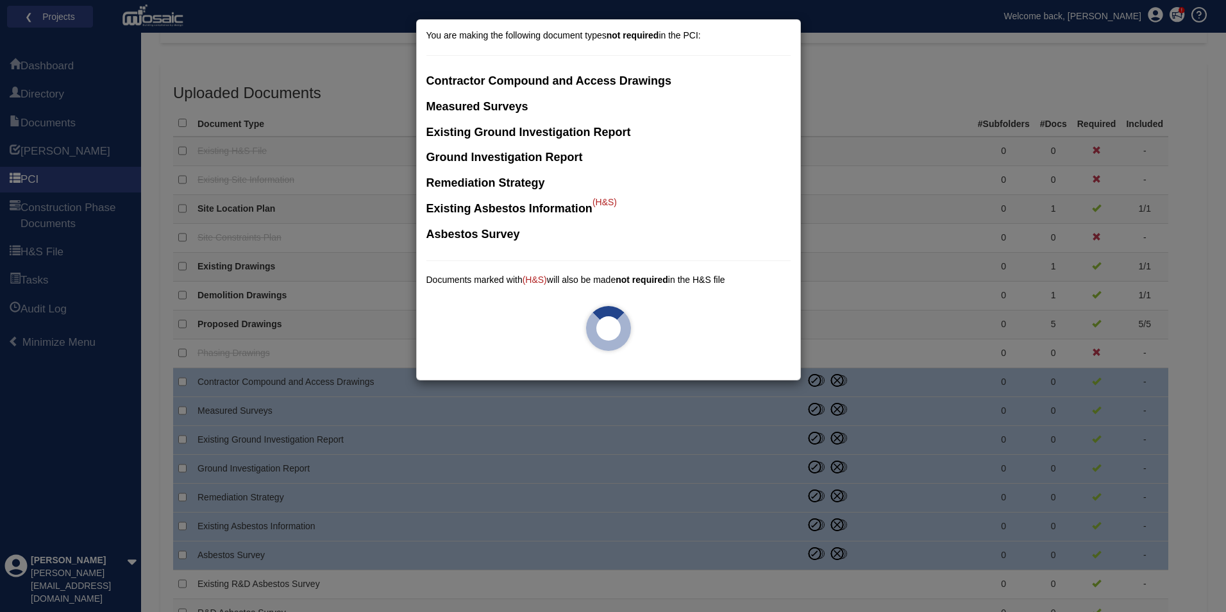
checkbox input "false"
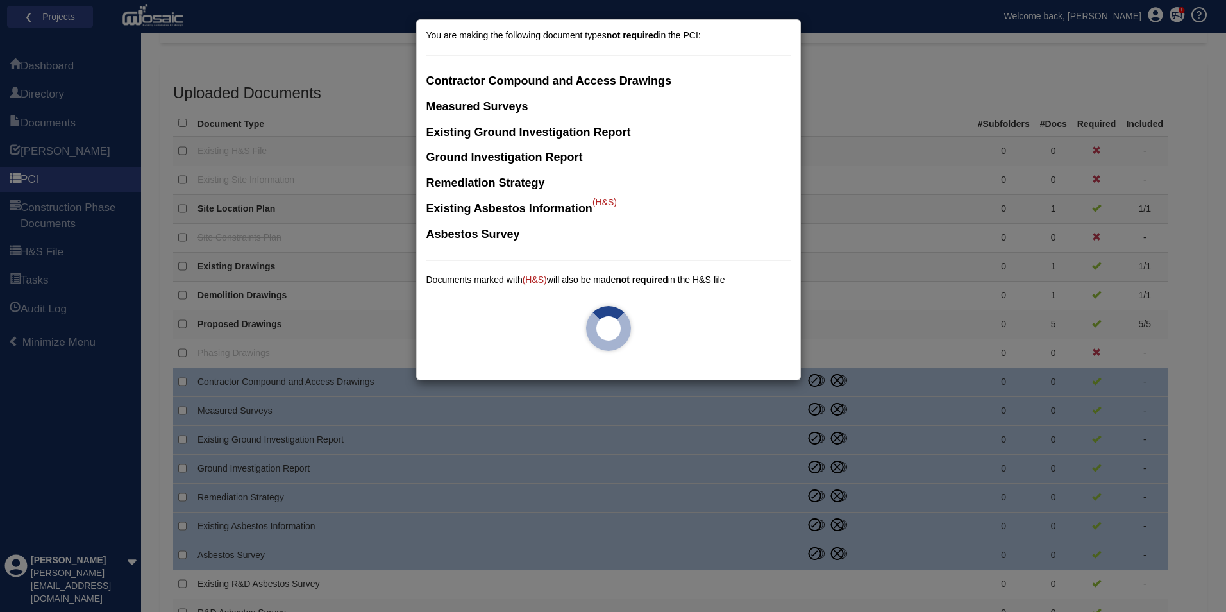
checkbox input "false"
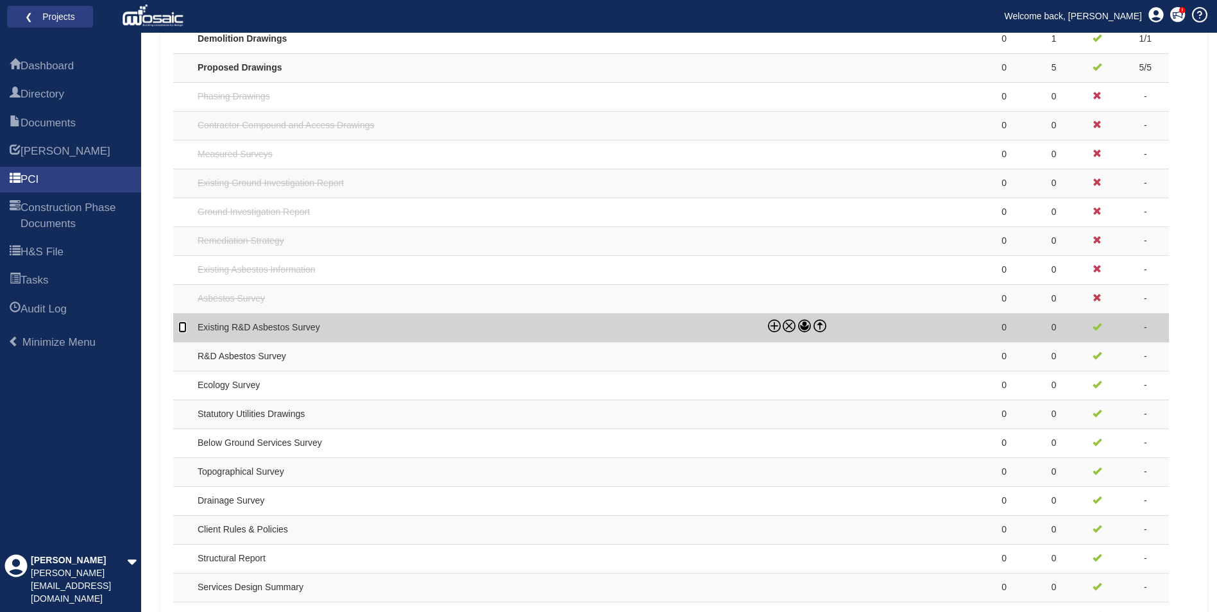
click at [182, 331] on input "checkbox" at bounding box center [182, 327] width 8 height 12
checkbox input "true"
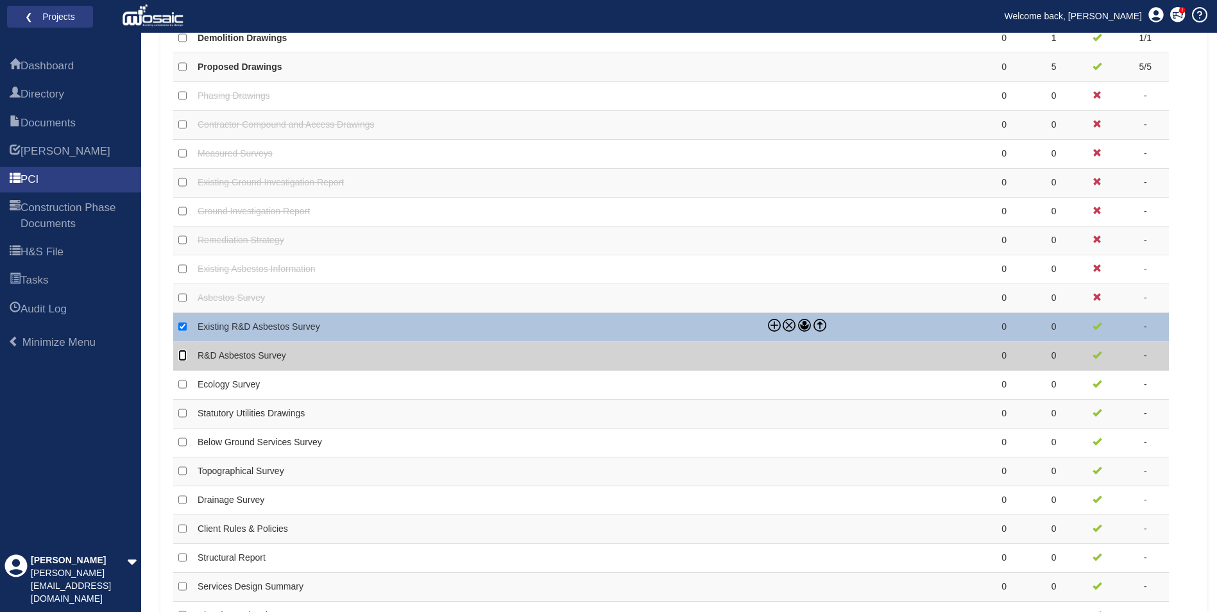
click at [179, 359] on input "checkbox" at bounding box center [182, 356] width 8 height 12
checkbox input "true"
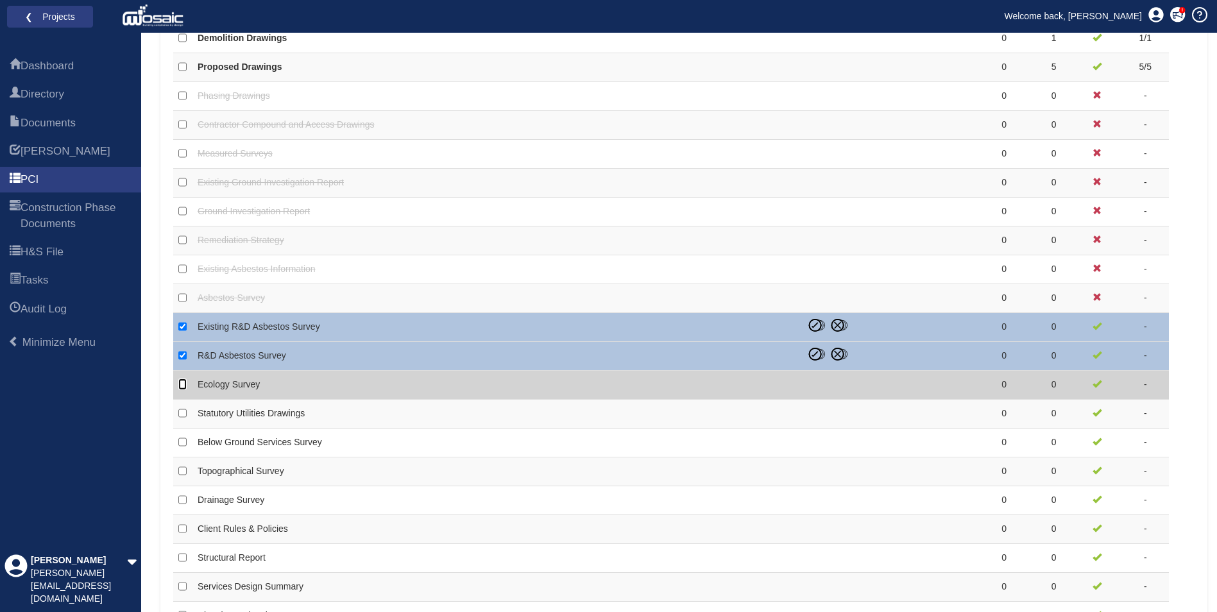
click at [180, 387] on input "checkbox" at bounding box center [182, 384] width 8 height 12
checkbox input "true"
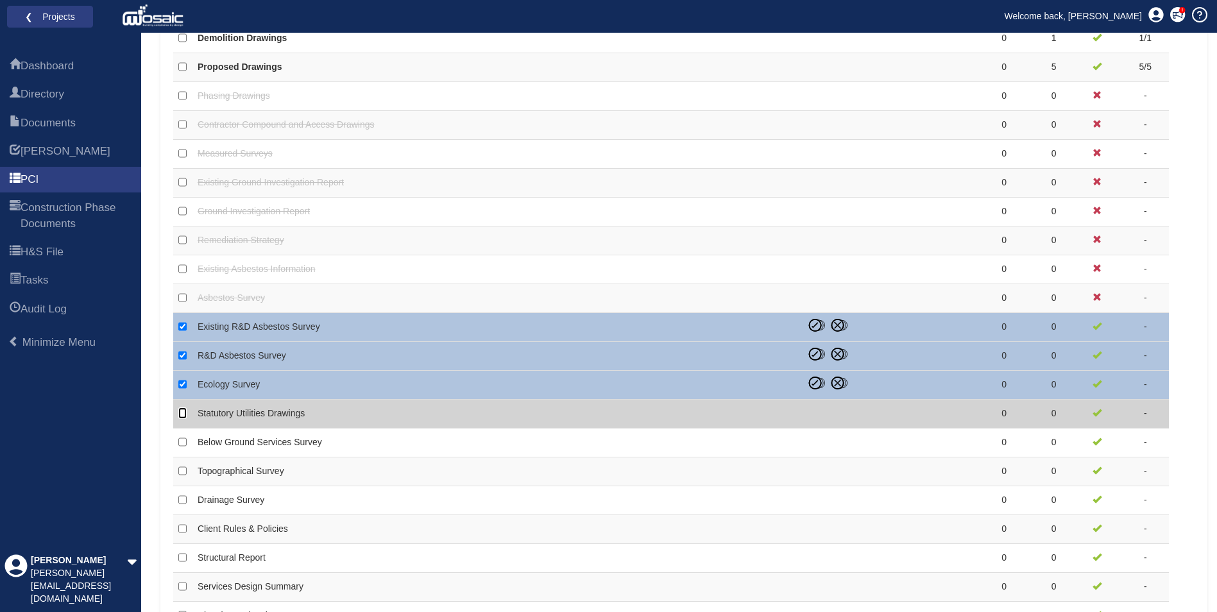
click at [182, 416] on input "checkbox" at bounding box center [182, 413] width 8 height 12
checkbox input "true"
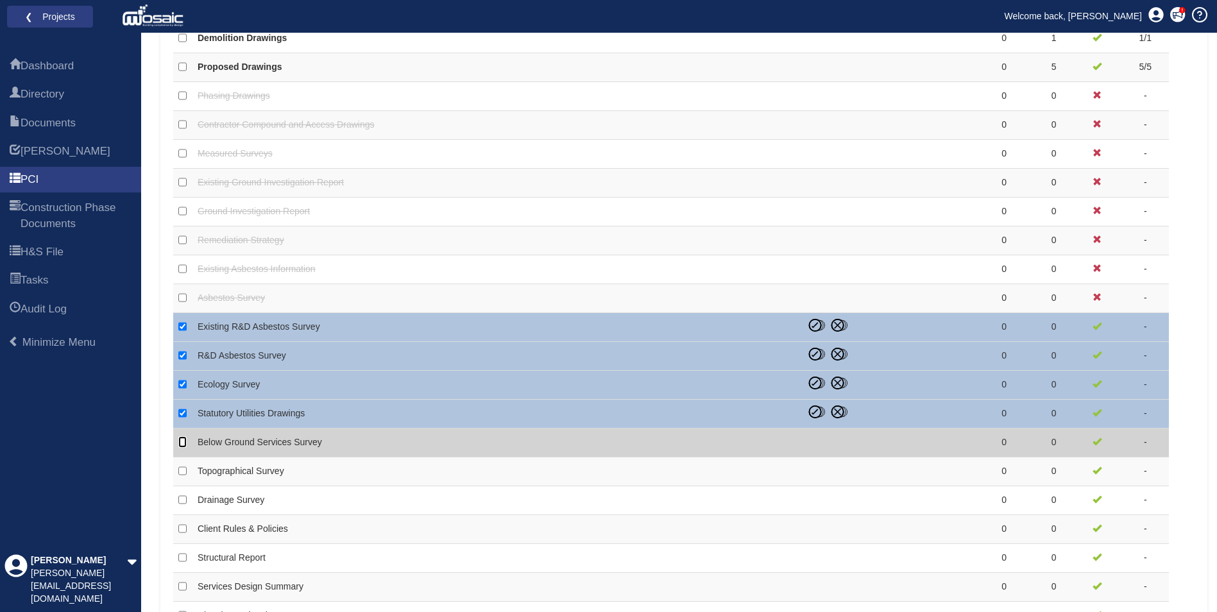
click at [183, 443] on input "checkbox" at bounding box center [182, 442] width 8 height 12
checkbox input "true"
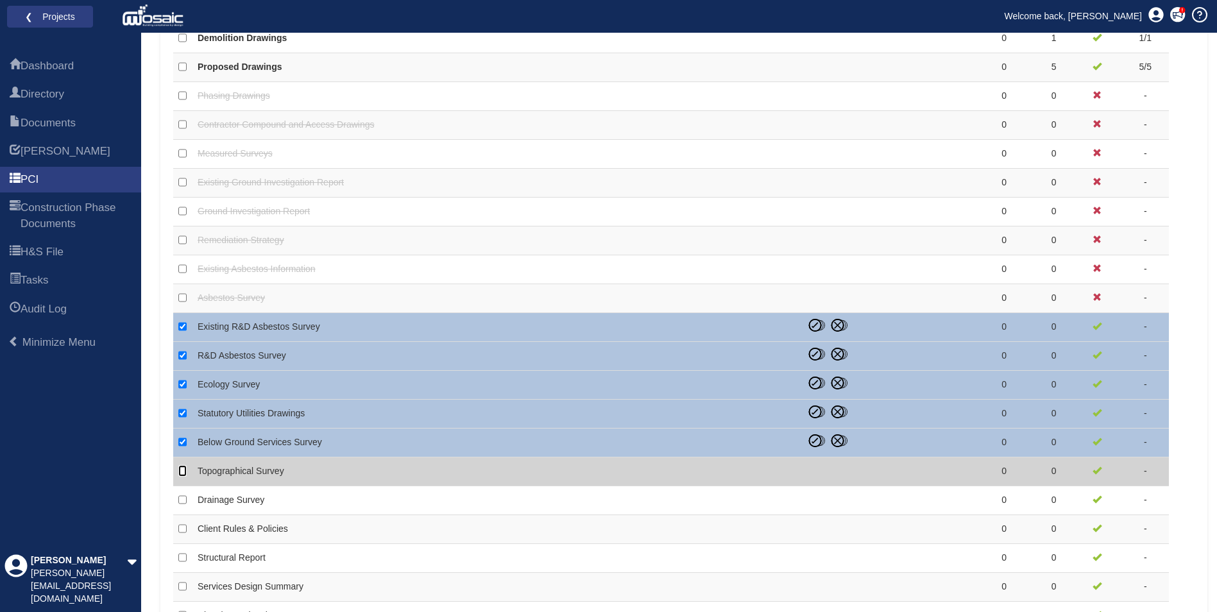
click at [183, 471] on input "checkbox" at bounding box center [182, 471] width 8 height 12
checkbox input "true"
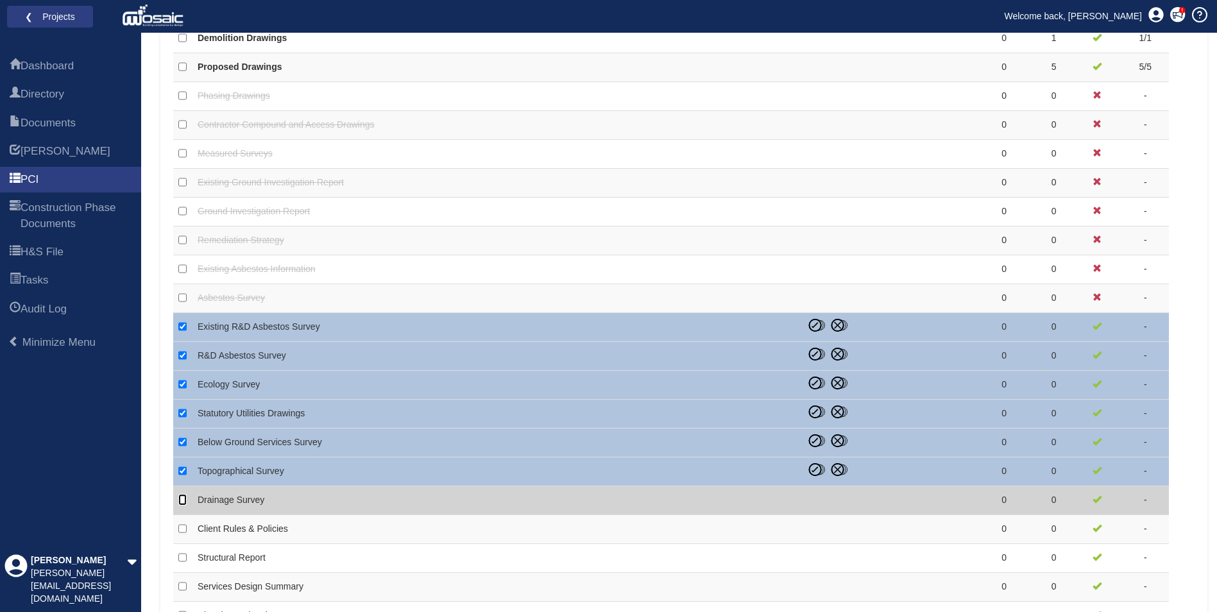
click at [184, 499] on input "checkbox" at bounding box center [182, 500] width 8 height 12
checkbox input "true"
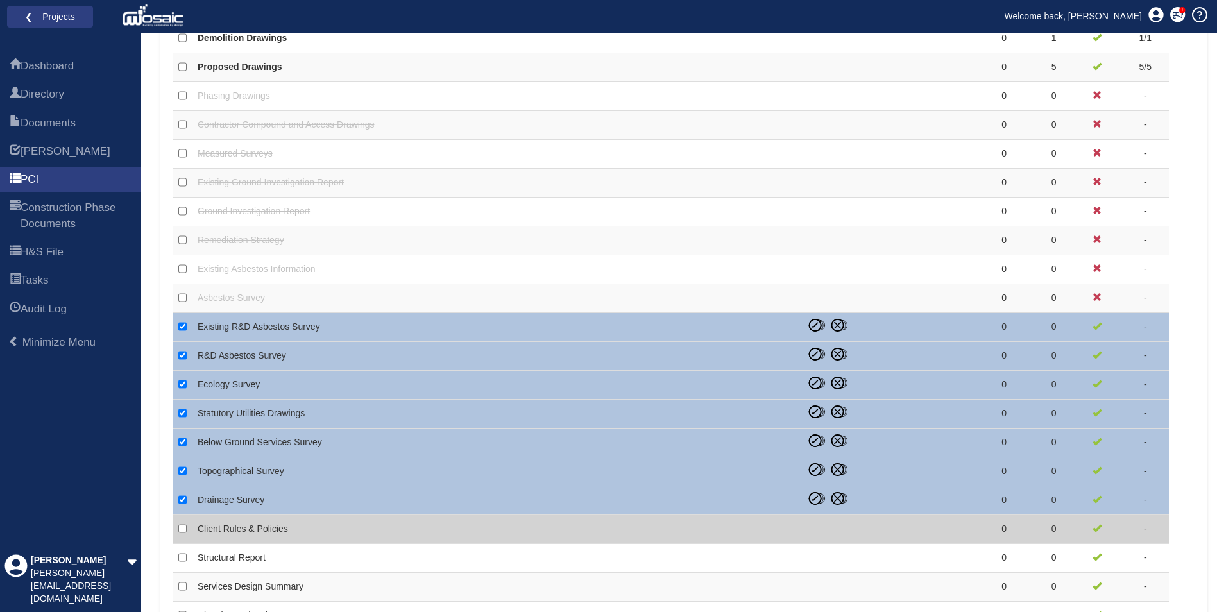
click at [177, 529] on td at bounding box center [182, 529] width 19 height 29
click at [181, 527] on input "checkbox" at bounding box center [182, 529] width 8 height 12
checkbox input "true"
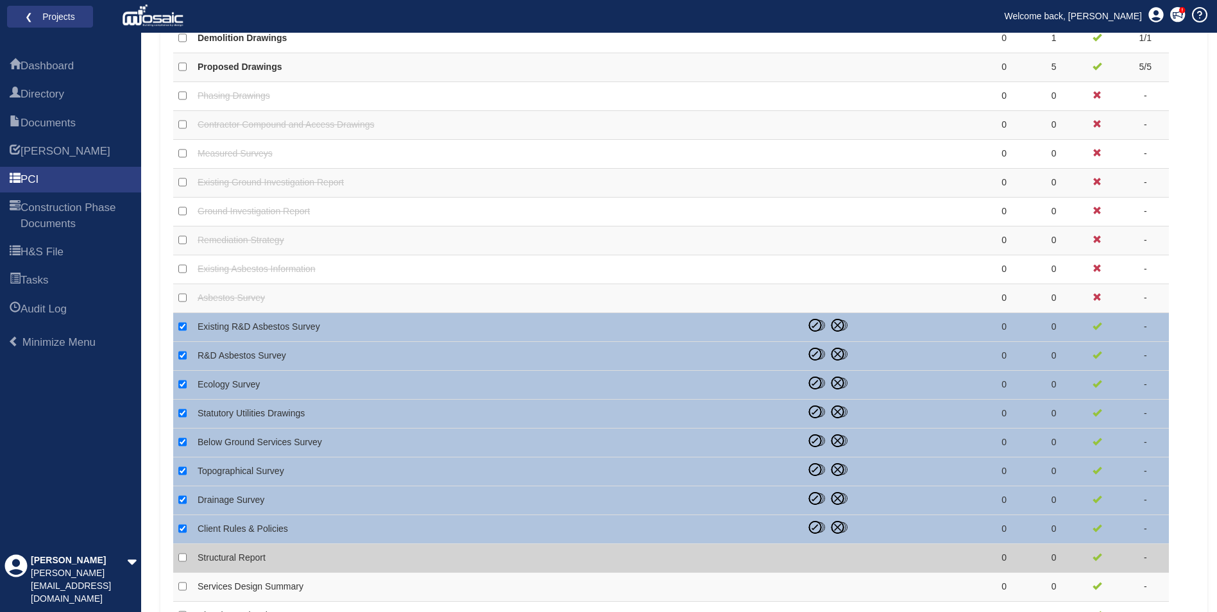
click at [178, 559] on td at bounding box center [182, 558] width 19 height 29
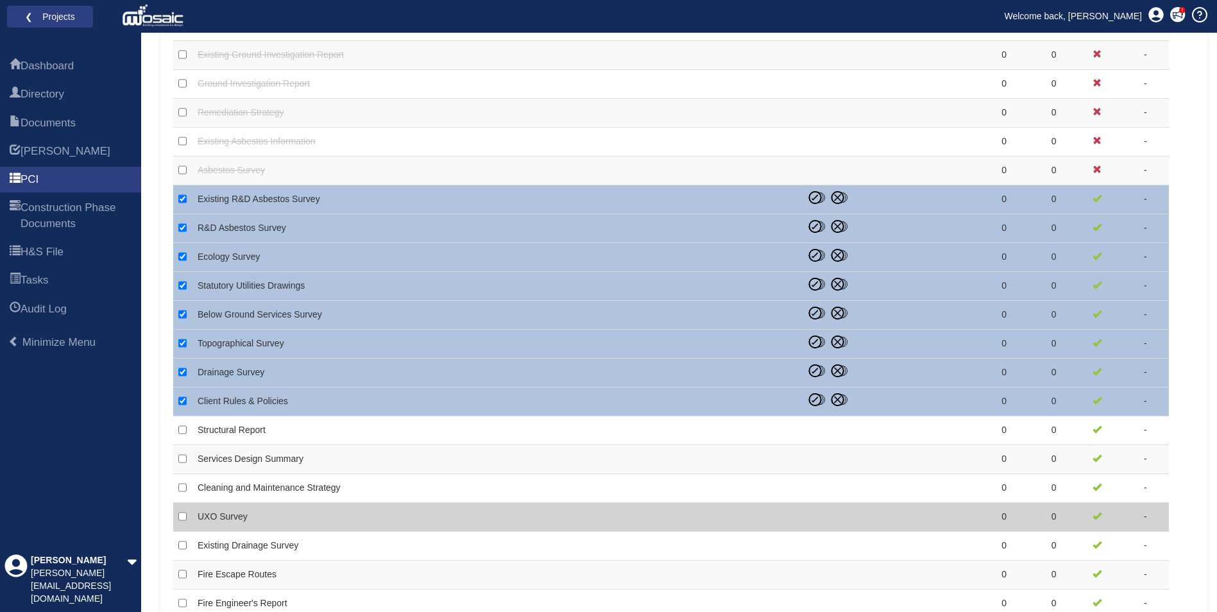
scroll to position [770, 0]
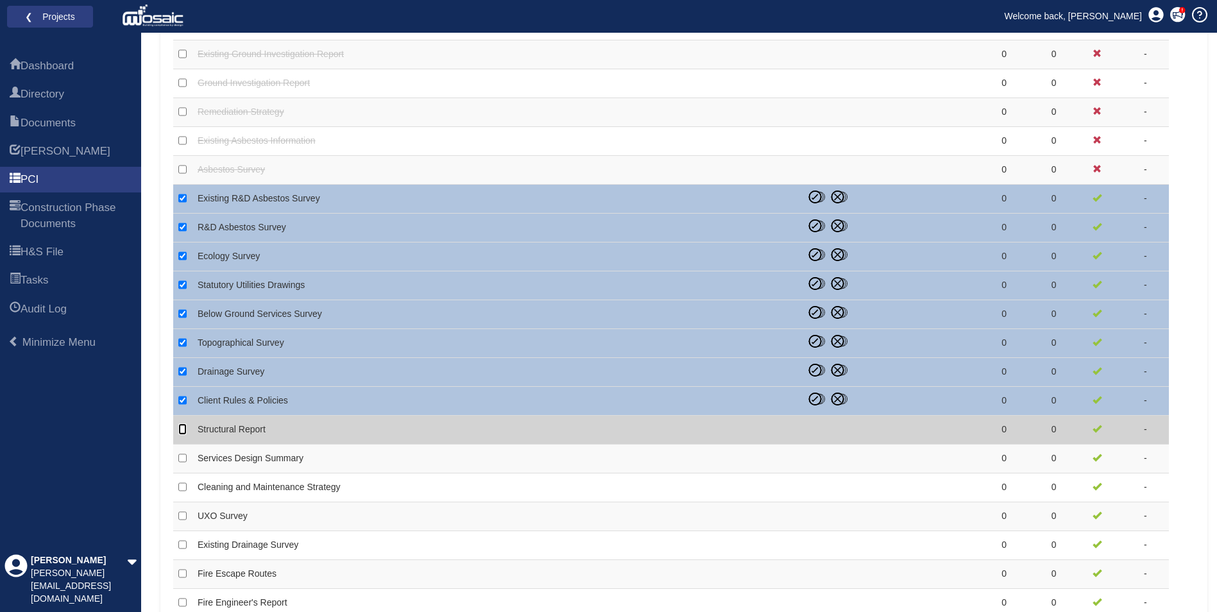
click at [182, 430] on input "checkbox" at bounding box center [182, 429] width 8 height 12
checkbox input "true"
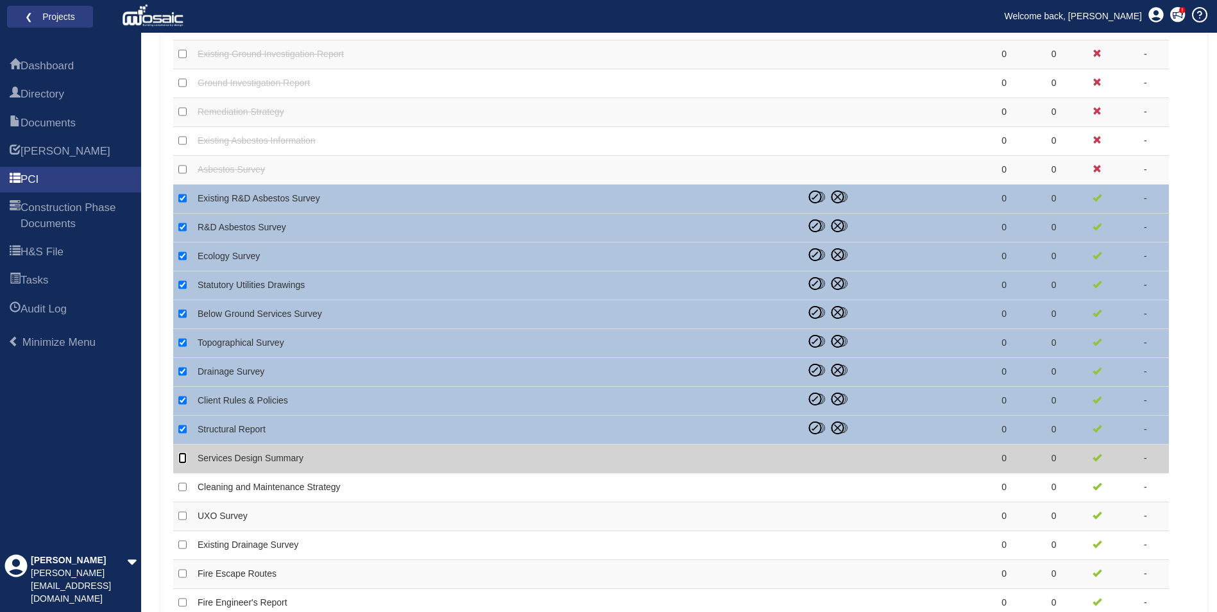
click at [179, 461] on input "checkbox" at bounding box center [182, 458] width 8 height 12
checkbox input "true"
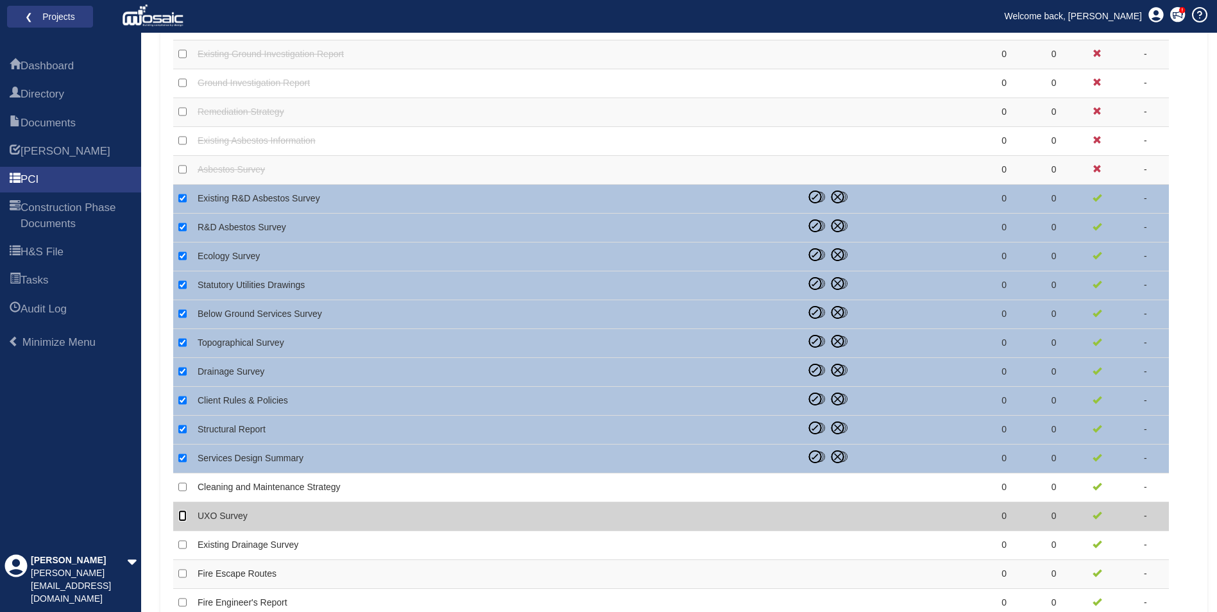
click at [184, 513] on input "checkbox" at bounding box center [182, 516] width 8 height 12
checkbox input "true"
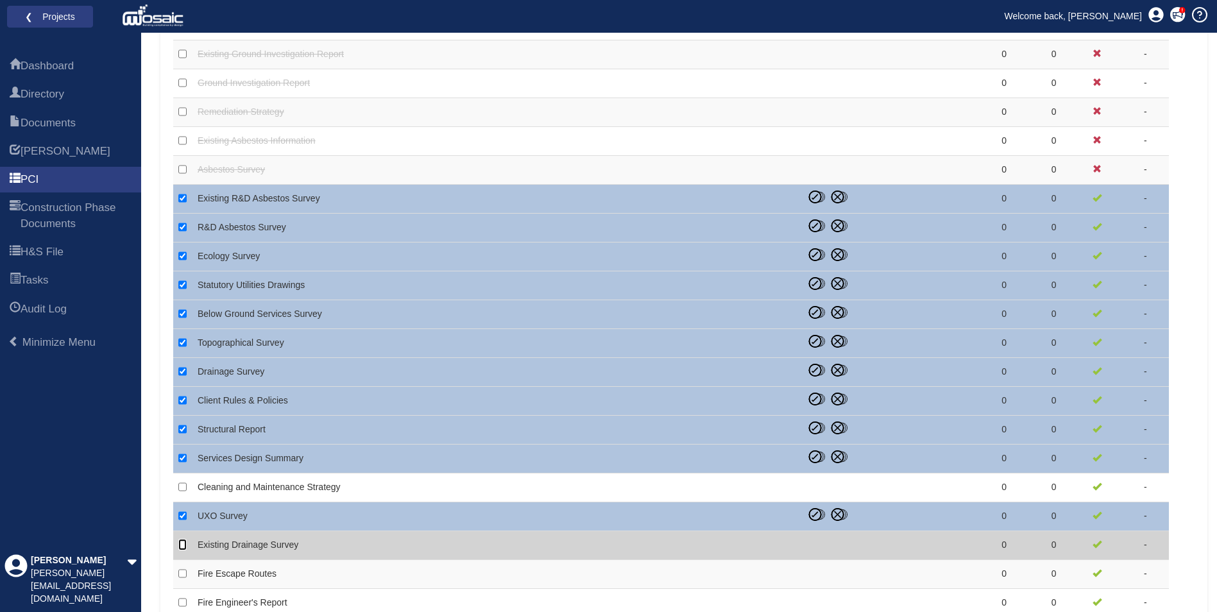
click at [182, 544] on input "checkbox" at bounding box center [182, 545] width 8 height 12
checkbox input "true"
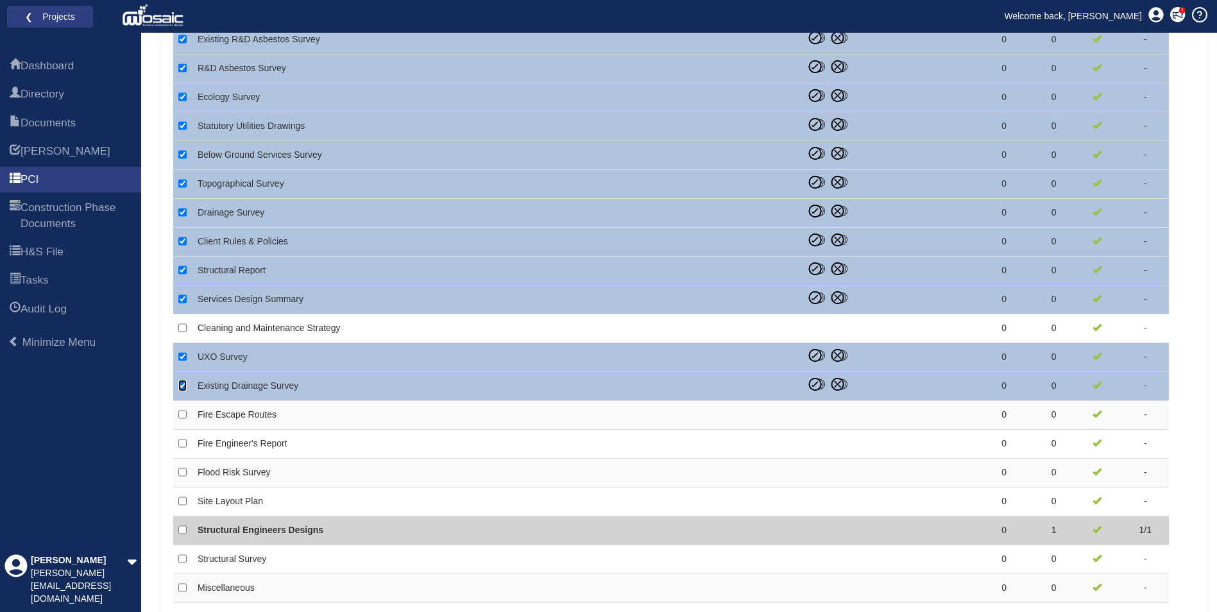
scroll to position [963, 0]
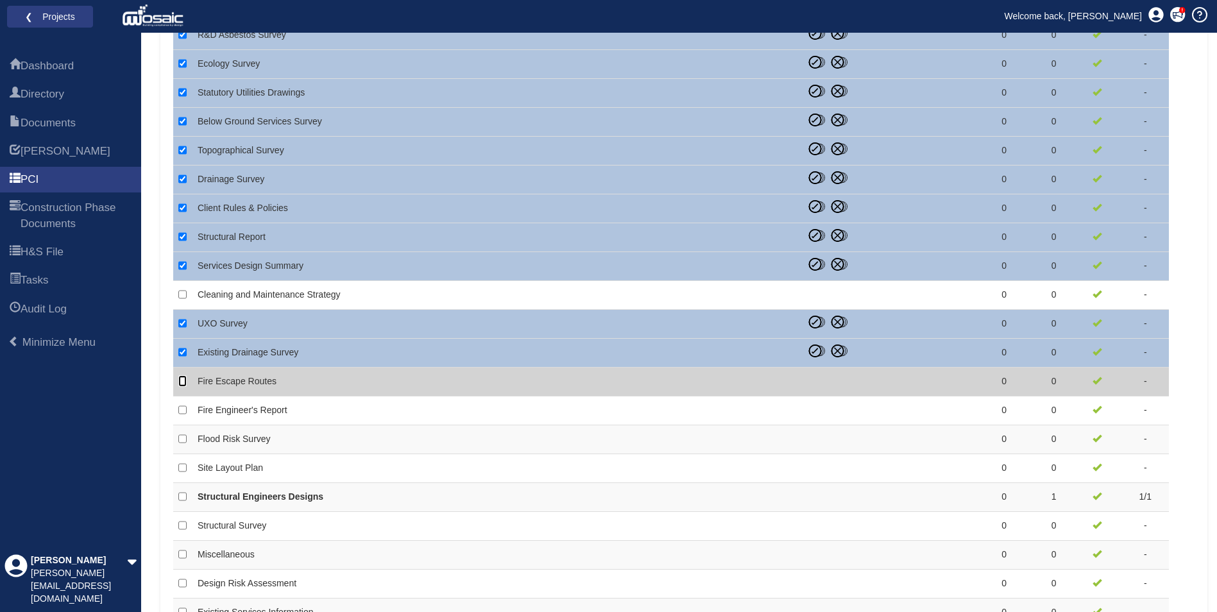
click at [182, 384] on input "checkbox" at bounding box center [182, 381] width 8 height 12
checkbox input "true"
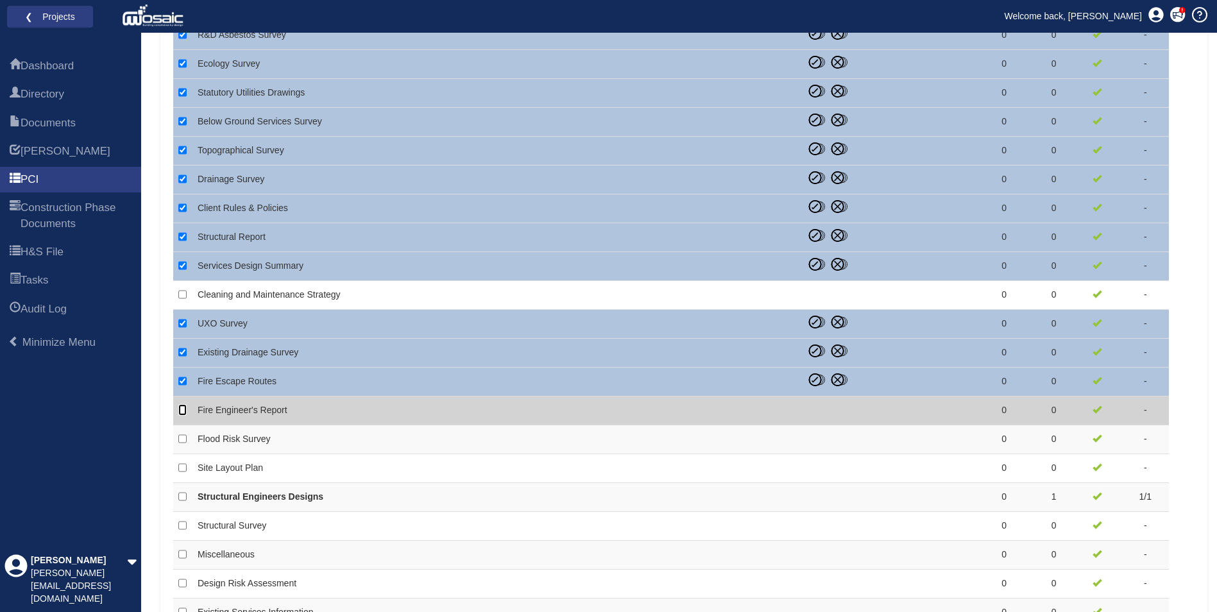
click at [183, 412] on input "checkbox" at bounding box center [182, 410] width 8 height 12
checkbox input "true"
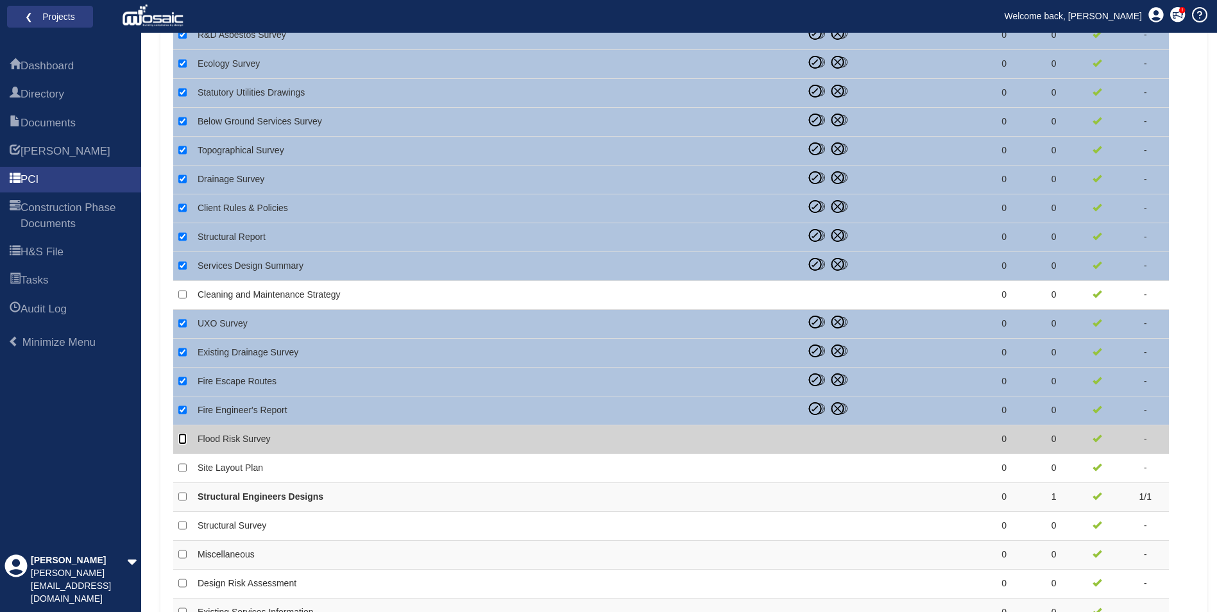
click at [183, 437] on input "checkbox" at bounding box center [182, 439] width 8 height 12
checkbox input "true"
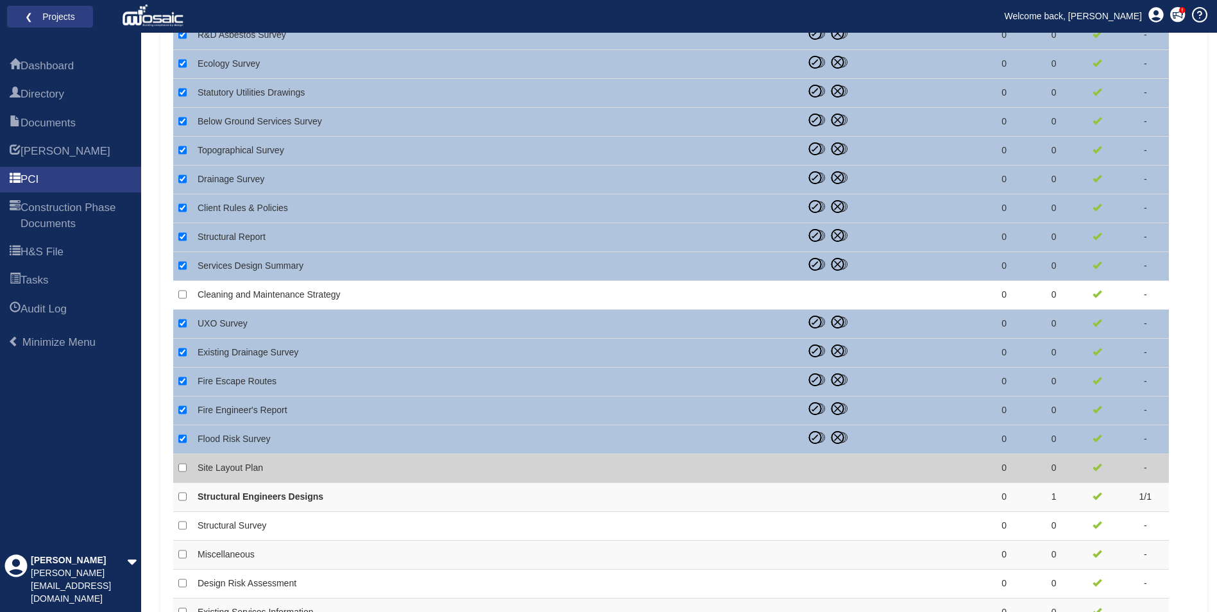
click at [188, 468] on td at bounding box center [182, 468] width 19 height 29
click at [182, 466] on input "checkbox" at bounding box center [182, 468] width 8 height 12
checkbox input "true"
click at [841, 463] on icon at bounding box center [839, 466] width 20 height 13
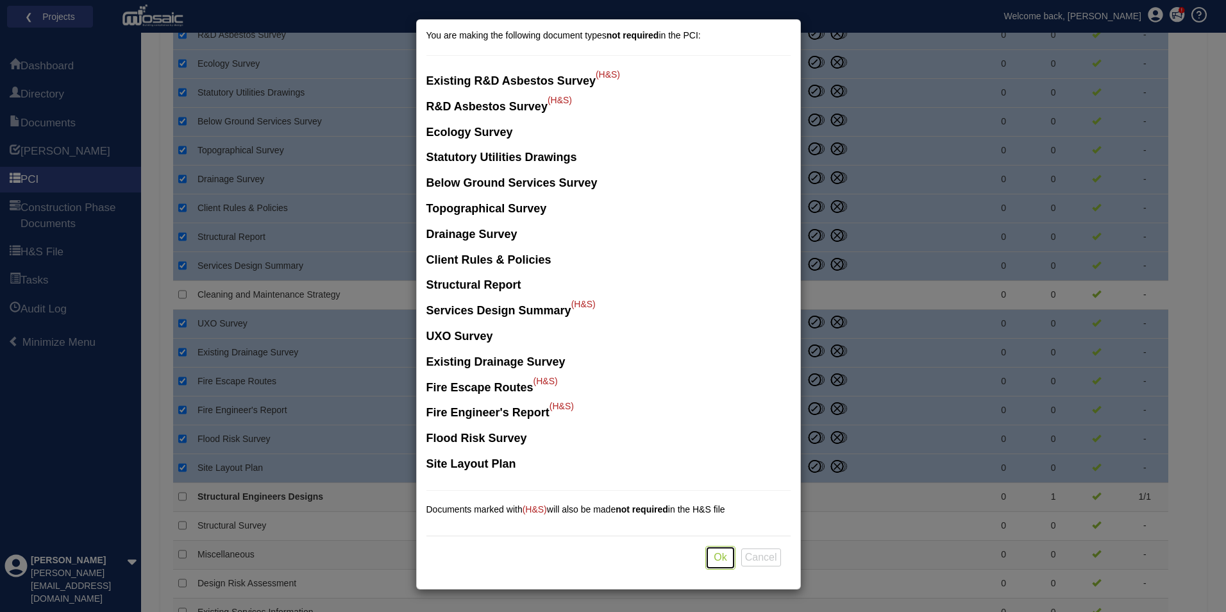
click at [722, 559] on button "Ok" at bounding box center [721, 558] width 30 height 24
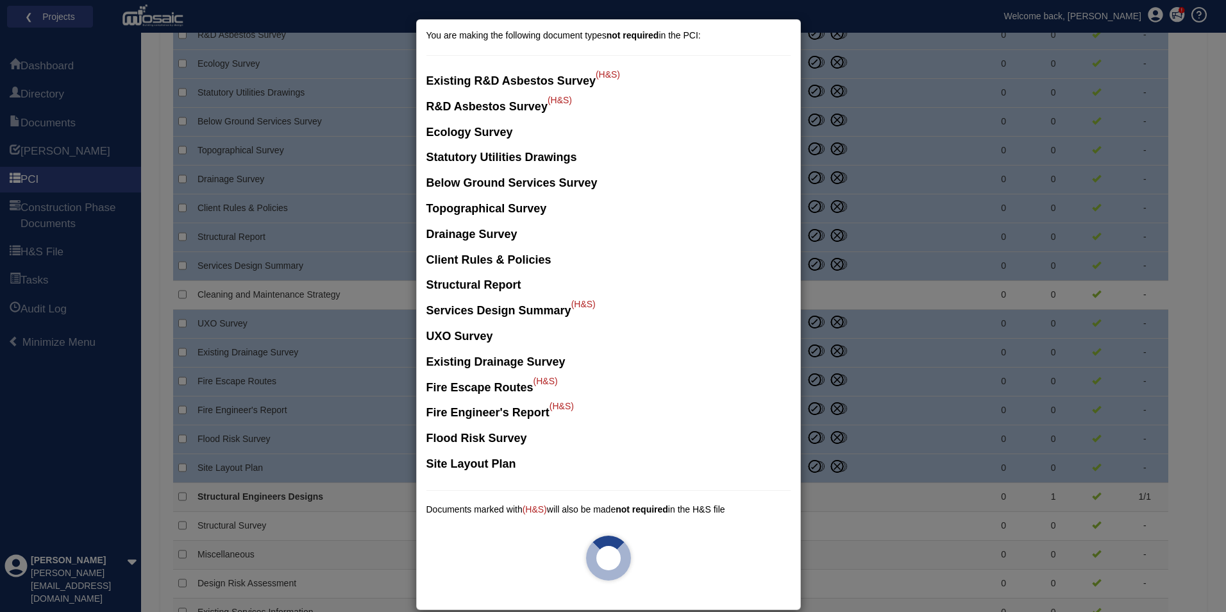
checkbox input "false"
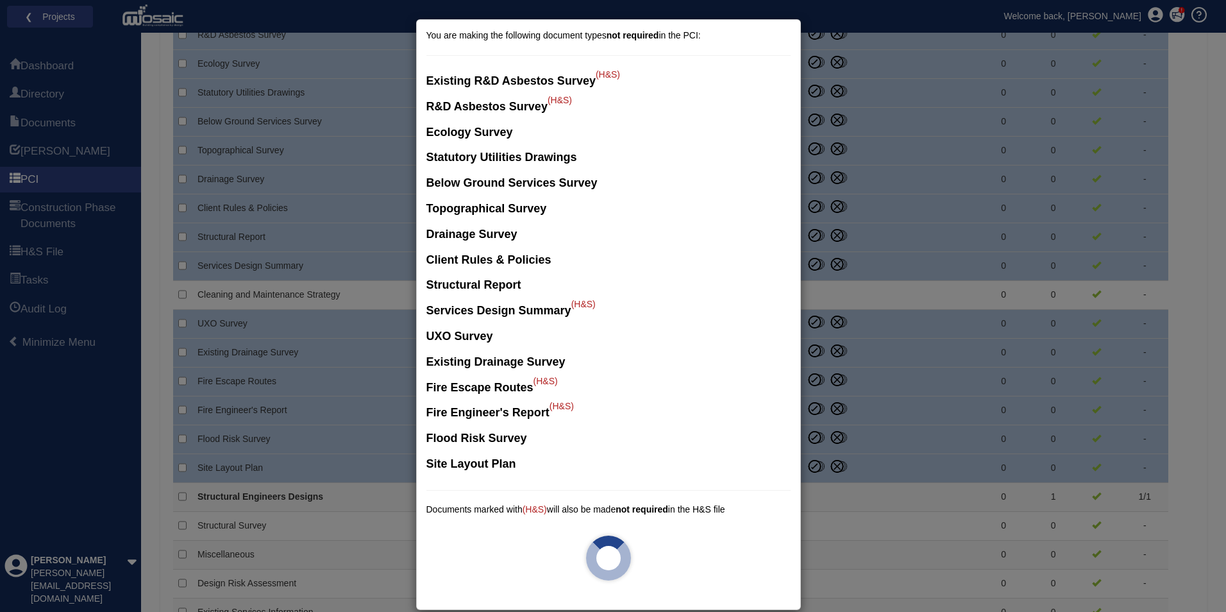
checkbox input "false"
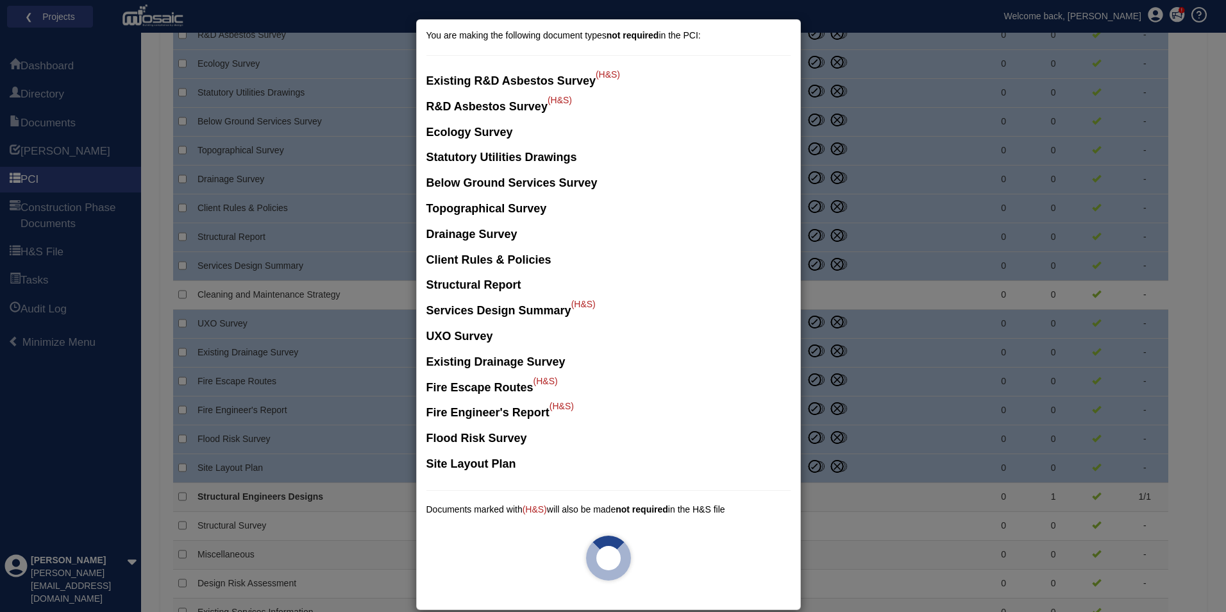
checkbox input "false"
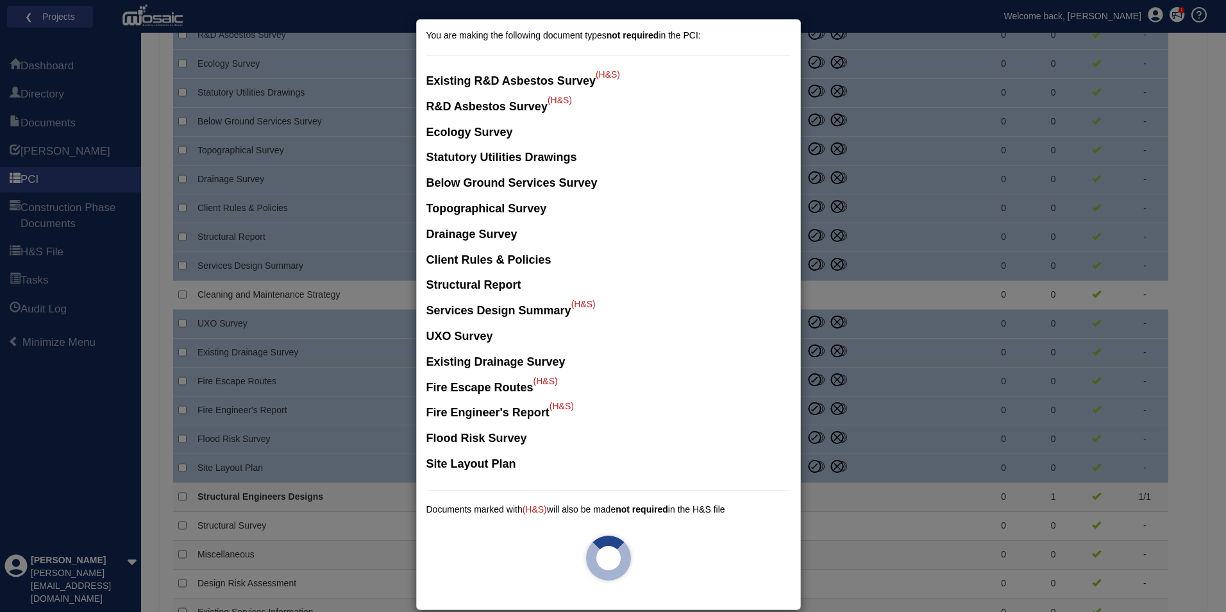
checkbox input "false"
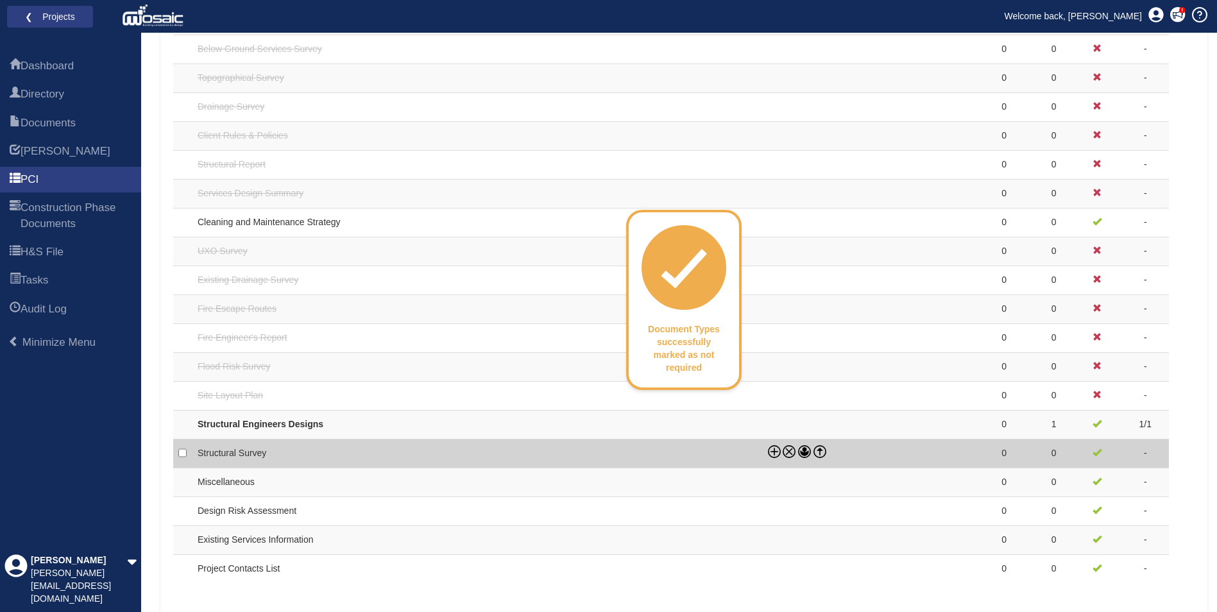
scroll to position [1036, 0]
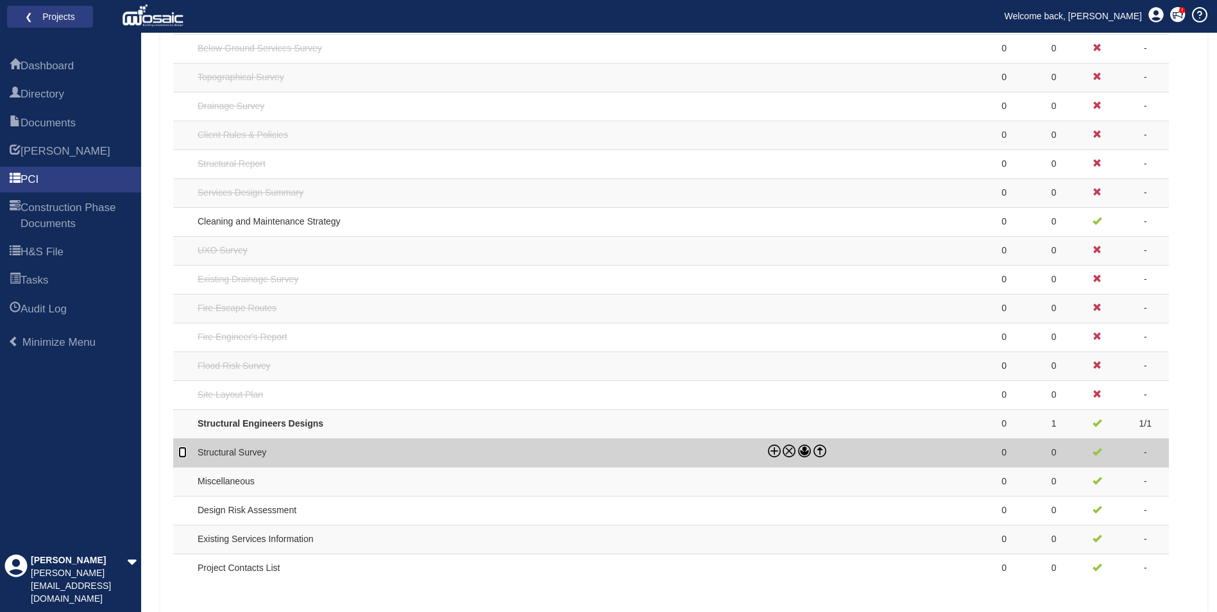
click at [182, 452] on input "checkbox" at bounding box center [182, 452] width 8 height 12
checkbox input "true"
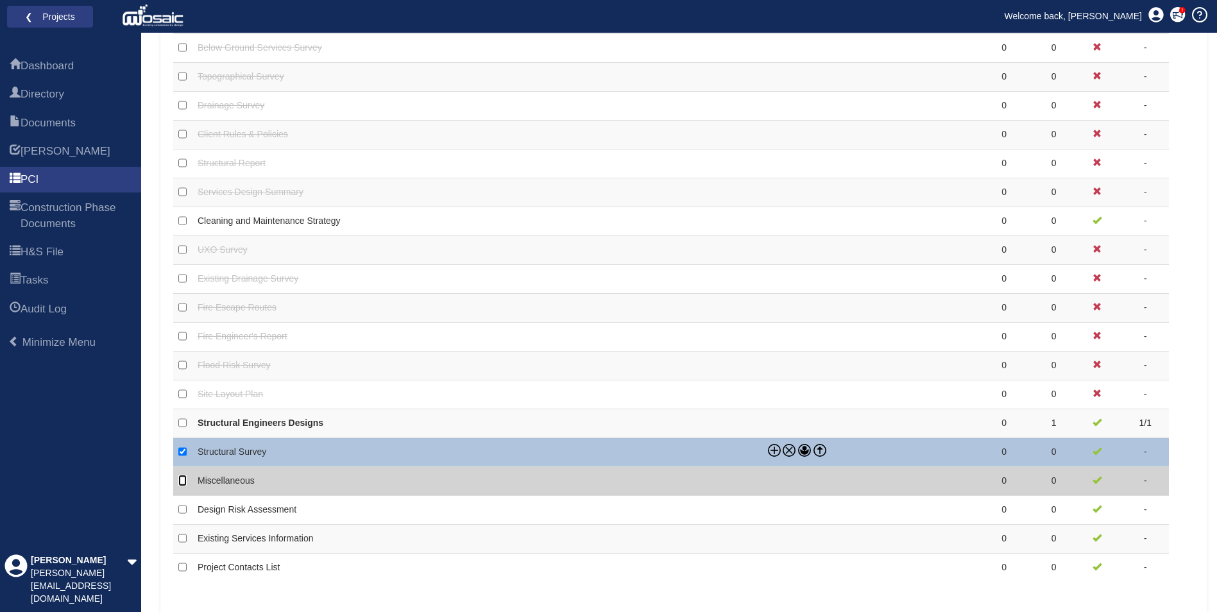
click at [182, 483] on input "checkbox" at bounding box center [182, 481] width 8 height 12
checkbox input "true"
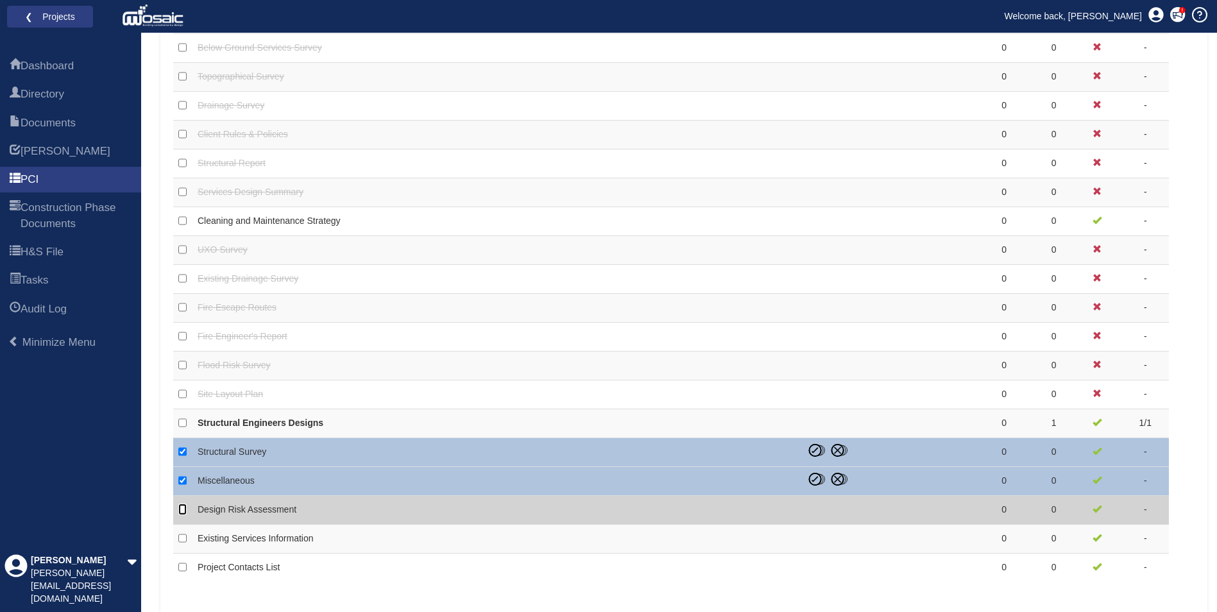
click at [181, 509] on input "checkbox" at bounding box center [182, 510] width 8 height 12
checkbox input "true"
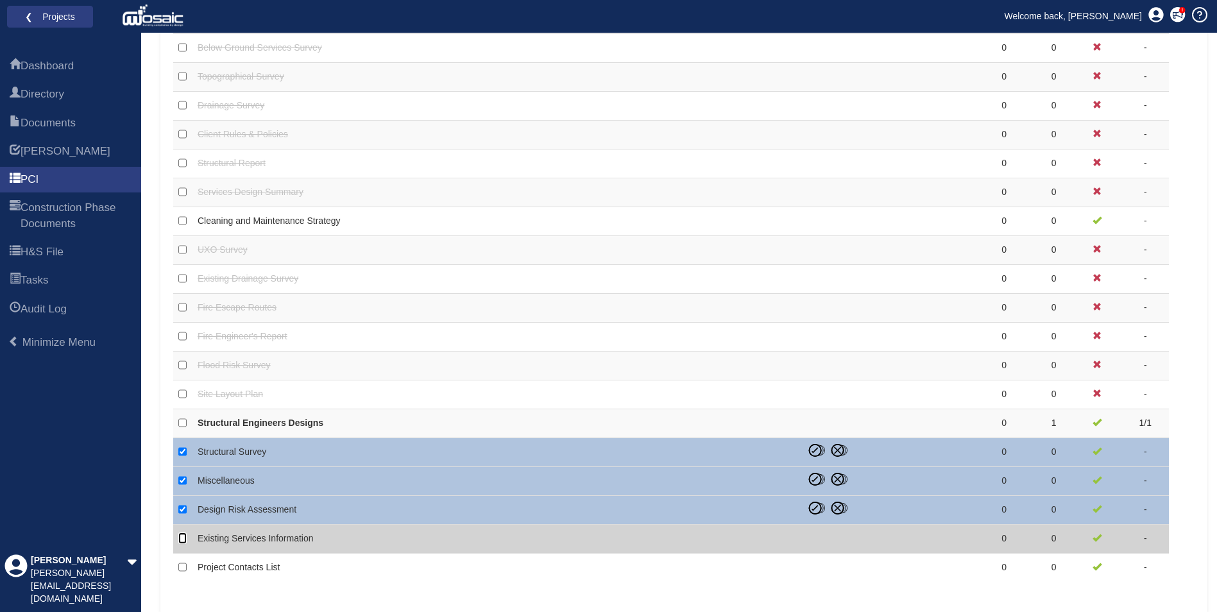
click at [181, 534] on input "checkbox" at bounding box center [182, 538] width 8 height 12
checkbox input "true"
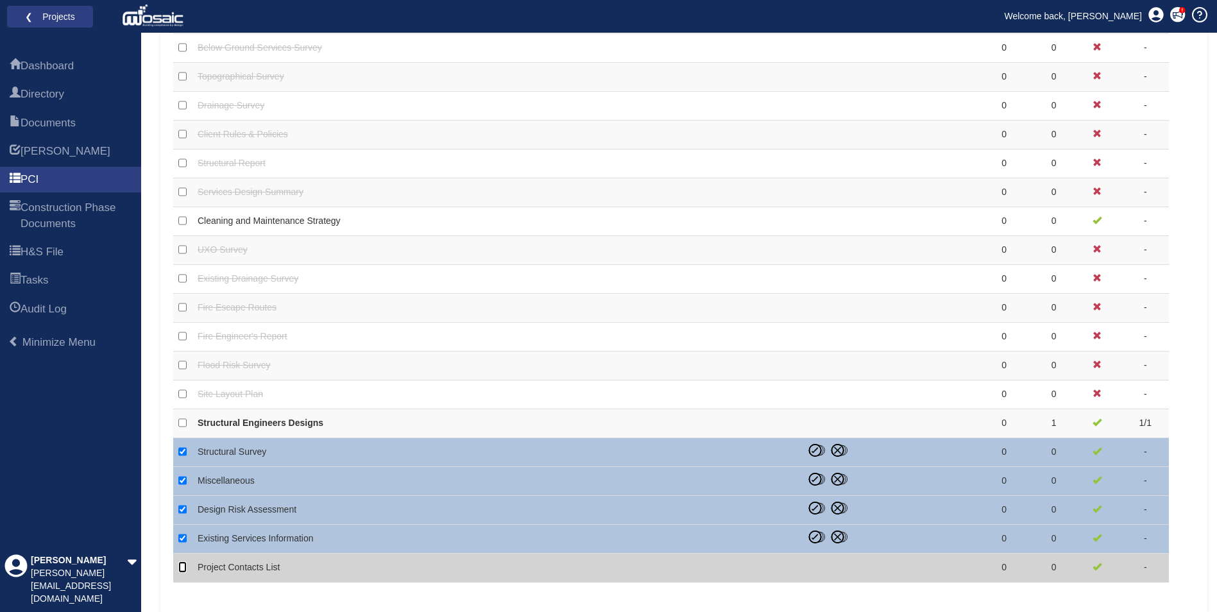
click at [180, 568] on input "checkbox" at bounding box center [182, 567] width 8 height 12
checkbox input "true"
click at [837, 564] on icon at bounding box center [839, 565] width 20 height 13
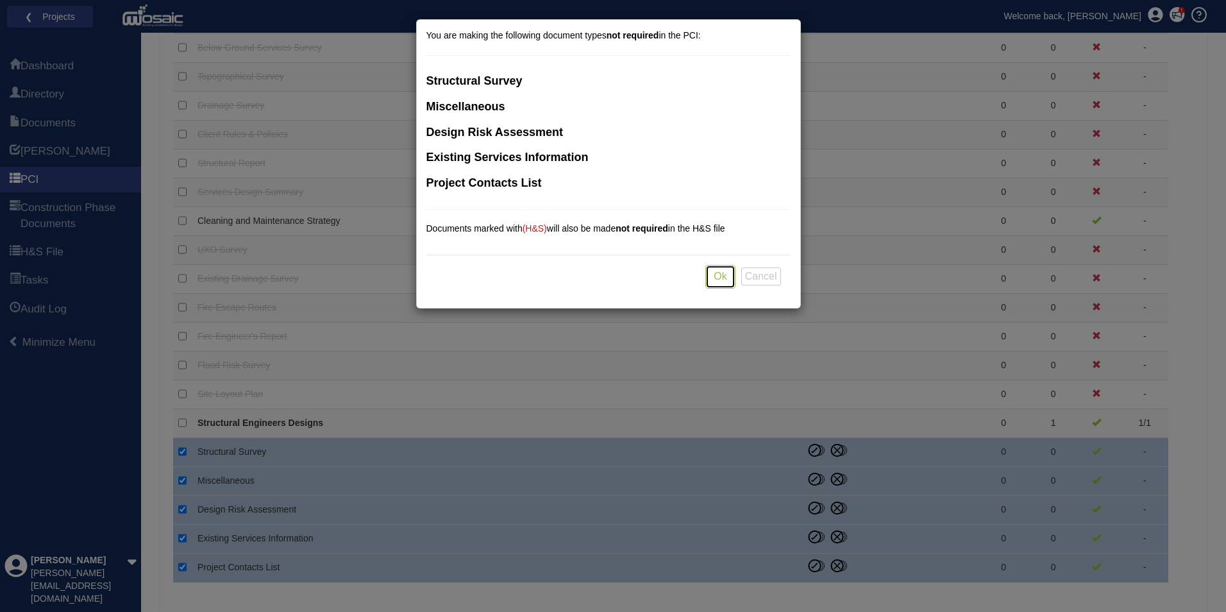
click at [708, 269] on button "Ok" at bounding box center [721, 277] width 30 height 24
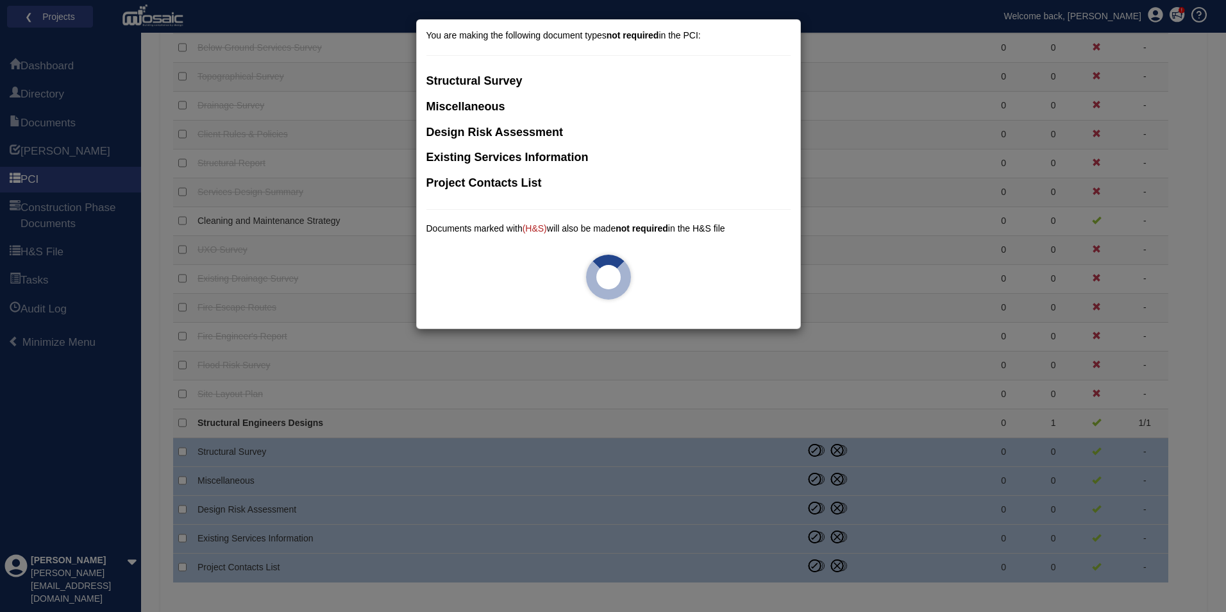
checkbox input "false"
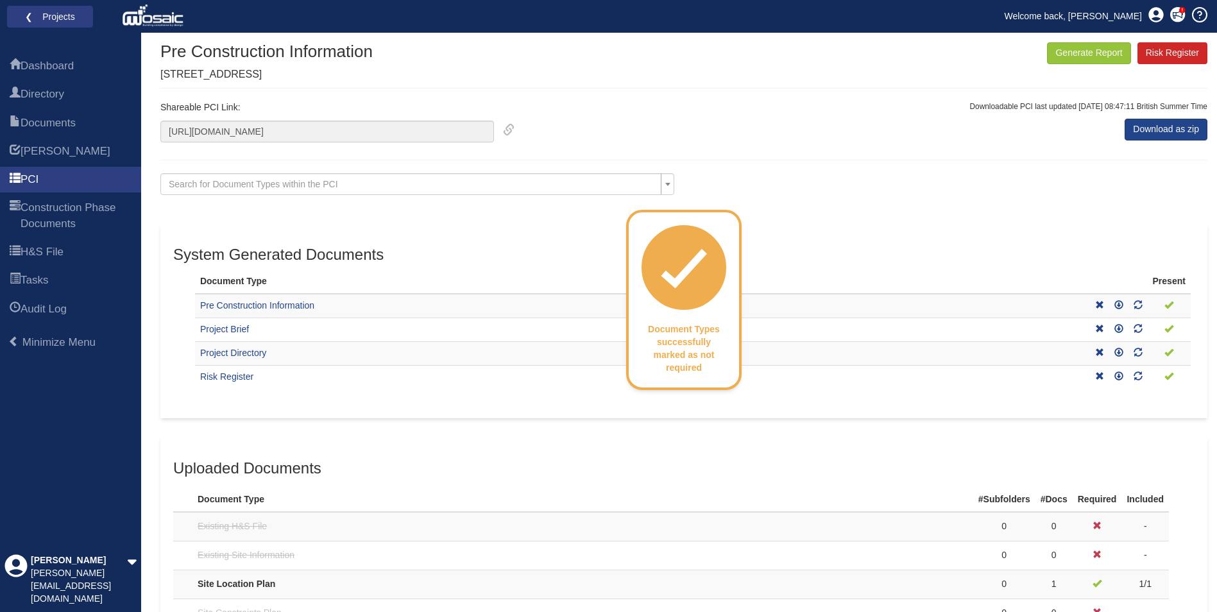
scroll to position [0, 0]
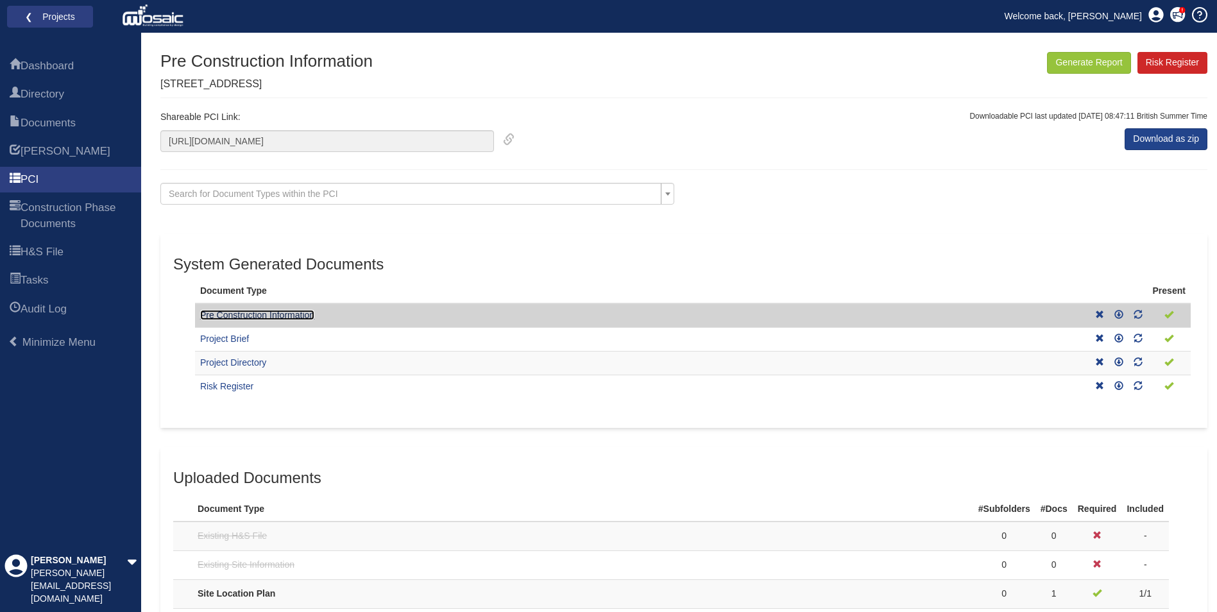
click at [230, 312] on link "Pre Construction Information" at bounding box center [257, 315] width 114 height 10
click at [1117, 316] on icon at bounding box center [1118, 314] width 9 height 9
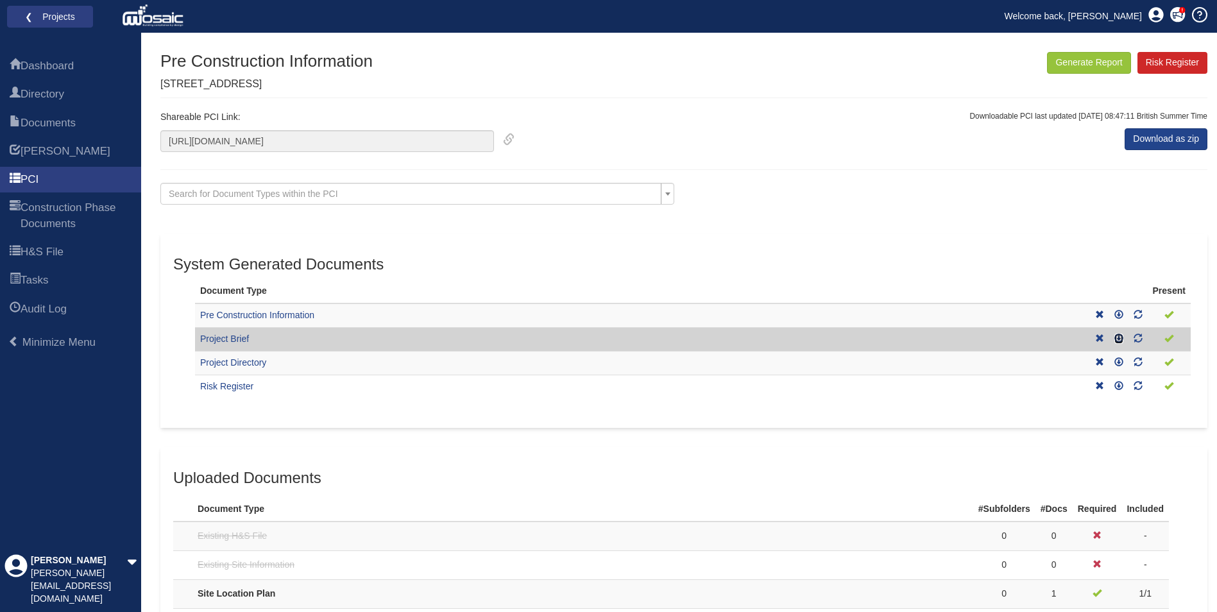
click at [1117, 337] on icon at bounding box center [1118, 338] width 9 height 9
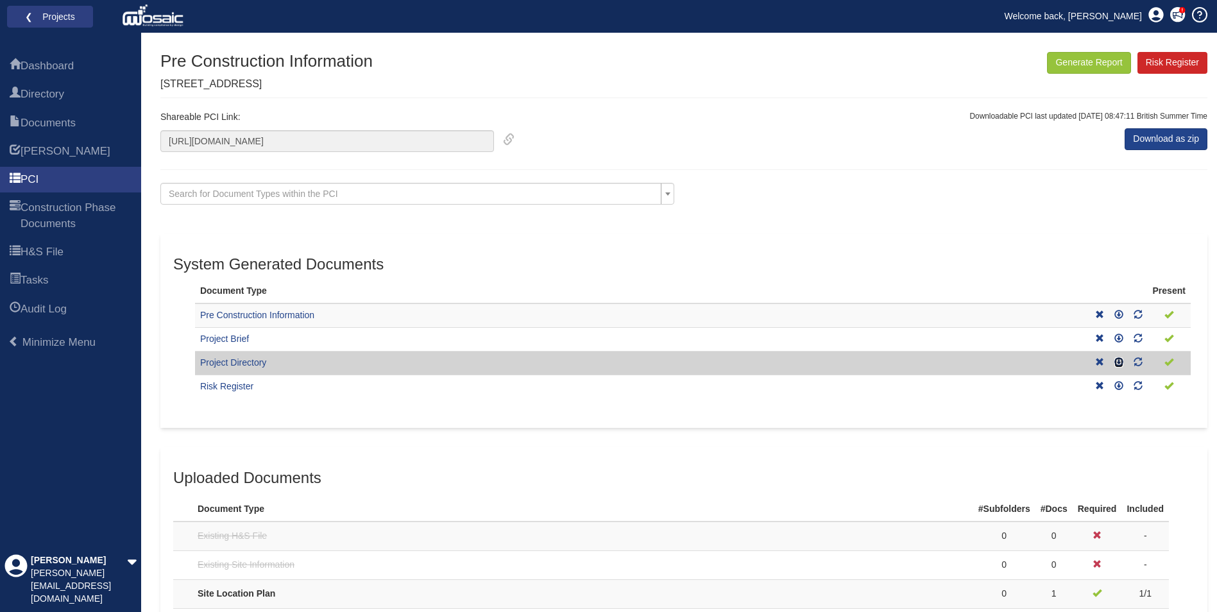
click at [1117, 362] on icon at bounding box center [1118, 361] width 9 height 9
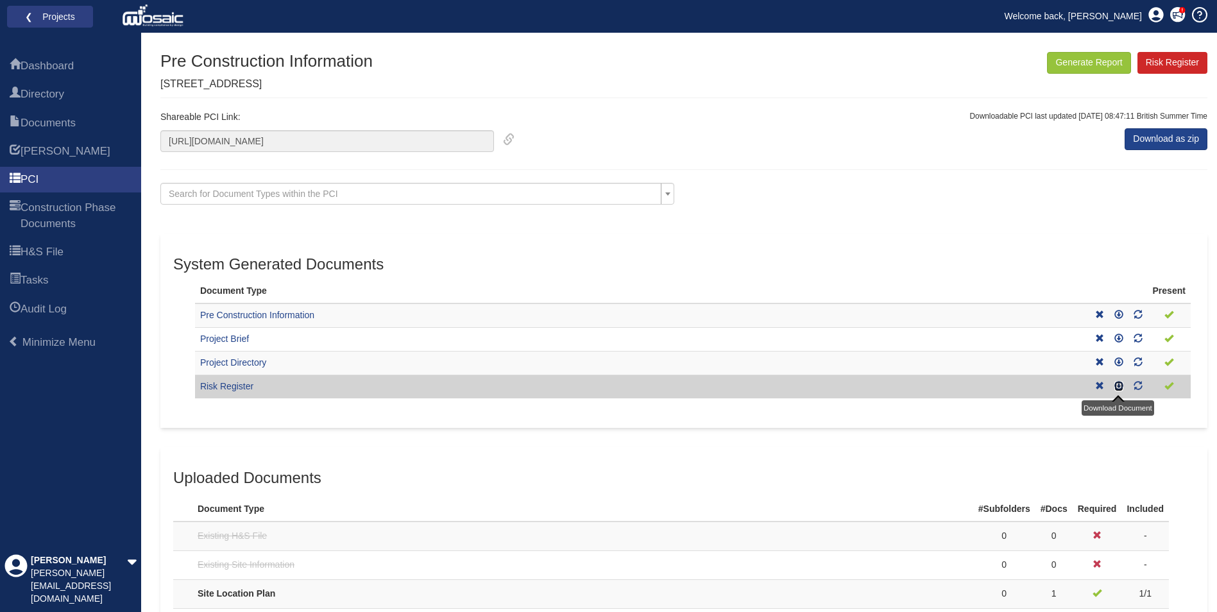
click at [1118, 386] on icon at bounding box center [1118, 385] width 9 height 9
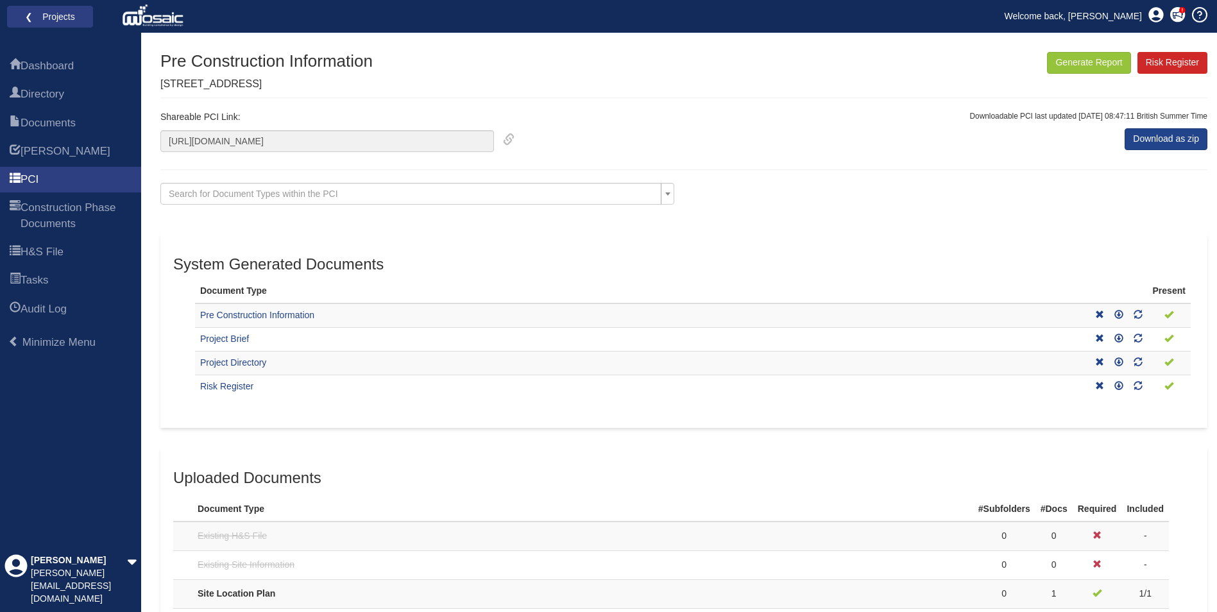
click at [867, 60] on div "Pre Construction Information 7 Killowen Crescent Generate Report Risk Register" at bounding box center [683, 75] width 1047 height 46
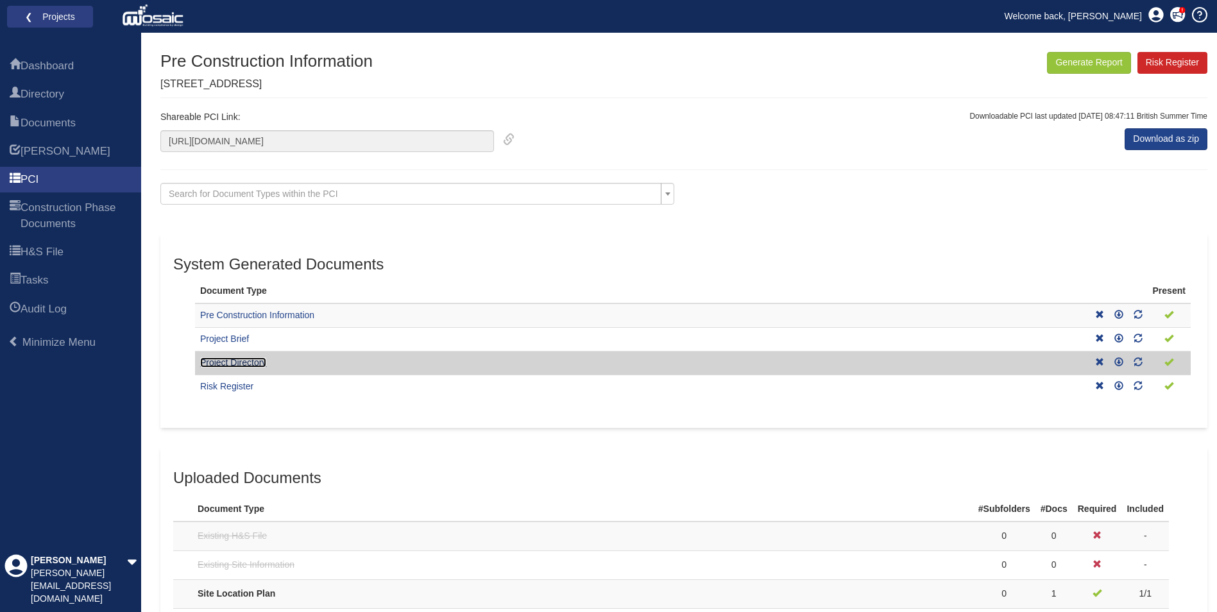
click at [246, 358] on link "Project Directory" at bounding box center [233, 362] width 66 height 10
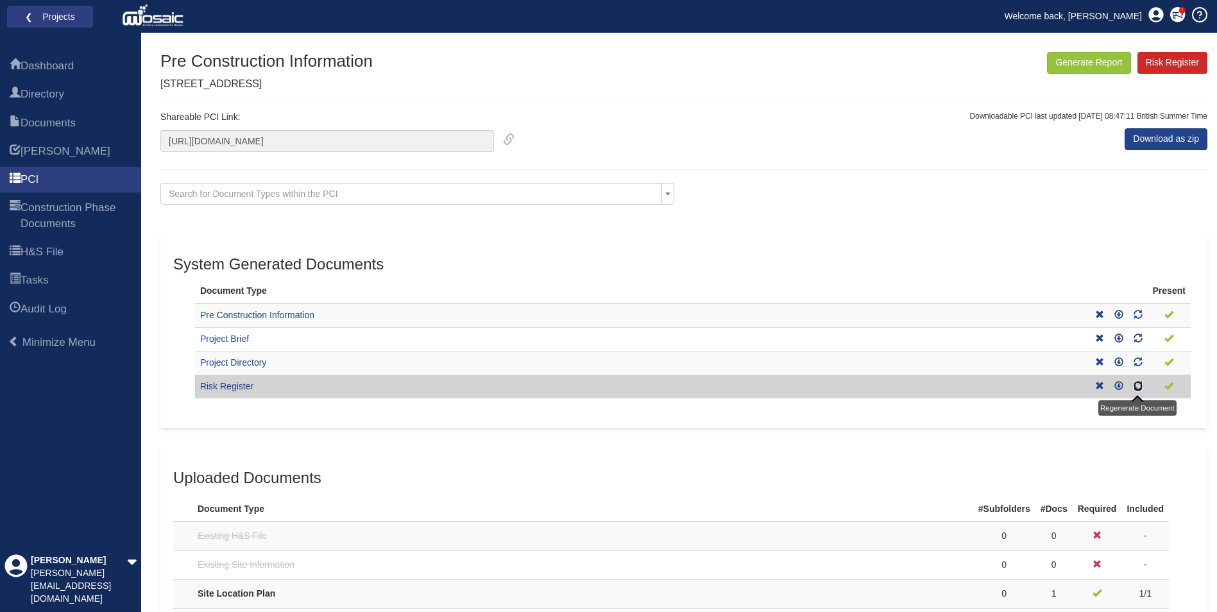
click at [1138, 385] on icon at bounding box center [1137, 385] width 9 height 9
click at [226, 387] on link "Risk Register" at bounding box center [226, 386] width 53 height 10
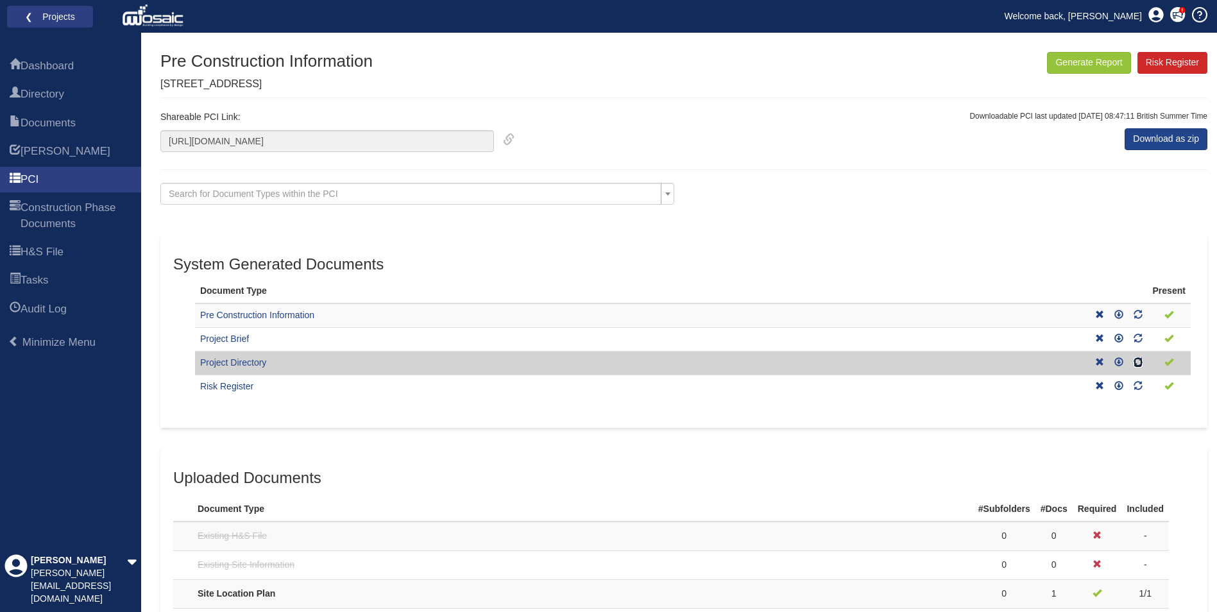
click at [1137, 364] on icon at bounding box center [1137, 361] width 9 height 9
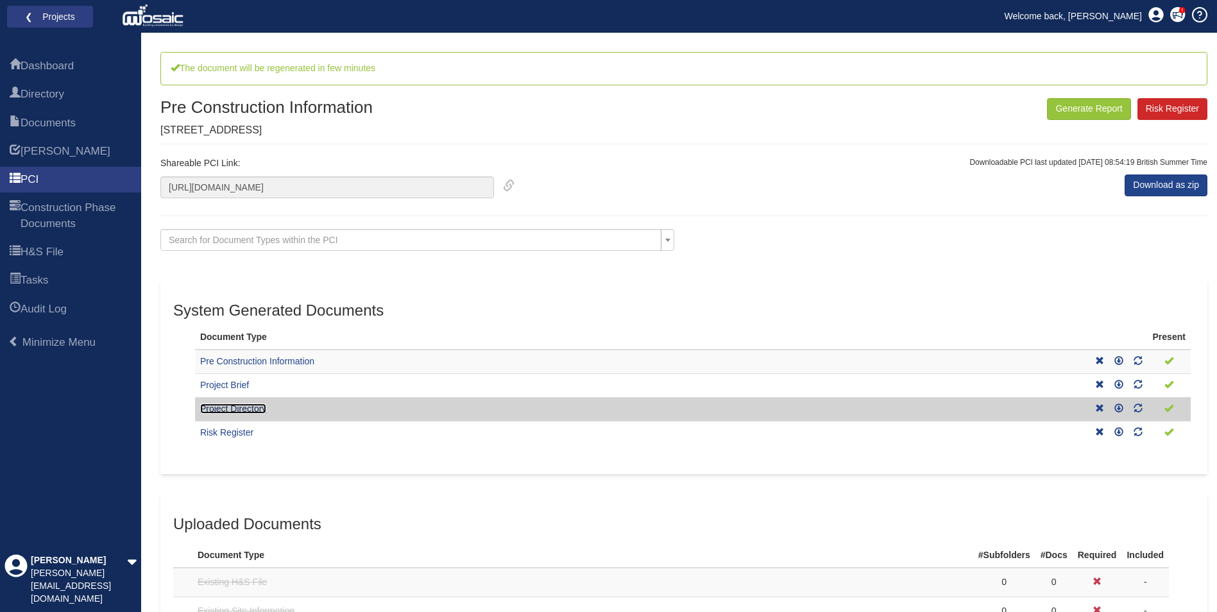
click at [255, 408] on link "Project Directory" at bounding box center [233, 408] width 66 height 10
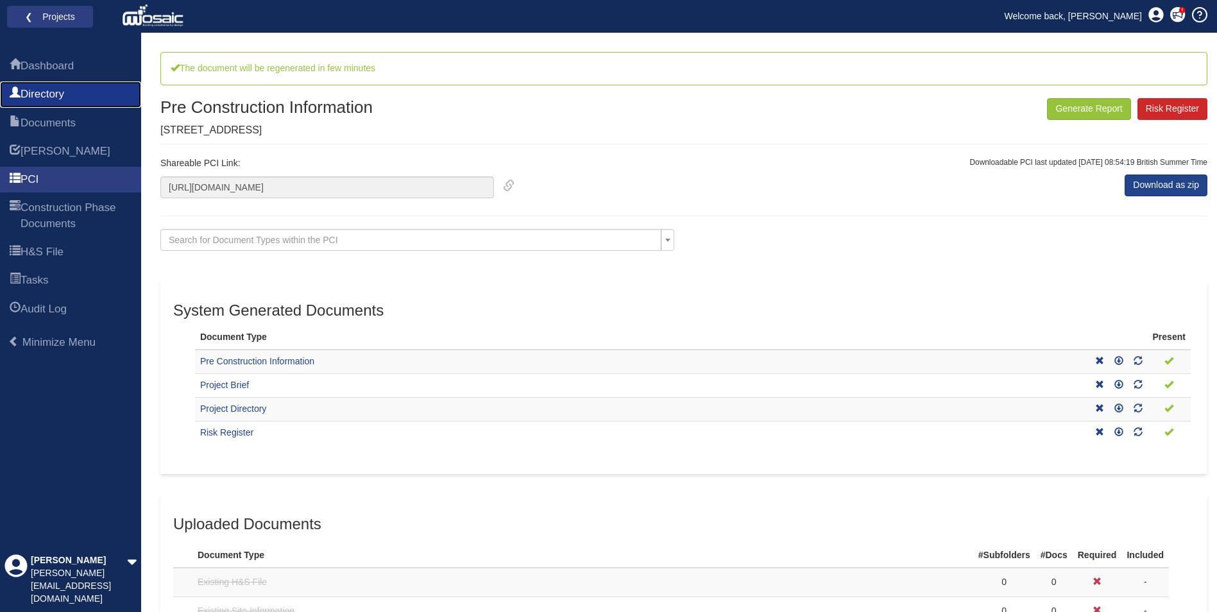
click at [63, 96] on span "Directory" at bounding box center [43, 94] width 44 height 15
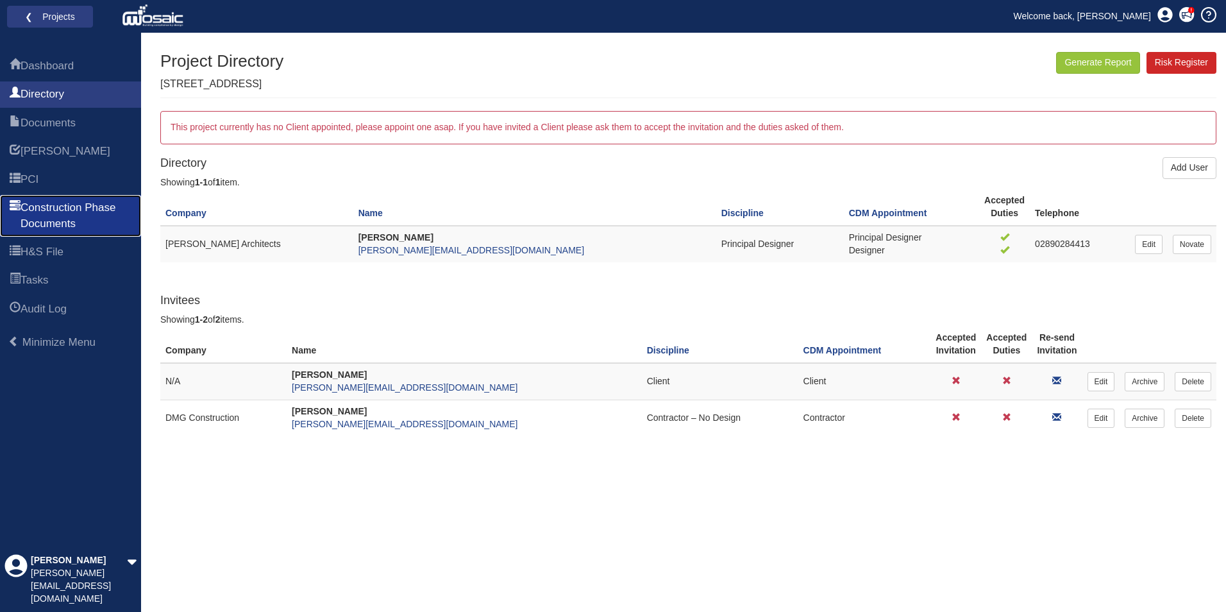
click at [64, 216] on span "Construction Phase Documents" at bounding box center [76, 215] width 111 height 31
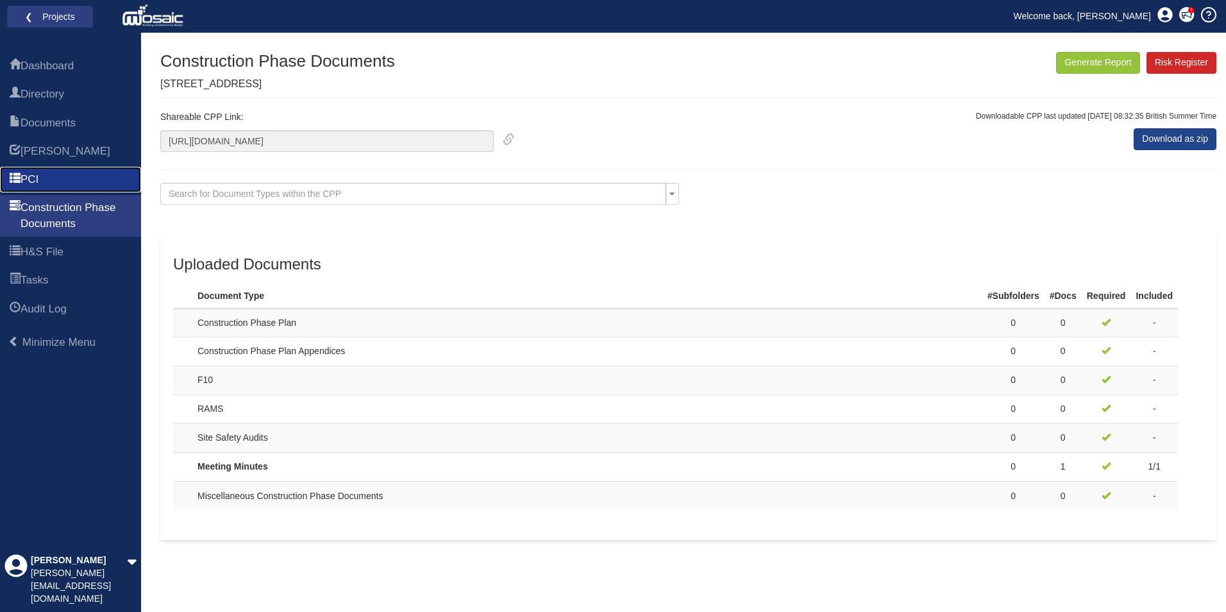
click at [29, 173] on span "PCI" at bounding box center [30, 179] width 18 height 15
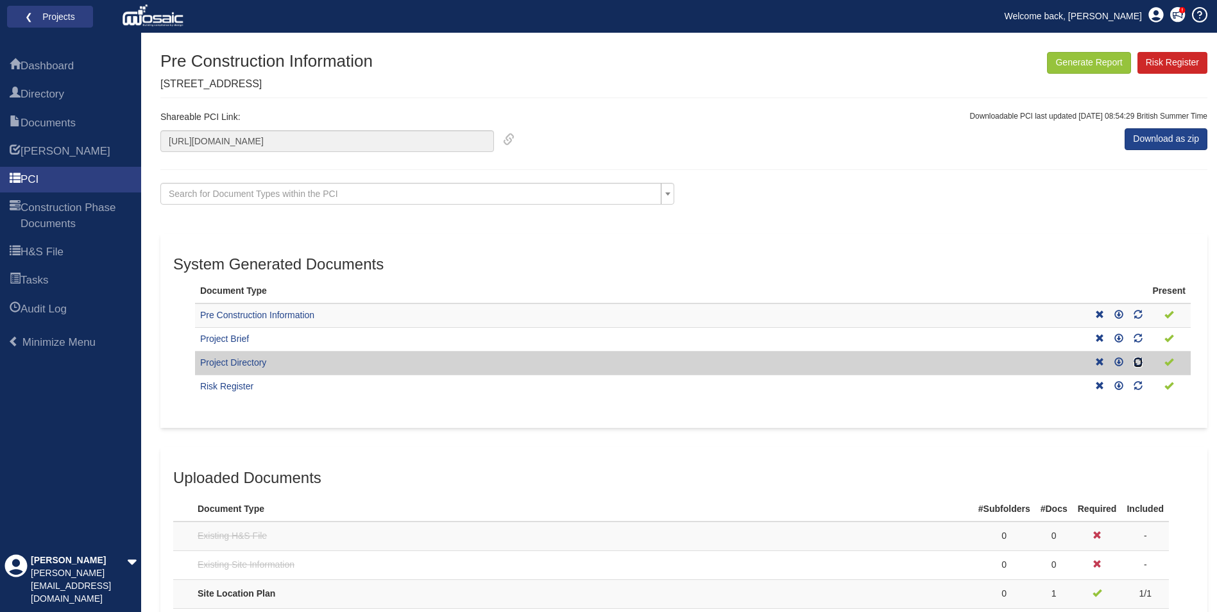
click at [1141, 364] on icon at bounding box center [1137, 361] width 9 height 9
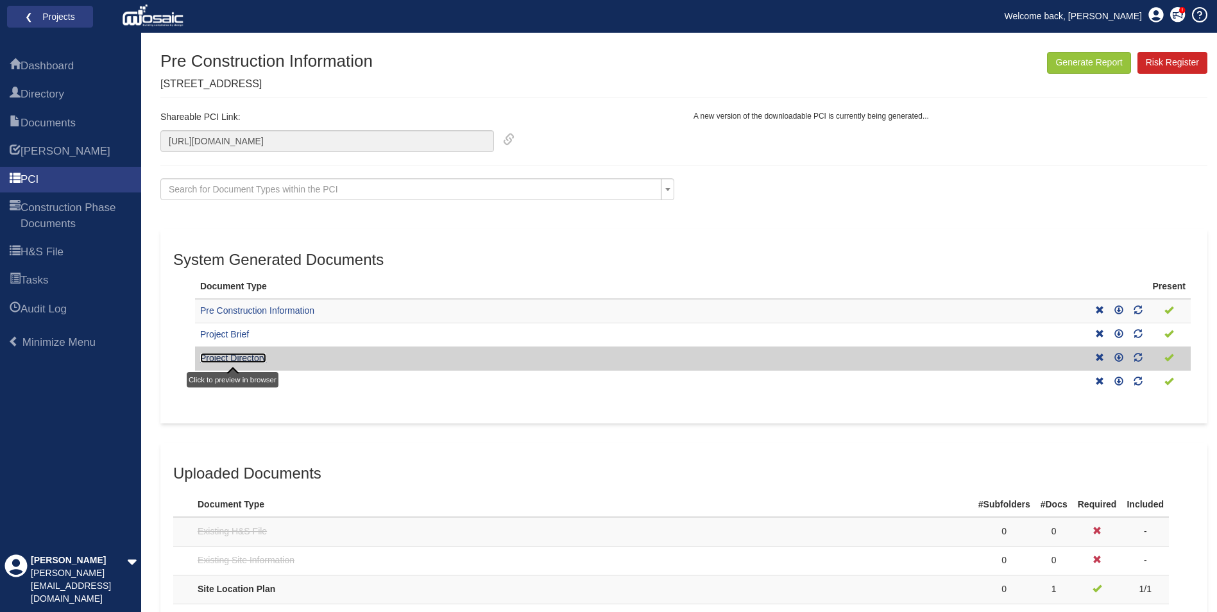
click at [249, 359] on link "Project Directory" at bounding box center [233, 358] width 66 height 10
click at [1115, 356] on icon at bounding box center [1118, 357] width 9 height 9
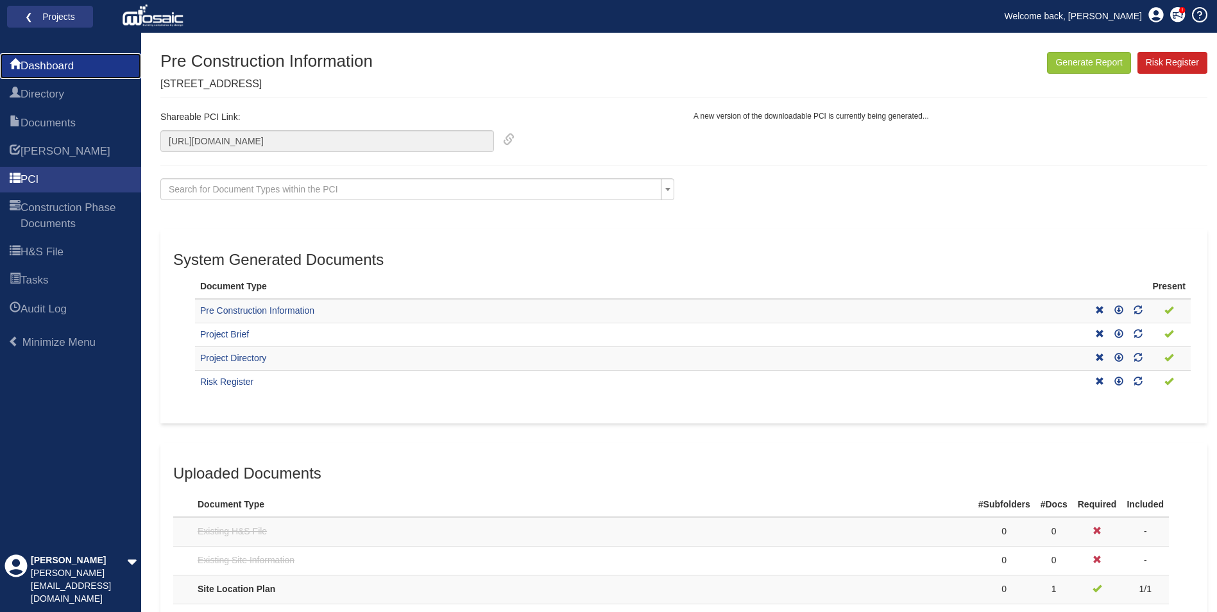
click at [58, 68] on span "Dashboard" at bounding box center [47, 65] width 53 height 15
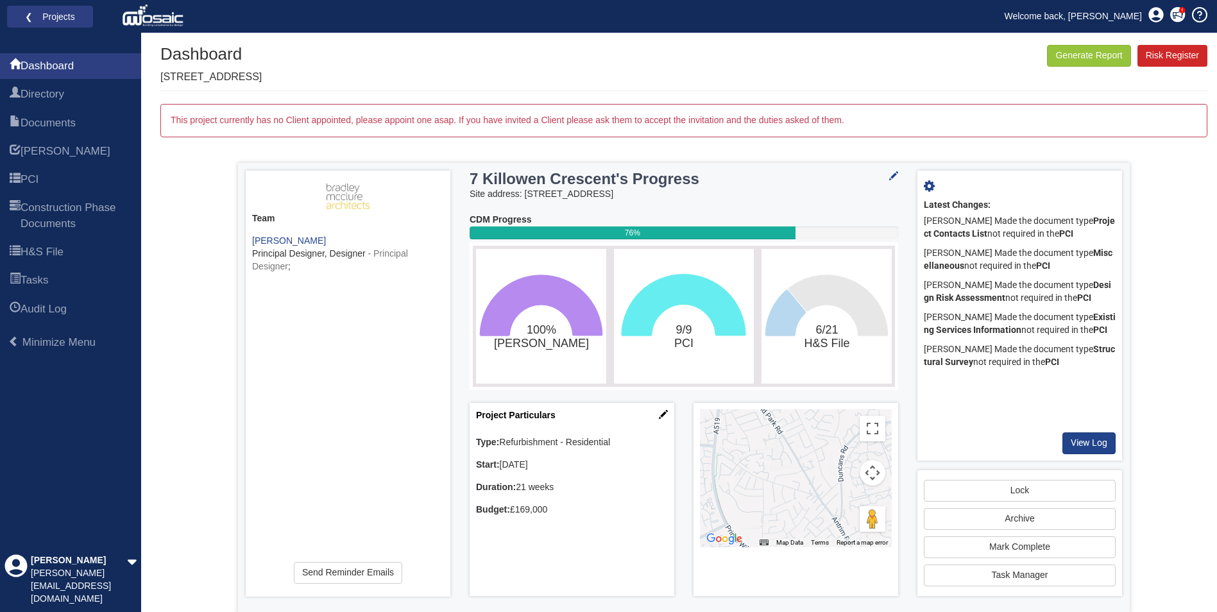
scroll to position [9, 0]
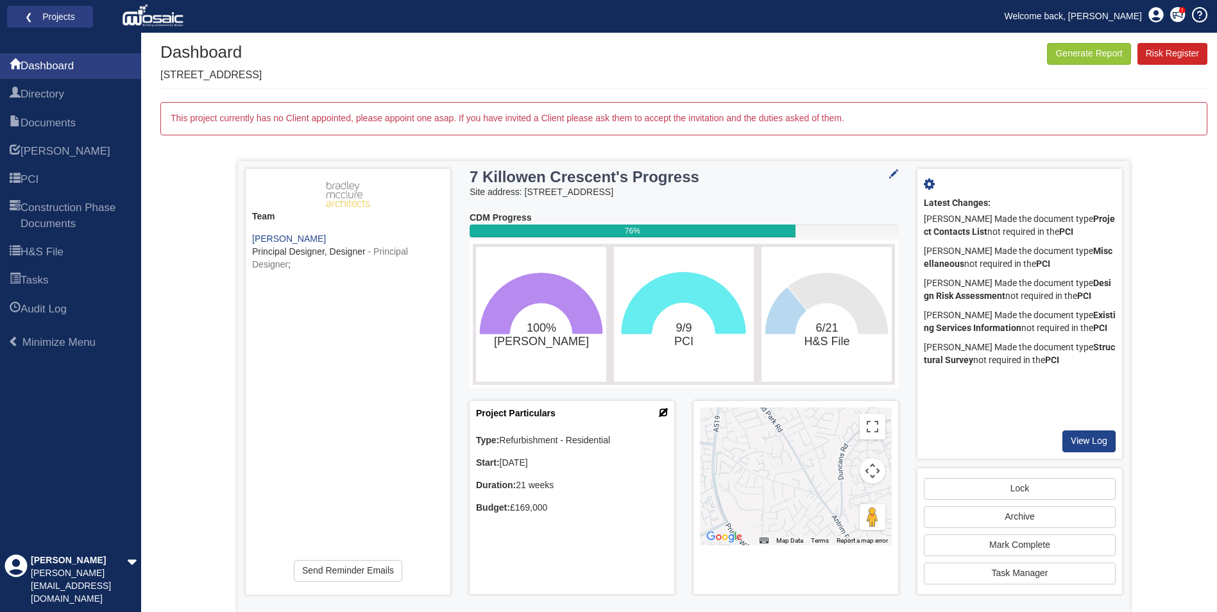
click at [662, 410] on icon at bounding box center [663, 412] width 9 height 9
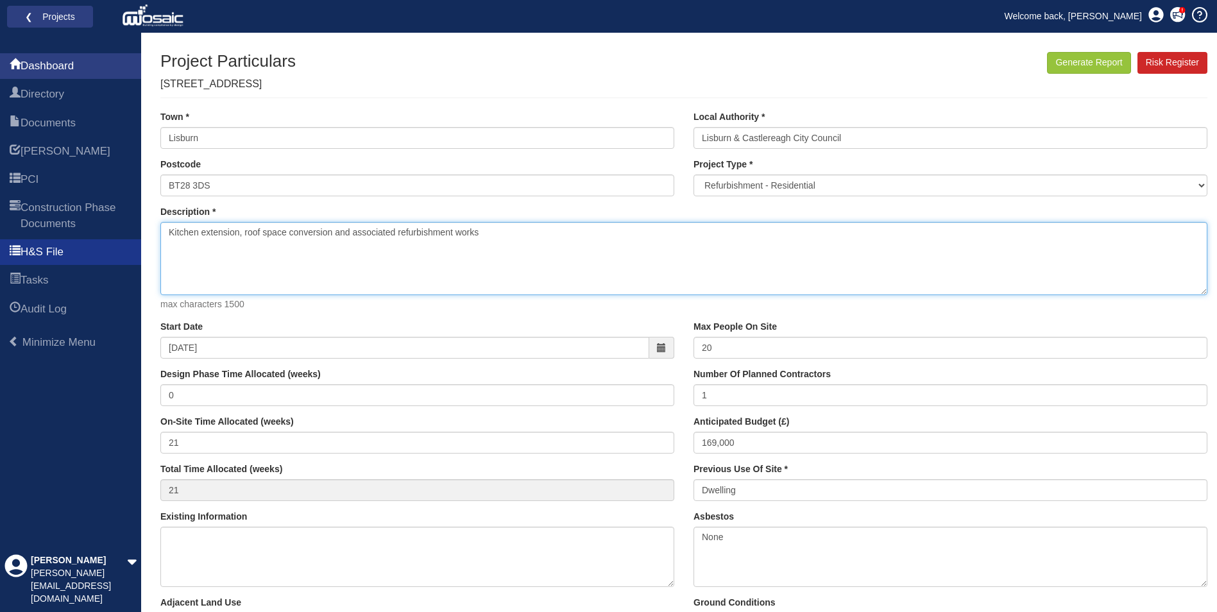
drag, startPoint x: 484, startPoint y: 230, endPoint x: 99, endPoint y: 246, distance: 385.9
click at [98, 246] on div "Dashboard Directory Documents HARI PCI Construction Phase Documents H&S File Ta…" at bounding box center [608, 547] width 1217 height 1028
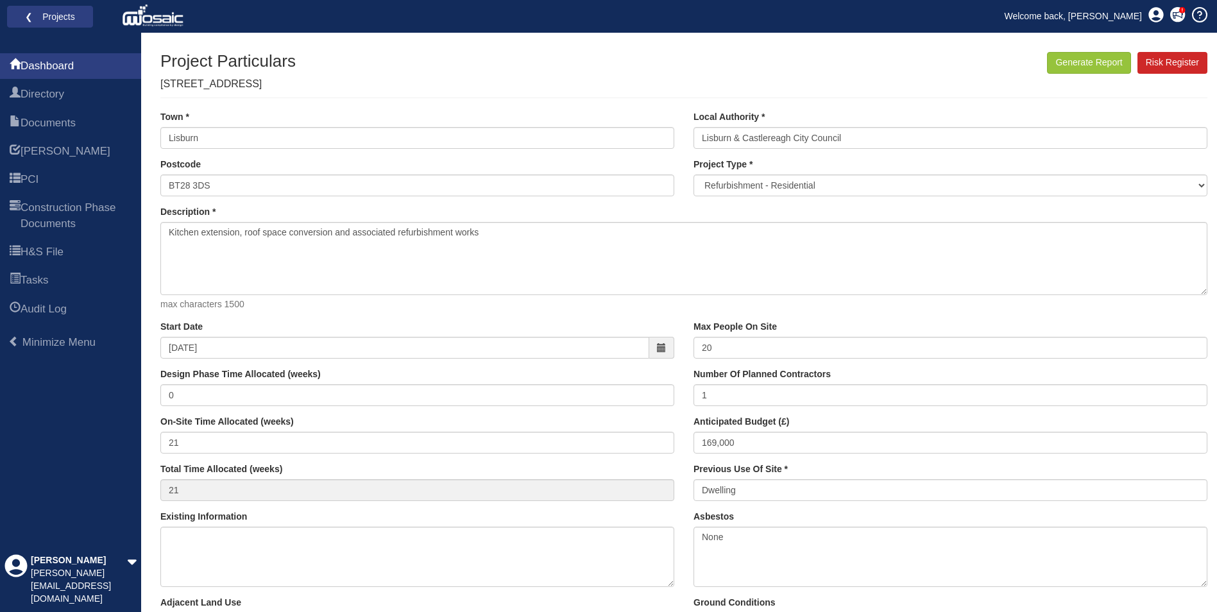
click at [384, 309] on p "max characters 1500" at bounding box center [683, 304] width 1047 height 13
click at [56, 98] on span "Directory" at bounding box center [43, 94] width 44 height 15
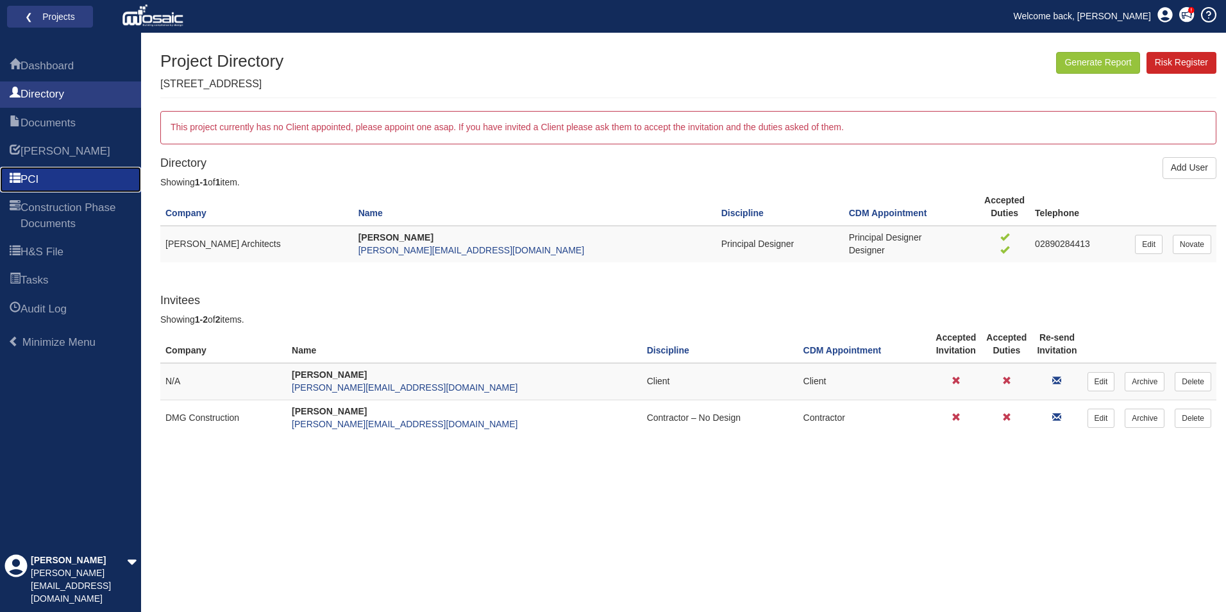
click at [46, 180] on link "PCI" at bounding box center [70, 180] width 141 height 26
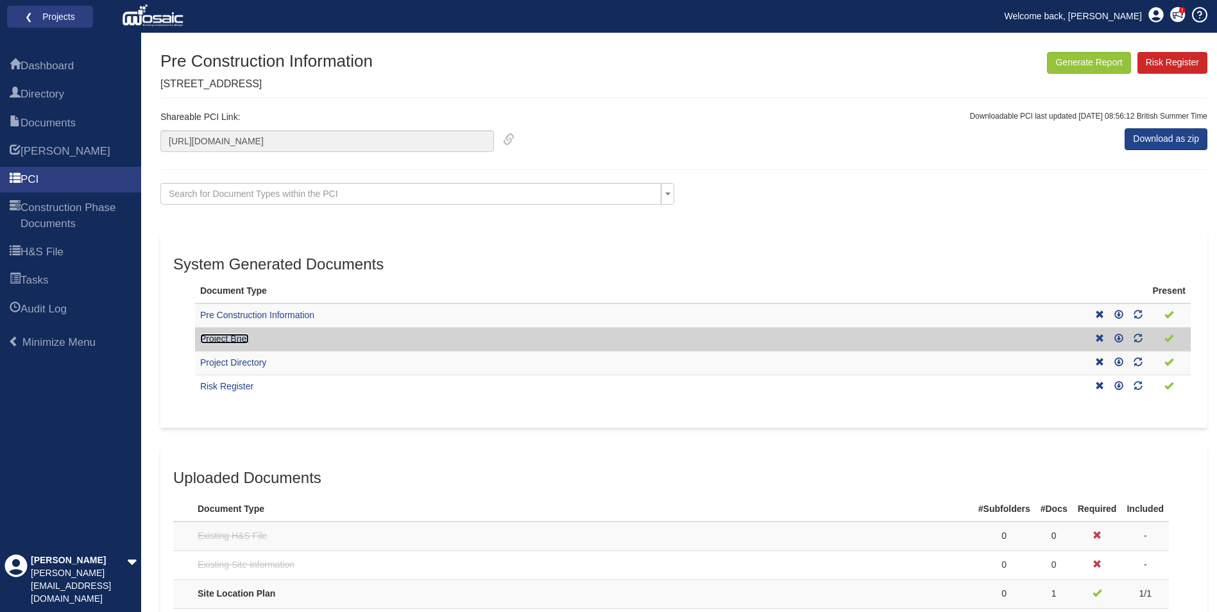
click at [237, 338] on link "Project Brief" at bounding box center [224, 339] width 49 height 10
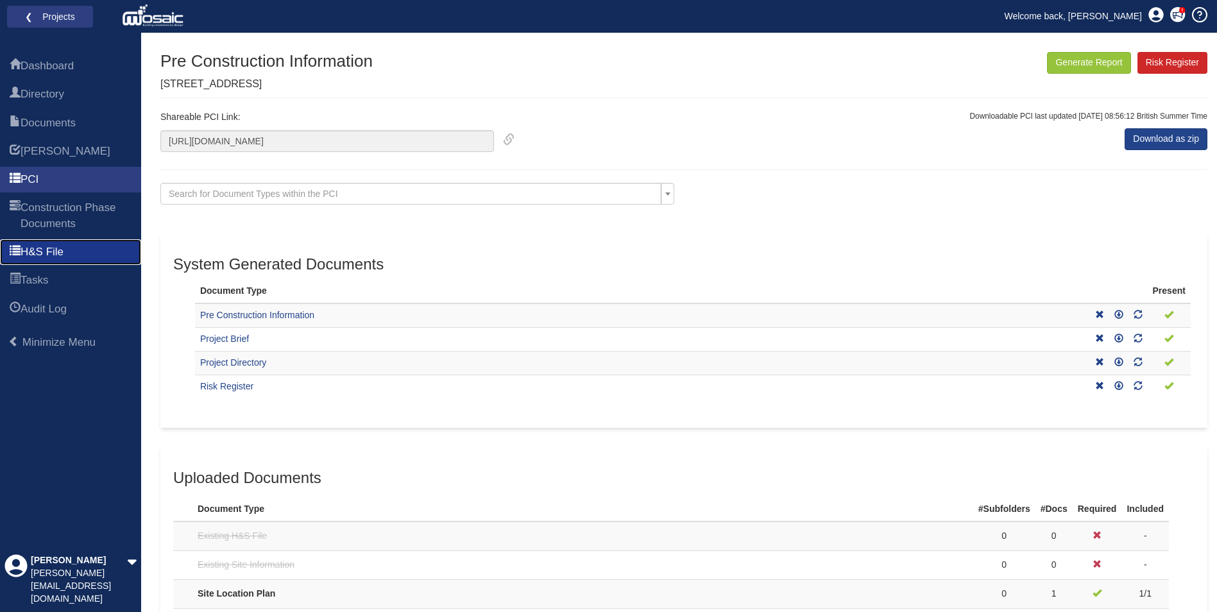
click at [53, 239] on link "H&S File" at bounding box center [70, 252] width 141 height 26
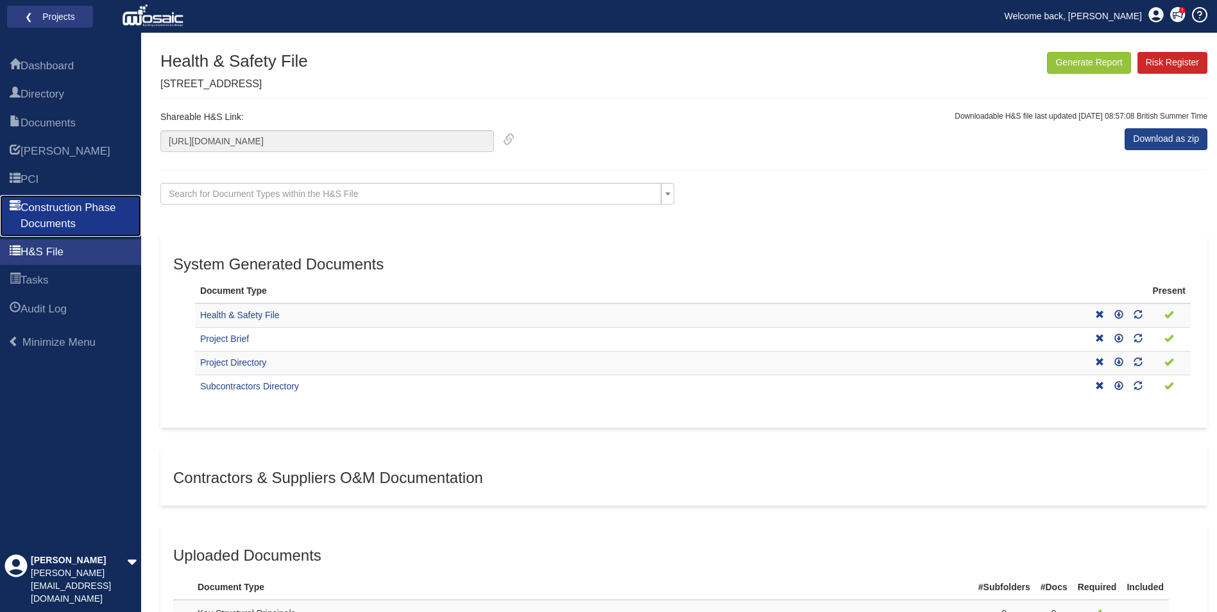
click at [85, 217] on span "Construction Phase Documents" at bounding box center [76, 215] width 111 height 31
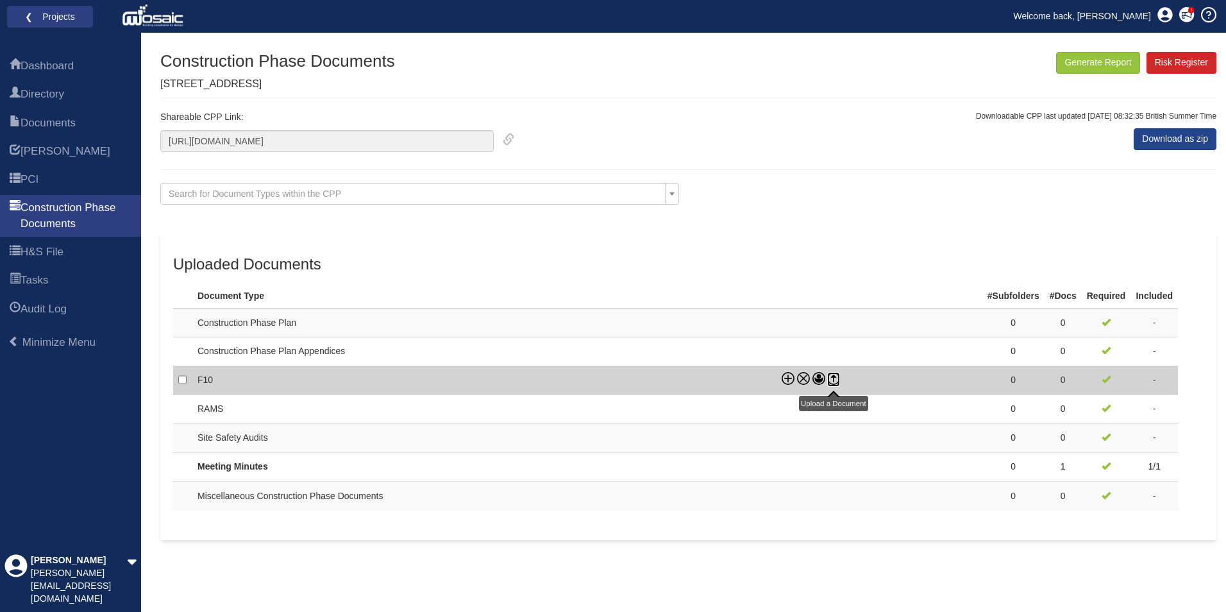
click at [834, 378] on icon at bounding box center [833, 378] width 13 height 13
checkbox input "true"
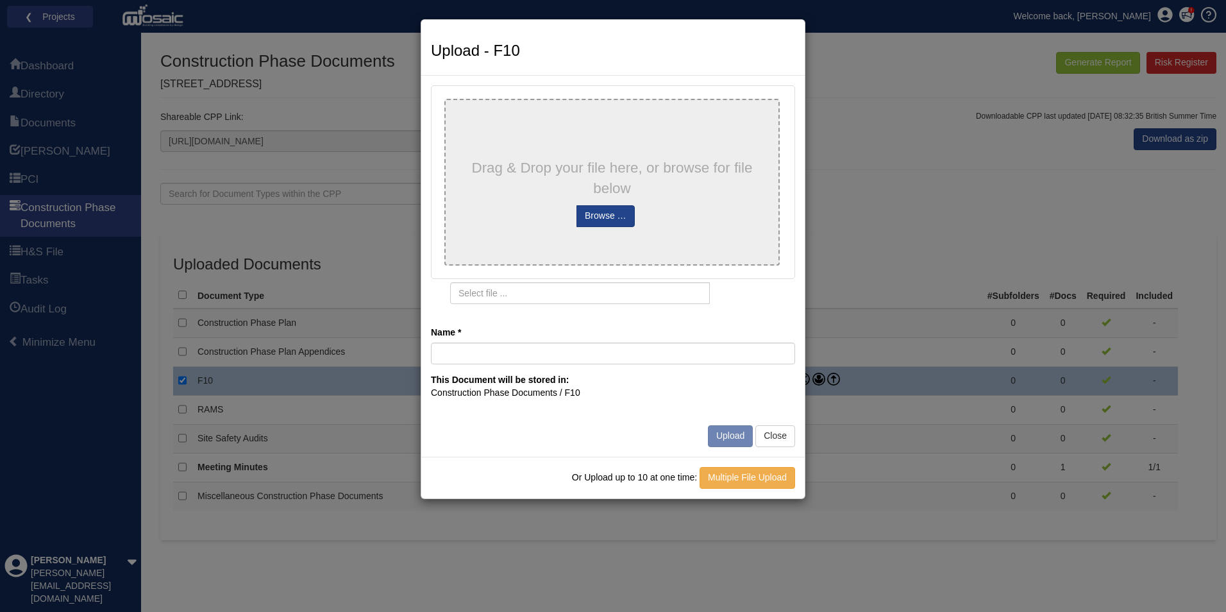
type input "__PR-DFE-CMSWEB01_CaseDocuments_231927_NC202509-0036"
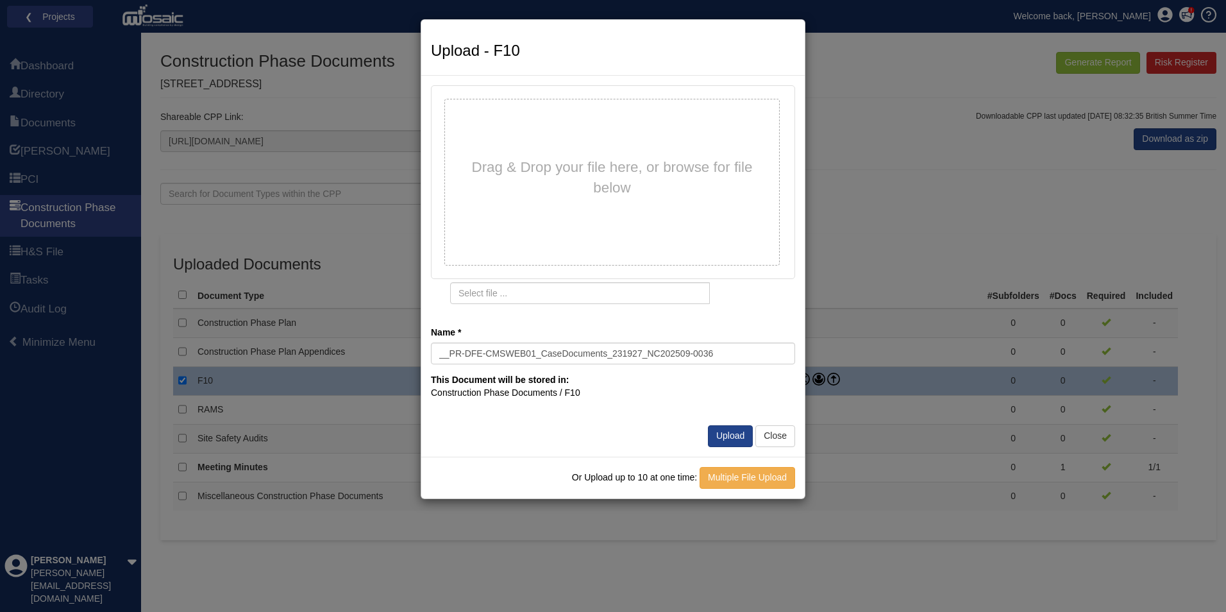
type input "__PR-DFE-CMSWEB01_CaseDocuments_231927_NC202509-0036.pdf"
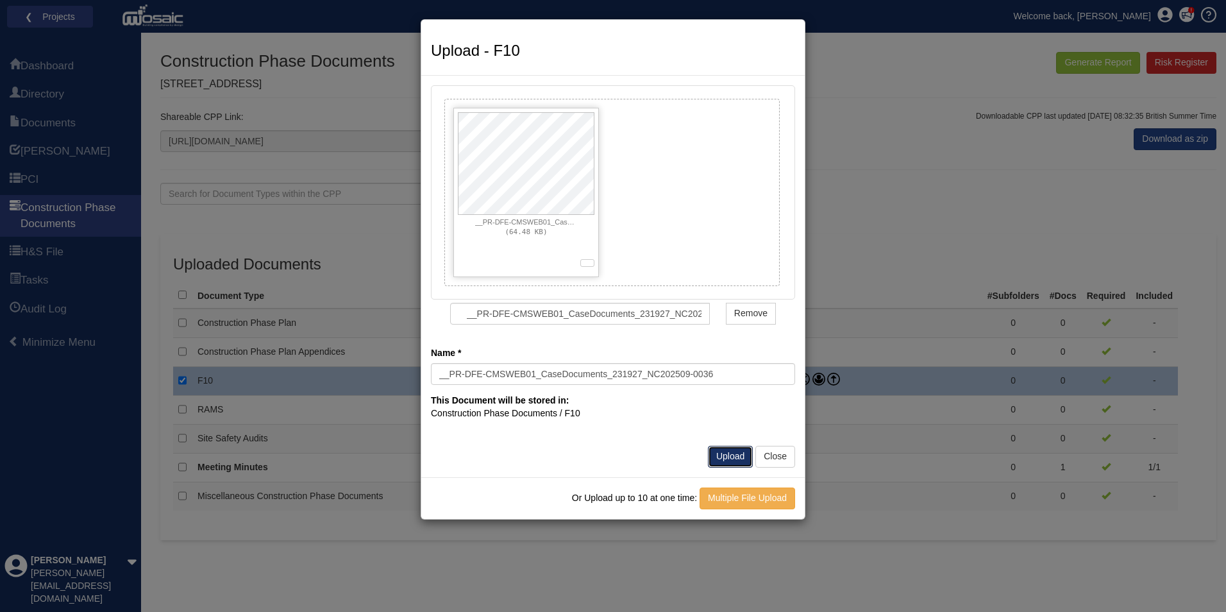
click at [739, 457] on button "Upload" at bounding box center [730, 457] width 45 height 22
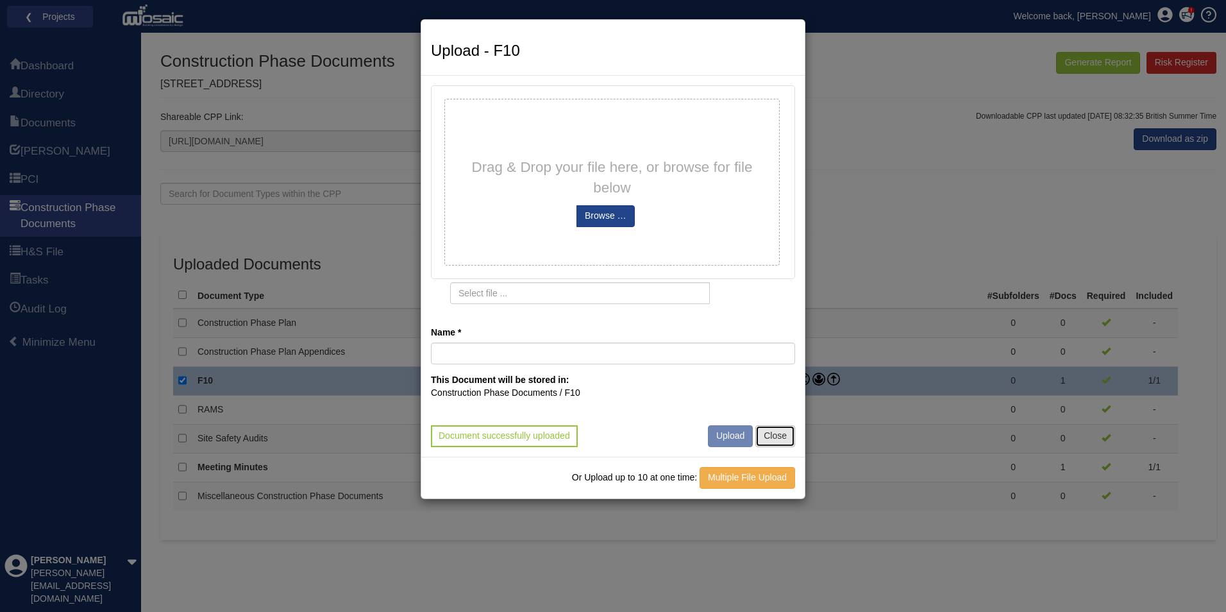
click at [773, 434] on button "Close" at bounding box center [776, 436] width 40 height 22
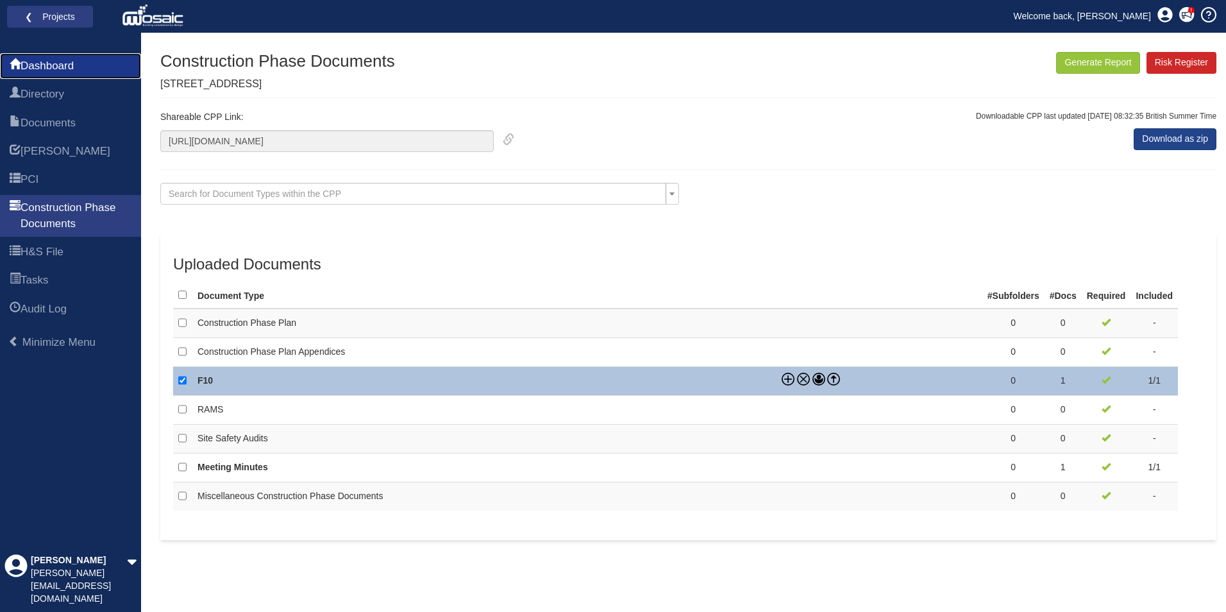
click at [47, 70] on span "Dashboard" at bounding box center [47, 65] width 53 height 15
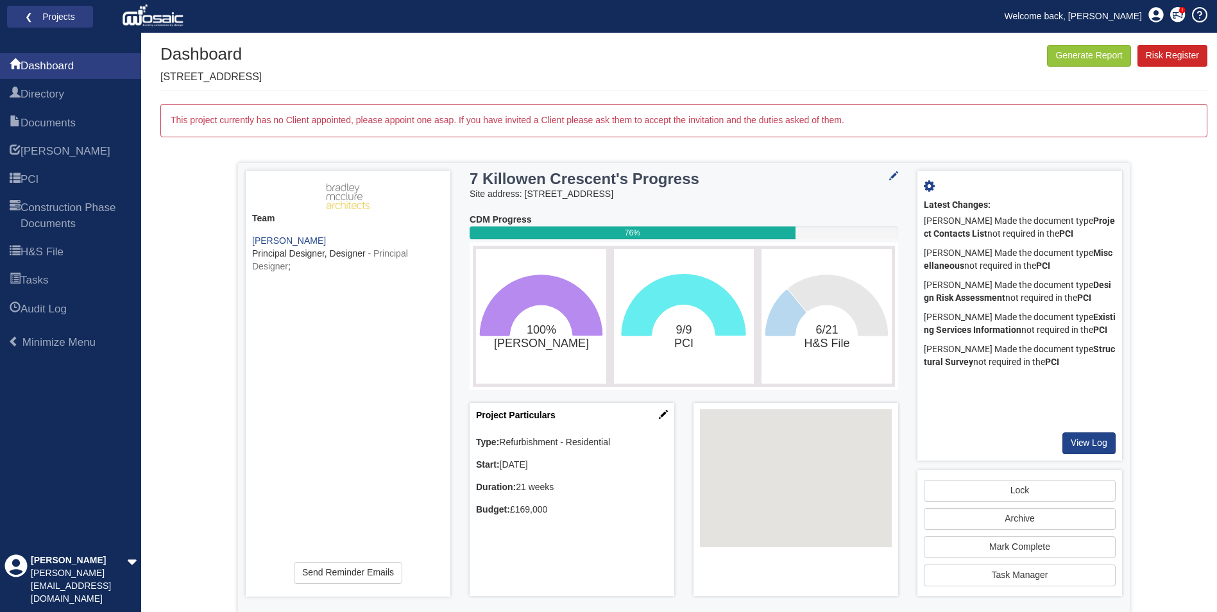
scroll to position [9, 0]
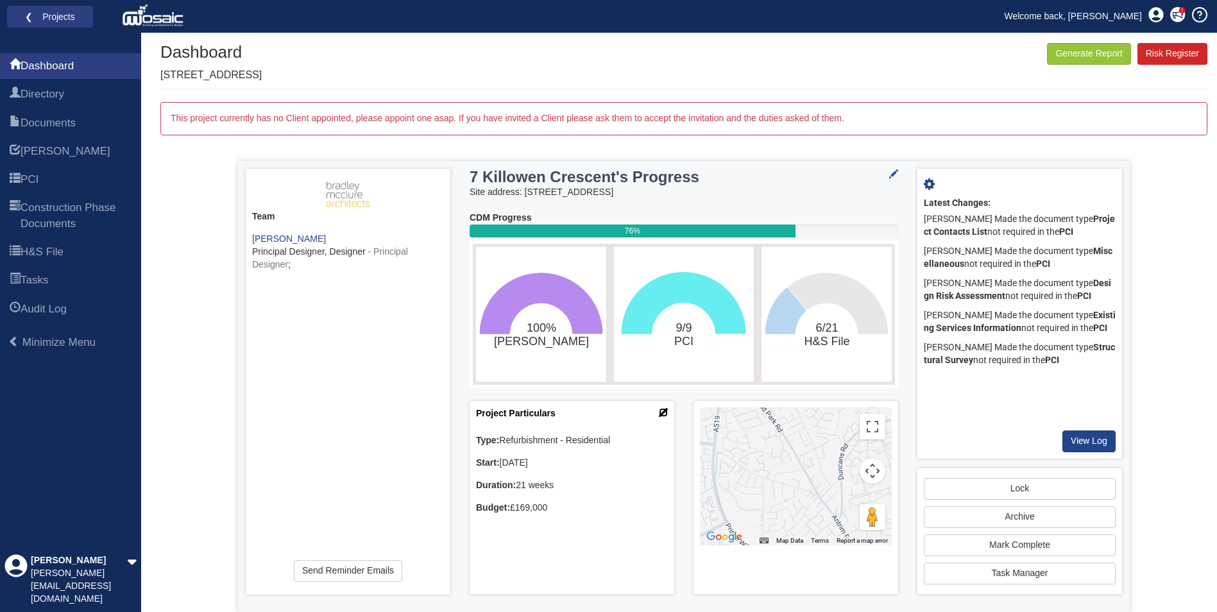
click at [661, 408] on icon at bounding box center [663, 412] width 9 height 9
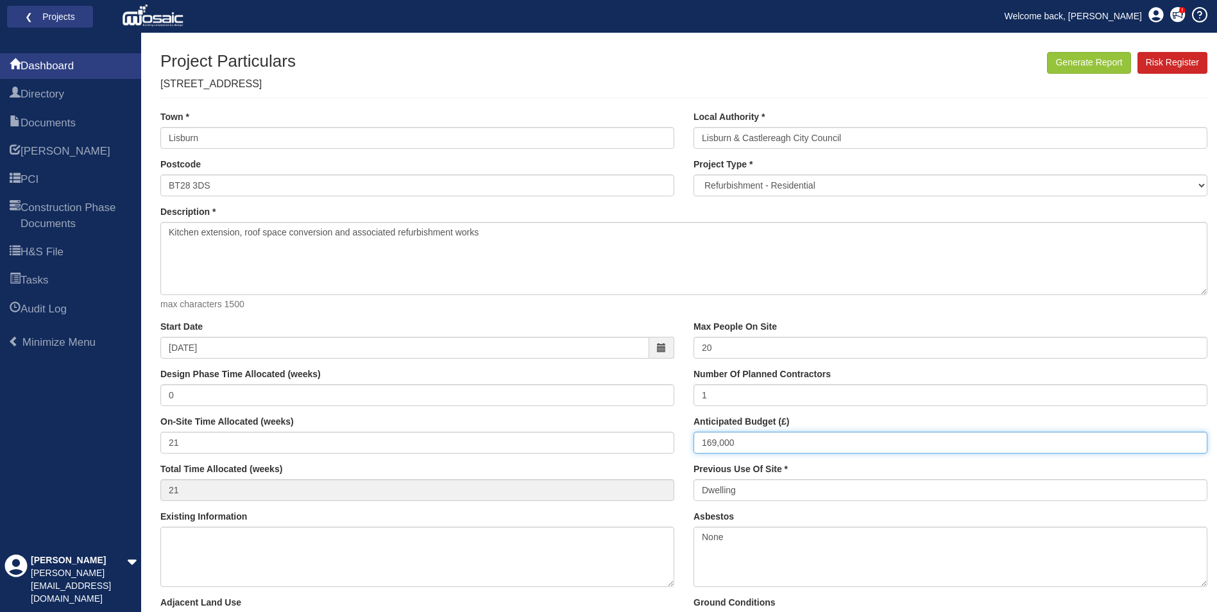
click at [751, 445] on input "169,000" at bounding box center [950, 443] width 514 height 22
drag, startPoint x: 718, startPoint y: 445, endPoint x: 679, endPoint y: 446, distance: 38.5
click at [679, 446] on div "Start Date [DATE] Design Phase Time Allocated (weeks) 0 On-Site Time Allocated …" at bounding box center [684, 416] width 1066 height 190
type input "198,000"
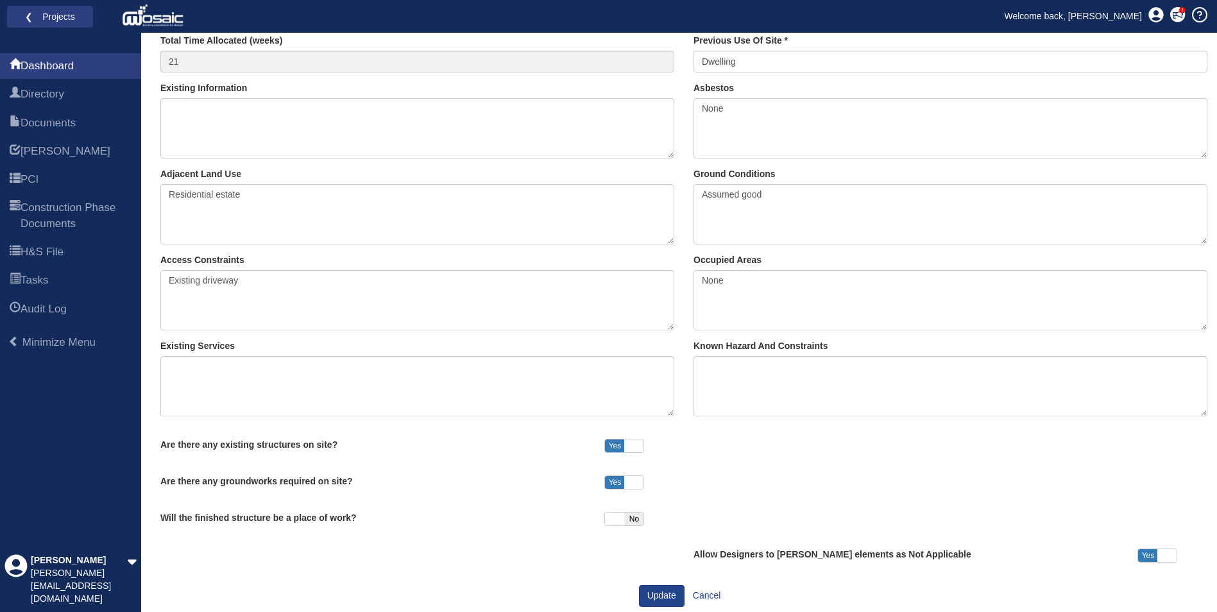
scroll to position [449, 0]
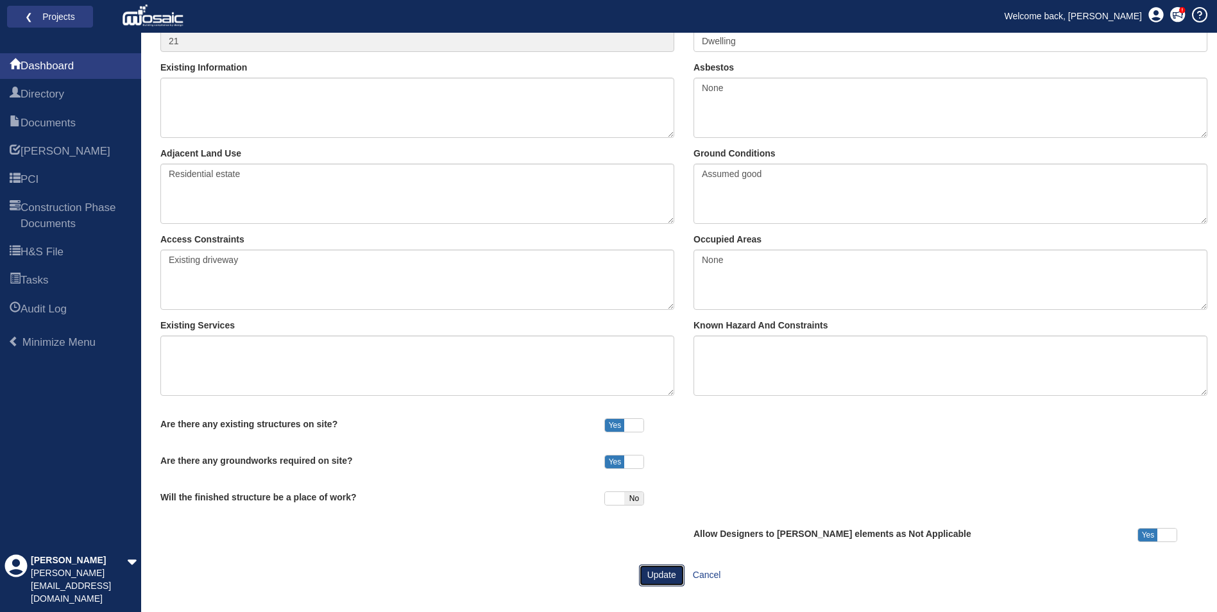
click at [672, 568] on button "Update" at bounding box center [662, 575] width 46 height 22
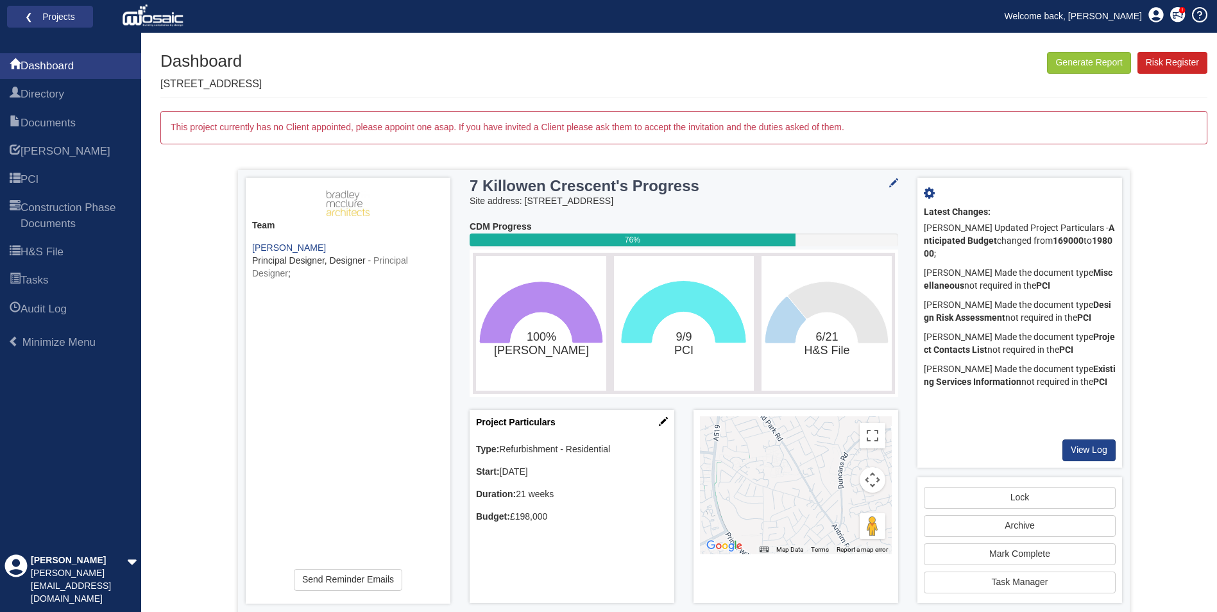
scroll to position [9, 0]
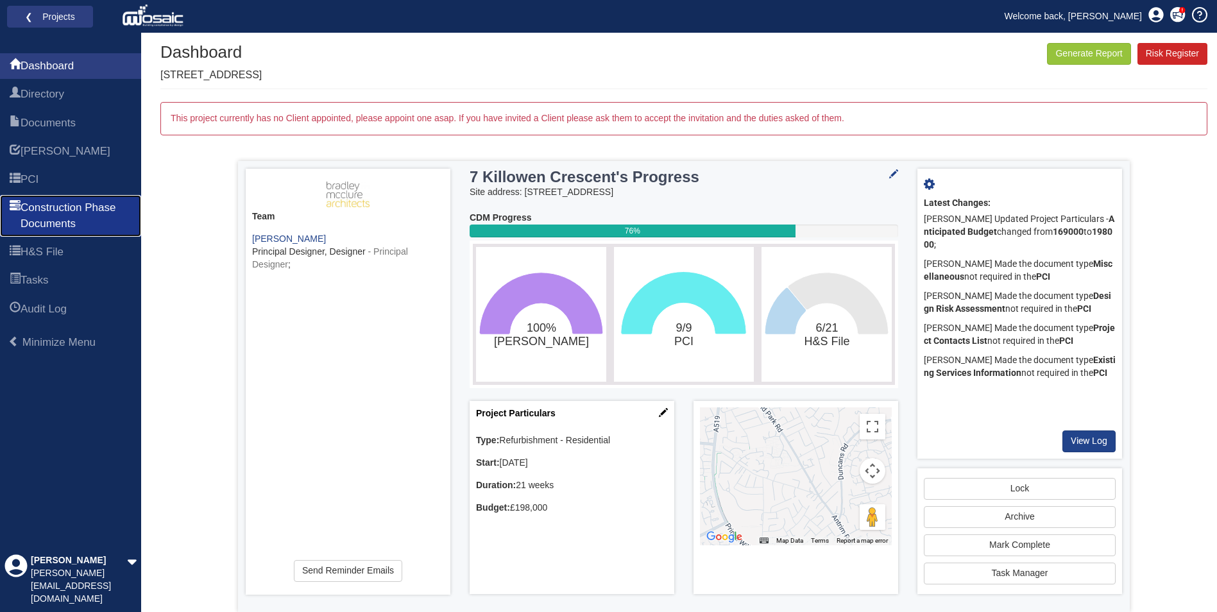
click at [60, 211] on span "Construction Phase Documents" at bounding box center [76, 215] width 111 height 31
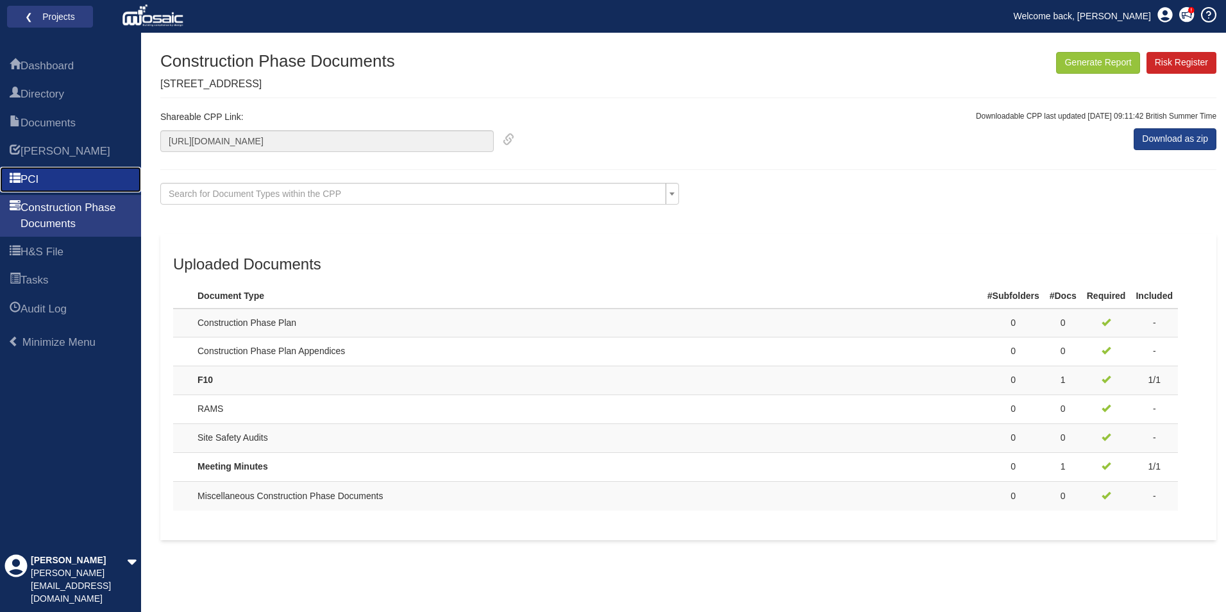
click at [52, 178] on link "PCI" at bounding box center [70, 180] width 141 height 26
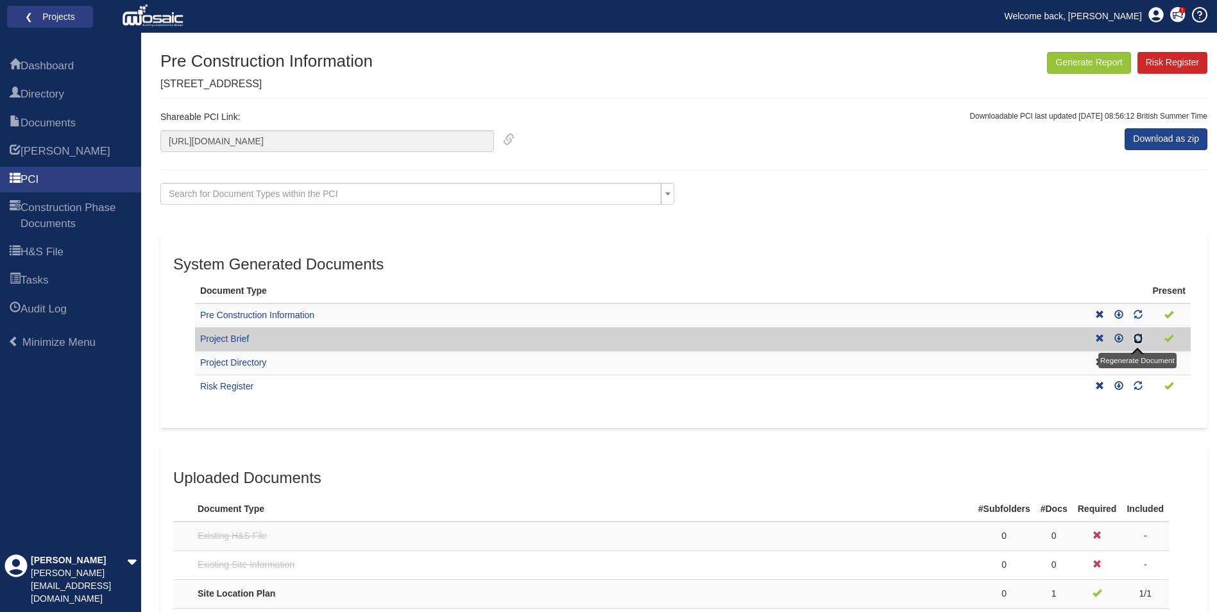
click at [1137, 338] on icon at bounding box center [1137, 338] width 9 height 9
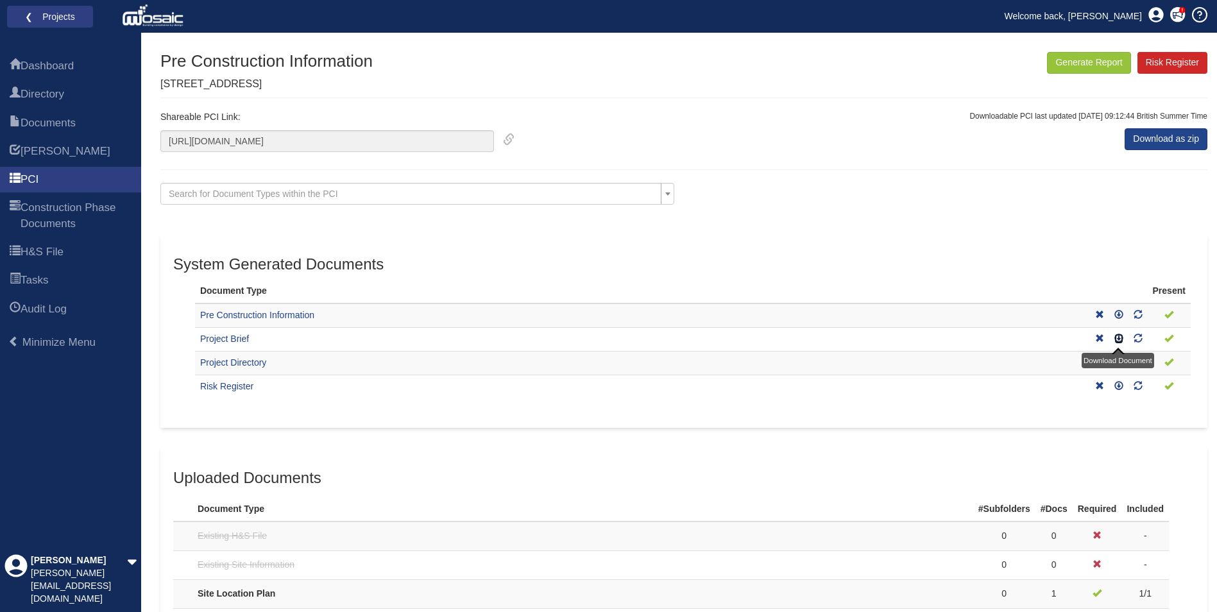
click at [1117, 337] on icon at bounding box center [1118, 338] width 9 height 9
